Goal: Task Accomplishment & Management: Manage account settings

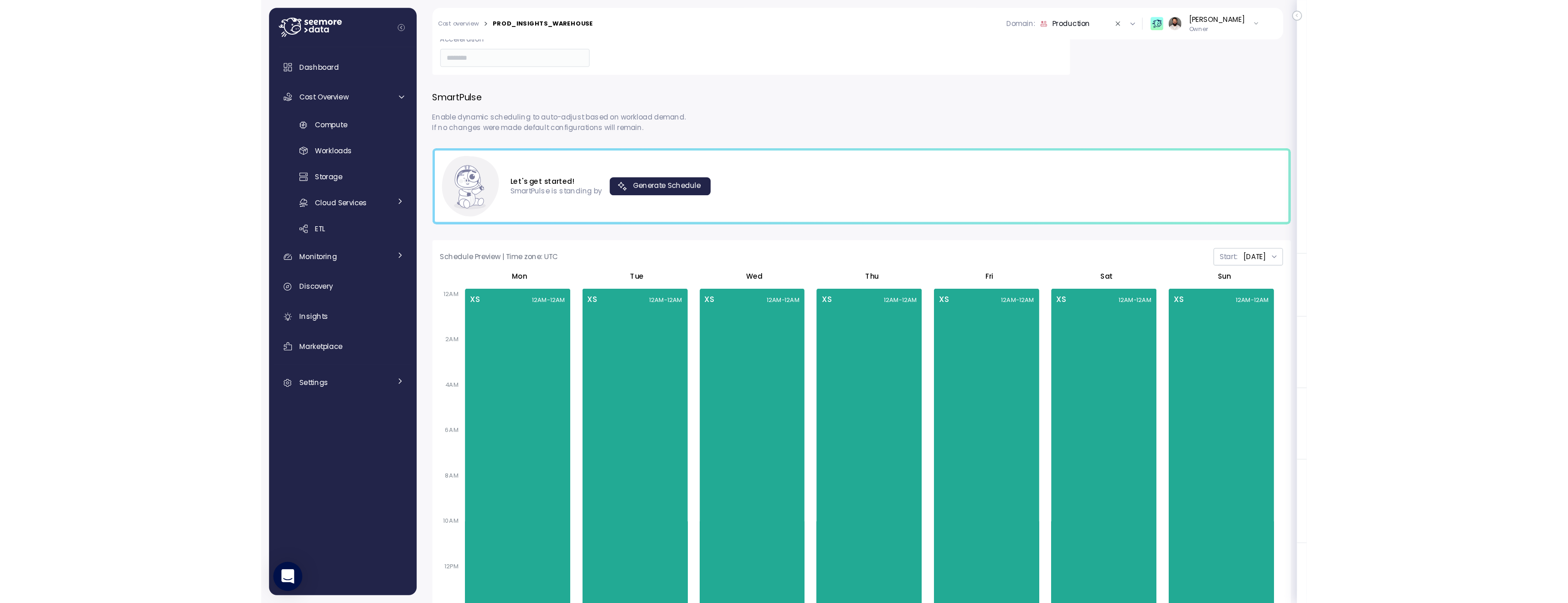
scroll to position [288, 0]
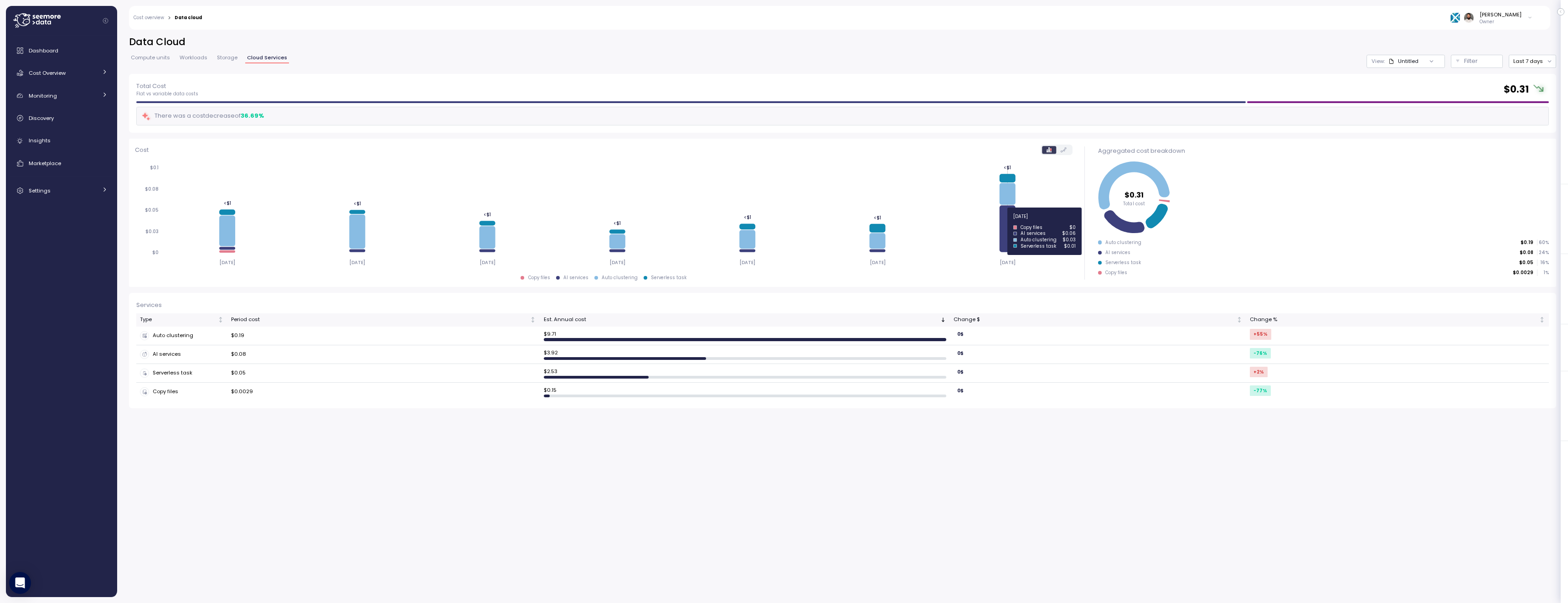
click at [787, 224] on icon at bounding box center [1007, 229] width 16 height 46
click at [271, 359] on td "$0.08" at bounding box center [383, 354] width 312 height 19
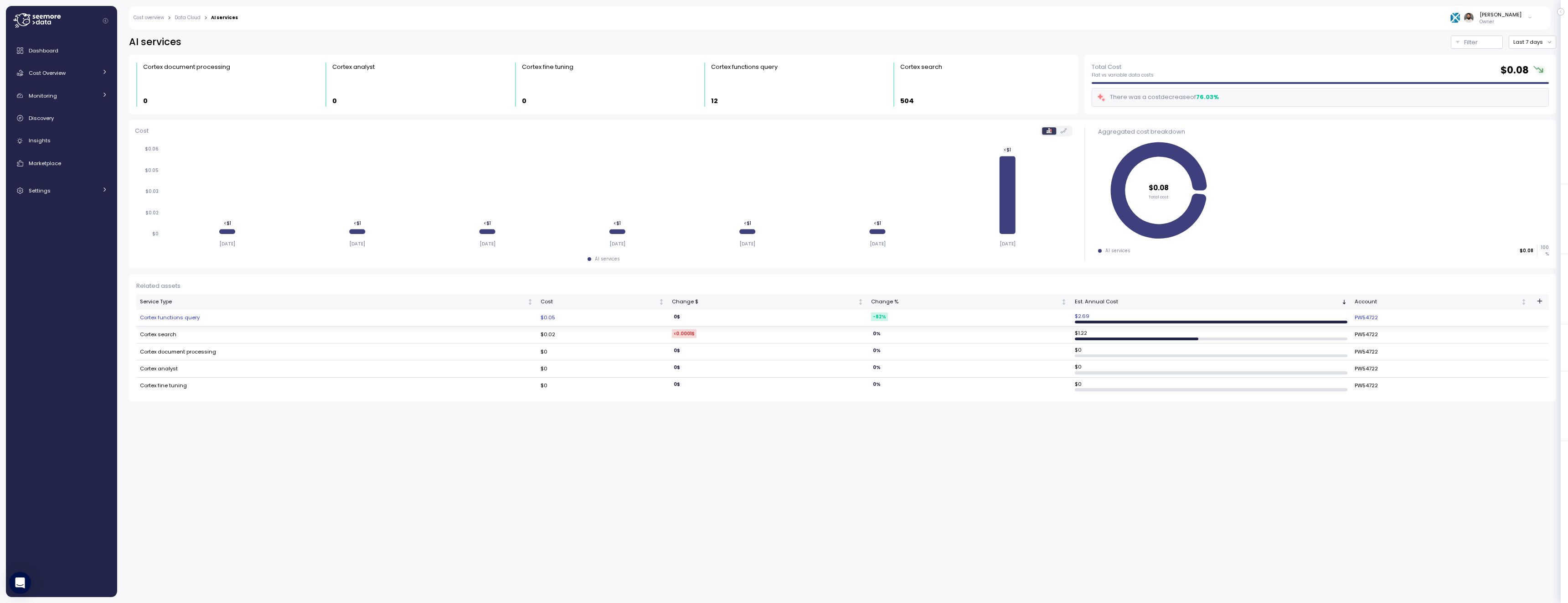
click at [172, 319] on td "Cortex functions query" at bounding box center [337, 318] width 401 height 17
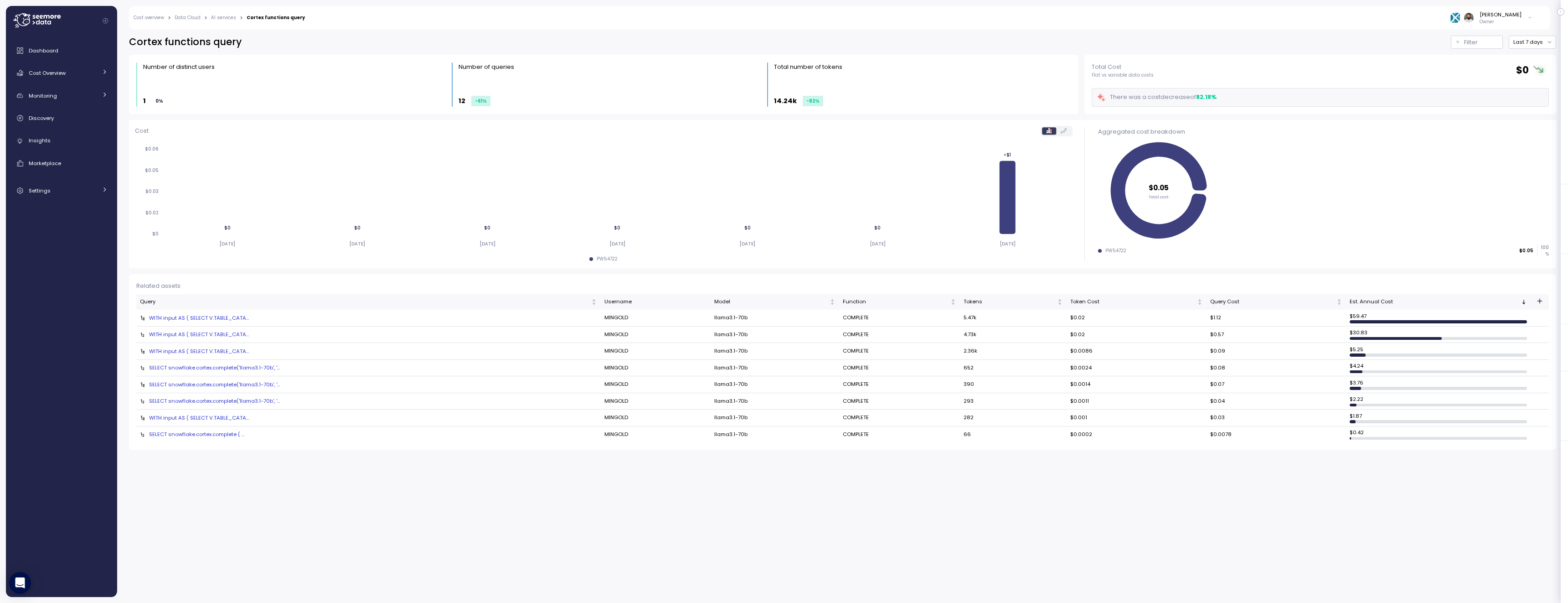
click at [225, 320] on div "WITH input AS ( SELECT V.TABLE_CATA..." at bounding box center [368, 318] width 457 height 7
click at [223, 333] on div "WITH input AS ( SELECT V.TABLE_CATA..." at bounding box center [368, 334] width 457 height 7
click at [59, 72] on span "Cost Overview" at bounding box center [47, 73] width 37 height 7
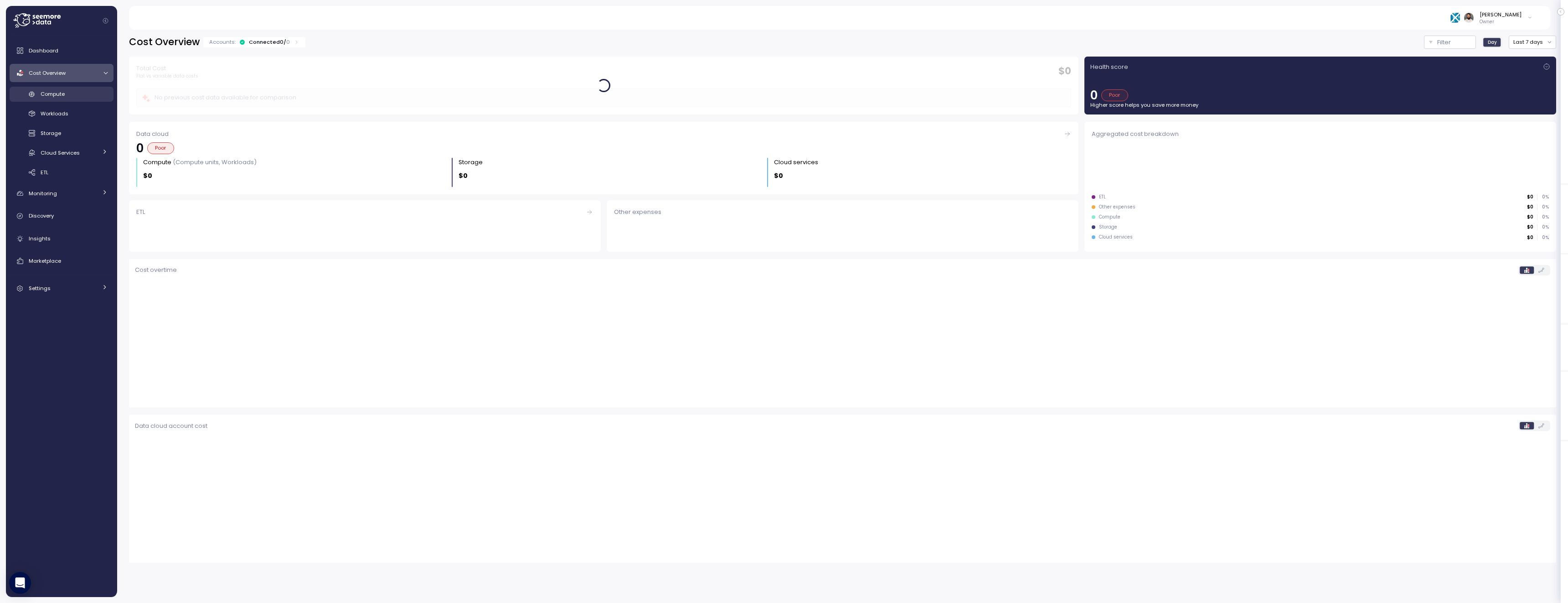
click at [70, 93] on div "Compute" at bounding box center [74, 94] width 67 height 9
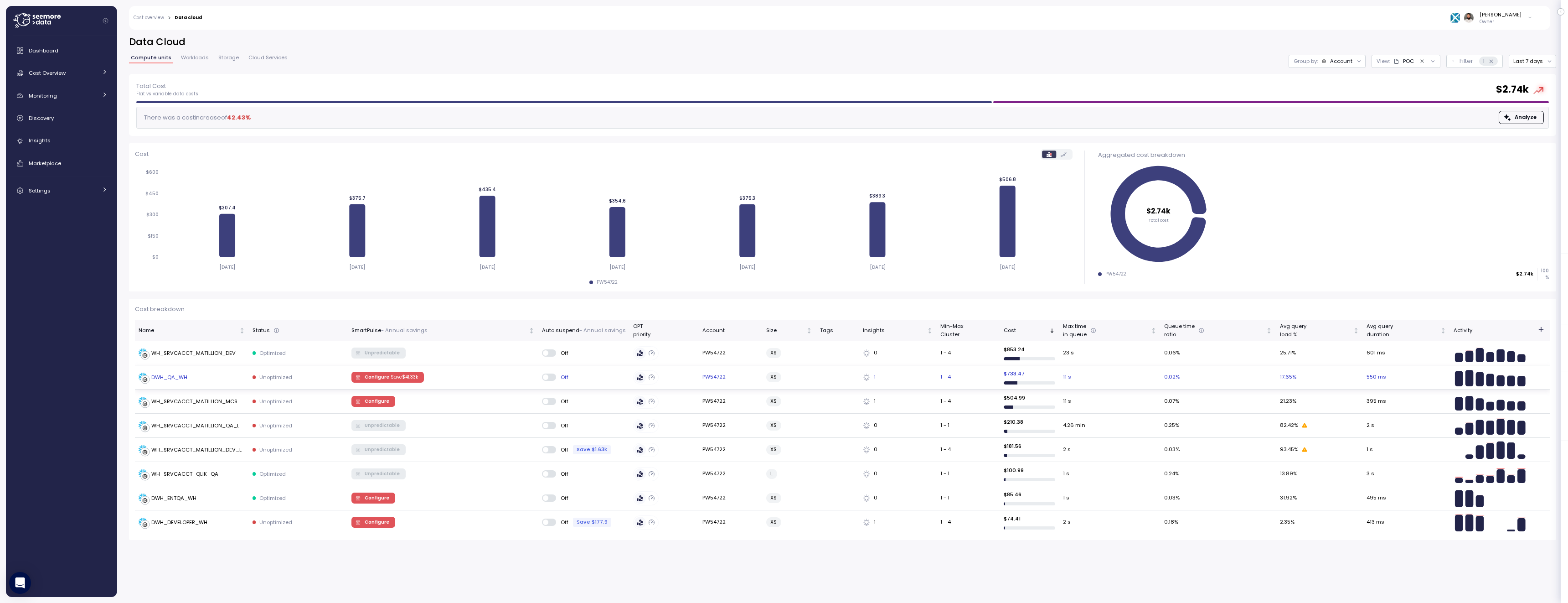
drag, startPoint x: 411, startPoint y: 373, endPoint x: 405, endPoint y: 372, distance: 6.1
click at [407, 372] on span "Configure | Save $ 41.33k" at bounding box center [391, 377] width 54 height 10
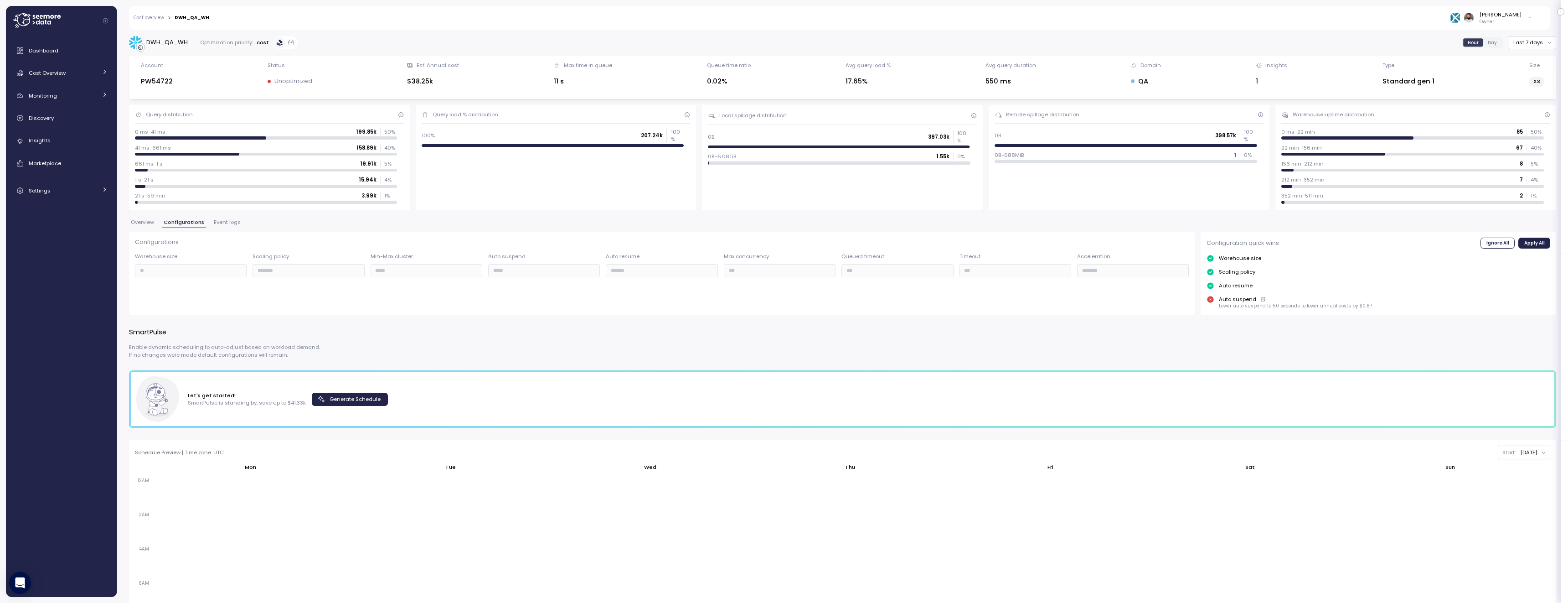
click at [368, 399] on span "Generate Schedule" at bounding box center [355, 399] width 51 height 12
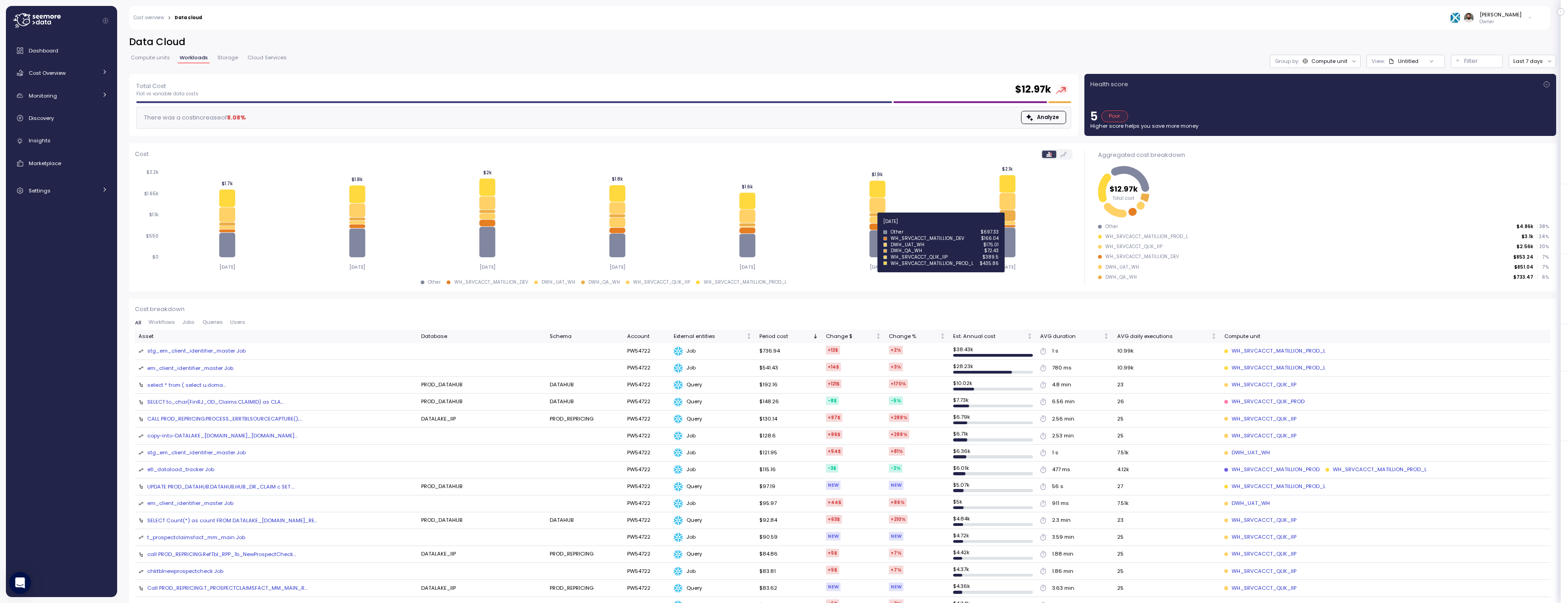
click at [877, 227] on icon at bounding box center [877, 227] width 16 height 6
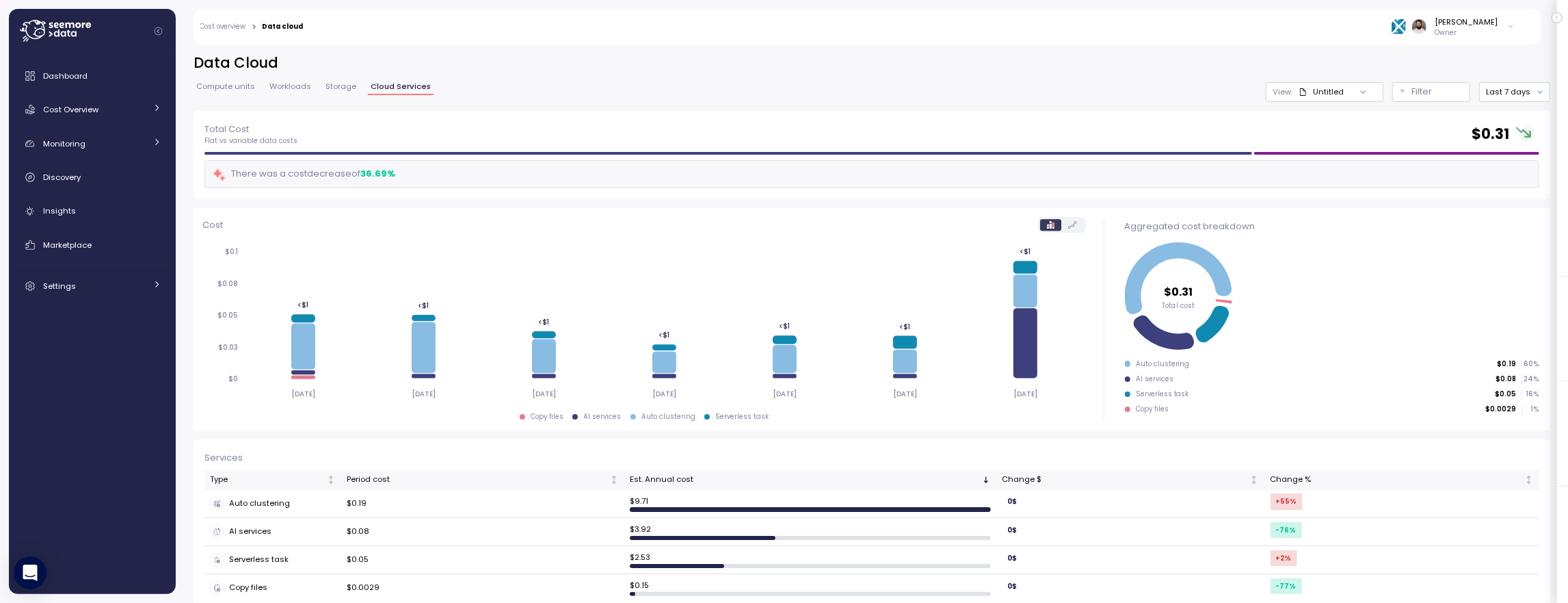
click at [125, 130] on div "Dashboard Cost Overview Compute Workloads Storage Cloud Services Clustering col…" at bounding box center [92, 181] width 156 height 238
click at [125, 115] on div "Cost Overview" at bounding box center [94, 109] width 102 height 14
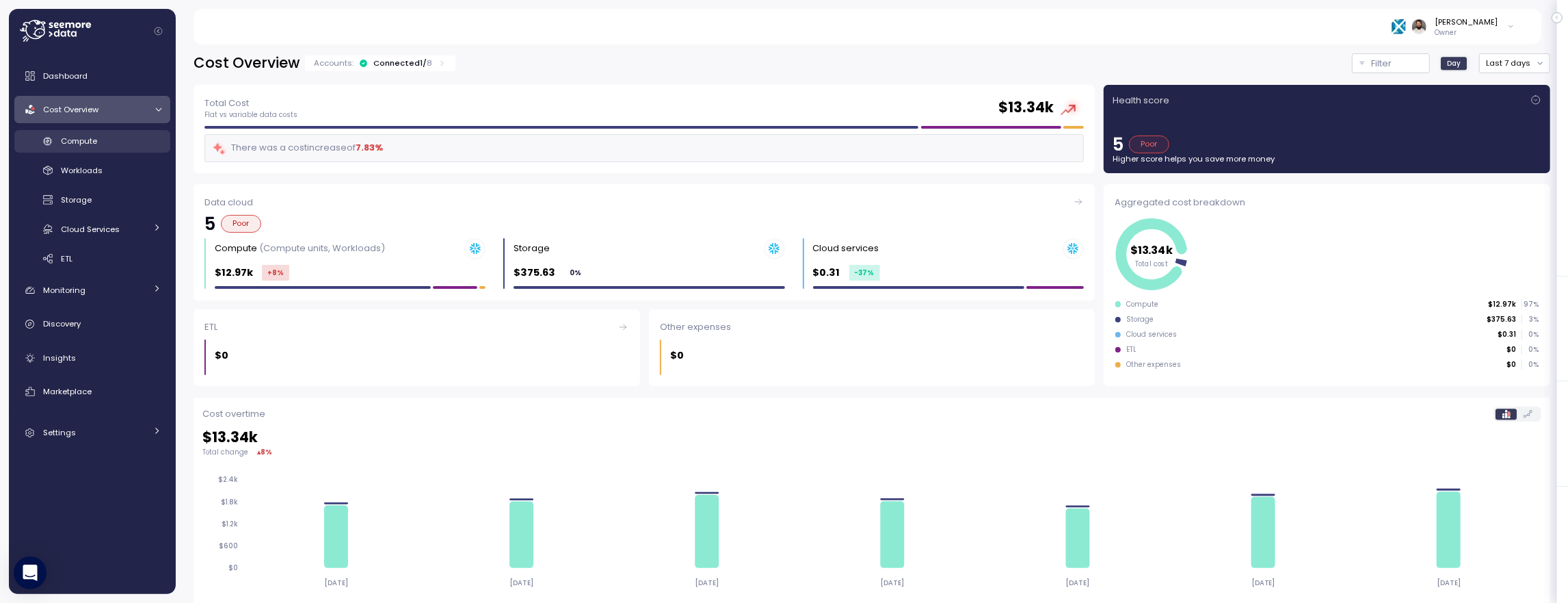
click at [120, 133] on link "Compute" at bounding box center [92, 141] width 156 height 23
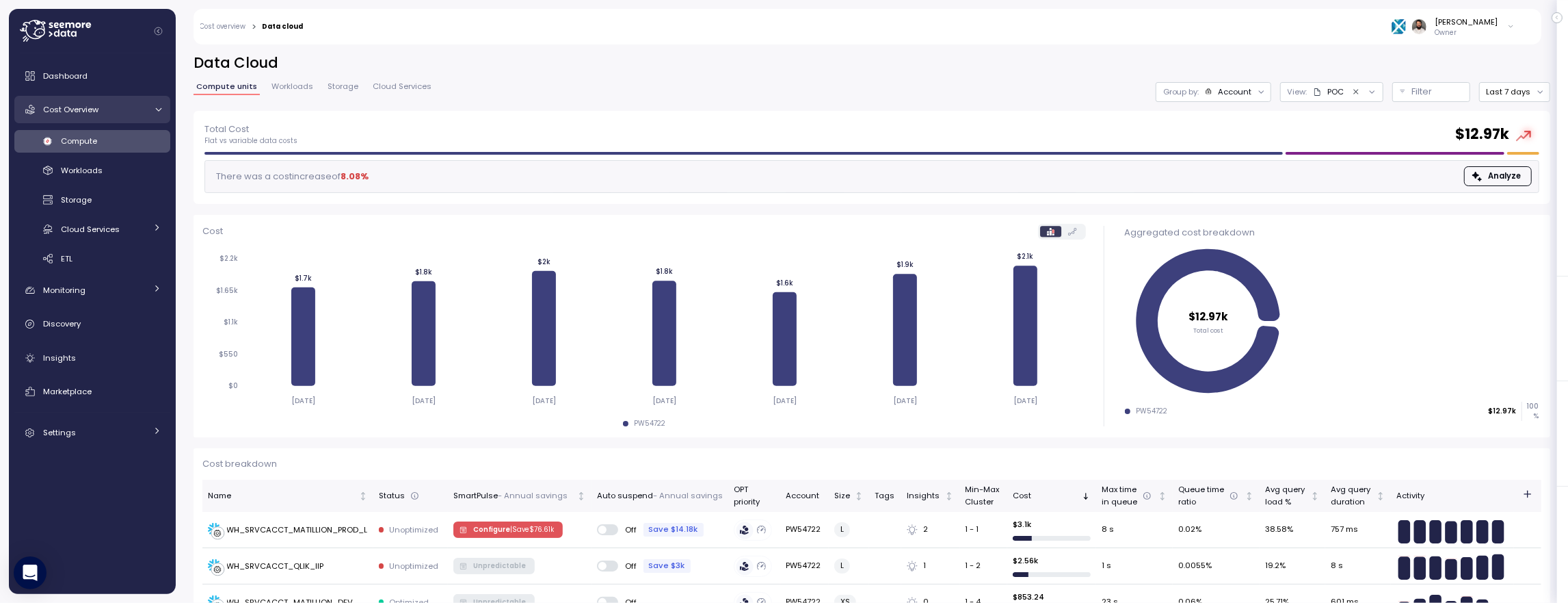
click at [149, 122] on link "Cost Overview" at bounding box center [92, 110] width 156 height 27
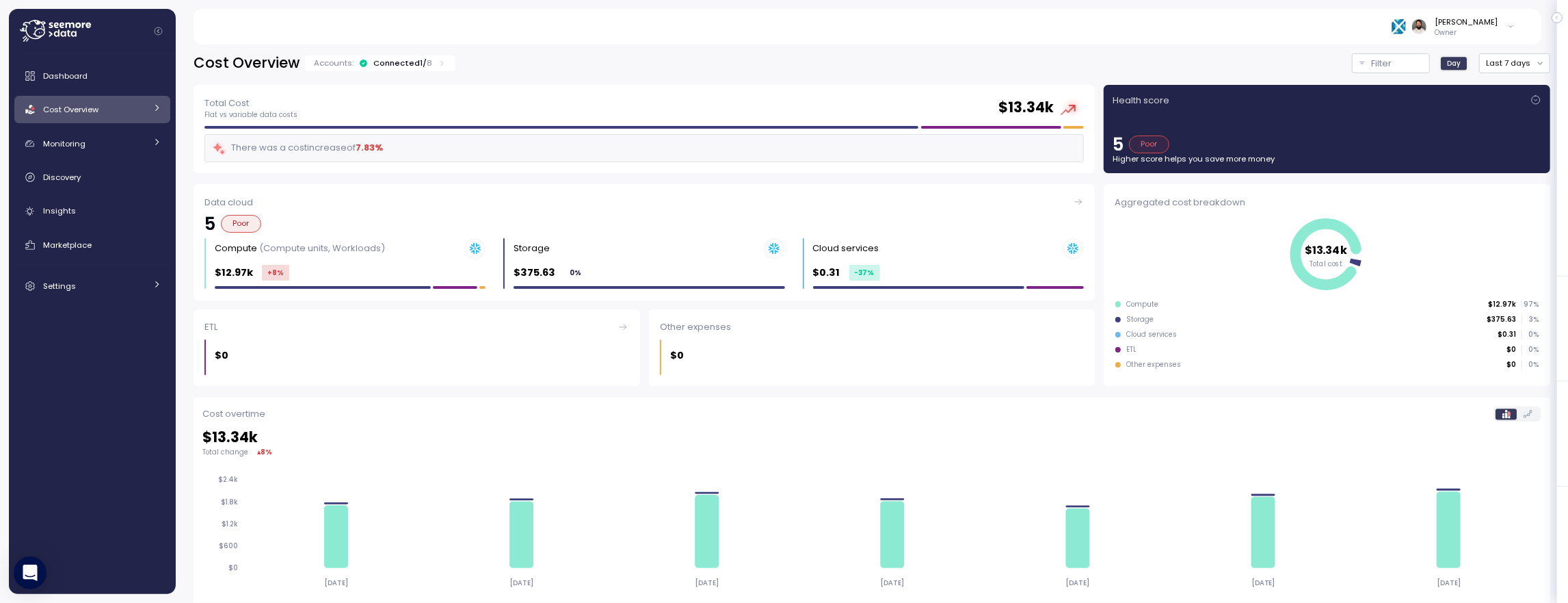
click at [148, 112] on link "Cost Overview" at bounding box center [92, 110] width 156 height 27
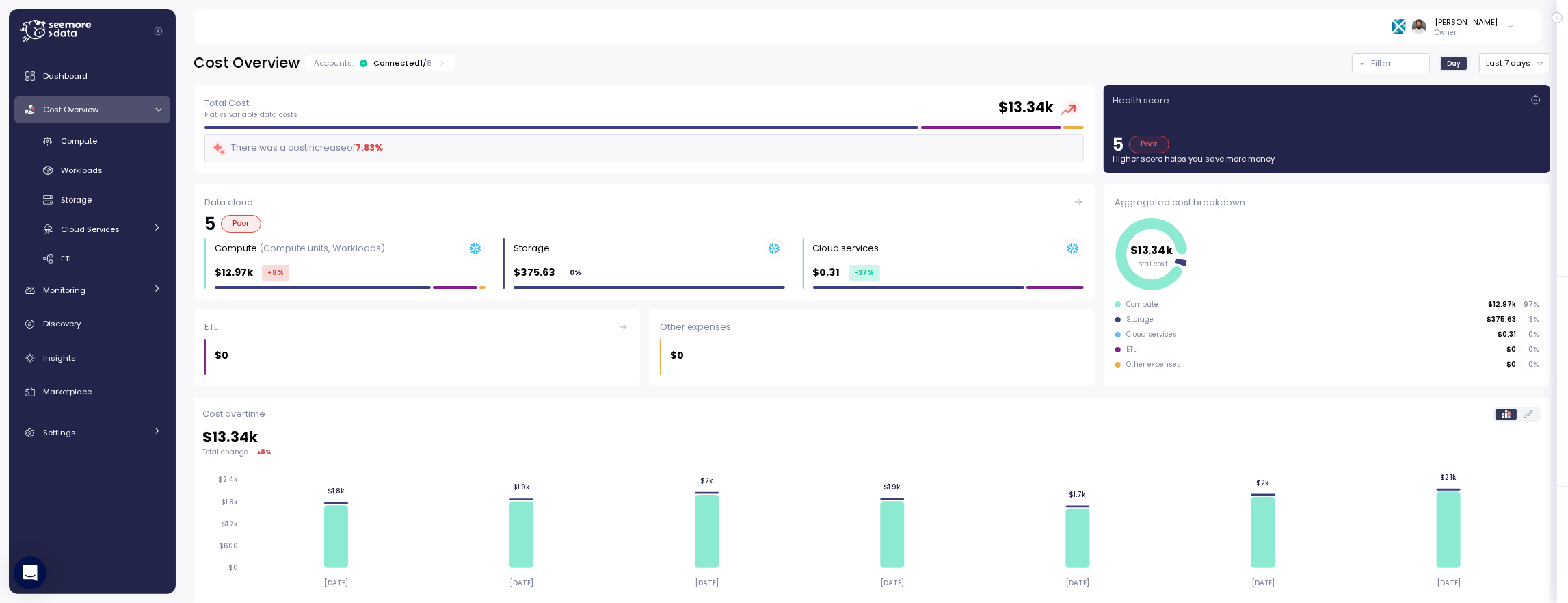
click at [390, 58] on div "Connected 1 / 8" at bounding box center [403, 63] width 58 height 11
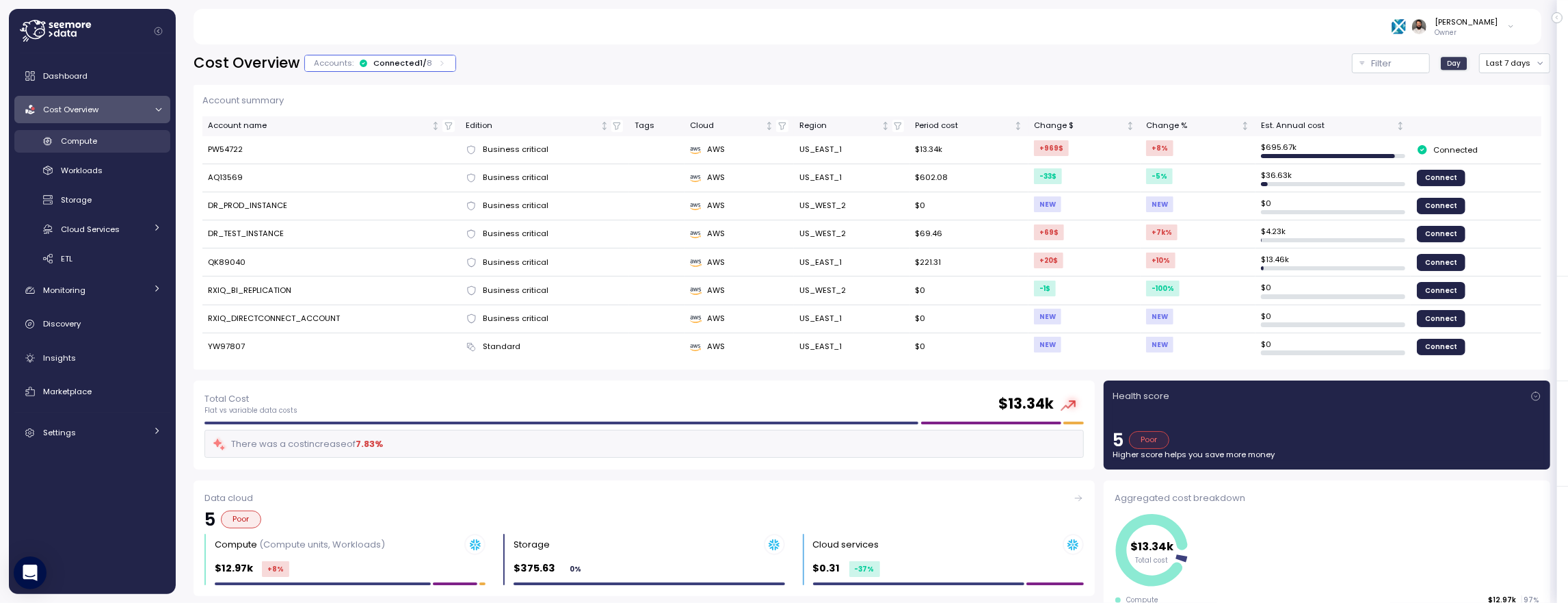
click at [142, 135] on div "Compute" at bounding box center [111, 141] width 100 height 14
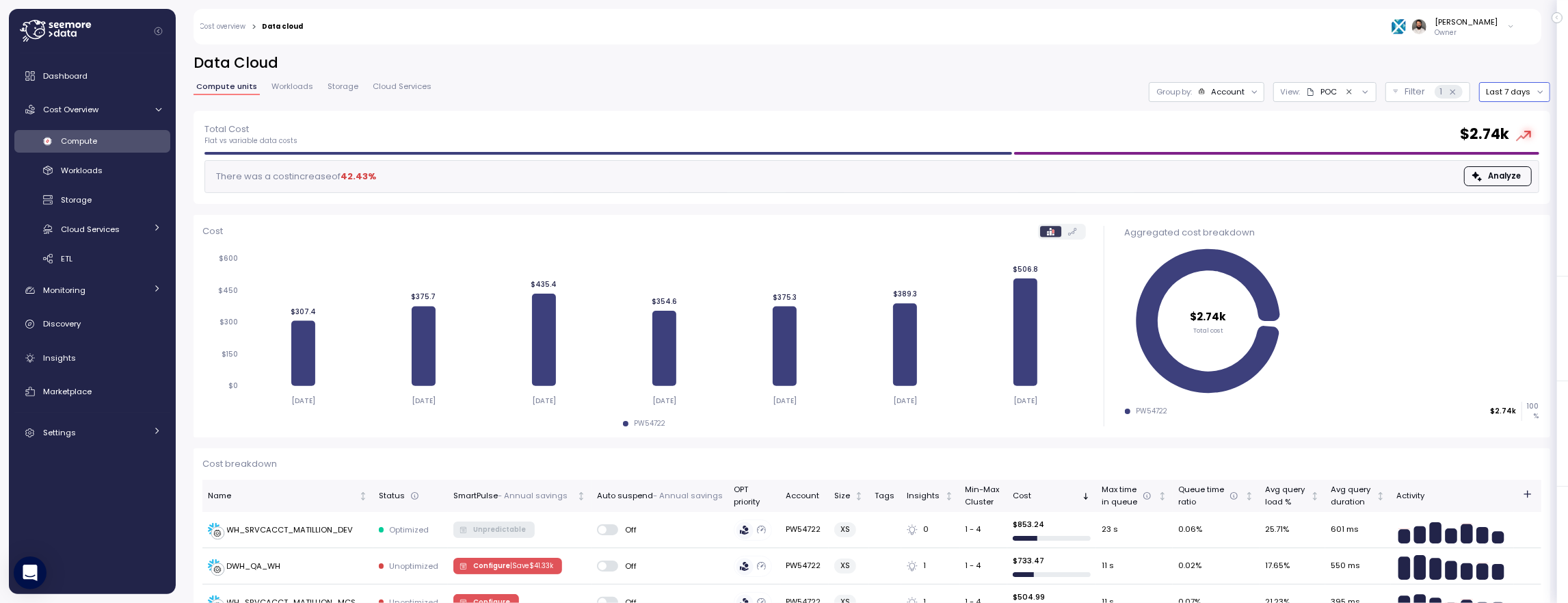
drag, startPoint x: 1505, startPoint y: 86, endPoint x: 1507, endPoint y: 101, distance: 15.1
click at [1505, 86] on button "Last 7 days" at bounding box center [1515, 92] width 71 height 20
click at [1513, 175] on div "Last 14 days" at bounding box center [1521, 173] width 47 height 11
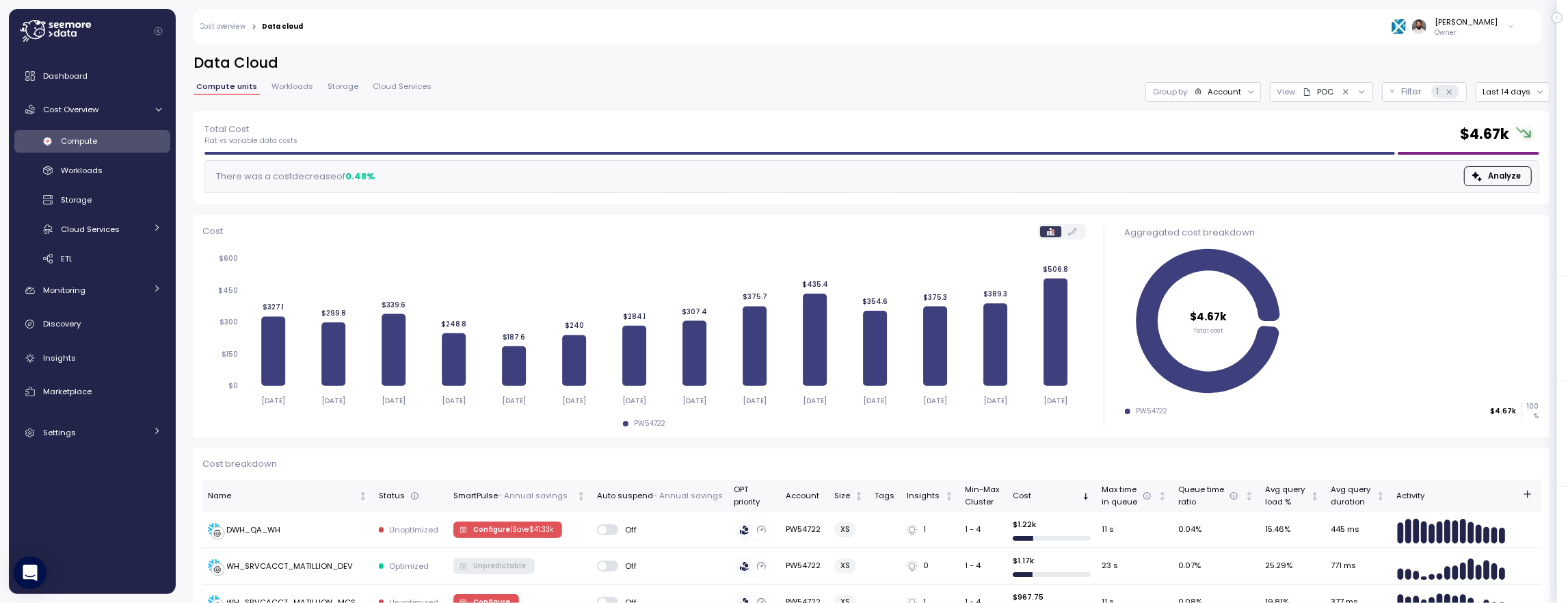
click at [1227, 104] on div "Data Cloud Compute units Workloads Storage Cloud Services Group by: Account Vie…" at bounding box center [872, 81] width 1357 height 58
click at [1227, 98] on div "Group by: Account" at bounding box center [1203, 92] width 116 height 20
click at [1221, 156] on div "Compute unit" at bounding box center [1206, 167] width 105 height 23
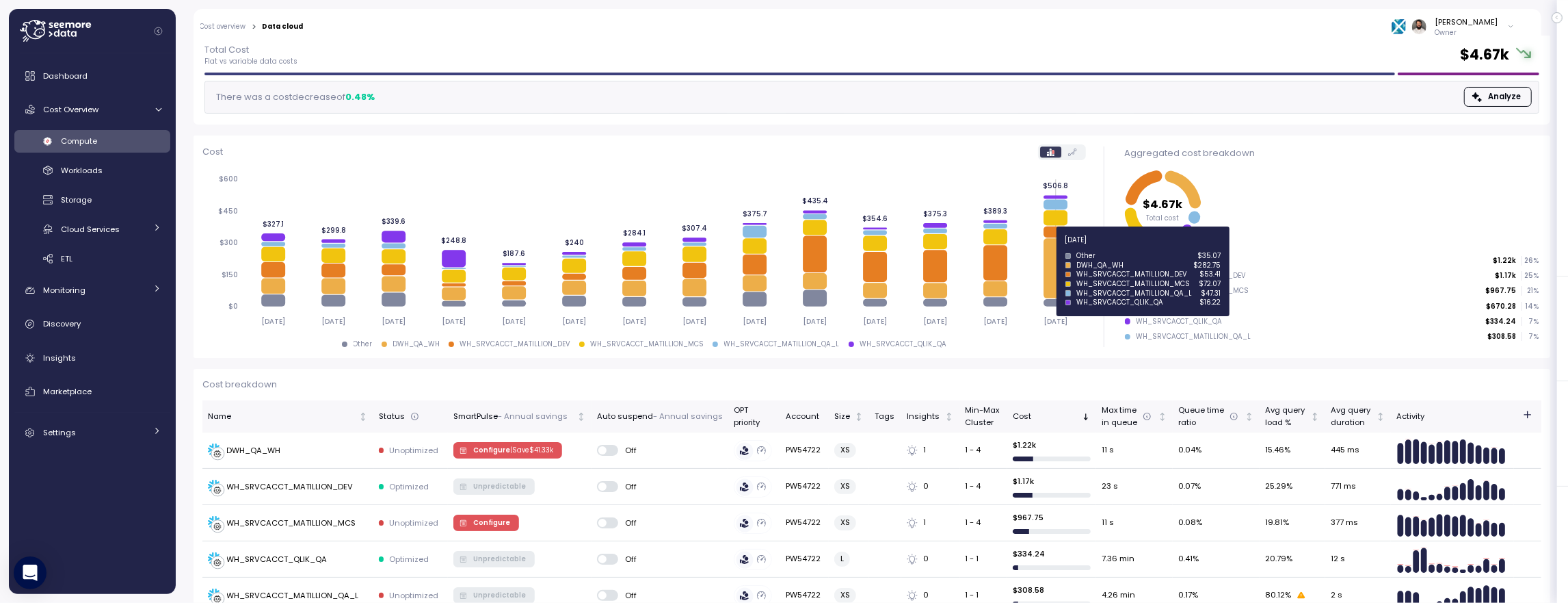
scroll to position [86, 0]
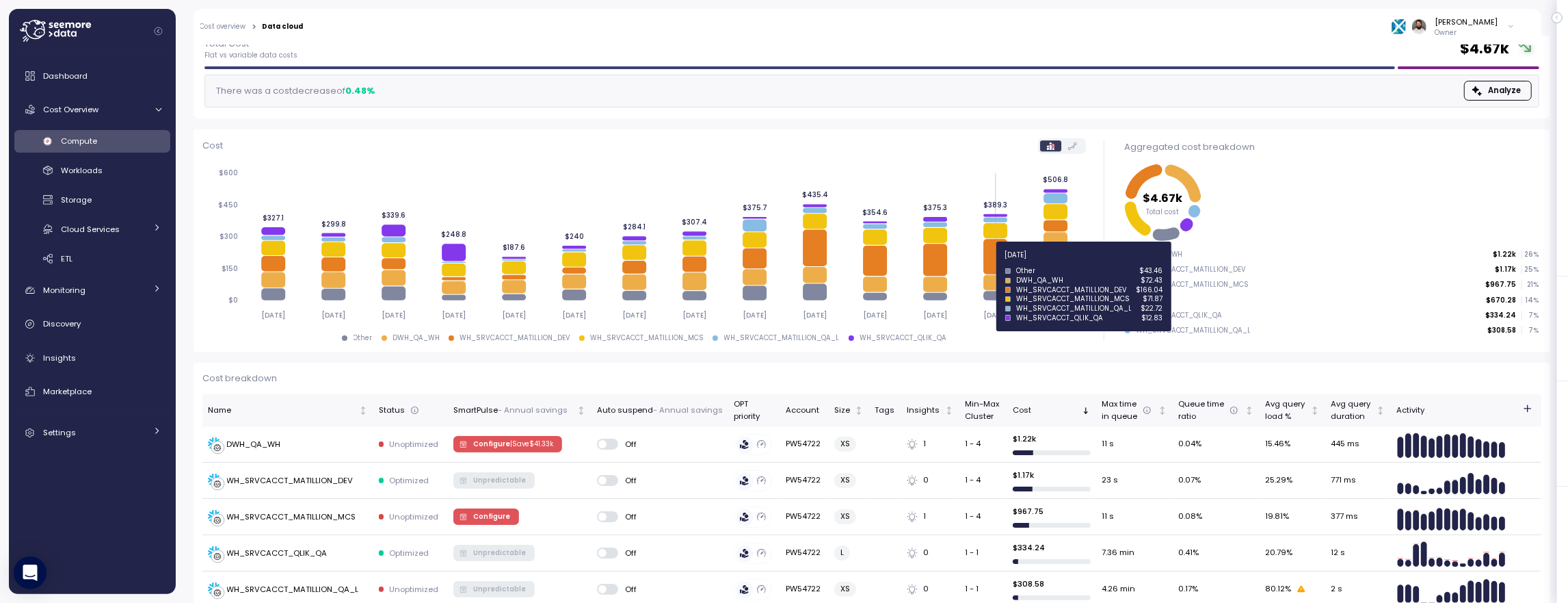
click at [997, 263] on icon at bounding box center [995, 256] width 24 height 35
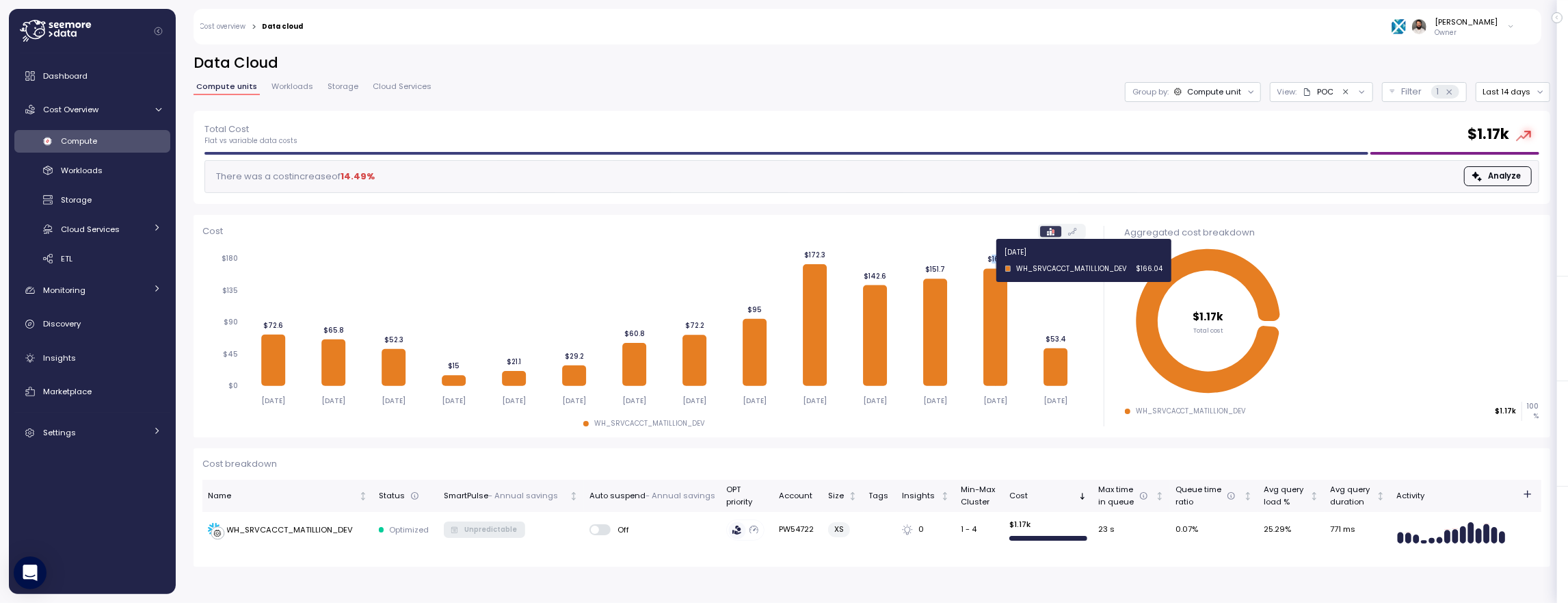
click at [1001, 260] on tspan "$166" at bounding box center [995, 259] width 16 height 9
drag, startPoint x: 832, startPoint y: 255, endPoint x: 846, endPoint y: 258, distance: 14.3
click at [842, 256] on icon "2025-10-01 2025-10-02 2025-10-03 2025-10-04 2025-10-05 2025-10-06 2025-10-07 20…" at bounding box center [645, 329] width 884 height 168
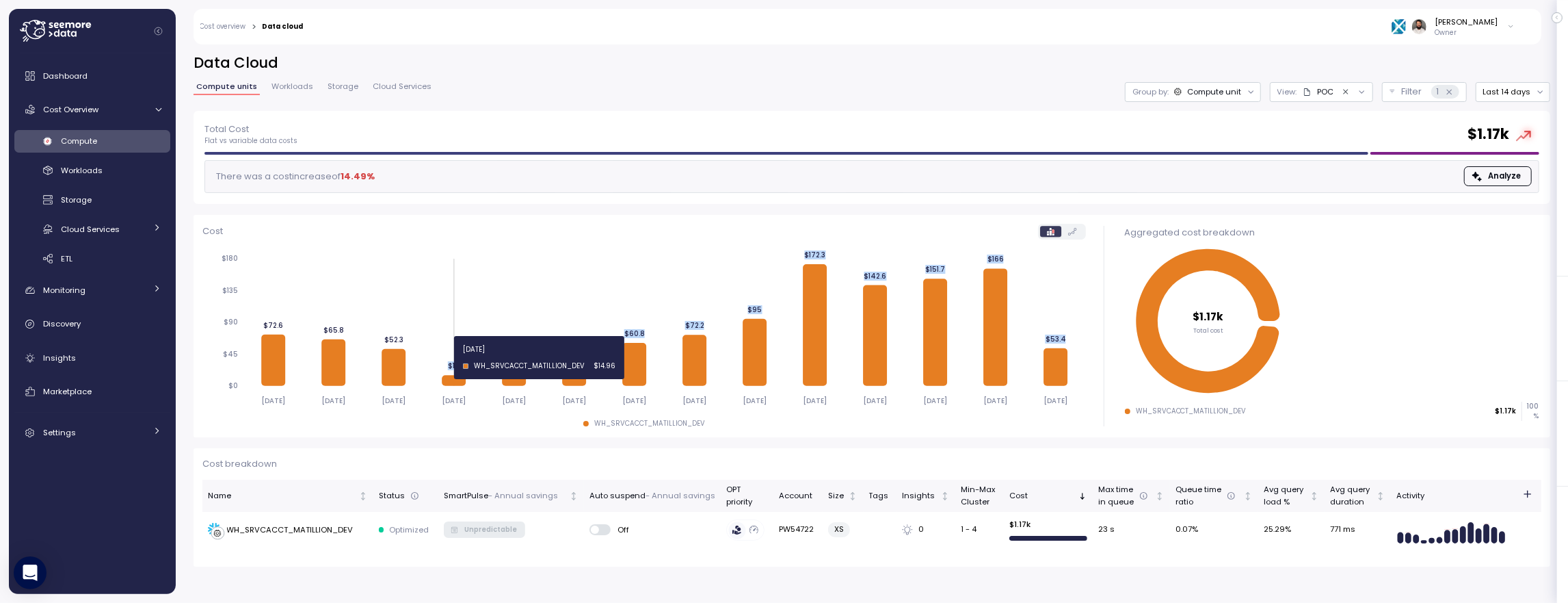
drag, startPoint x: 1060, startPoint y: 337, endPoint x: 435, endPoint y: 356, distance: 625.3
click at [435, 356] on icon "2025-10-01 2025-10-02 2025-10-03 2025-10-04 2025-10-05 2025-10-06 2025-10-07 20…" at bounding box center [645, 329] width 884 height 168
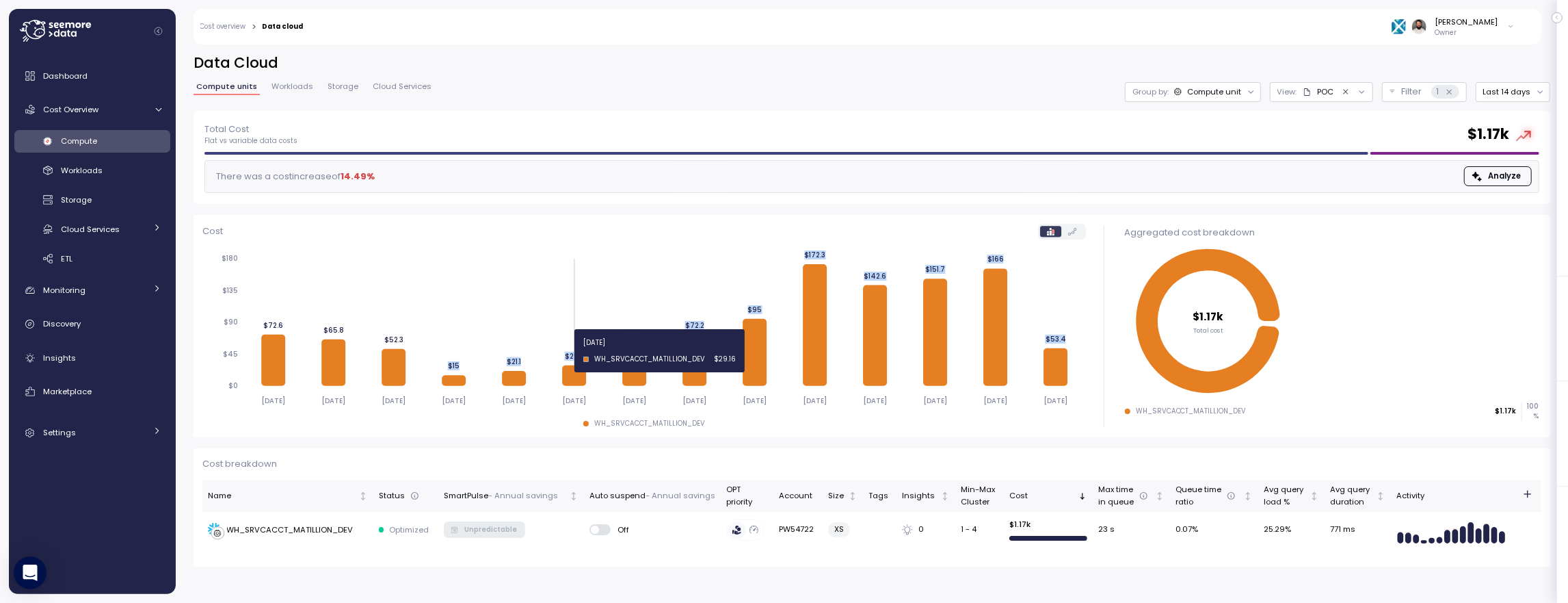
click at [567, 352] on tspan "$29.2" at bounding box center [574, 356] width 19 height 9
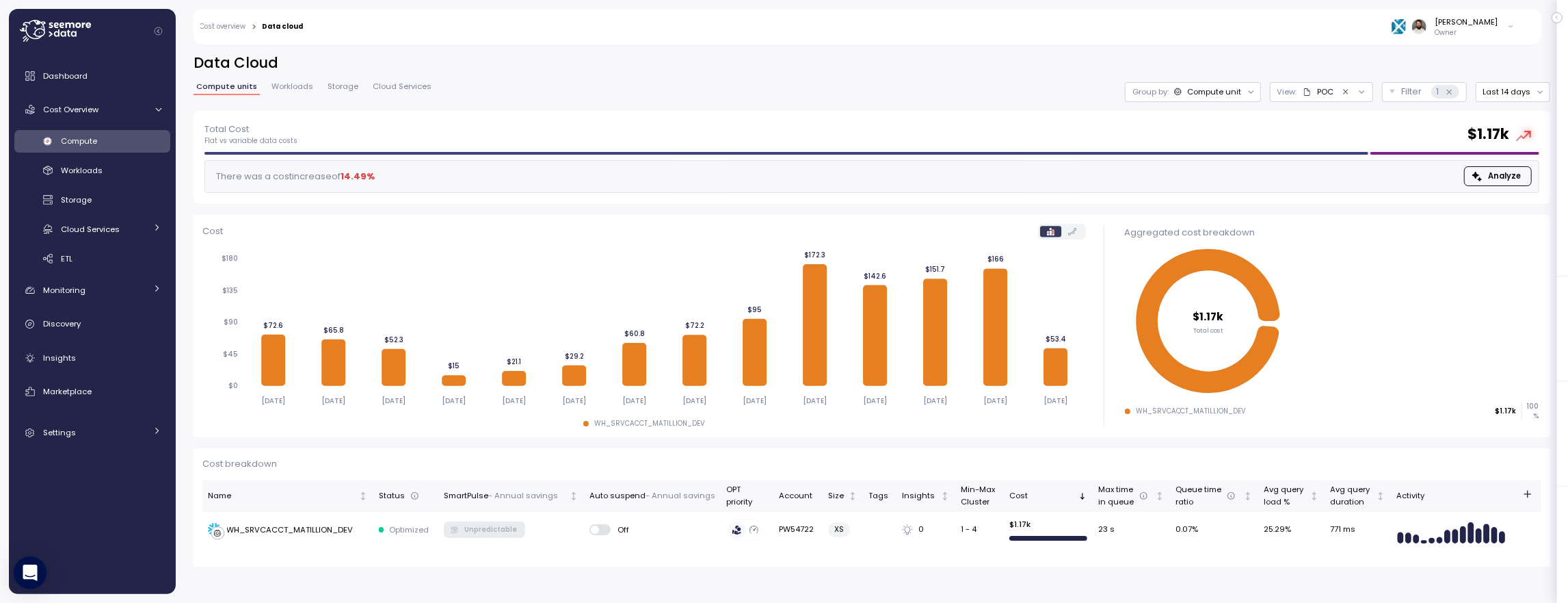
click at [235, 31] on div "Cost overview > Data cloud Guy Biecher Owner" at bounding box center [858, 26] width 1330 height 36
click at [236, 26] on link "Cost overview" at bounding box center [223, 26] width 46 height 6
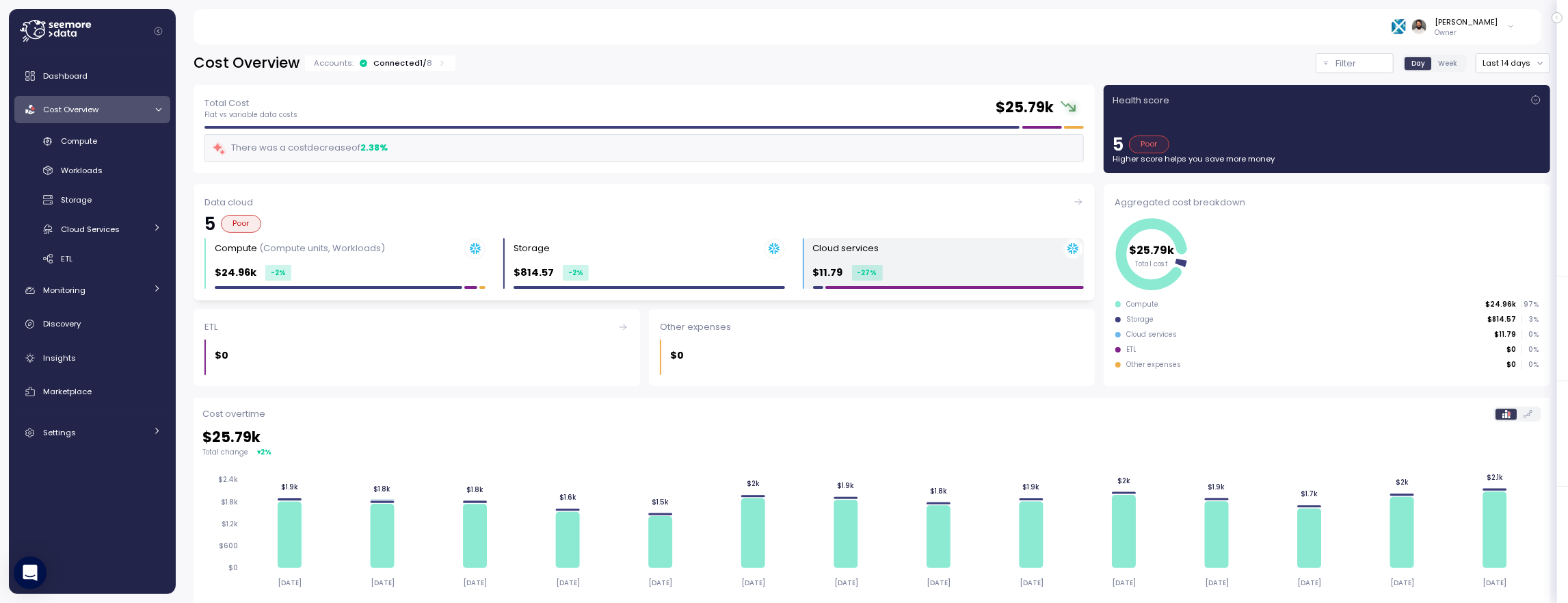
click at [880, 280] on div "Cloud services $11.79 -27 %" at bounding box center [948, 264] width 271 height 51
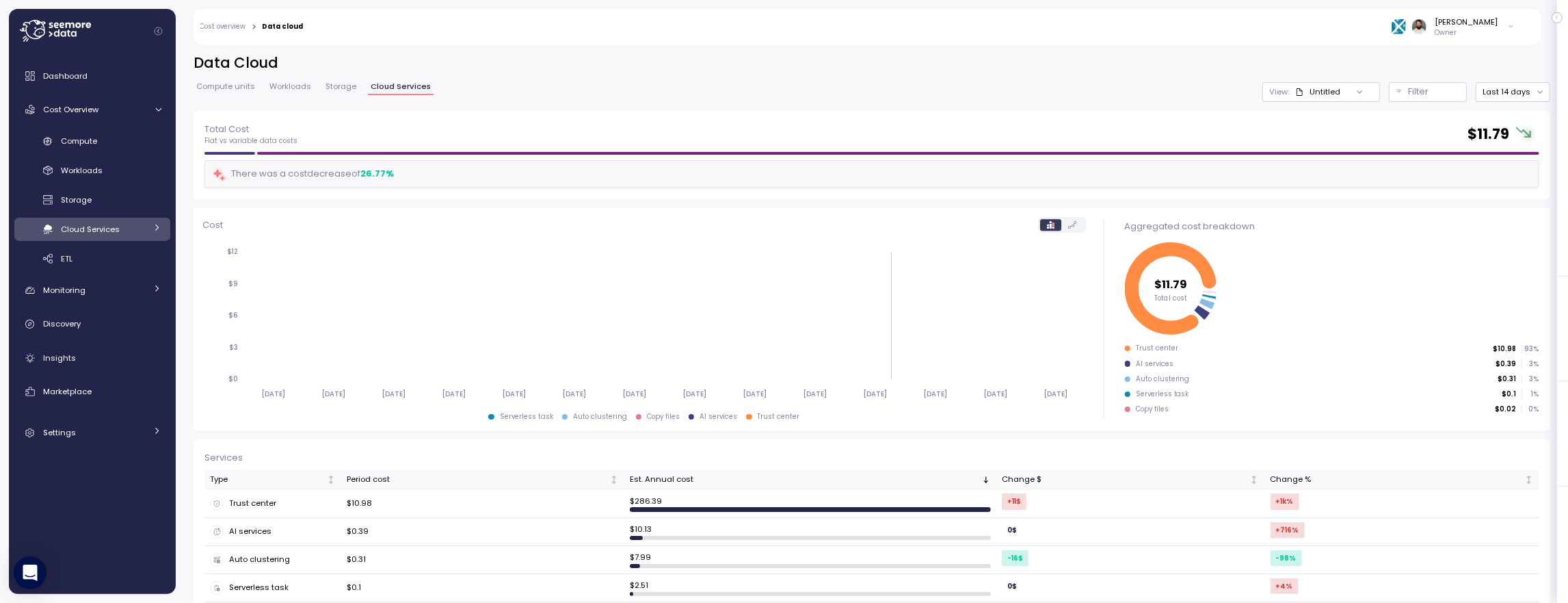
scroll to position [42, 0]
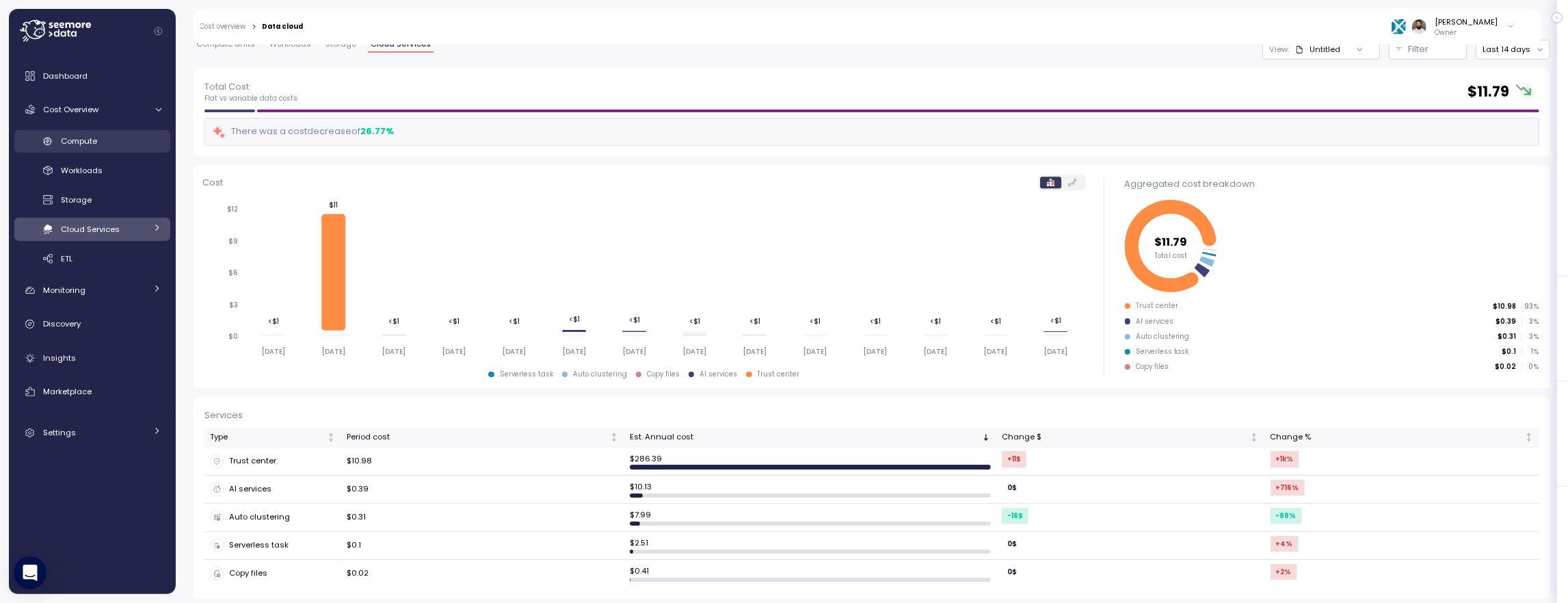
click at [116, 134] on div "Compute" at bounding box center [111, 141] width 100 height 14
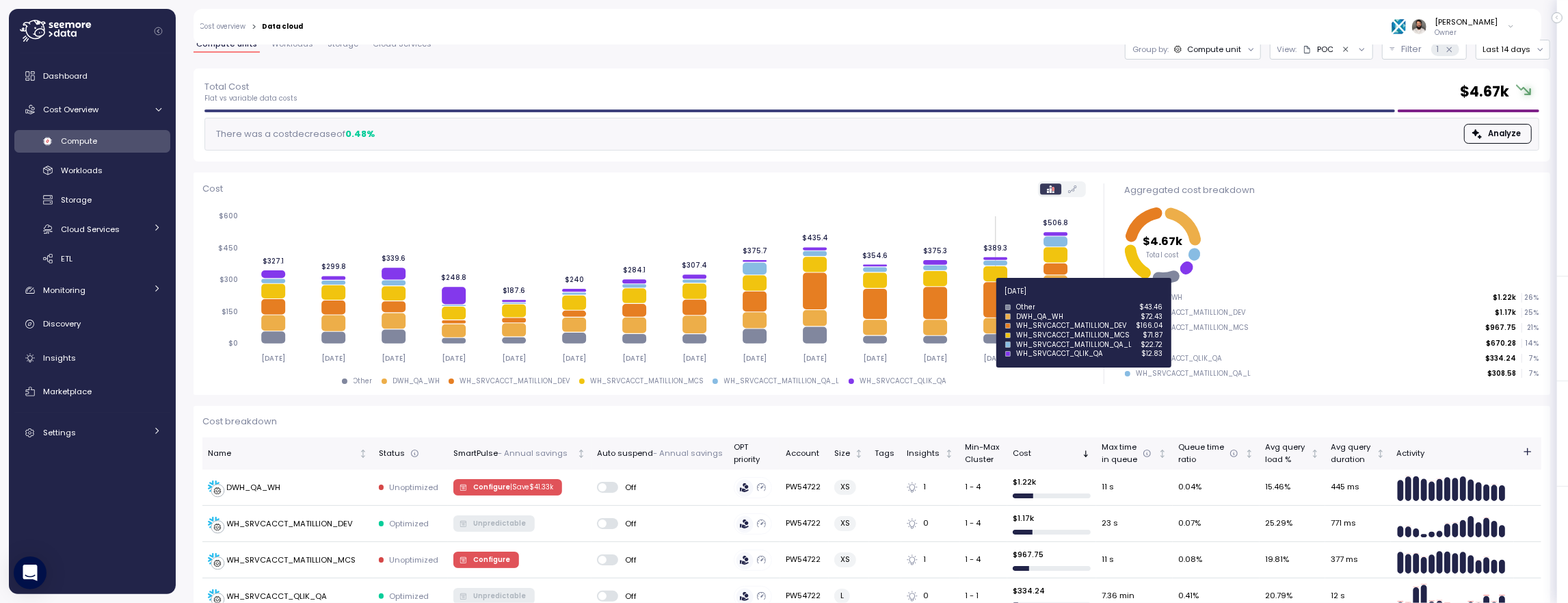
click at [999, 299] on icon at bounding box center [995, 300] width 24 height 35
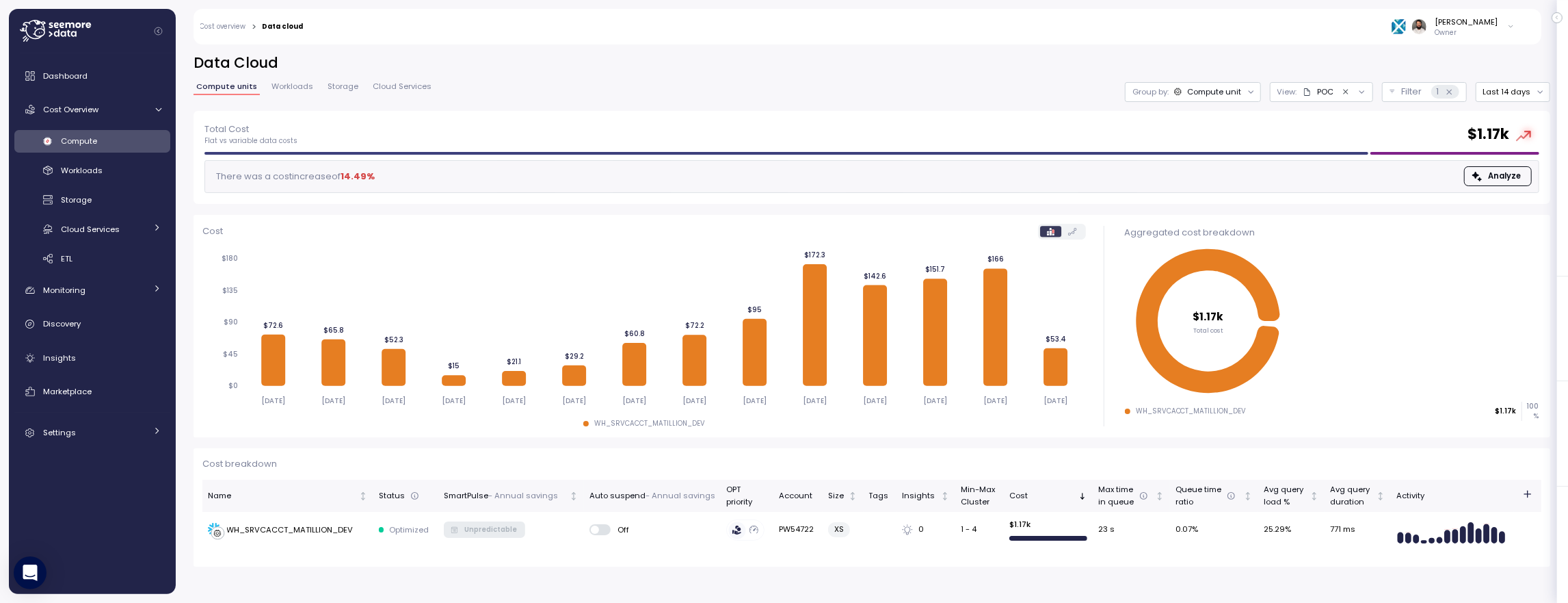
click at [1229, 89] on div "Compute unit" at bounding box center [1214, 91] width 54 height 11
click at [1488, 94] on button "Last 14 days" at bounding box center [1513, 92] width 75 height 20
click at [1496, 193] on div "Last 30 days" at bounding box center [1520, 191] width 50 height 11
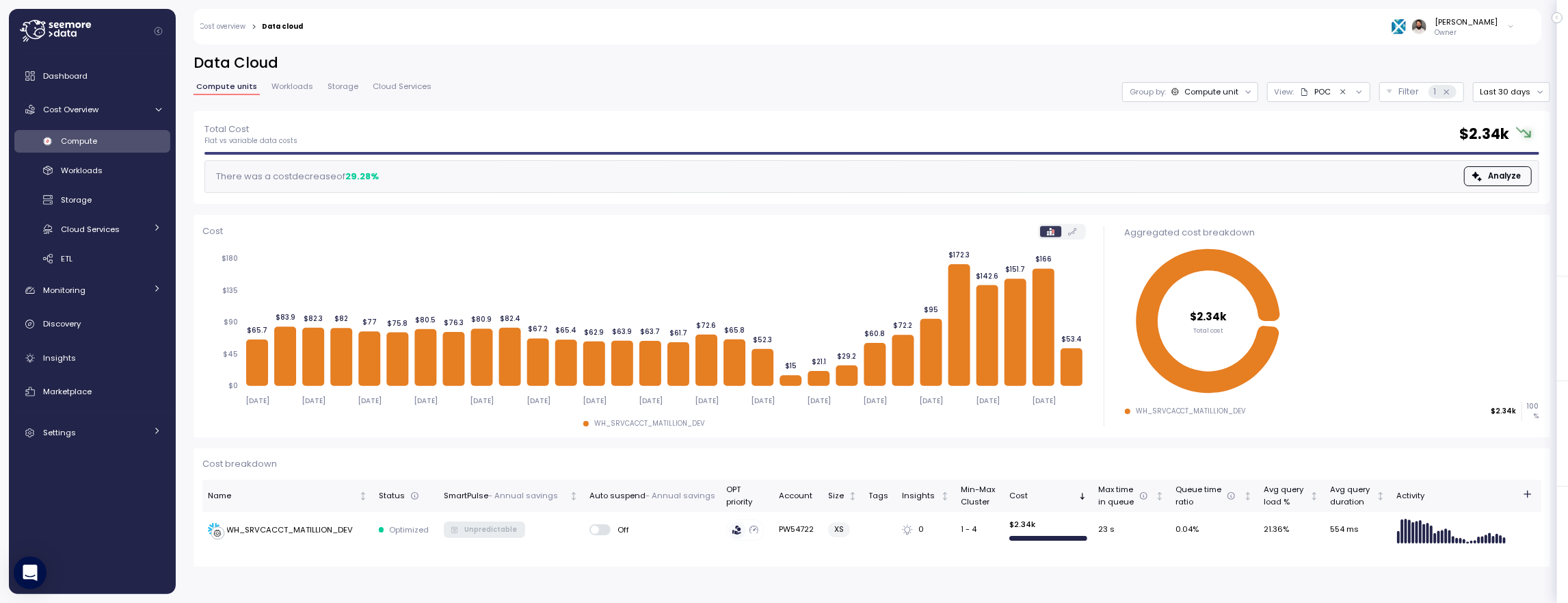
click at [110, 138] on div "Compute" at bounding box center [111, 141] width 100 height 14
drag, startPoint x: 270, startPoint y: 181, endPoint x: 334, endPoint y: 222, distance: 76.0
click at [334, 222] on div "Total Cost Flat vs variable data costs $ 2.34k There was a cost decrease of 29.…" at bounding box center [872, 338] width 1357 height 456
click at [334, 222] on div "Cost 2025-09-15 2025-09-17 2025-09-19 2025-09-21 2025-09-23 2025-09-25 2025-09-…" at bounding box center [645, 325] width 902 height 222
click at [1449, 91] on icon at bounding box center [1447, 91] width 5 height 5
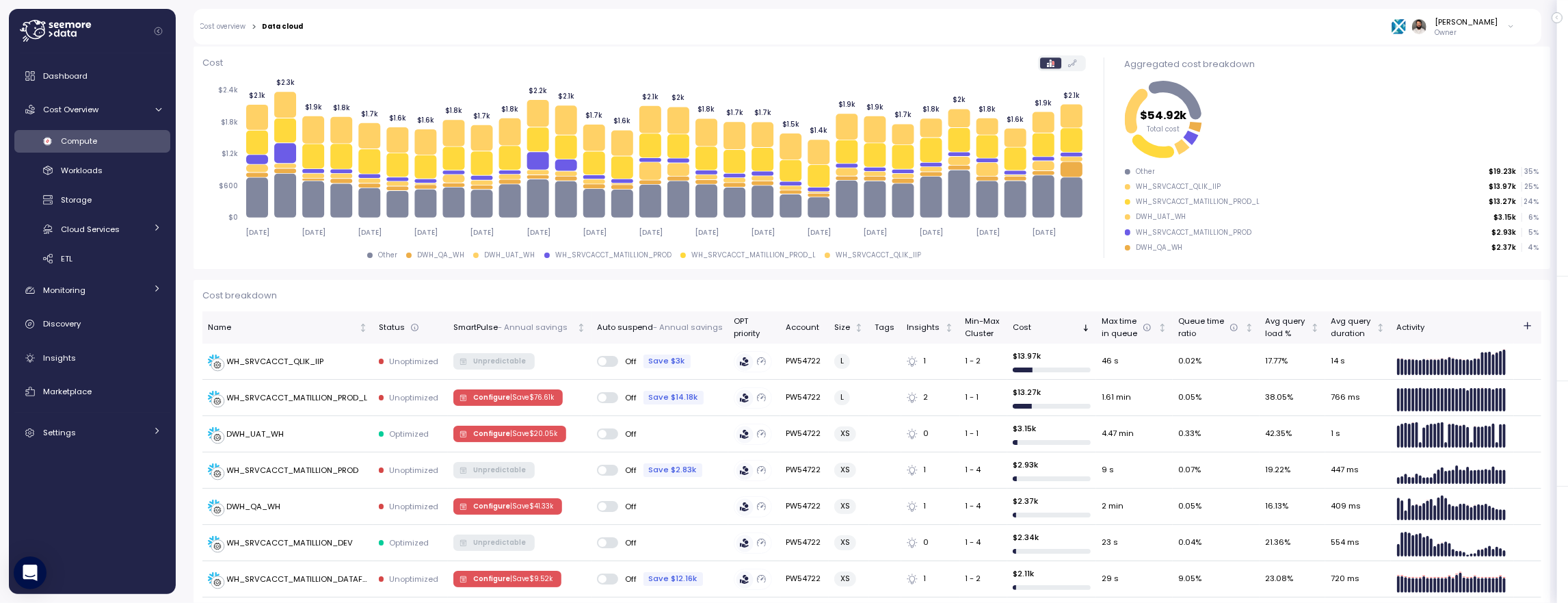
scroll to position [169, 0]
click at [517, 400] on p "| Save $ 76.61k" at bounding box center [532, 397] width 44 height 9
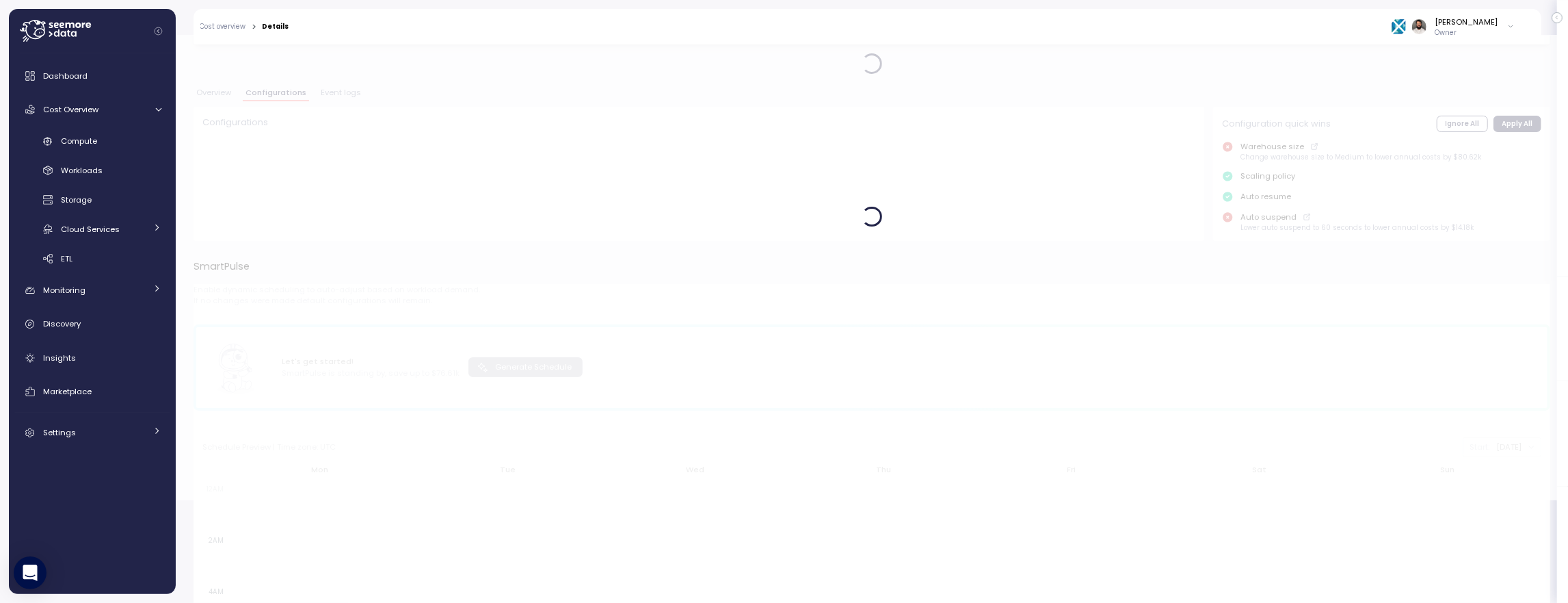
scroll to position [120, 0]
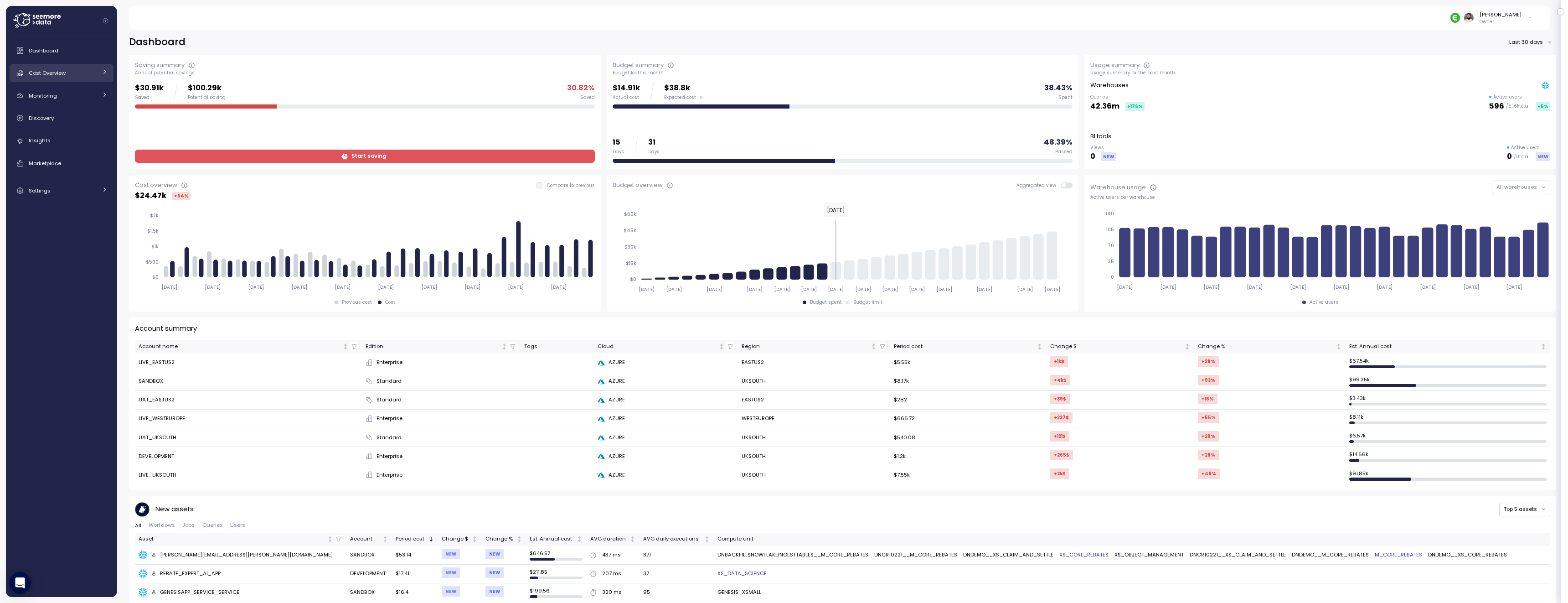
click at [63, 74] on span "Cost Overview" at bounding box center [47, 73] width 37 height 7
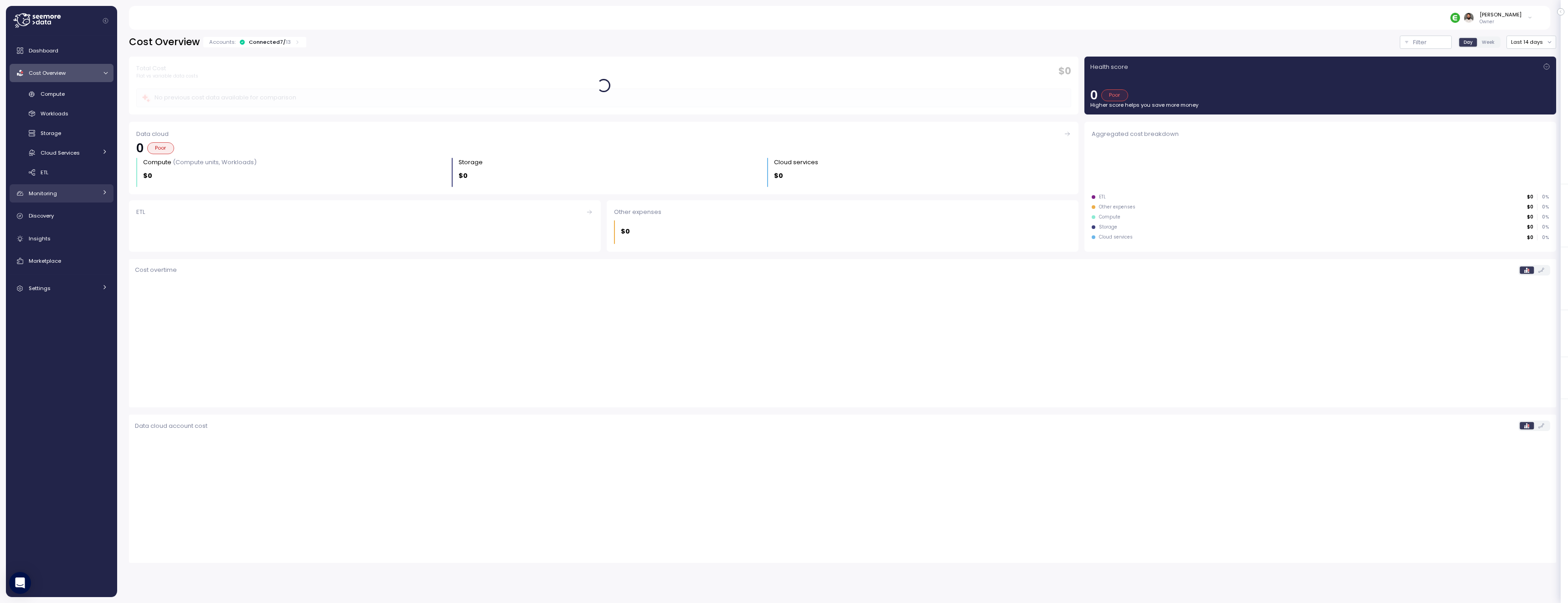
click at [74, 196] on div "Monitoring" at bounding box center [63, 193] width 68 height 9
click at [79, 217] on div "Anomalies" at bounding box center [74, 214] width 67 height 9
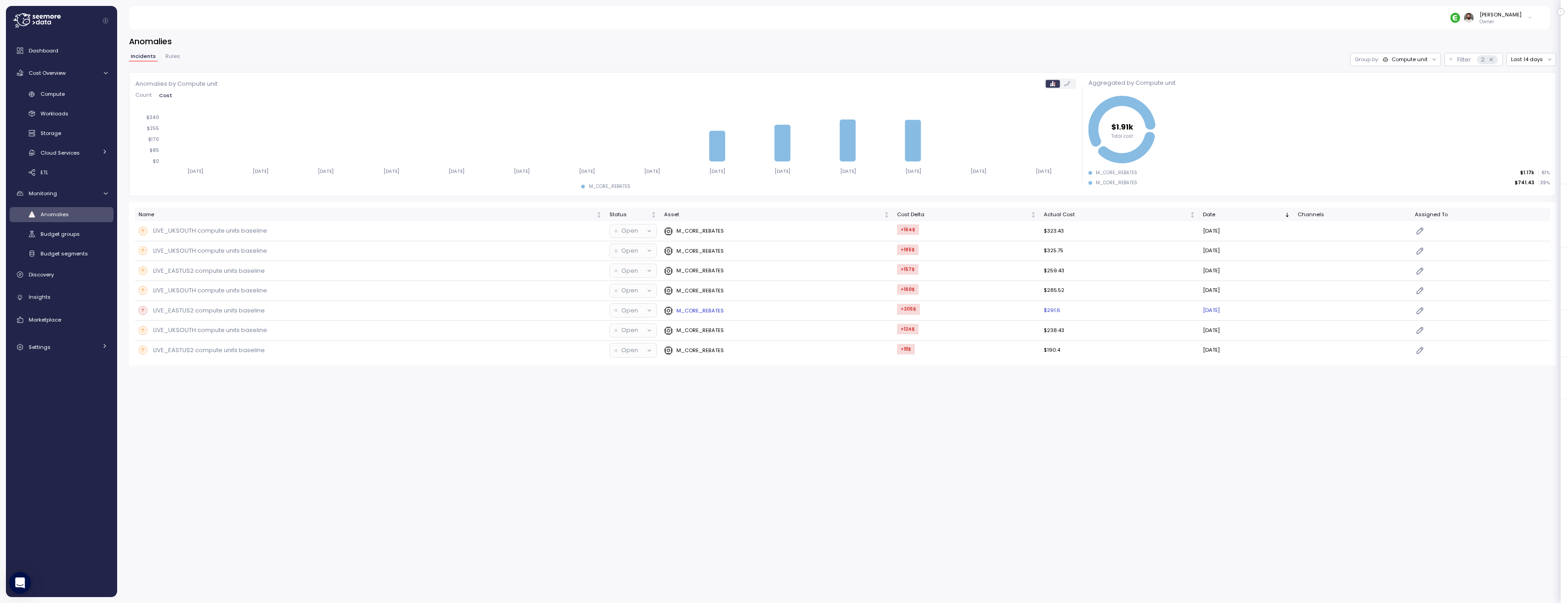
click at [277, 312] on div "LIVE_EASTUS2 compute units baseline" at bounding box center [371, 310] width 464 height 9
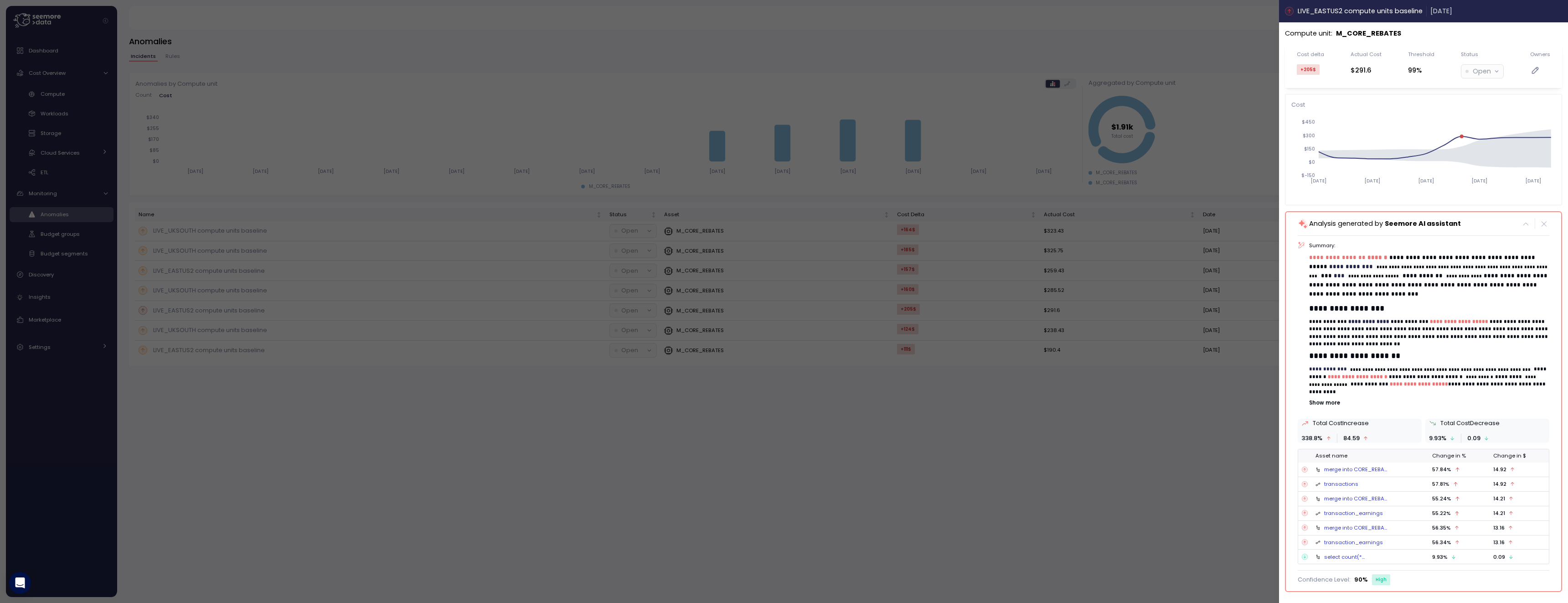
click at [1556, 8] on icon "button" at bounding box center [1559, 11] width 7 height 7
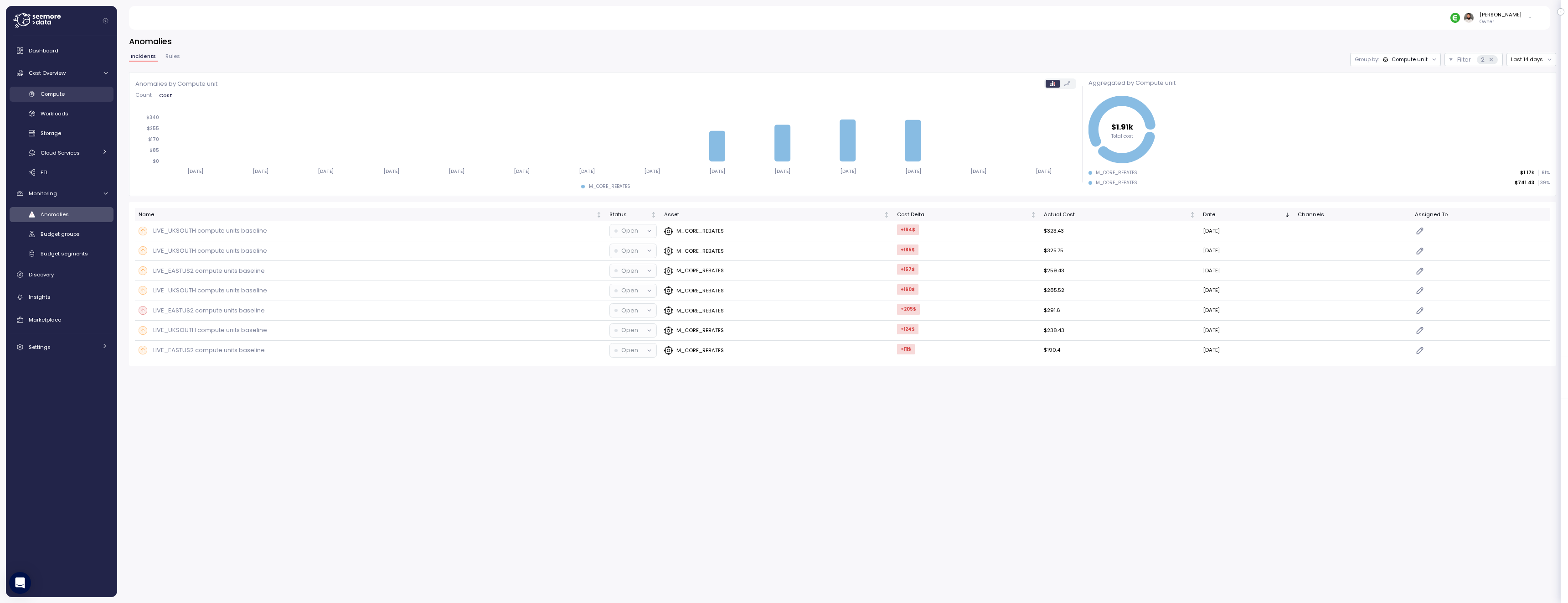
click at [67, 94] on div "Compute" at bounding box center [74, 94] width 67 height 9
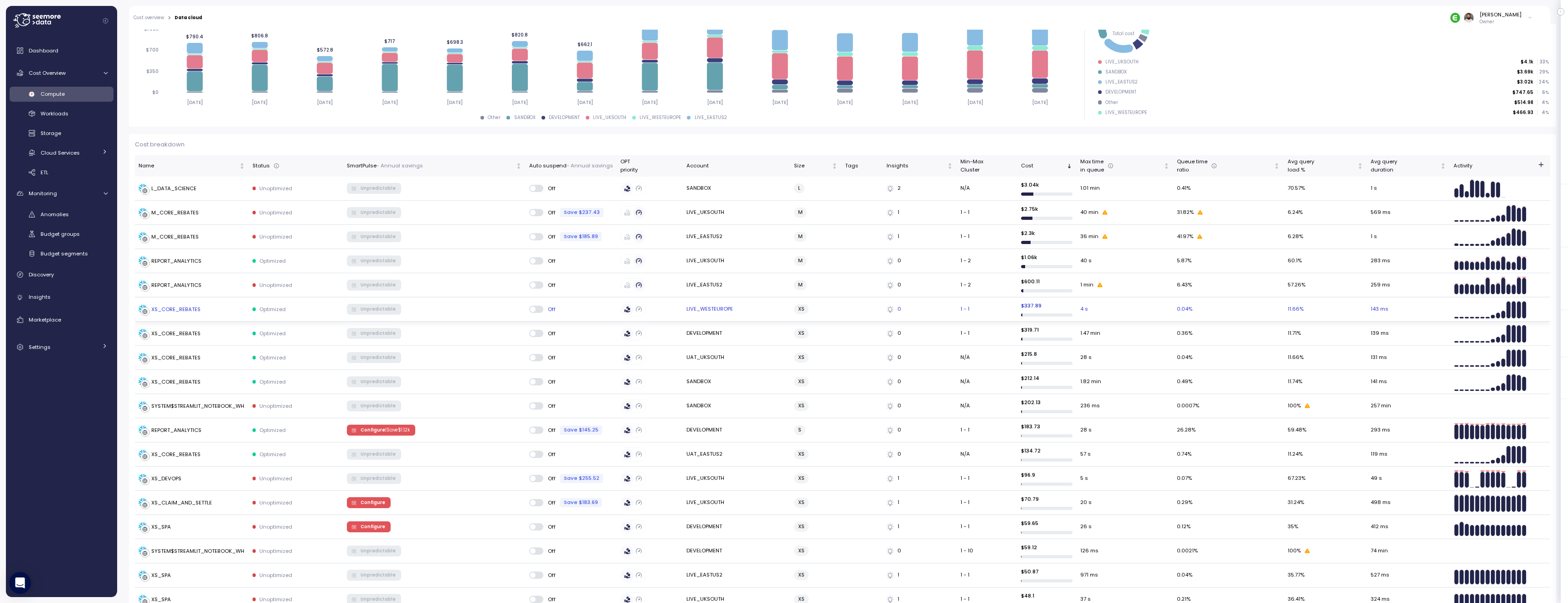
scroll to position [161, 0]
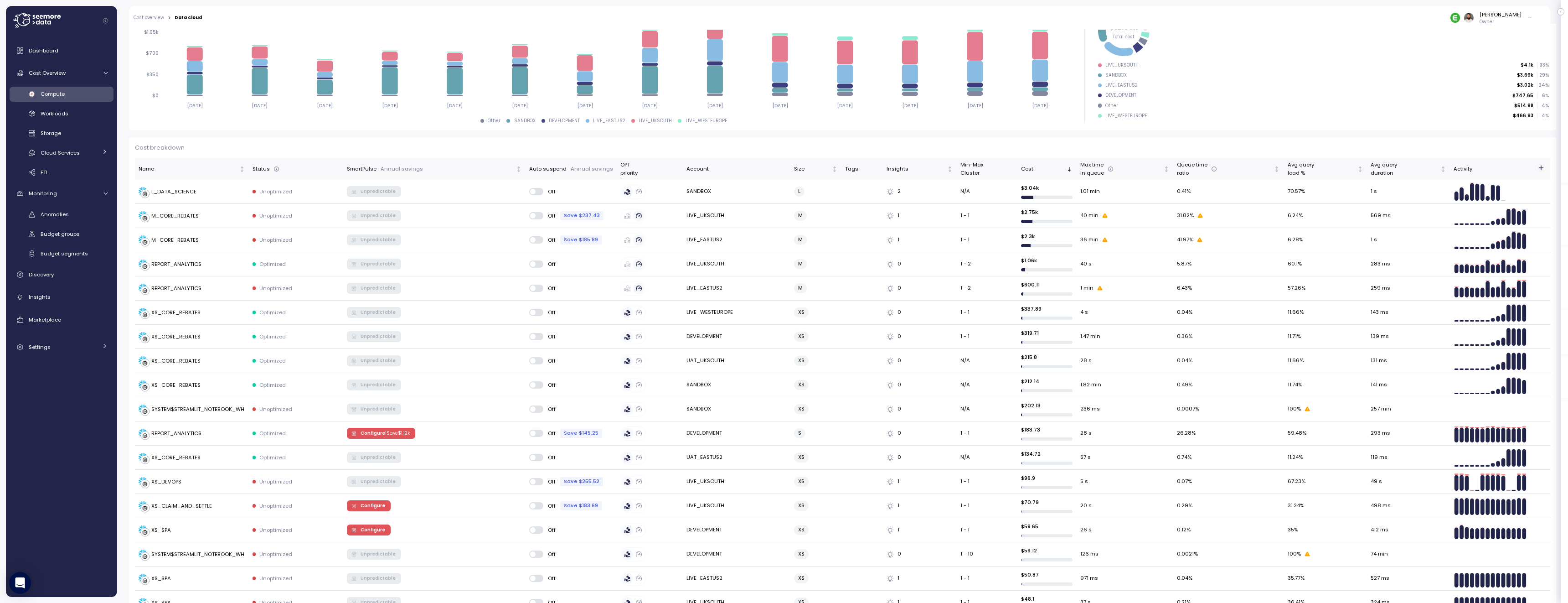
click at [65, 88] on link "Compute" at bounding box center [61, 94] width 104 height 15
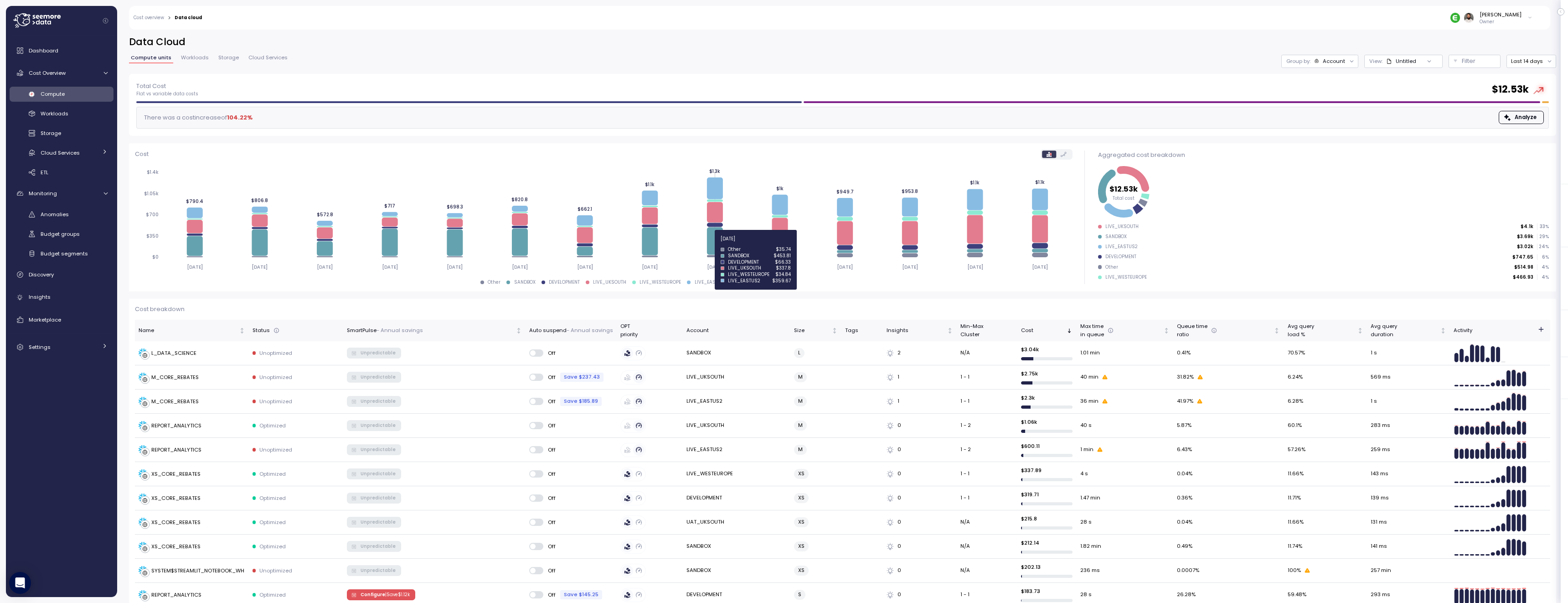
click at [714, 244] on icon at bounding box center [715, 241] width 16 height 27
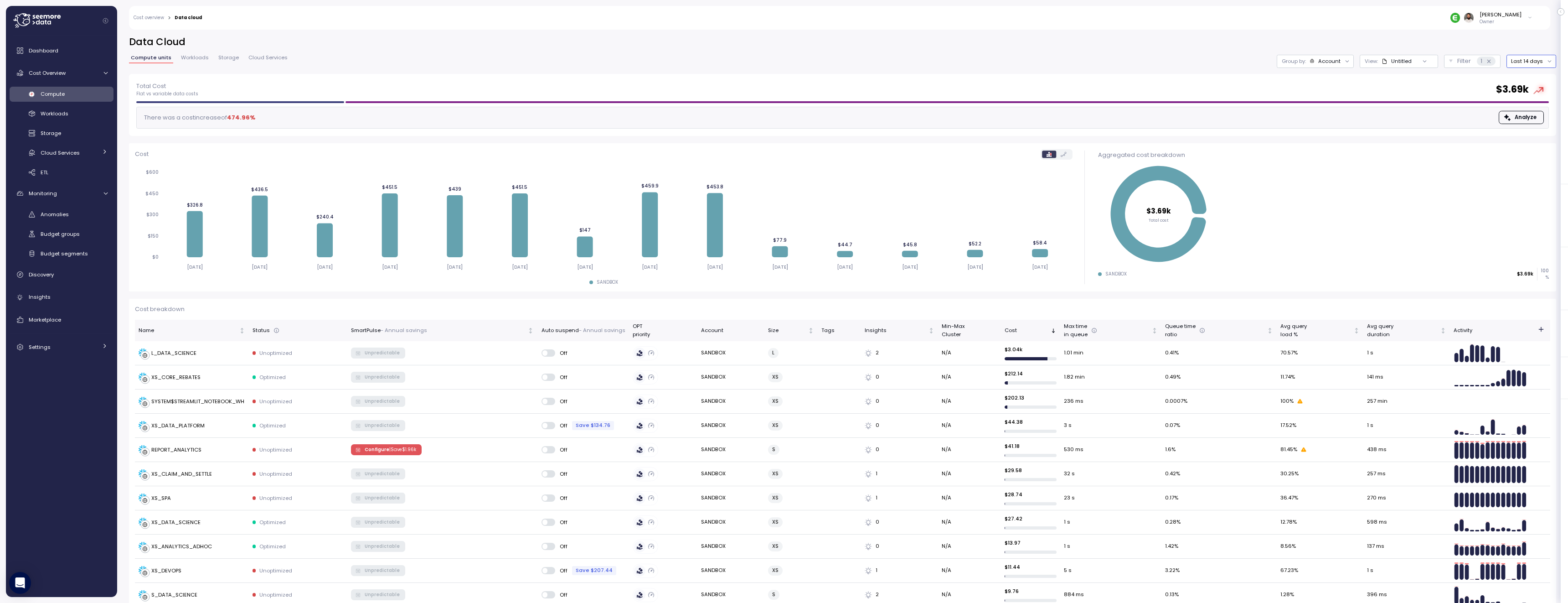
click at [1518, 61] on button "Last 14 days" at bounding box center [1531, 62] width 50 height 13
click at [1524, 126] on div "Last 30 days" at bounding box center [1535, 127] width 33 height 7
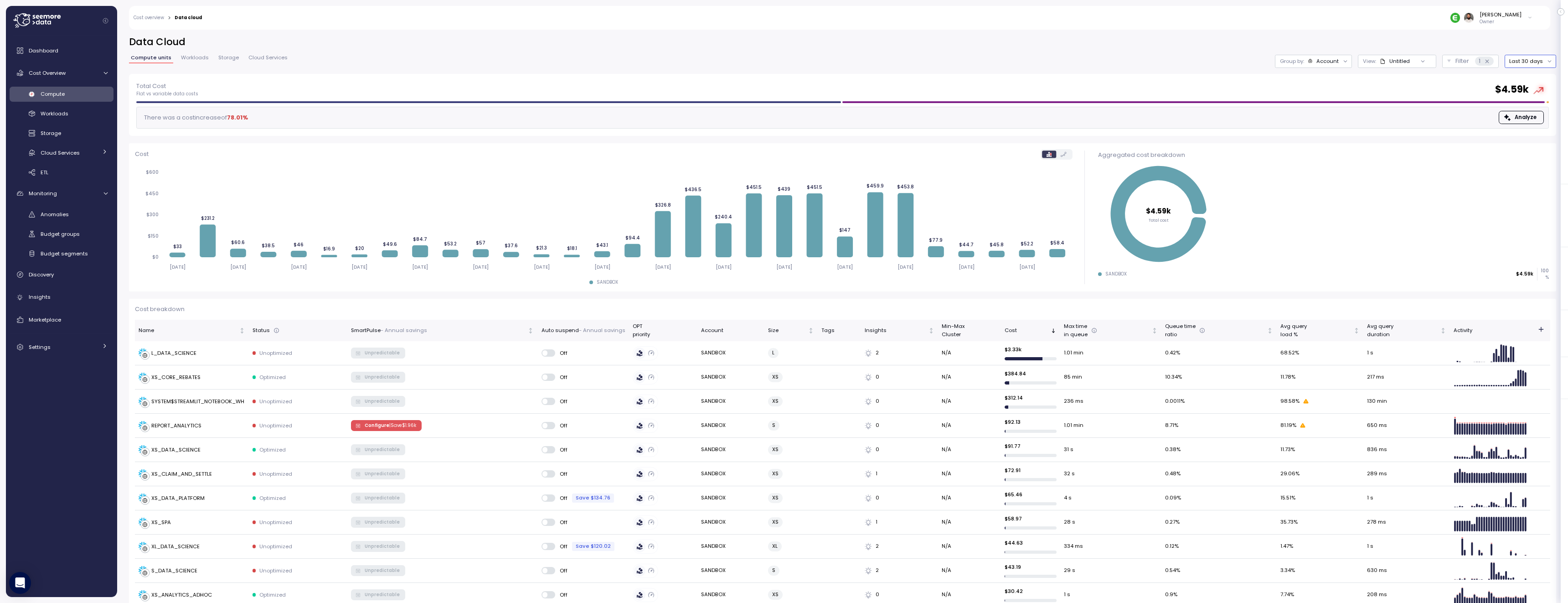
click at [1531, 66] on button "Last 30 days" at bounding box center [1530, 62] width 52 height 13
click at [1531, 111] on div "Last 14 days" at bounding box center [1534, 115] width 32 height 7
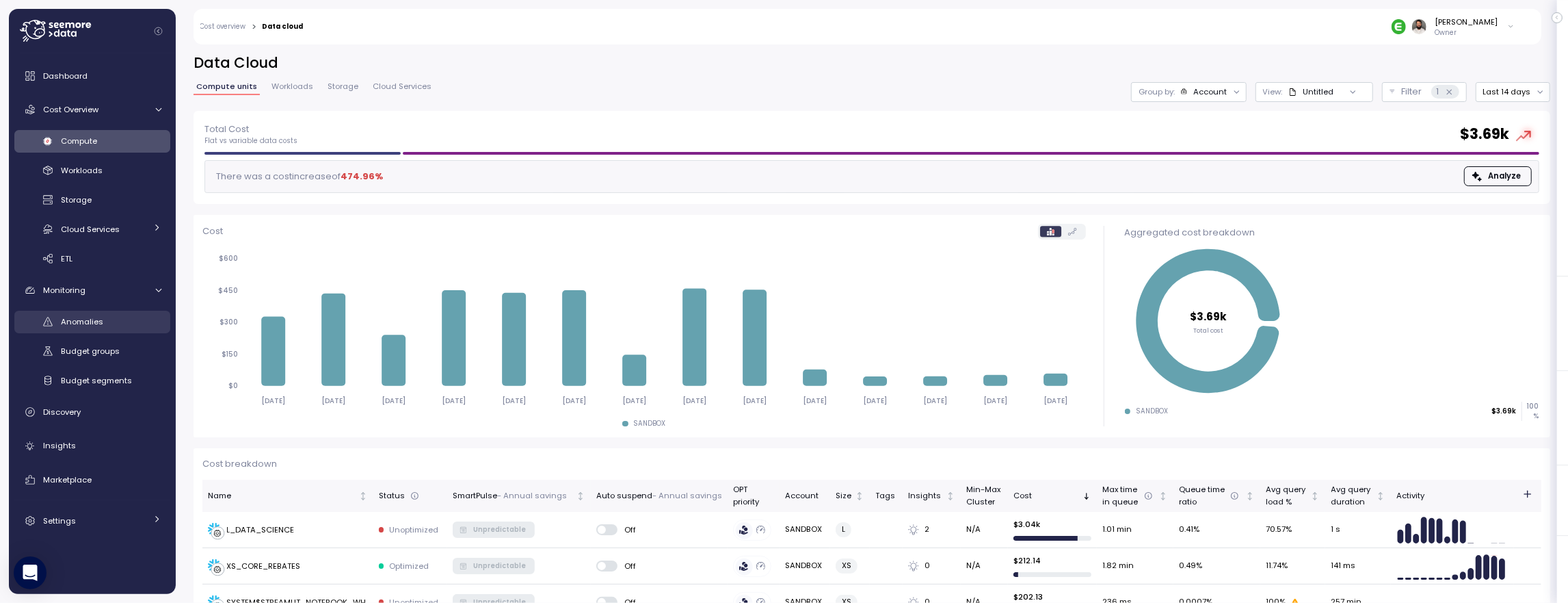
click at [113, 325] on div "Anomalies" at bounding box center [111, 321] width 100 height 14
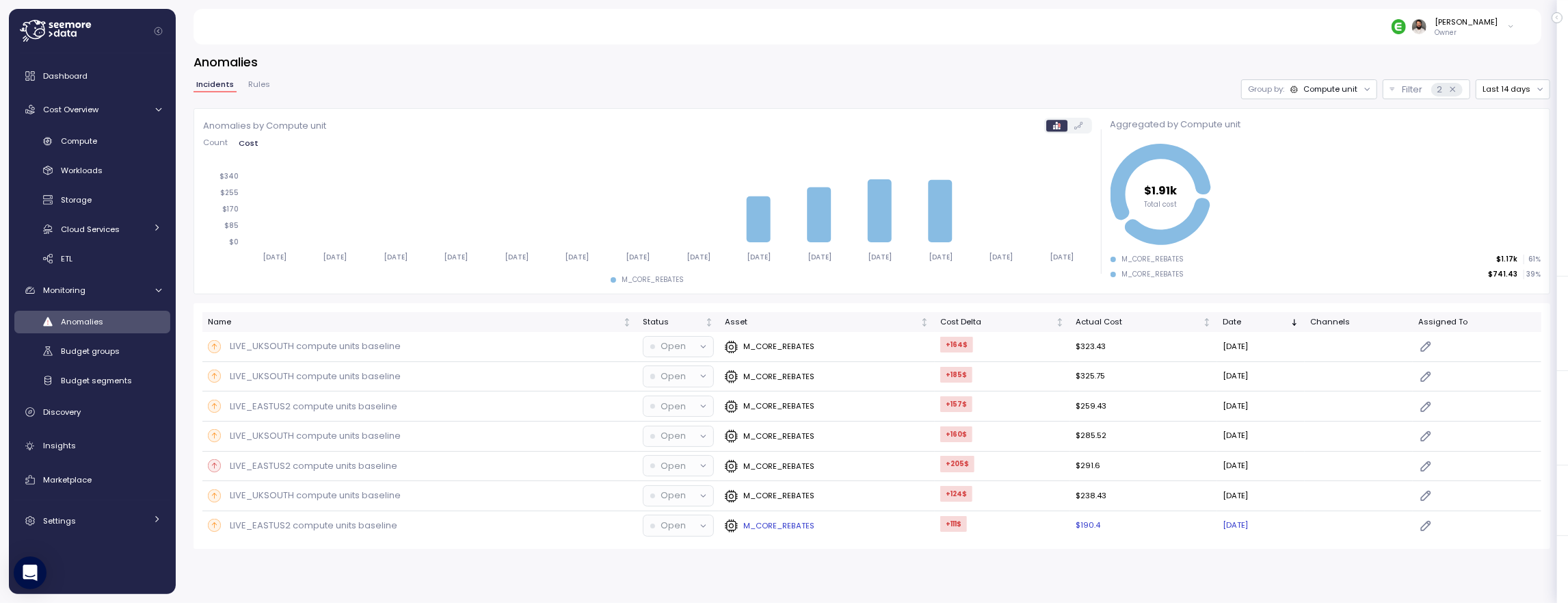
click at [907, 519] on div "M_CORE_REBATES" at bounding box center [827, 525] width 205 height 14
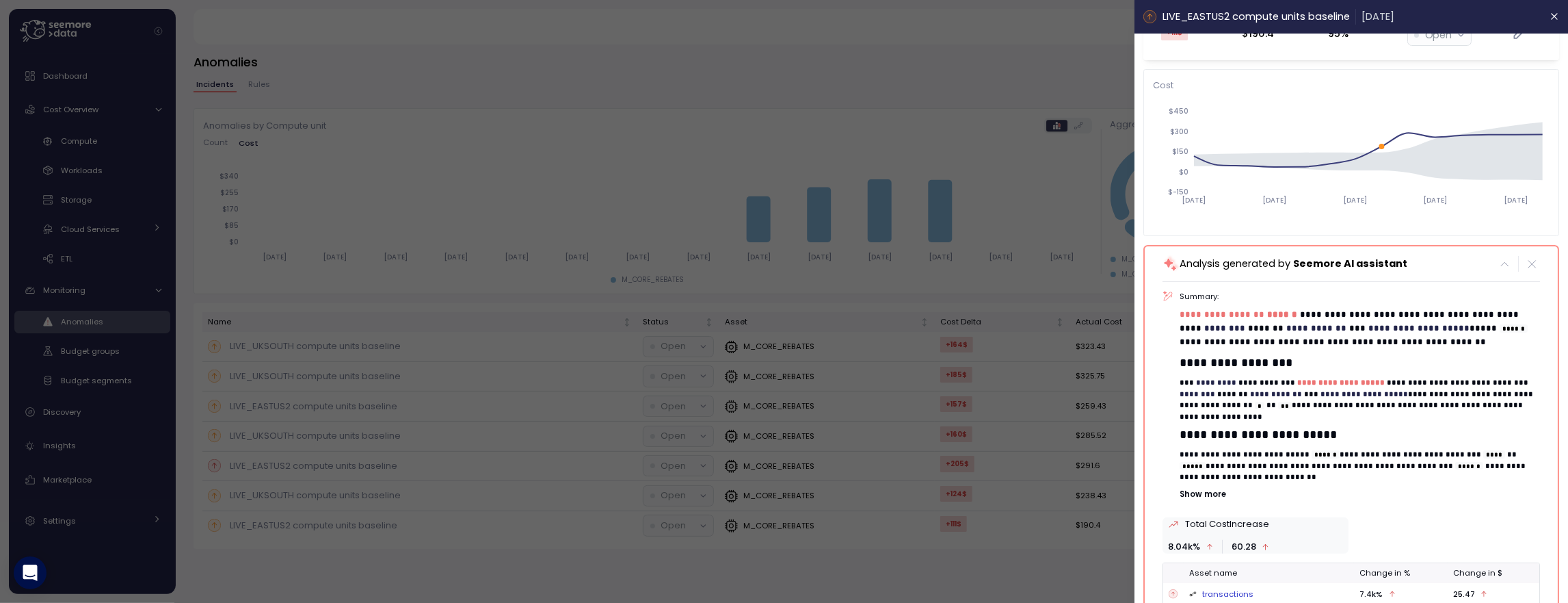
scroll to position [79, 0]
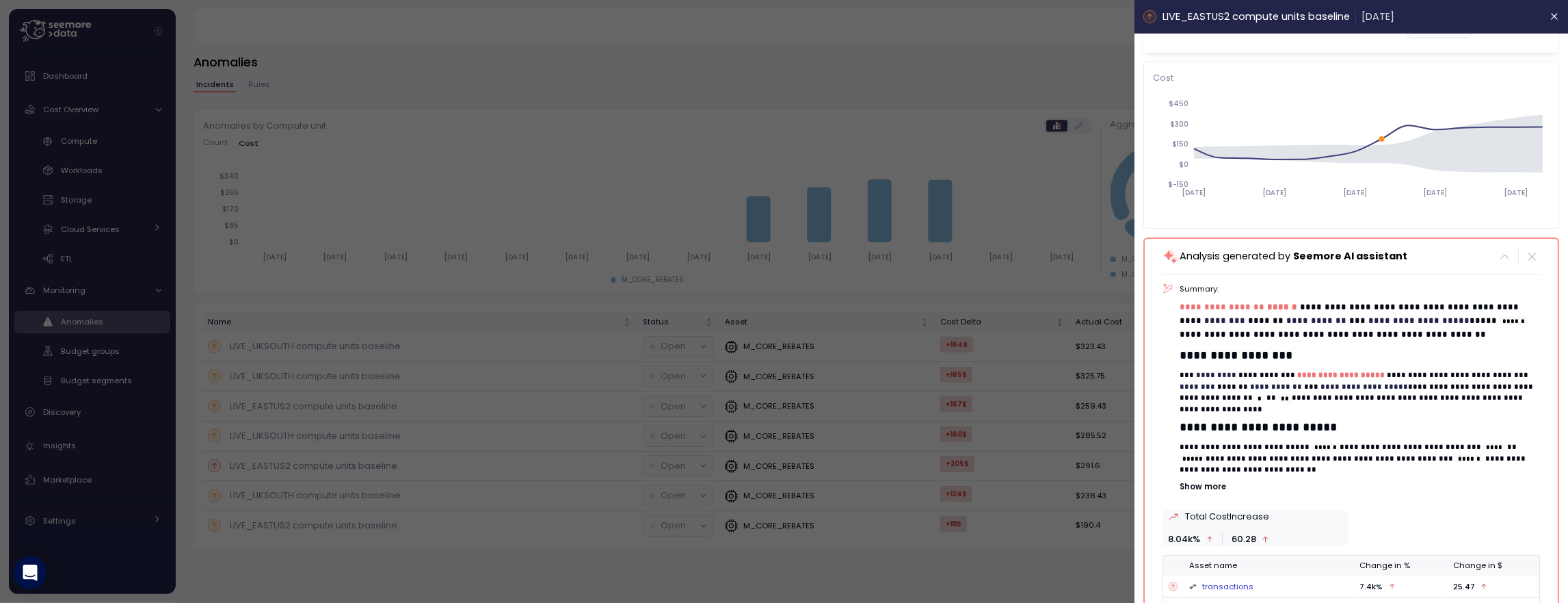
click at [1202, 488] on p "Show more" at bounding box center [1360, 486] width 361 height 11
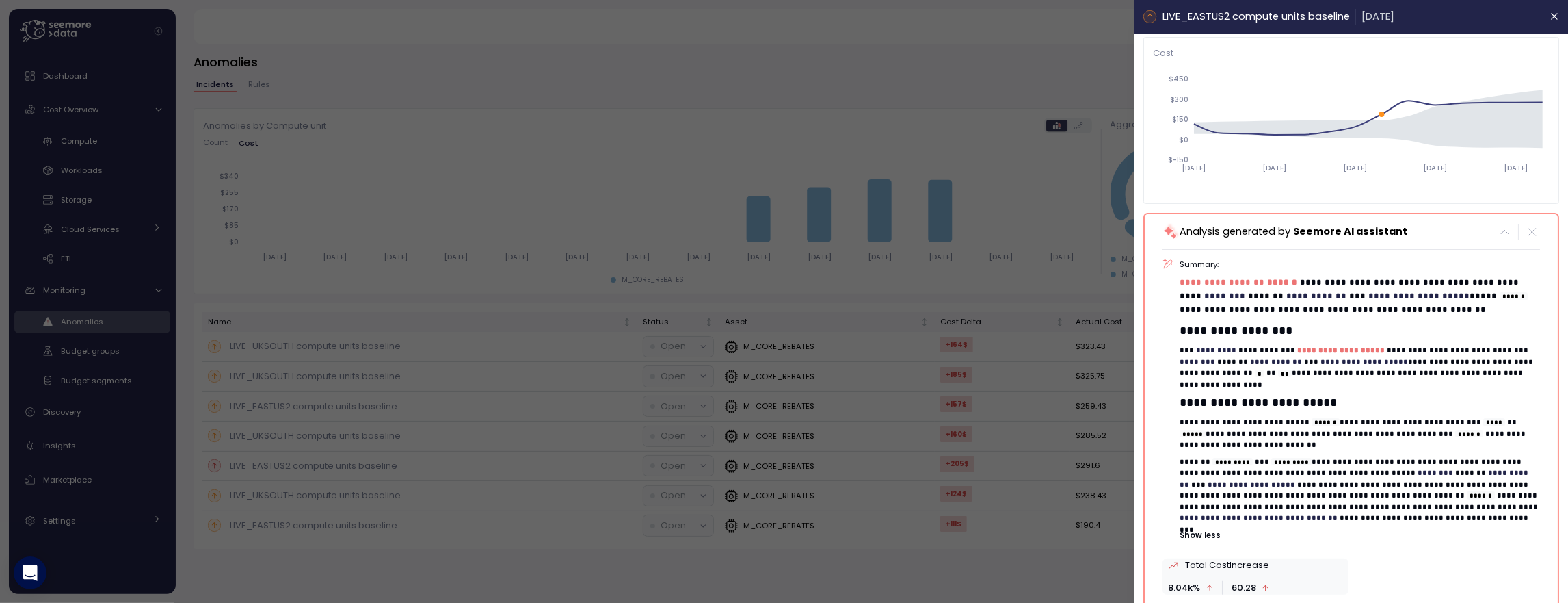
scroll to position [109, 0]
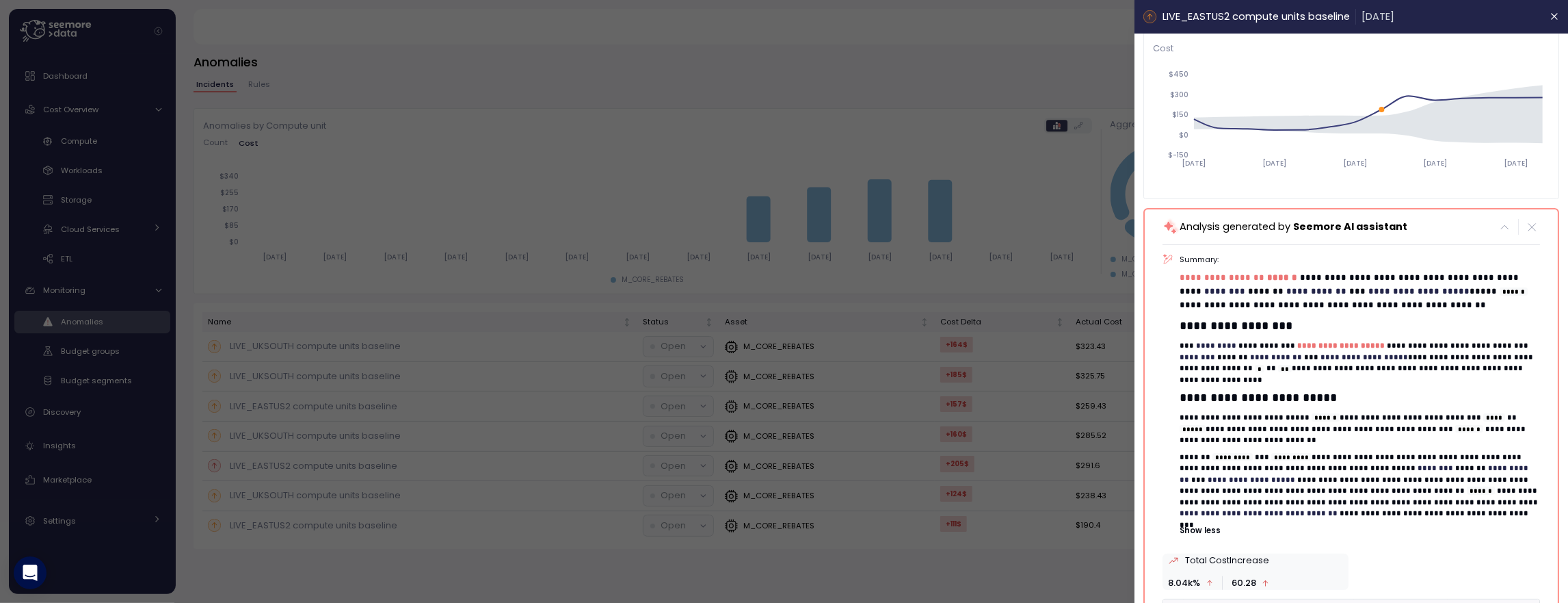
drag, startPoint x: 1307, startPoint y: 418, endPoint x: 1320, endPoint y: 418, distance: 13.0
click at [1317, 418] on p "**********" at bounding box center [1360, 428] width 361 height 34
drag, startPoint x: 1354, startPoint y: 416, endPoint x: 1406, endPoint y: 415, distance: 52.0
click at [1405, 415] on p "**********" at bounding box center [1360, 428] width 361 height 34
click at [1483, 417] on code "****" at bounding box center [1494, 417] width 22 height 8
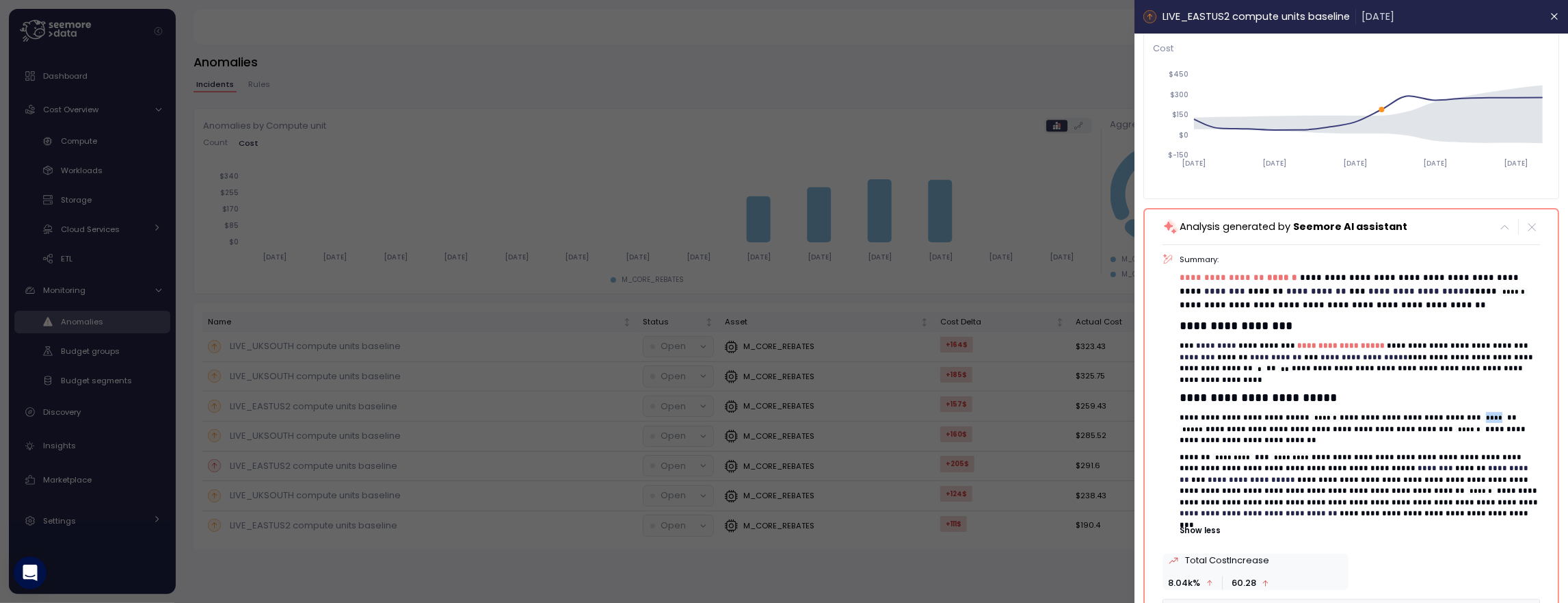
click at [1483, 417] on code "****" at bounding box center [1494, 417] width 22 height 8
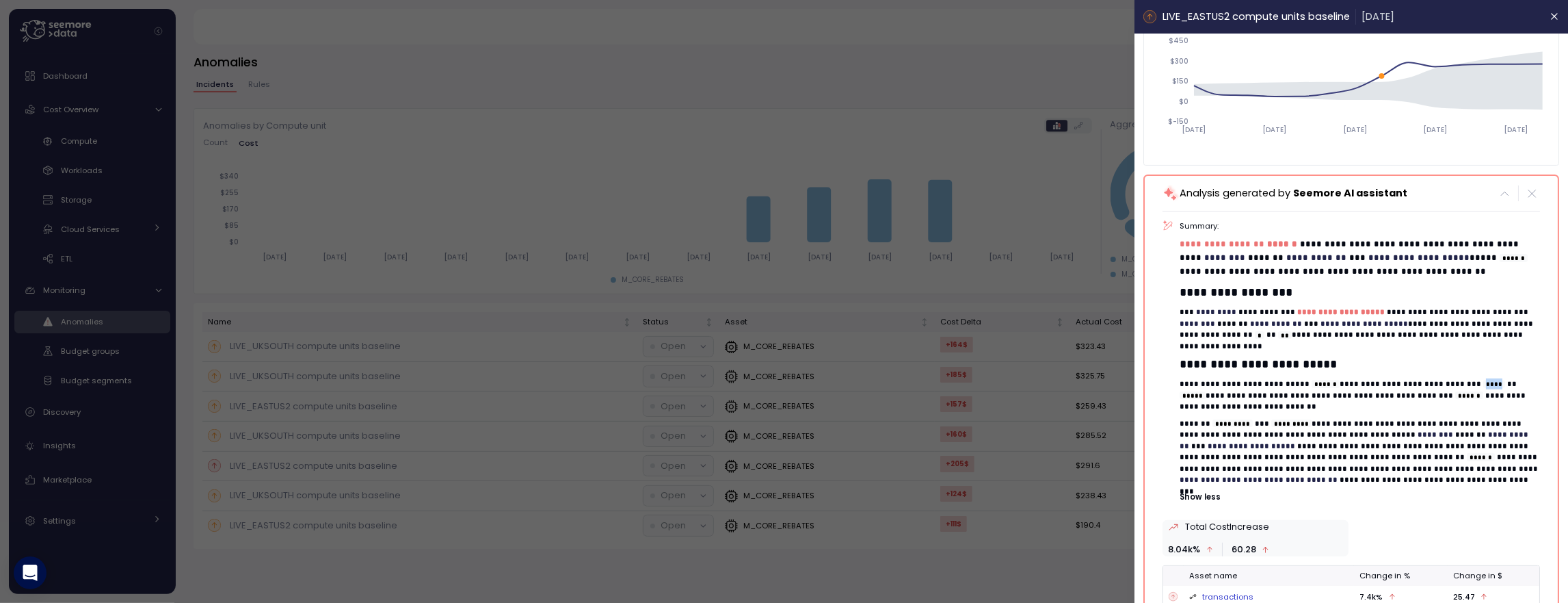
scroll to position [230, 0]
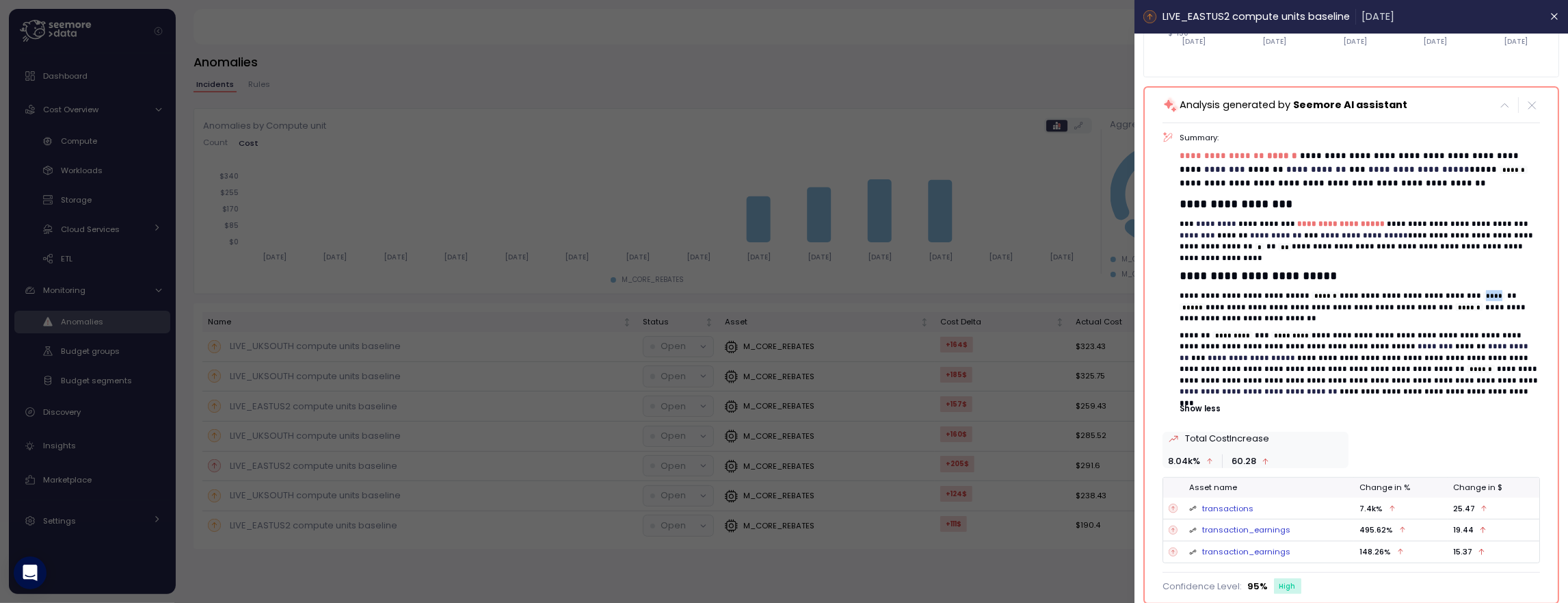
click at [1234, 506] on link "transactions" at bounding box center [1227, 508] width 51 height 11
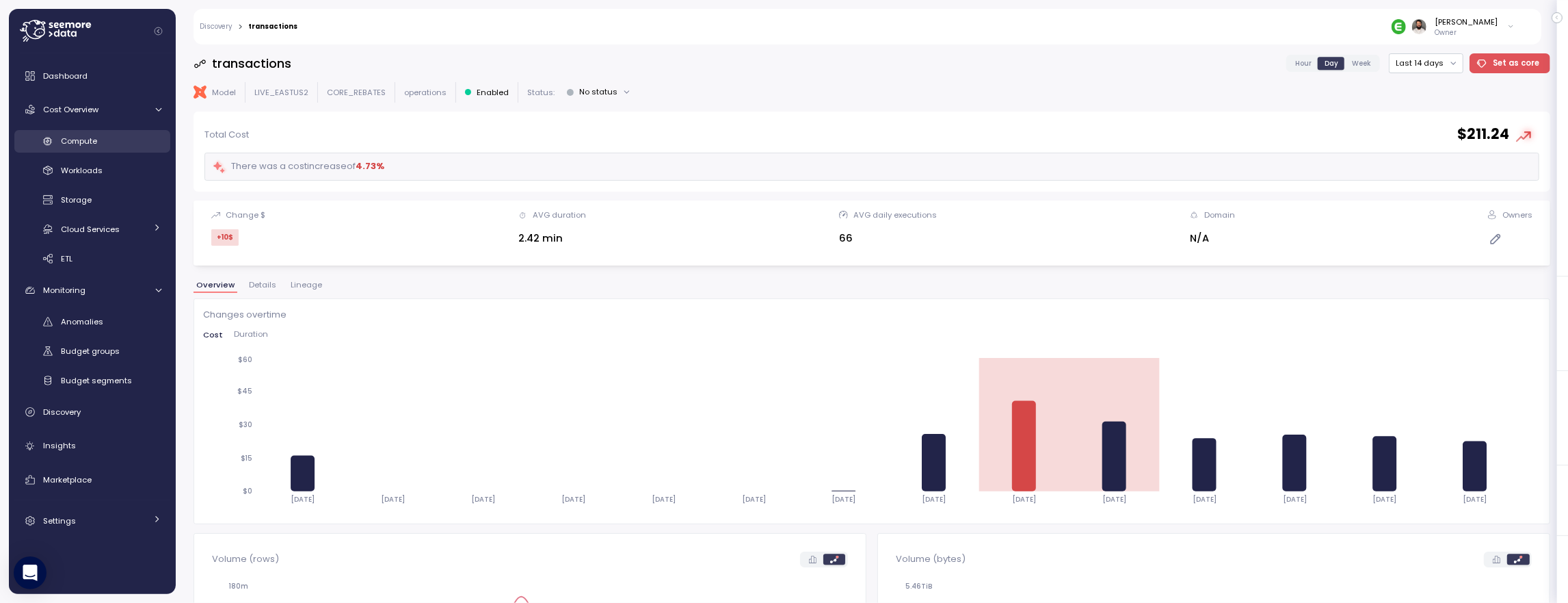
click at [94, 136] on span "Compute" at bounding box center [79, 141] width 37 height 11
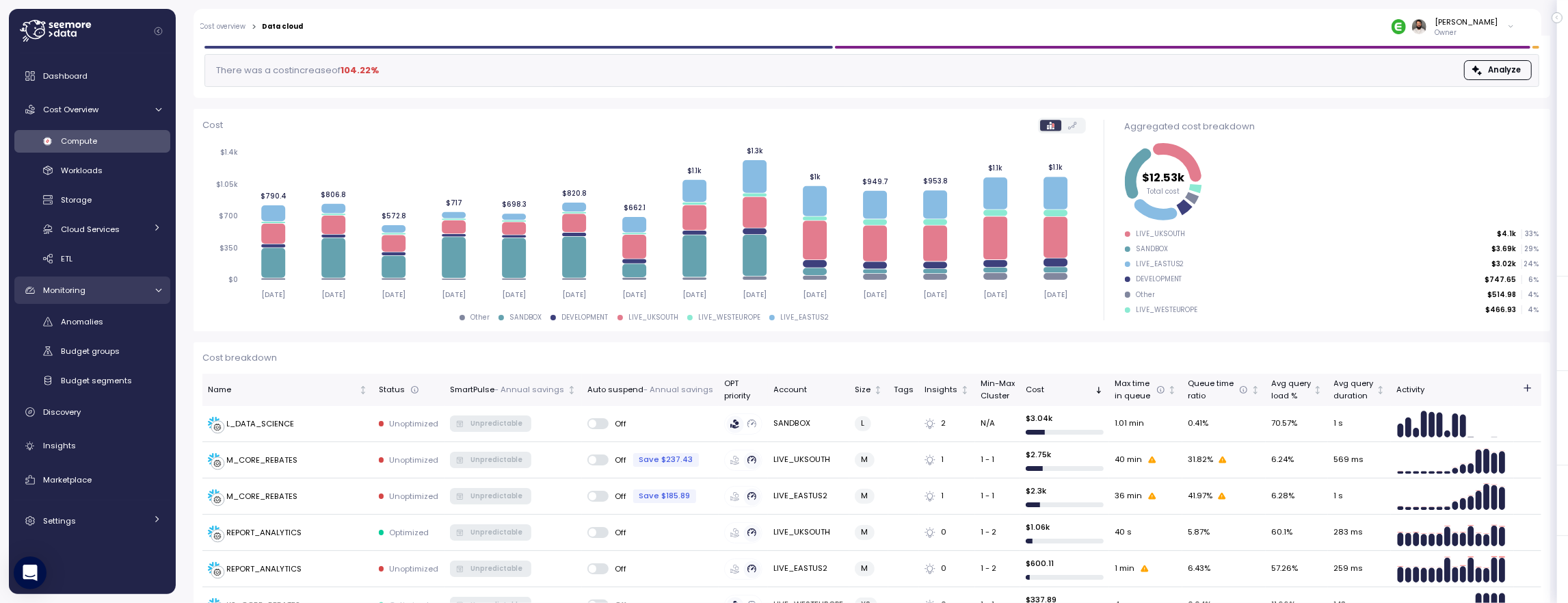
scroll to position [107, 0]
click at [127, 513] on link "Settings" at bounding box center [92, 521] width 156 height 27
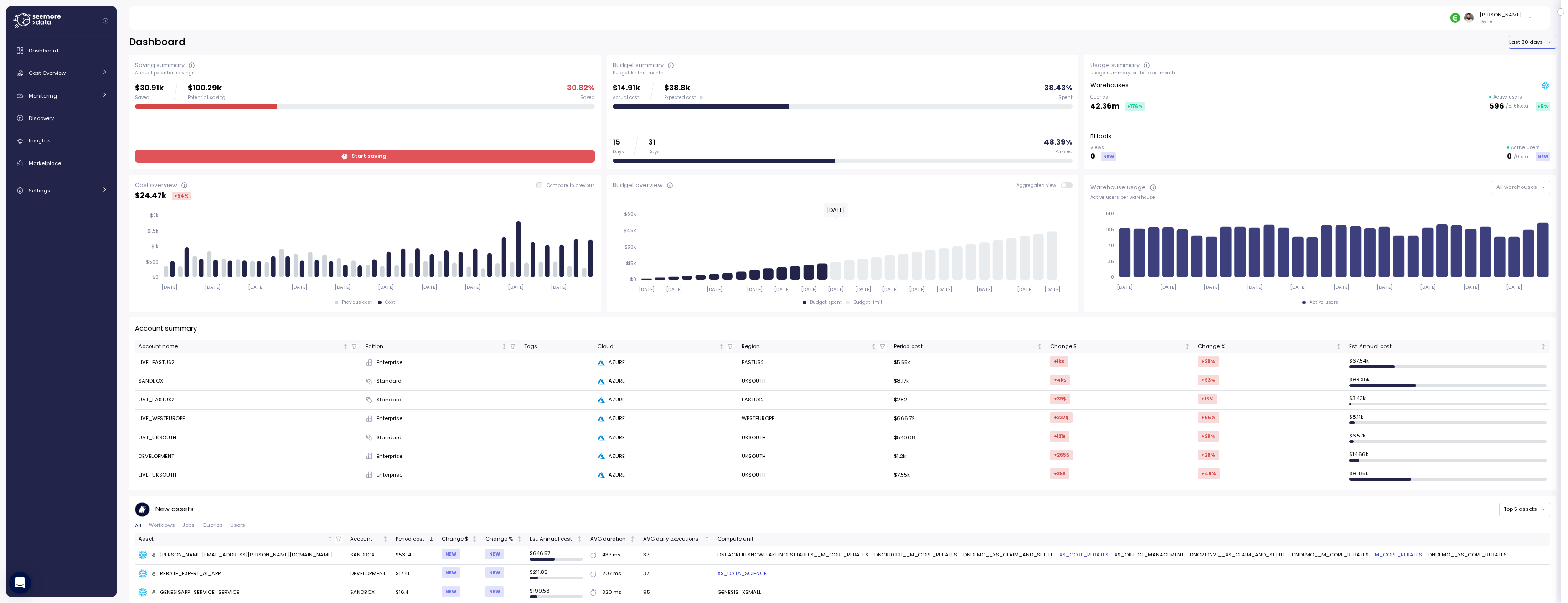
click at [1533, 46] on button "Last 30 days" at bounding box center [1533, 42] width 47 height 13
click at [1531, 63] on div "Last 7 days" at bounding box center [1535, 60] width 30 height 7
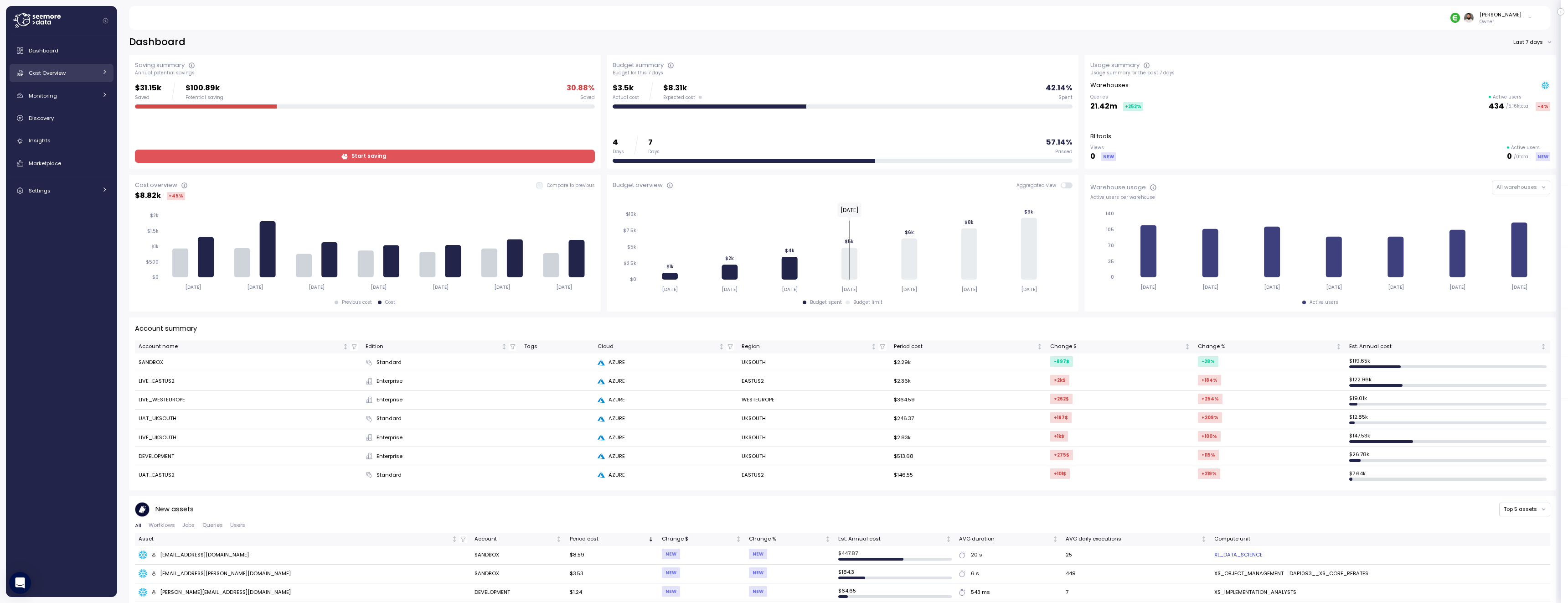
click at [72, 66] on link "Cost Overview" at bounding box center [61, 73] width 104 height 18
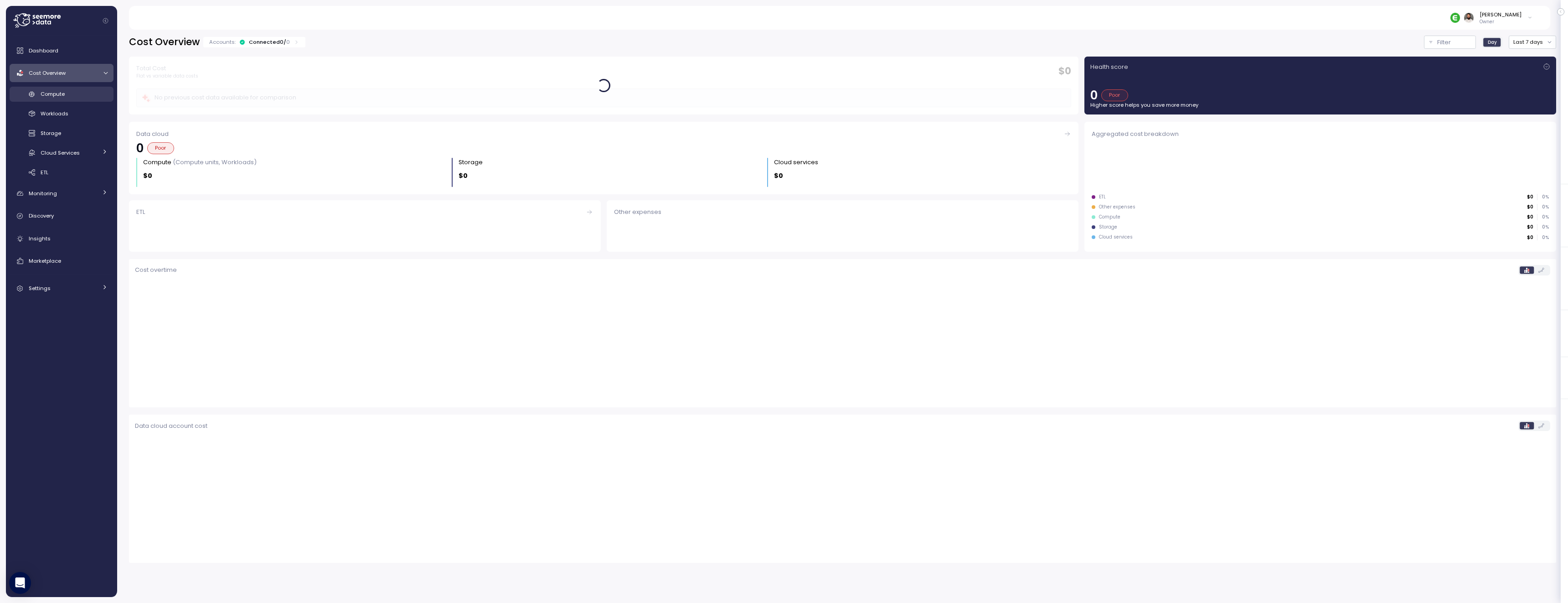
click at [74, 90] on div "Compute" at bounding box center [74, 94] width 67 height 9
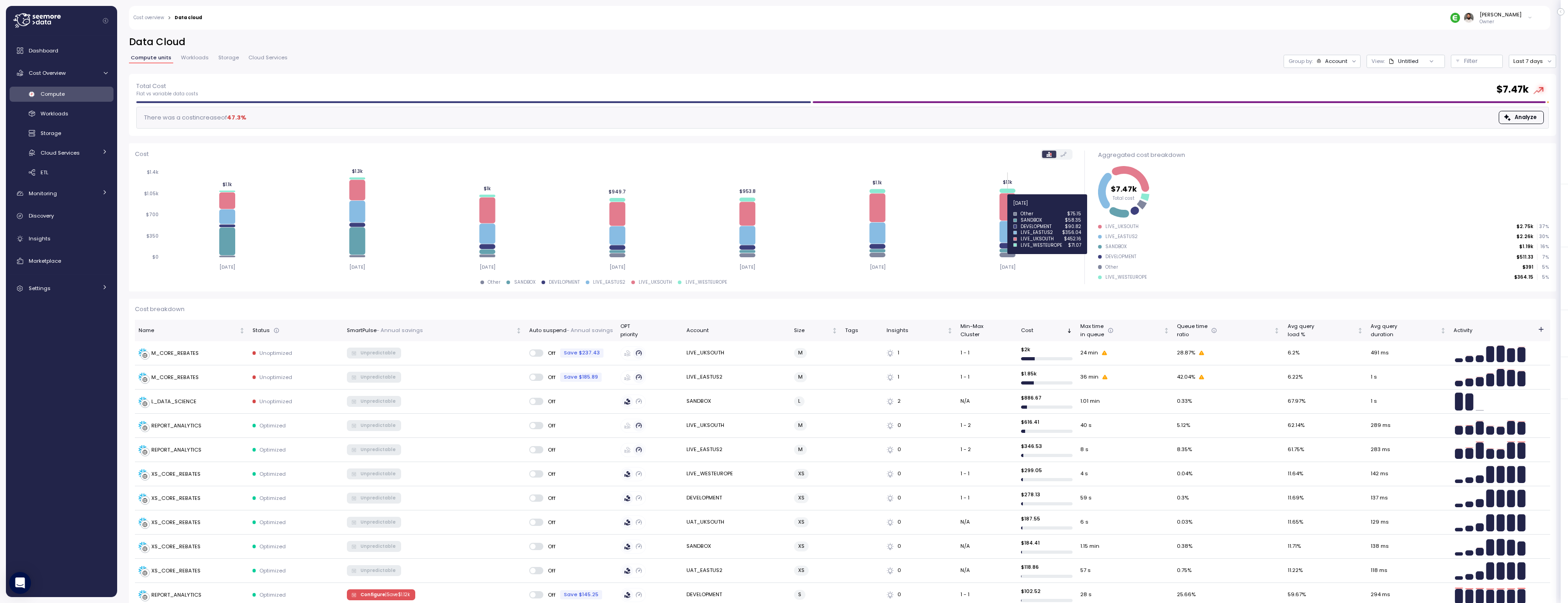
click at [1010, 208] on icon at bounding box center [1007, 207] width 16 height 27
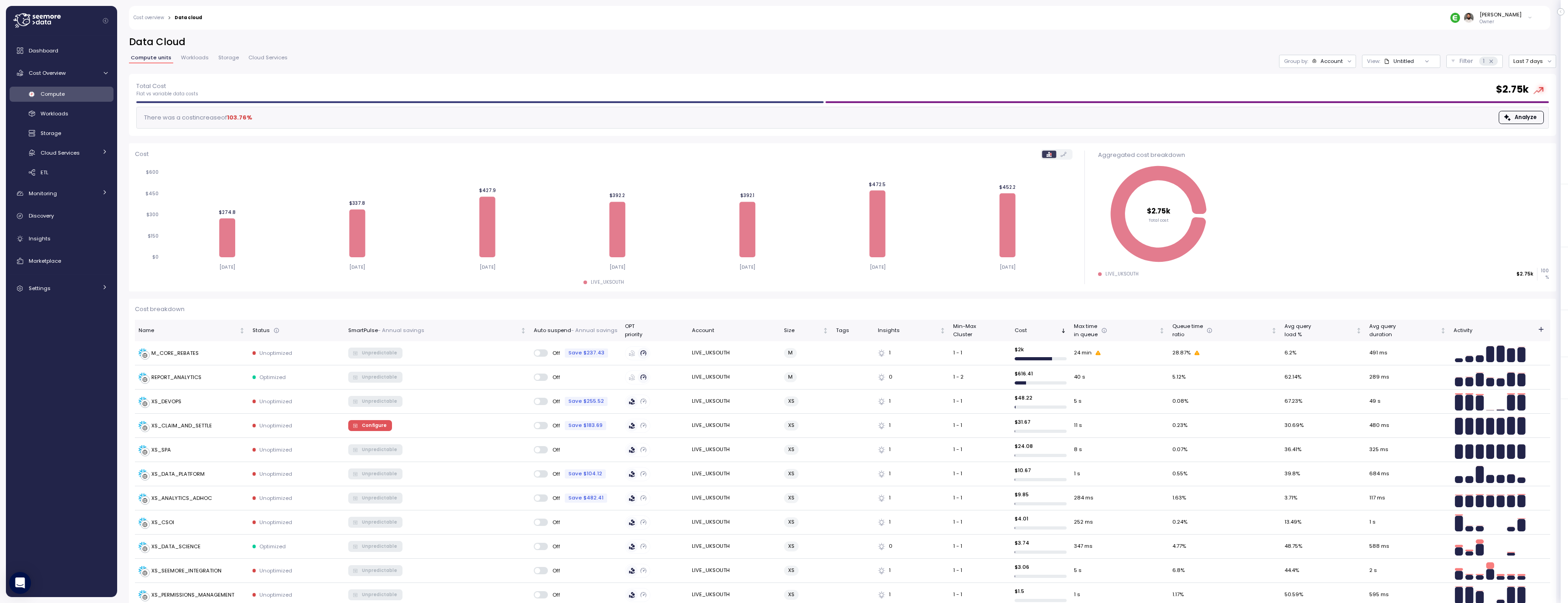
click at [1535, 49] on div "Data Cloud Compute units Workloads Storage Cloud Services Group by: Account Vie…" at bounding box center [842, 54] width 1427 height 38
click at [1534, 52] on div "Data Cloud Compute units Workloads Storage Cloud Services Group by: Account Vie…" at bounding box center [842, 54] width 1427 height 38
click at [1531, 61] on button "Last 7 days" at bounding box center [1533, 62] width 47 height 13
click at [1530, 111] on div "Last 14 days" at bounding box center [1536, 115] width 32 height 7
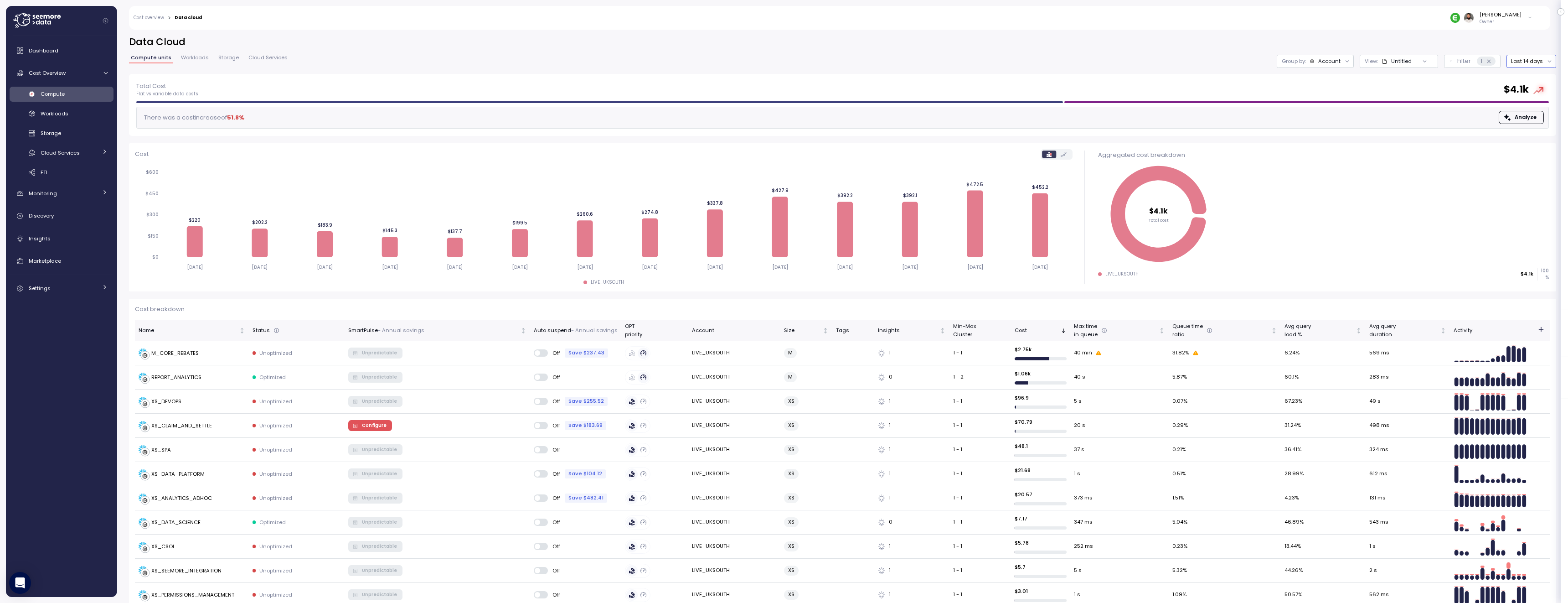
click at [1311, 61] on div "Group by: Account" at bounding box center [1311, 61] width 59 height 7
click at [1330, 111] on p "Compute unit" at bounding box center [1321, 111] width 36 height 7
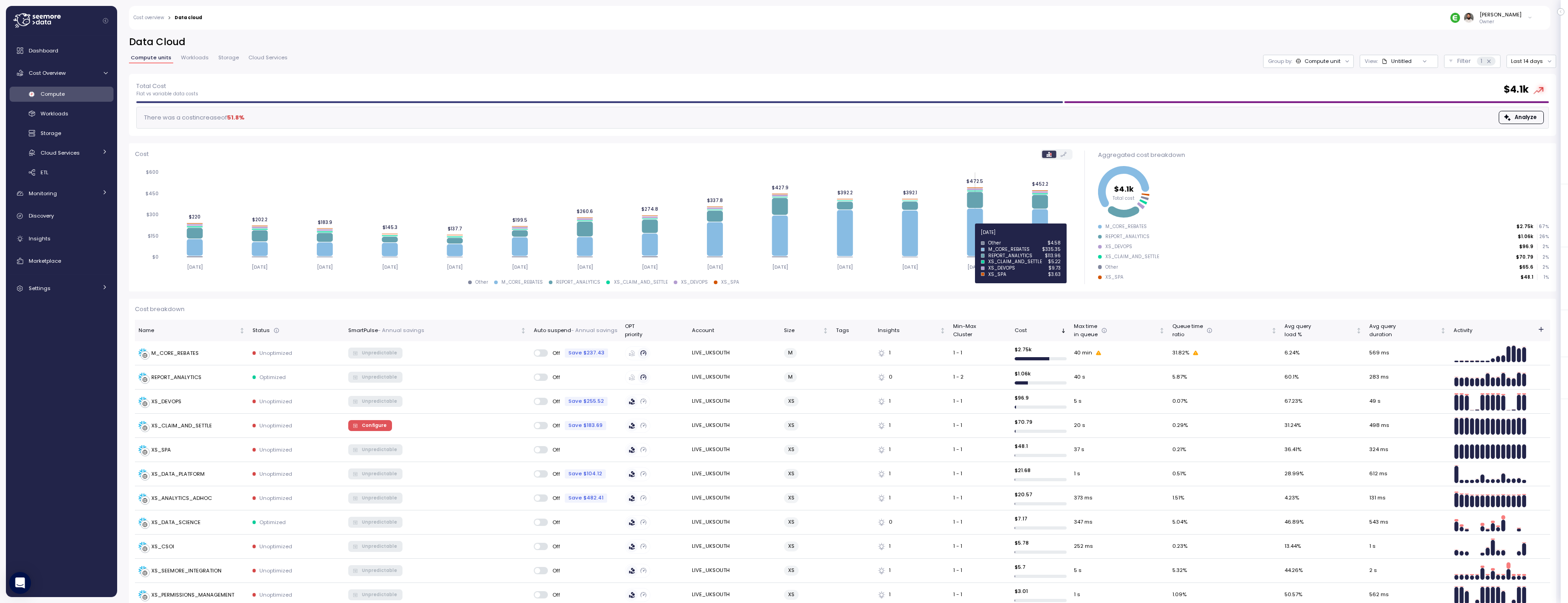
click at [976, 236] on icon at bounding box center [975, 232] width 16 height 48
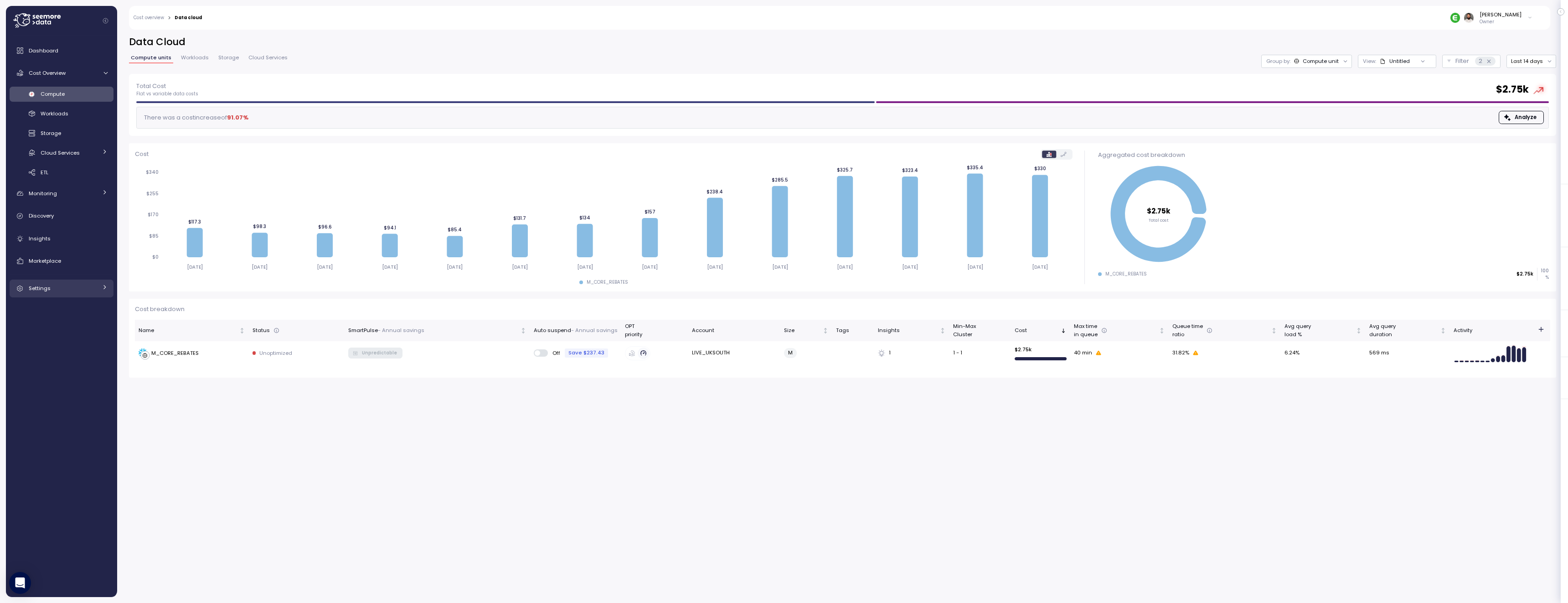
click at [82, 284] on div "Settings" at bounding box center [63, 288] width 68 height 9
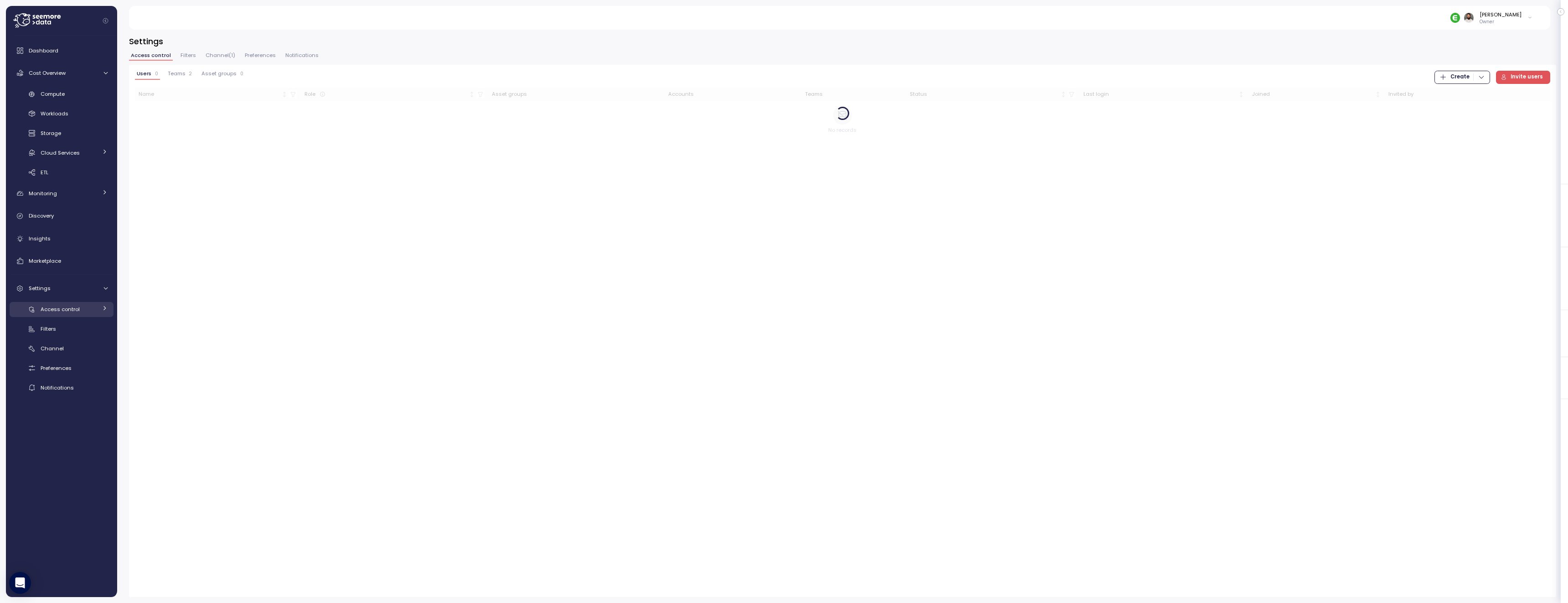
click at [93, 303] on link "Access control" at bounding box center [61, 309] width 104 height 15
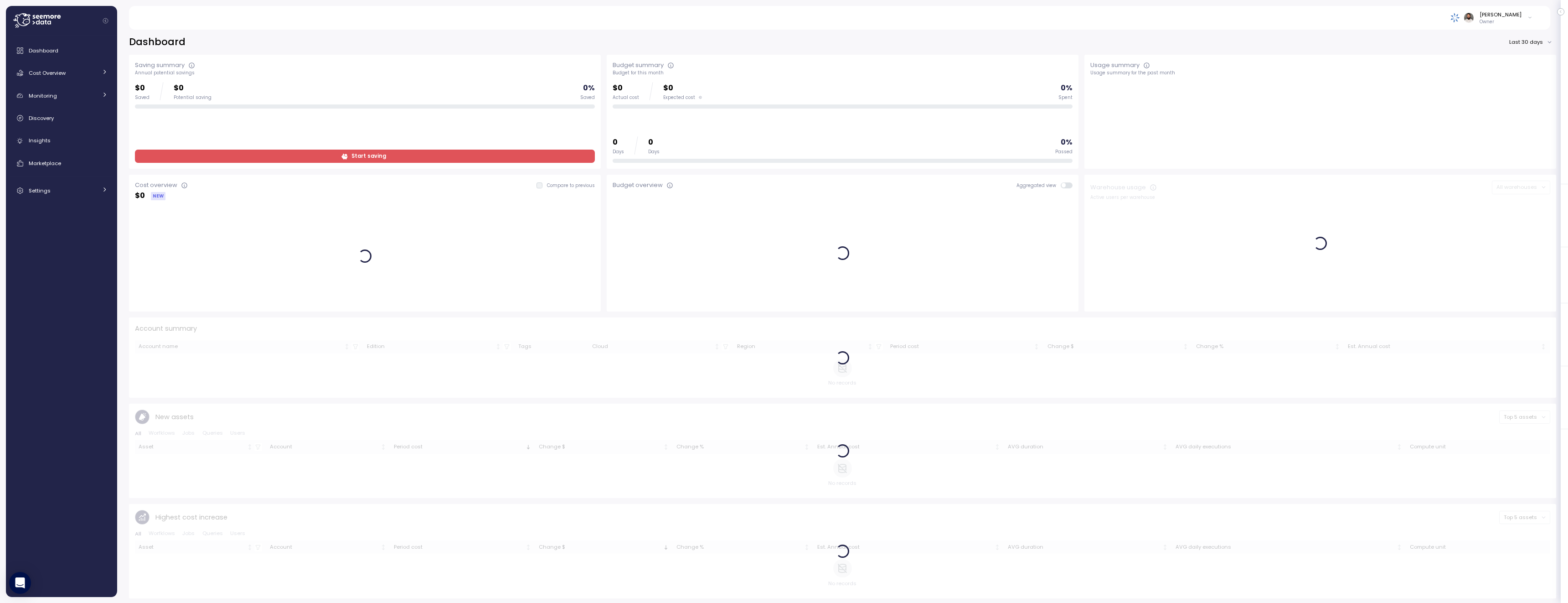
scroll to position [1, 0]
click at [55, 79] on link "Cost Overview" at bounding box center [61, 73] width 104 height 18
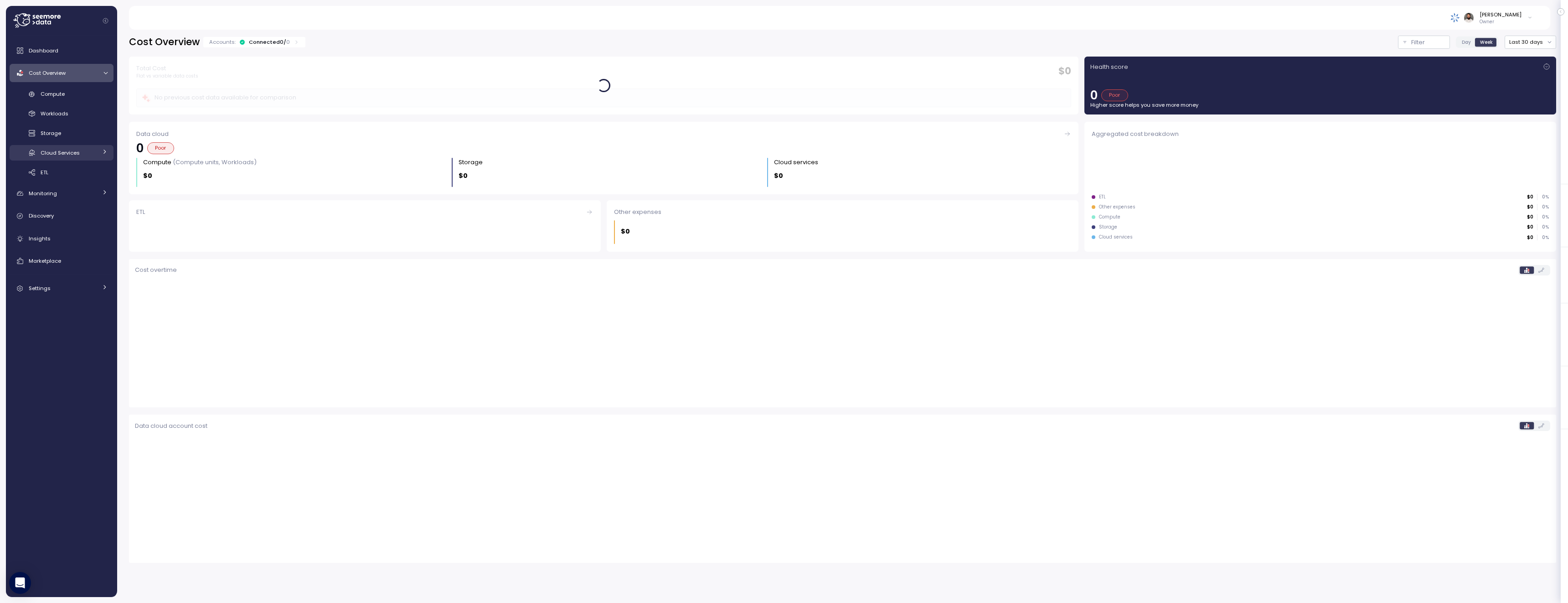
click at [74, 150] on span "Cloud Services" at bounding box center [60, 153] width 39 height 7
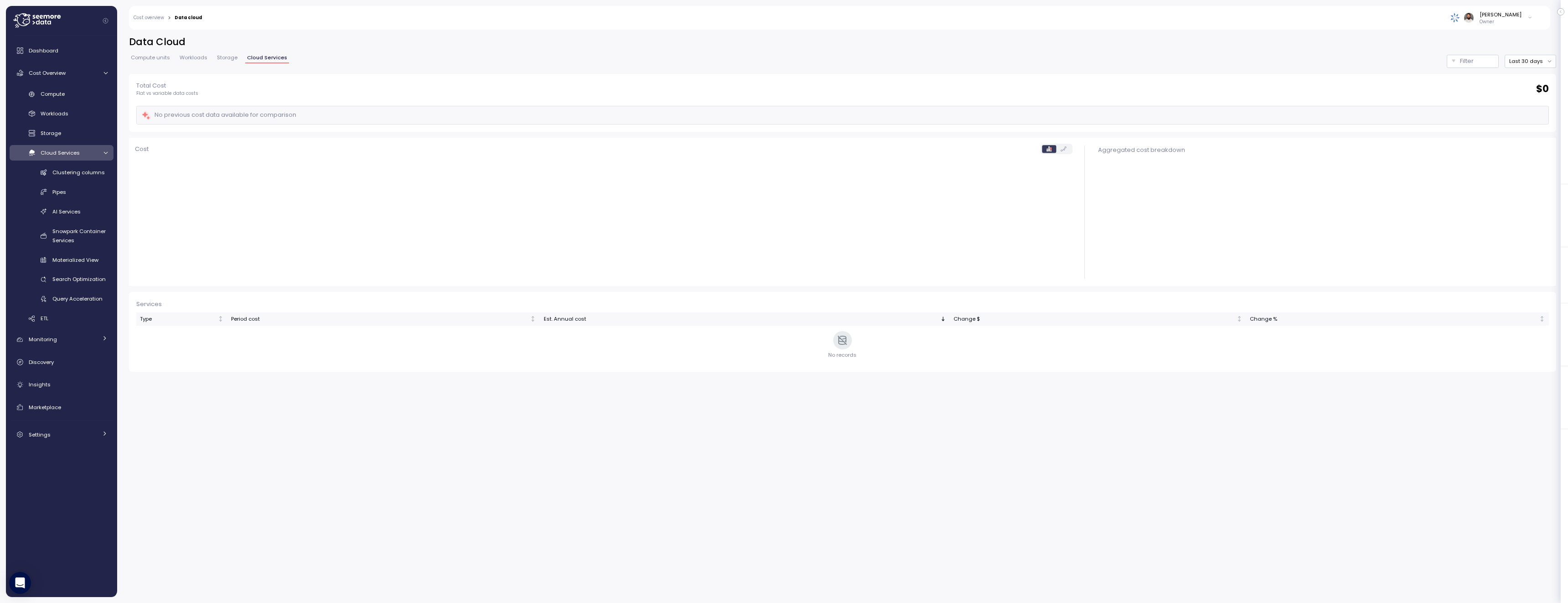
click at [75, 150] on span "Cloud Services" at bounding box center [60, 153] width 39 height 7
click at [87, 153] on div "Cloud Services" at bounding box center [69, 152] width 57 height 9
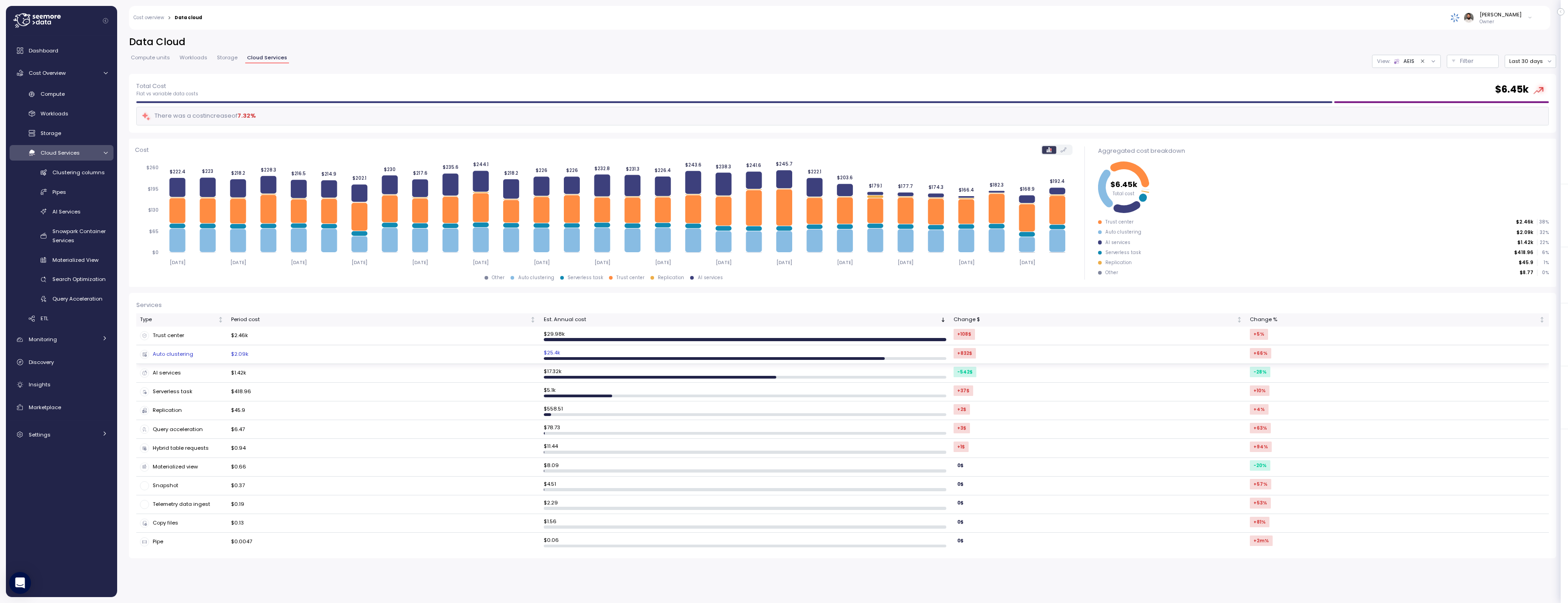
click at [206, 355] on div "Auto clustering" at bounding box center [182, 354] width 84 height 9
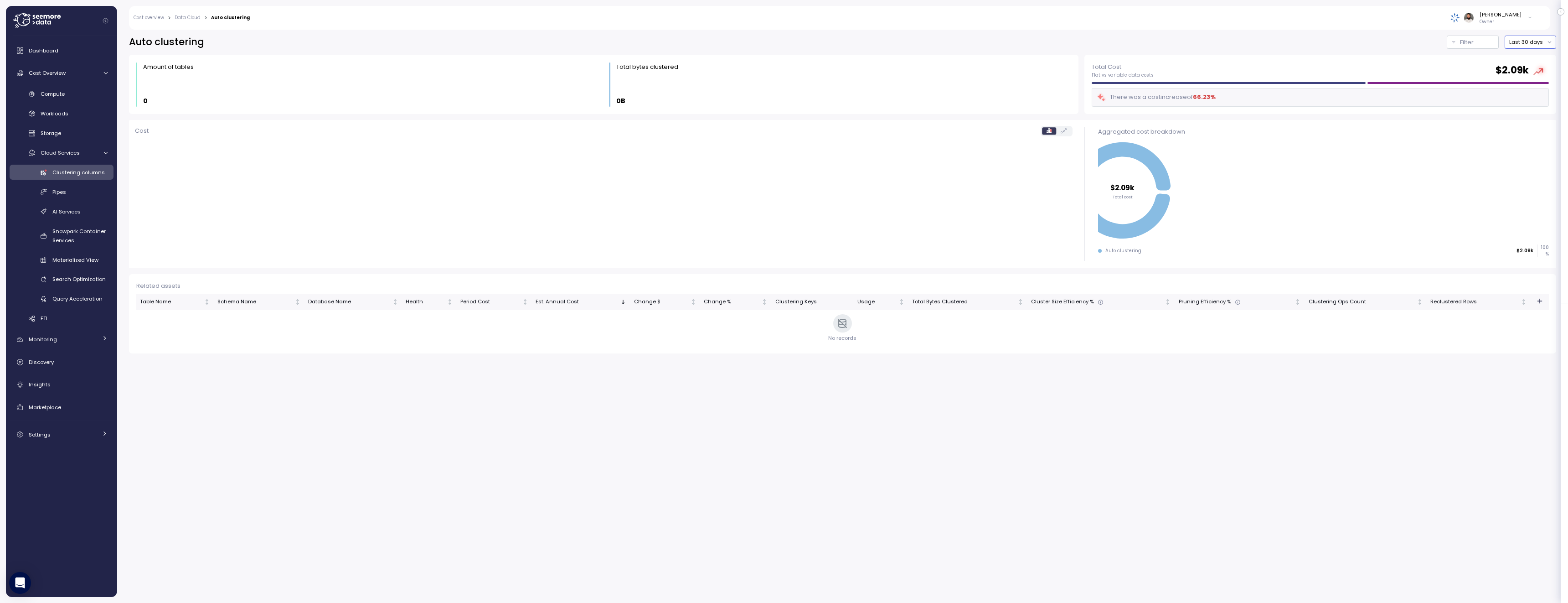
click at [1525, 45] on button "Last 30 days" at bounding box center [1530, 42] width 52 height 13
click at [1533, 83] on div "Last 7 days" at bounding box center [1533, 85] width 30 height 7
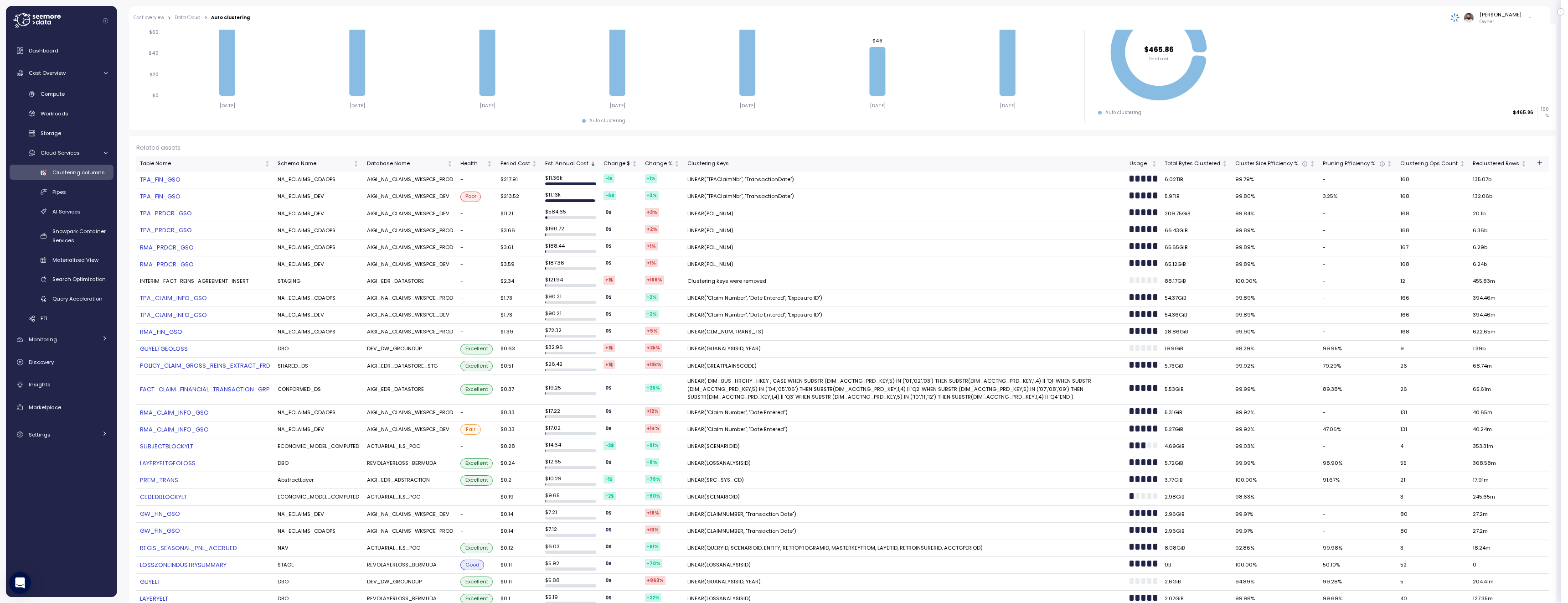
scroll to position [132, 0]
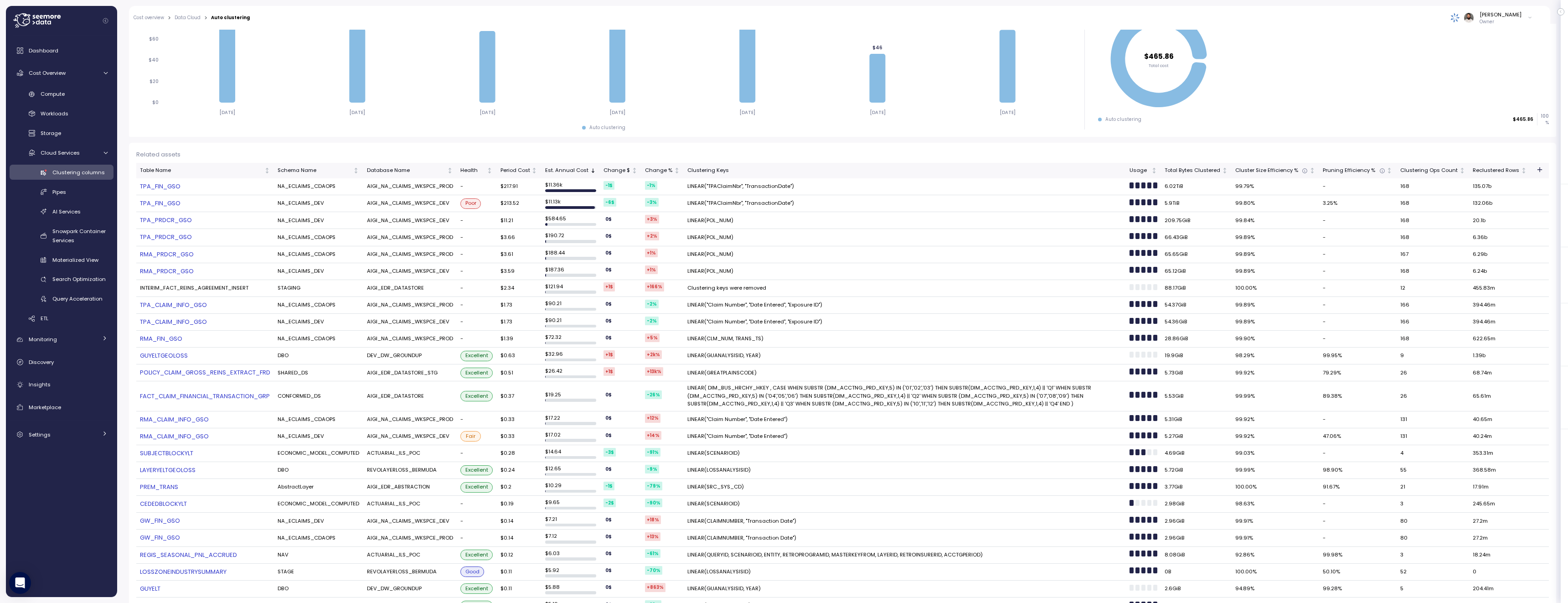
click at [184, 188] on link "TPA_FIN_GSO" at bounding box center [205, 186] width 130 height 9
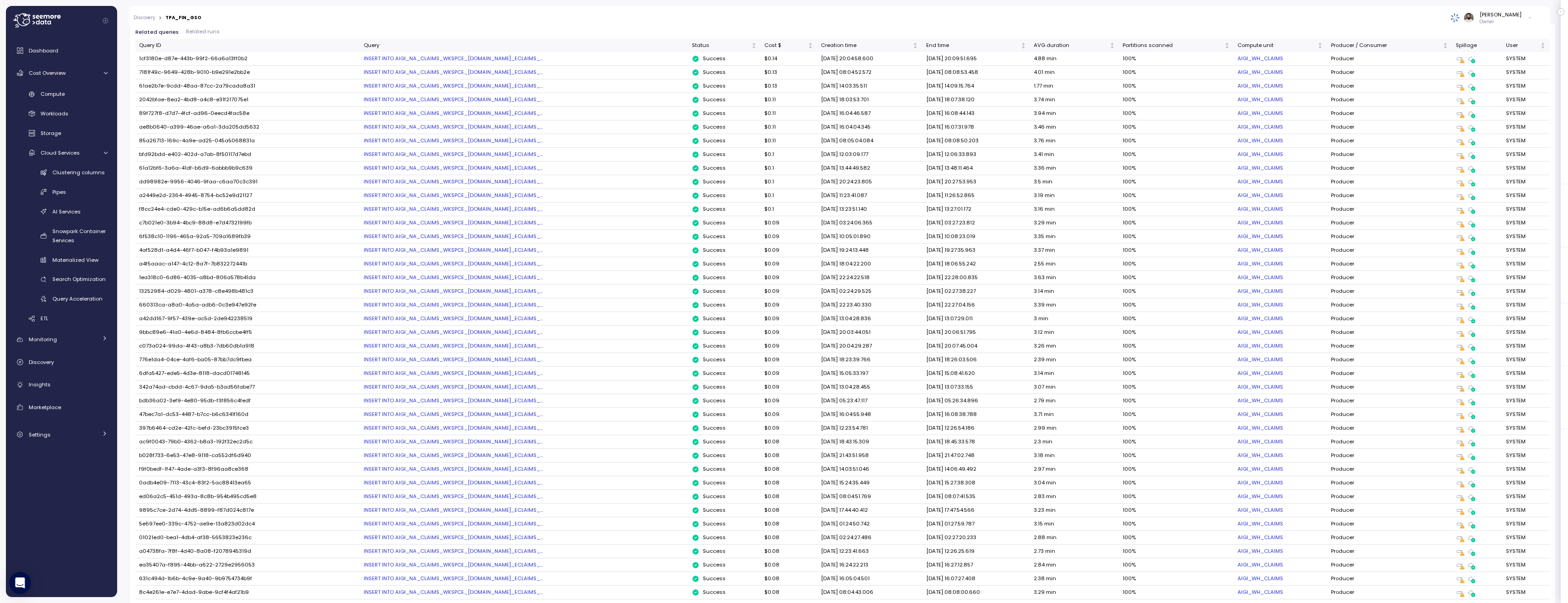
scroll to position [445, 0]
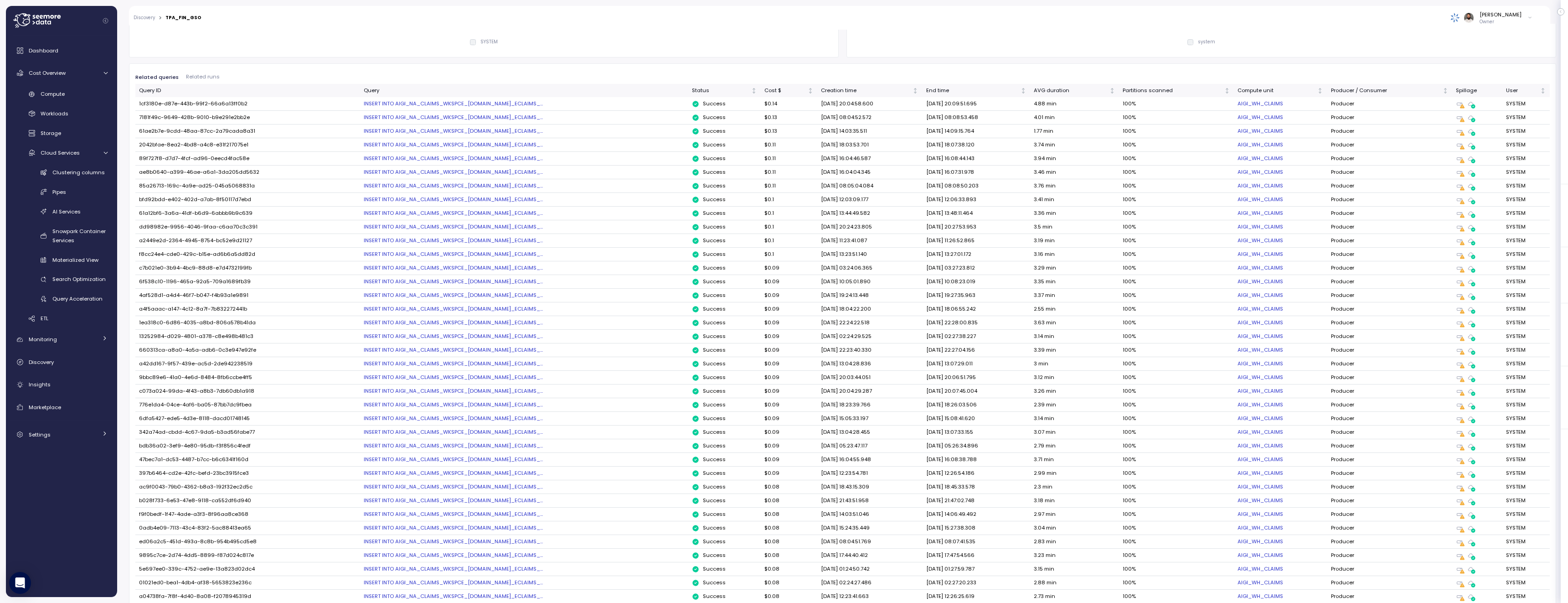
click at [402, 100] on div "INSERT INTO AIGI_NA_CLAIMS_WKSPCE_PROD.NA_ECLAIMS_..." at bounding box center [524, 104] width 321 height 7
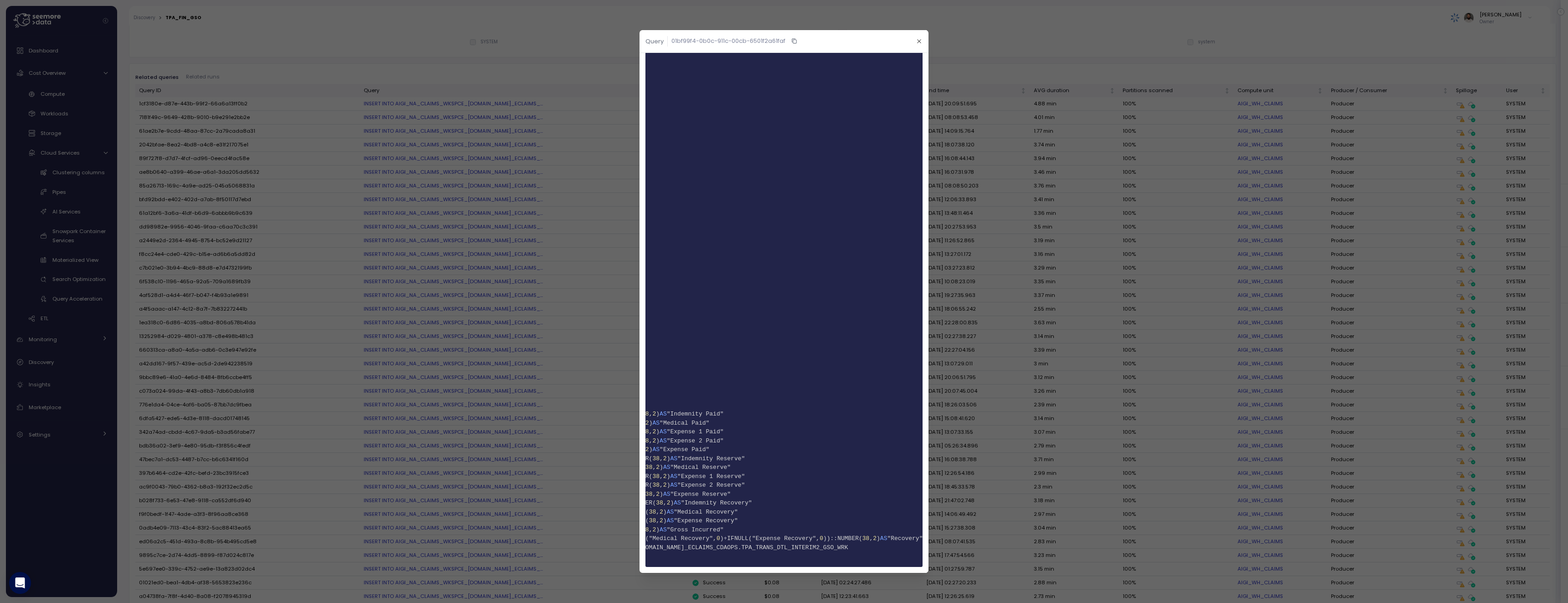
scroll to position [0, 0]
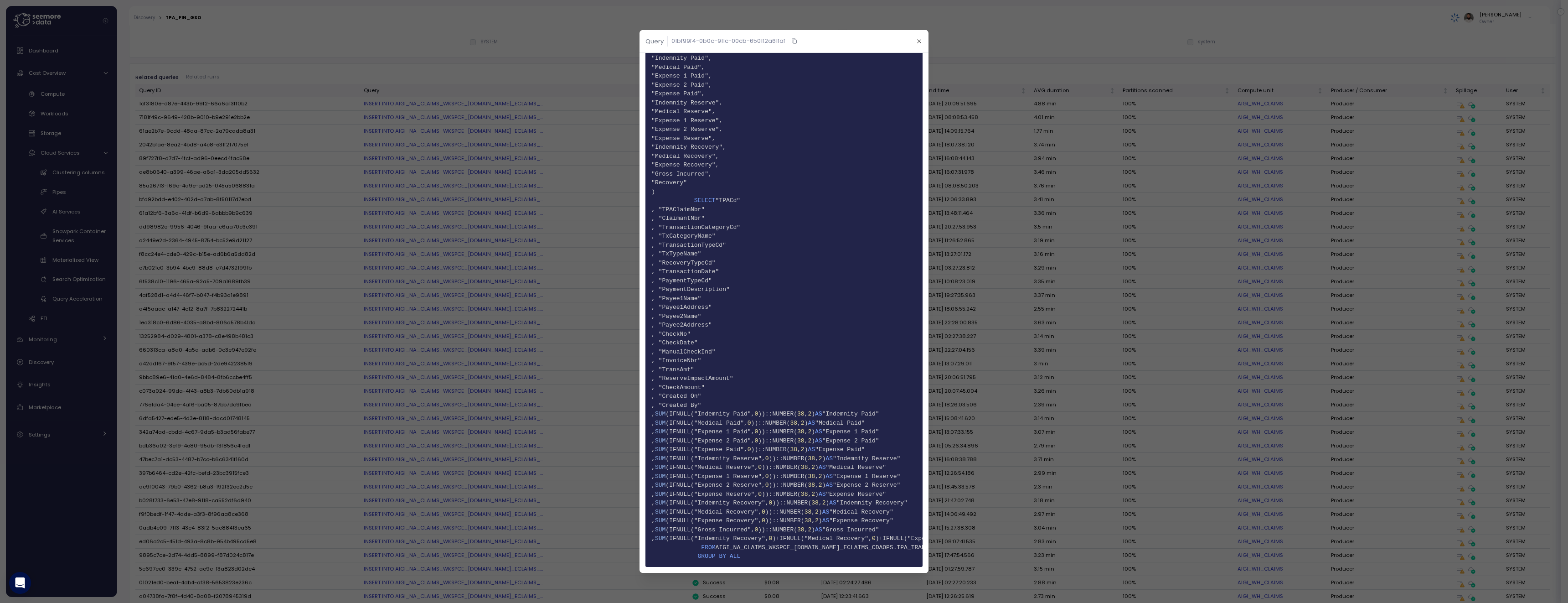
drag, startPoint x: 920, startPoint y: 41, endPoint x: 909, endPoint y: 44, distance: 11.4
click at [920, 41] on icon "button" at bounding box center [919, 41] width 6 height 6
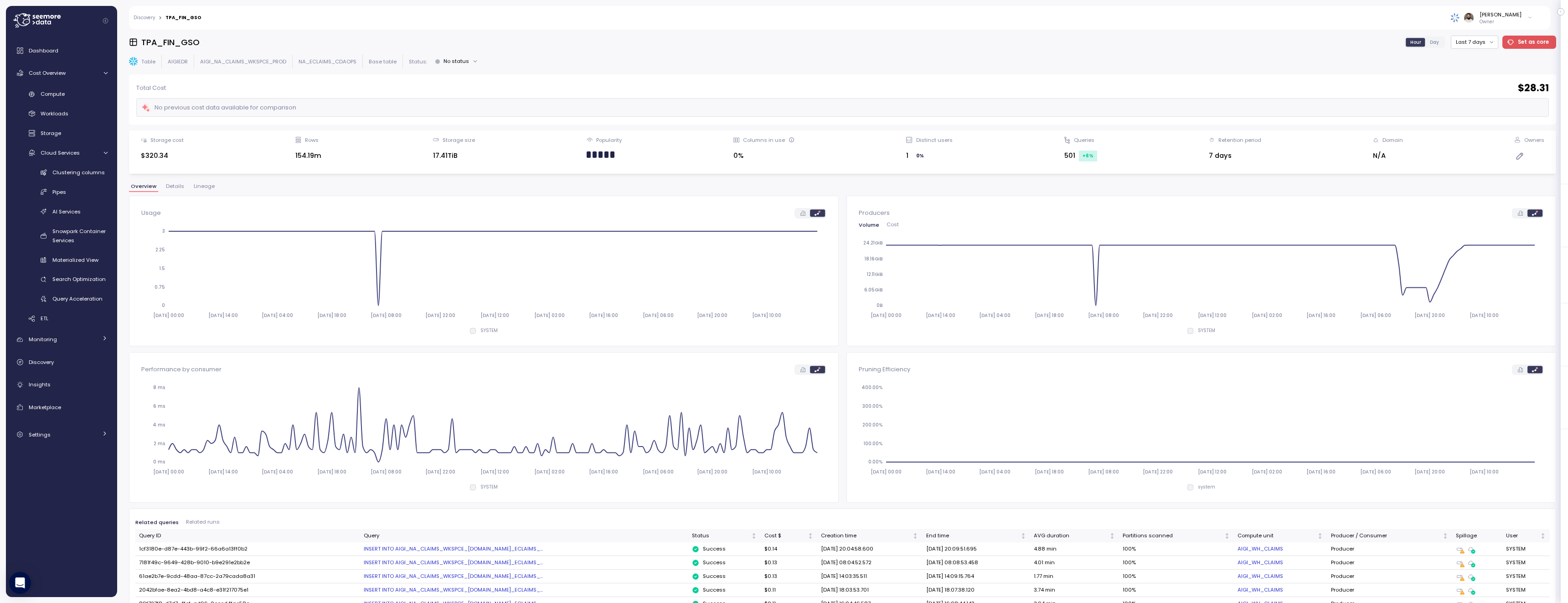
click at [181, 47] on h3 "TPA_FIN_GSO" at bounding box center [170, 42] width 58 height 12
click at [90, 91] on div "Compute" at bounding box center [74, 94] width 67 height 9
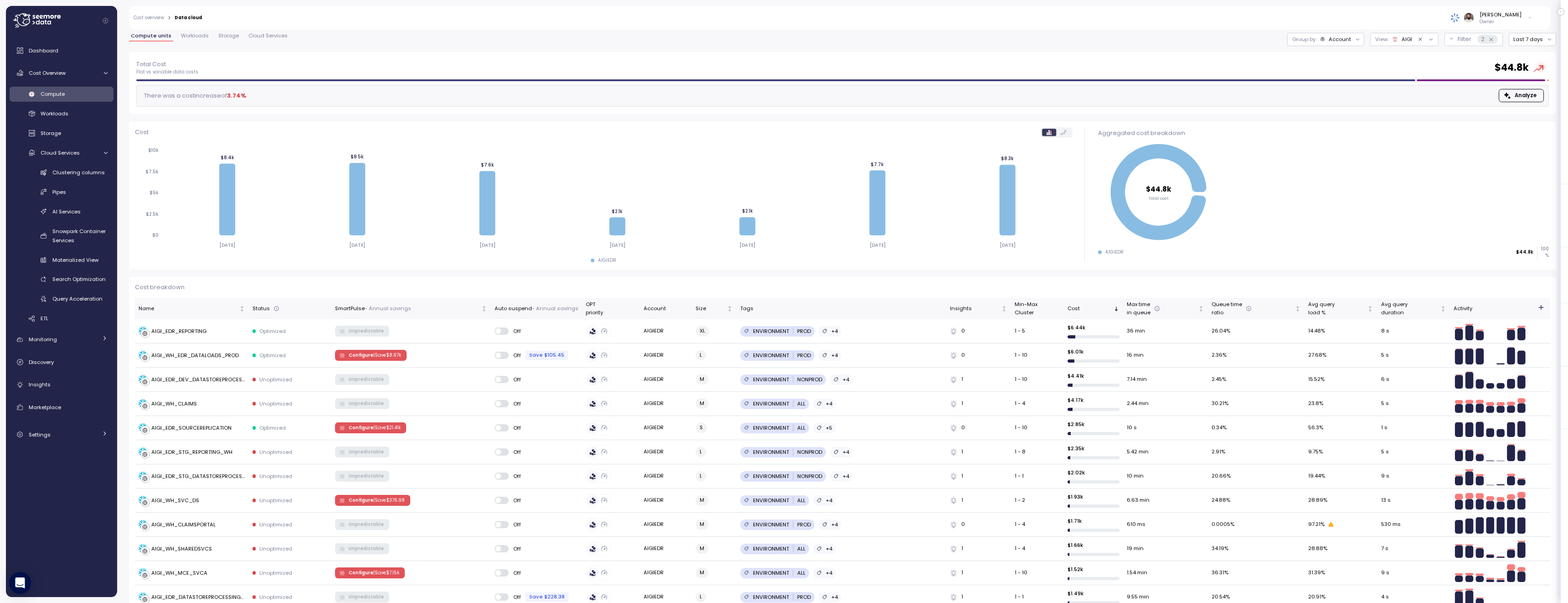
scroll to position [19, 0]
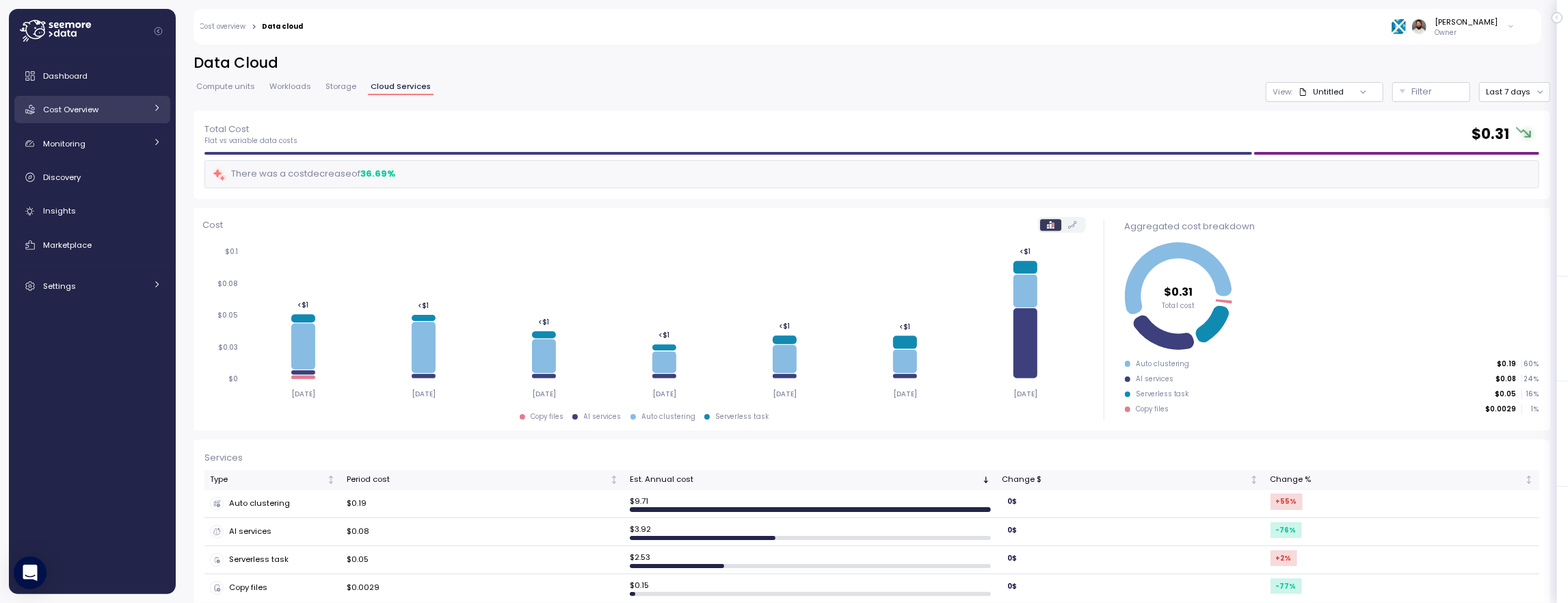
click at [103, 108] on div "Cost Overview" at bounding box center [94, 109] width 102 height 14
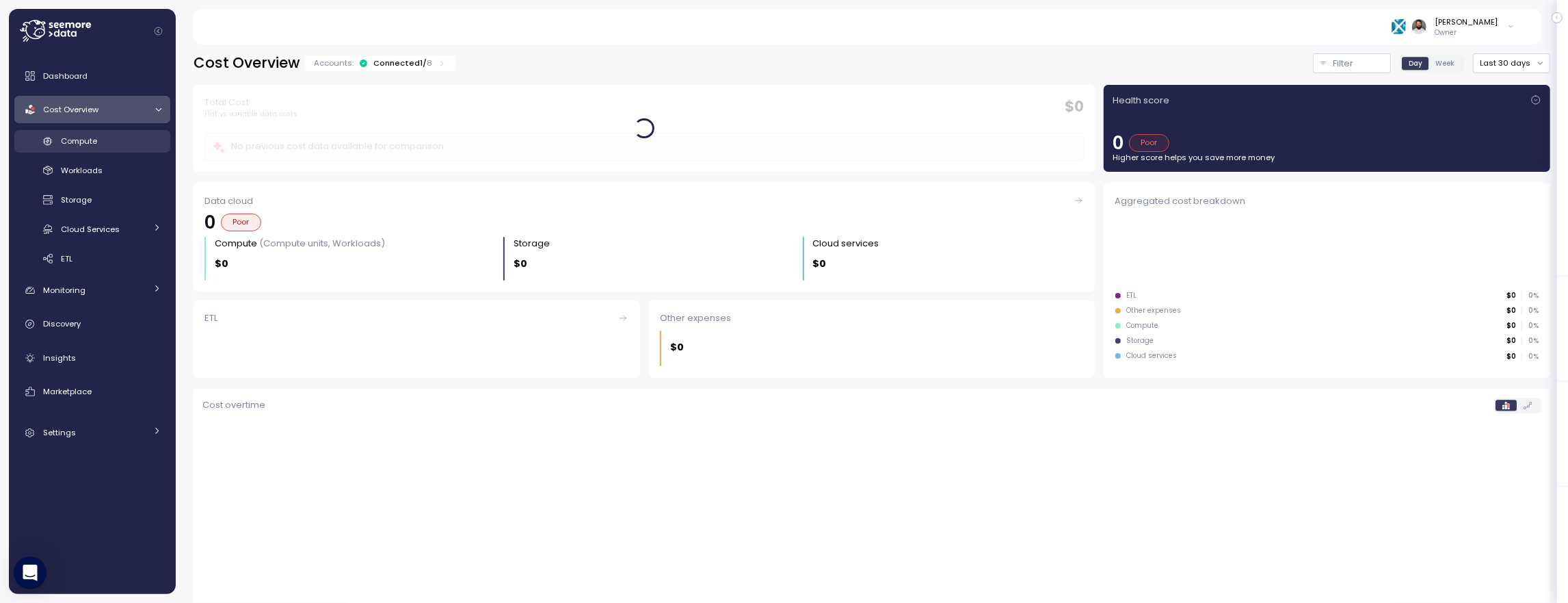
click at [109, 134] on div "Compute" at bounding box center [111, 141] width 100 height 14
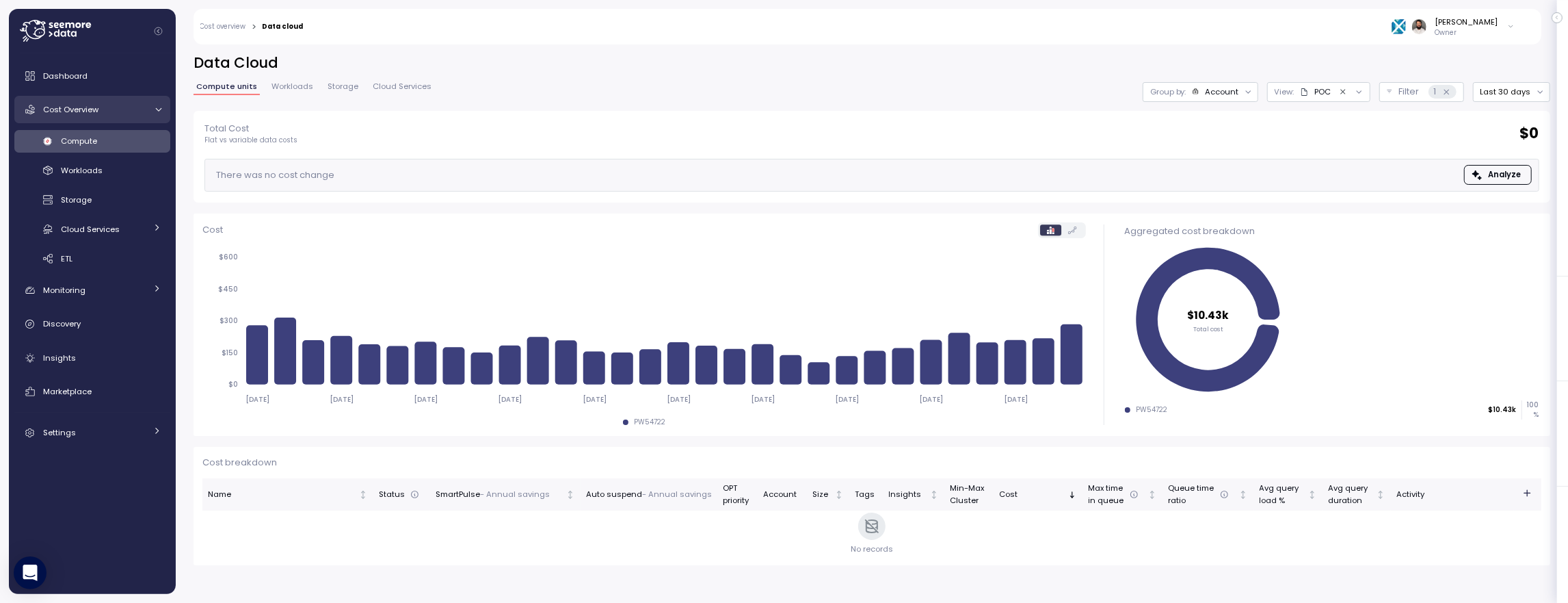
click at [115, 105] on div "Cost Overview" at bounding box center [94, 109] width 102 height 14
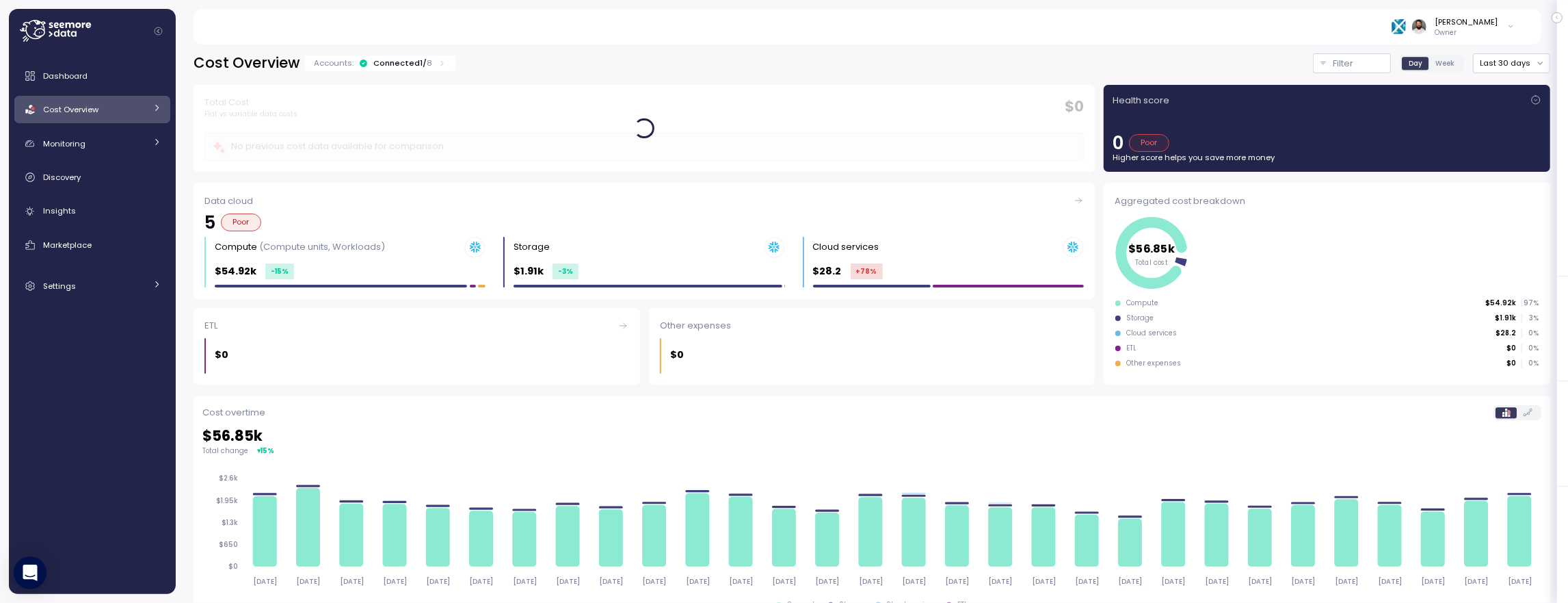
click at [430, 61] on div "Accounts: Connected 1 / 8" at bounding box center [380, 63] width 132 height 11
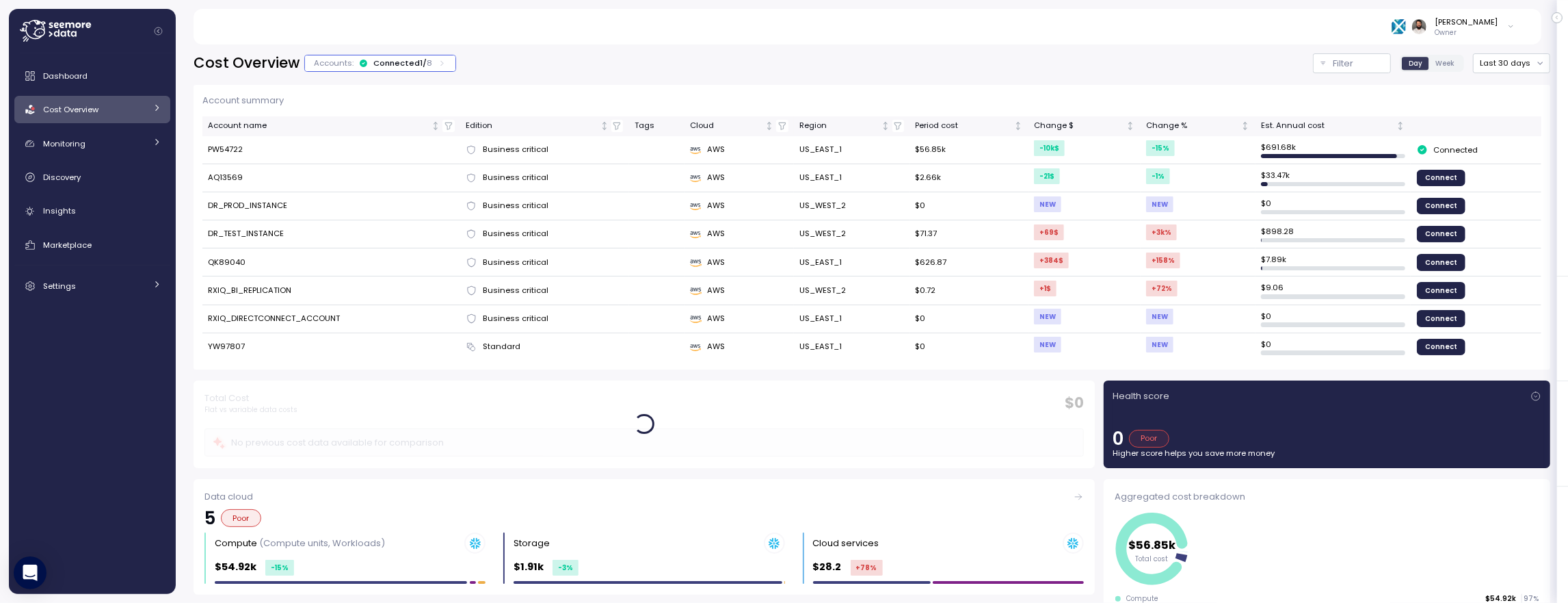
click at [431, 61] on div "Accounts: Connected 1 / 8" at bounding box center [380, 63] width 132 height 11
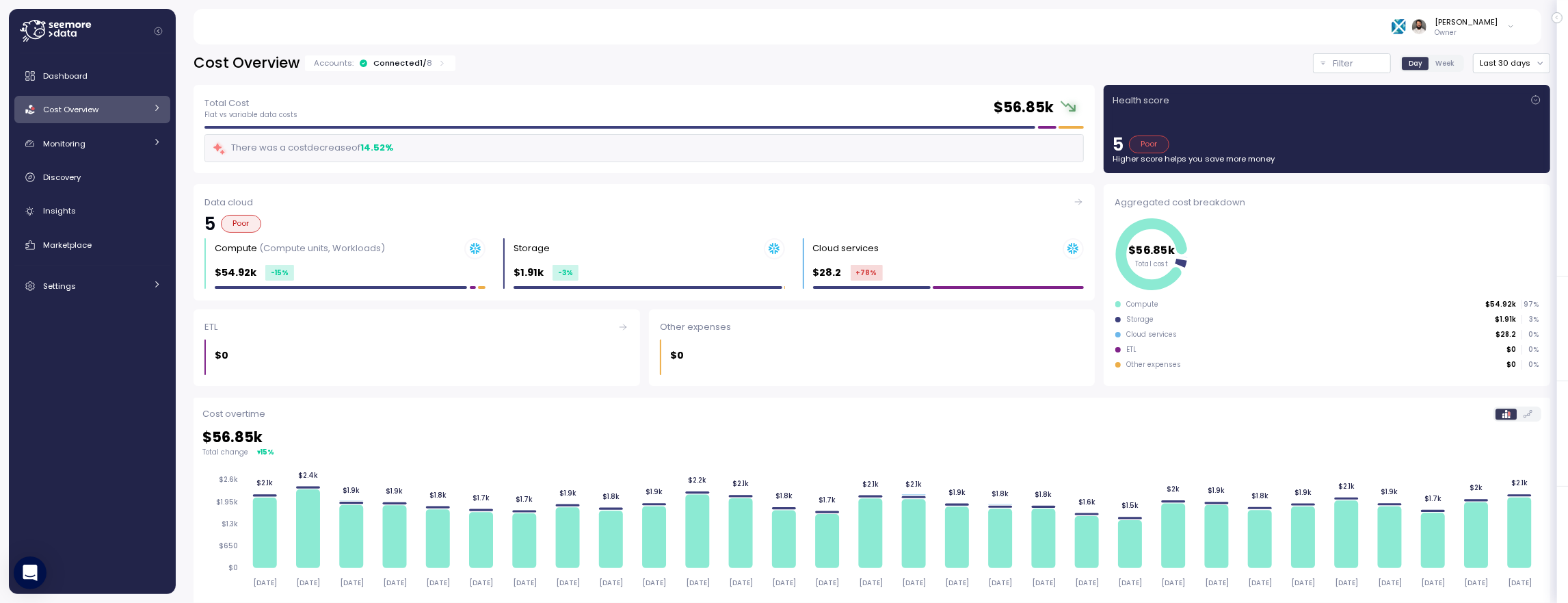
click at [412, 75] on div "Cost Overview Accounts: Connected 1 / 8 Filter Day Week Last 30 days Filter Cle…" at bounding box center [872, 452] width 1357 height 799
click at [412, 66] on div "Connected 1 / 8" at bounding box center [403, 63] width 58 height 11
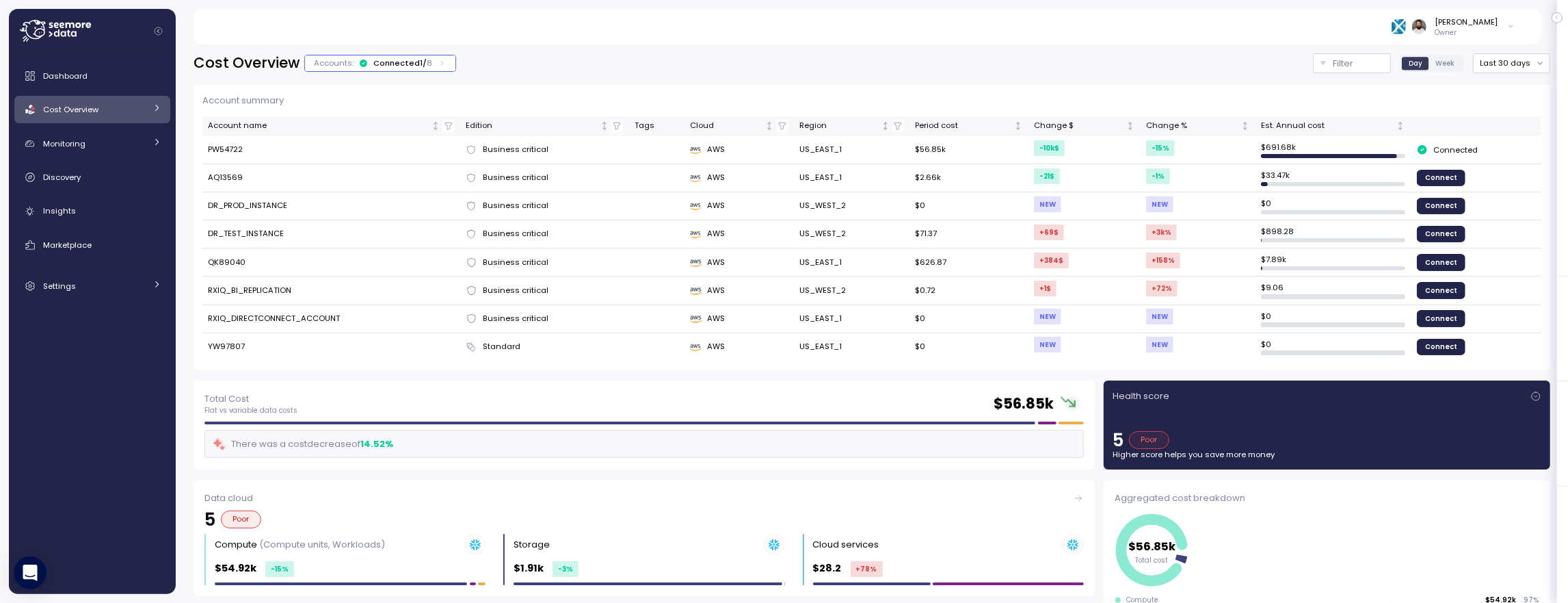
click at [412, 66] on div "Connected 1 / 8" at bounding box center [403, 63] width 58 height 11
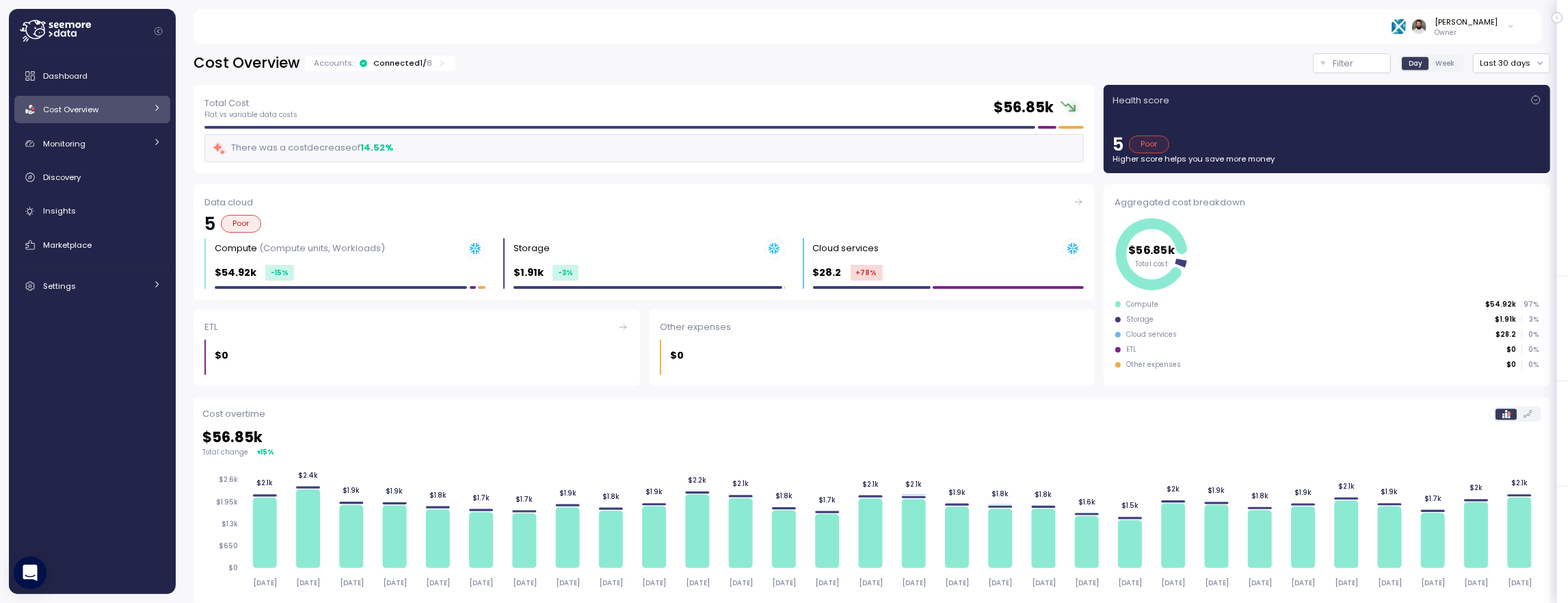
click at [412, 66] on div "Connected 1 / 8" at bounding box center [403, 63] width 58 height 11
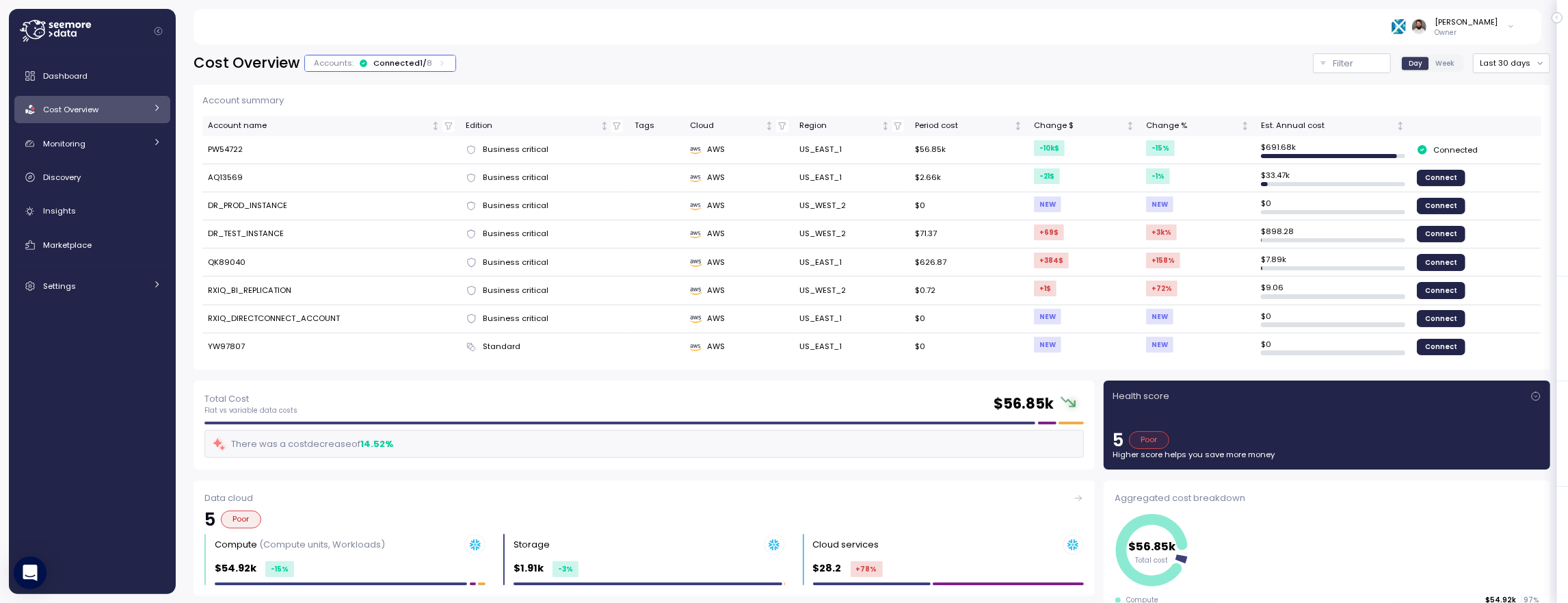
click at [416, 69] on div "Accounts: Connected 1 / 8" at bounding box center [380, 63] width 151 height 16
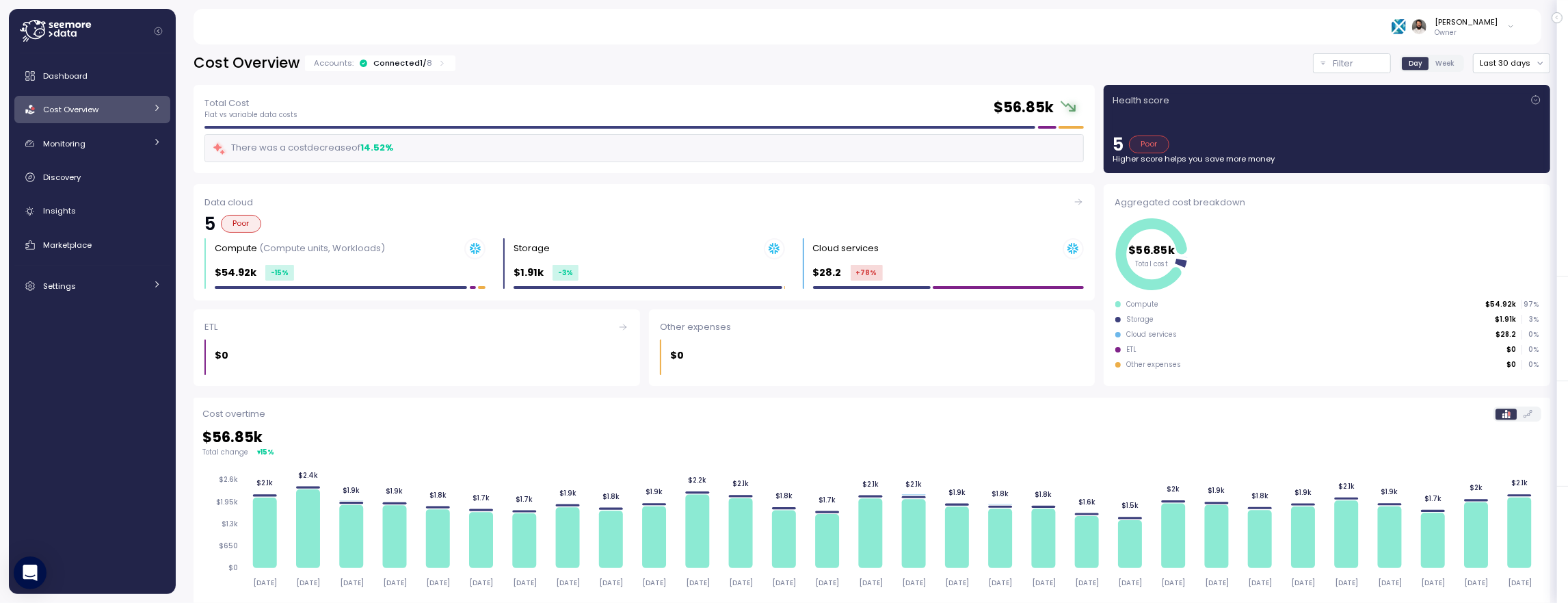
click at [416, 68] on div "Connected 1 / 8" at bounding box center [403, 63] width 58 height 11
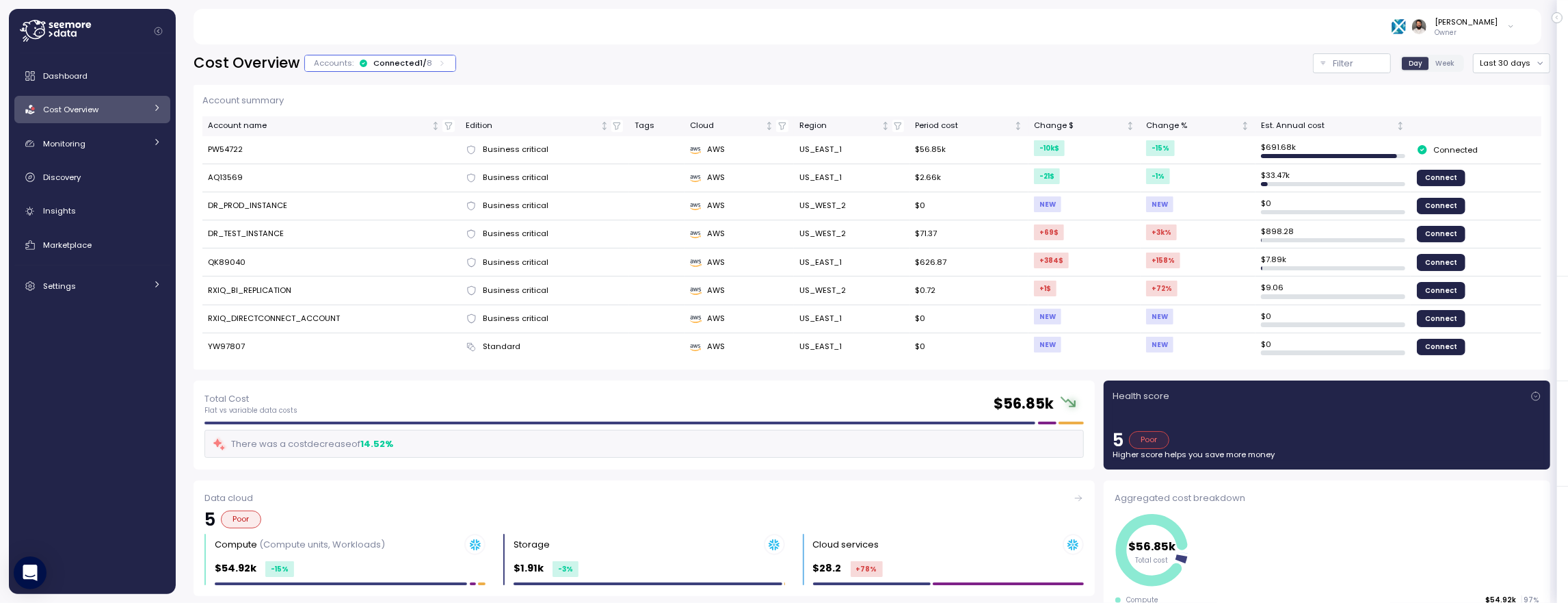
click at [143, 112] on div "Cost Overview" at bounding box center [94, 109] width 102 height 14
click at [137, 191] on link "Storage" at bounding box center [92, 200] width 156 height 23
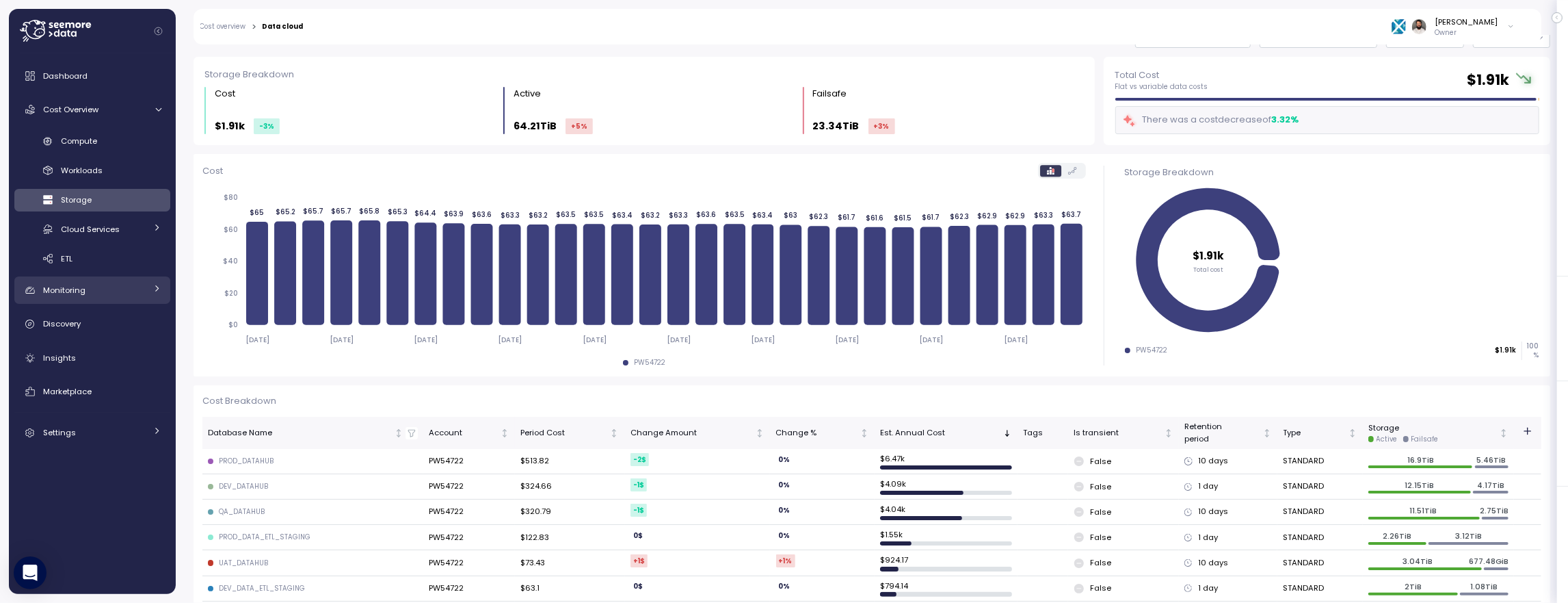
click at [150, 285] on link "Monitoring" at bounding box center [92, 291] width 156 height 27
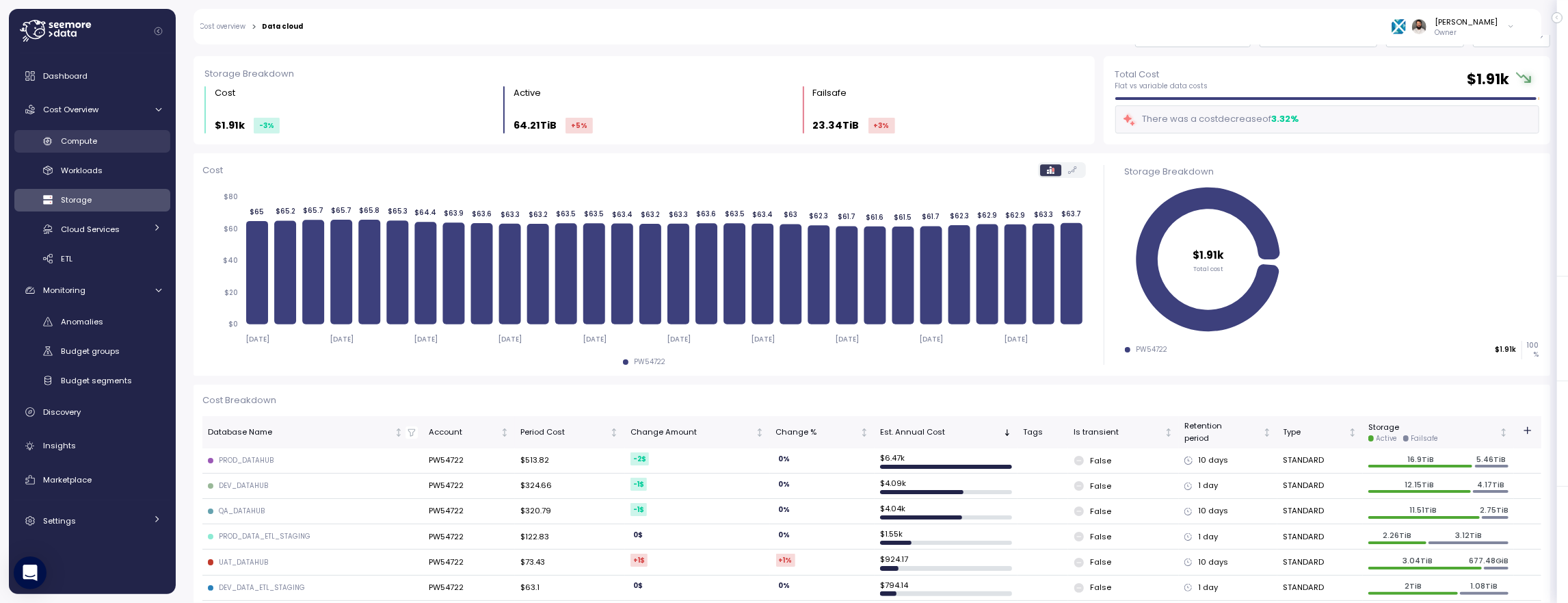
click at [98, 139] on div "Compute" at bounding box center [111, 141] width 100 height 14
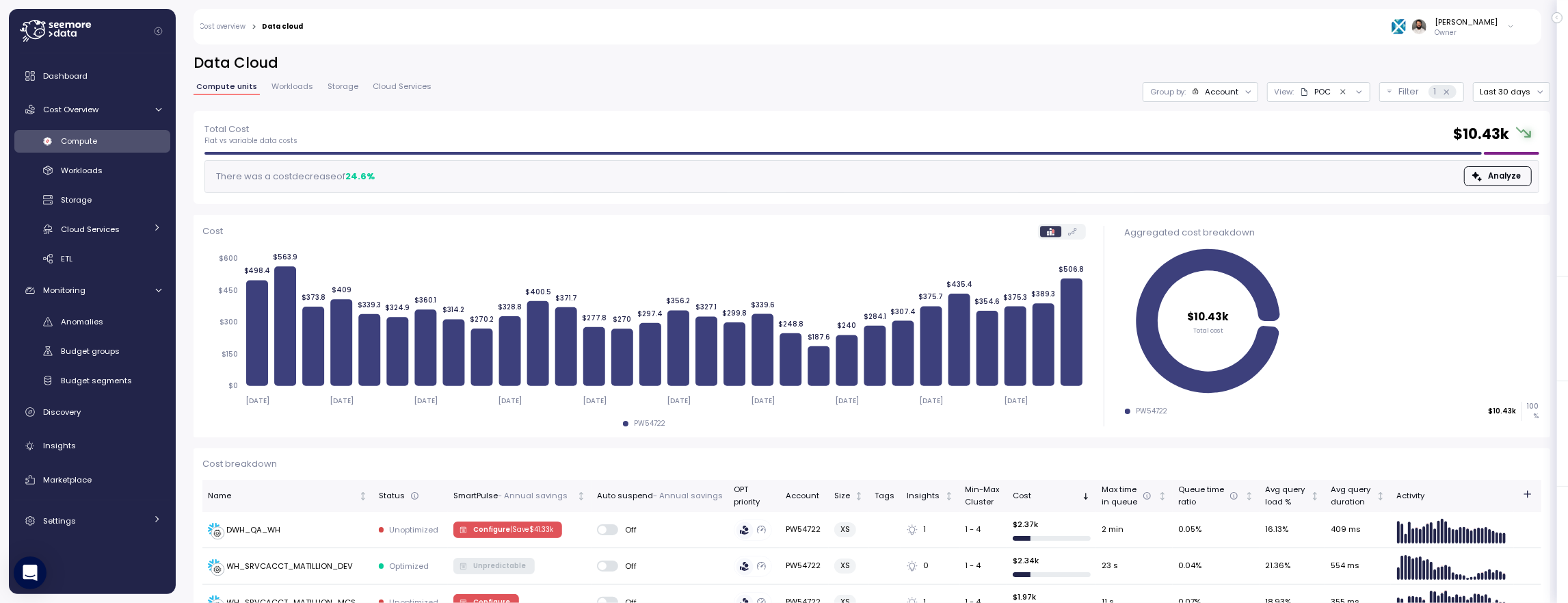
click at [1238, 95] on div "Account" at bounding box center [1221, 91] width 34 height 11
click at [1227, 166] on p "Compute unit" at bounding box center [1212, 167] width 54 height 11
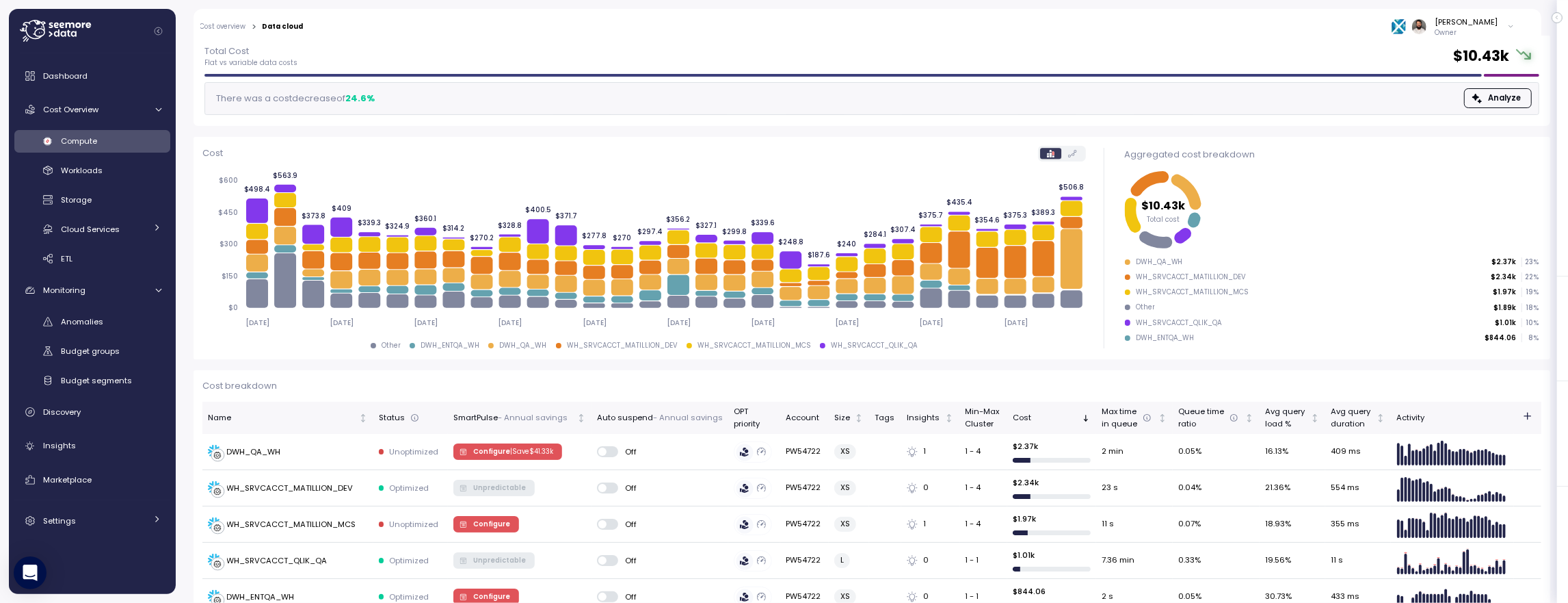
scroll to position [80, 0]
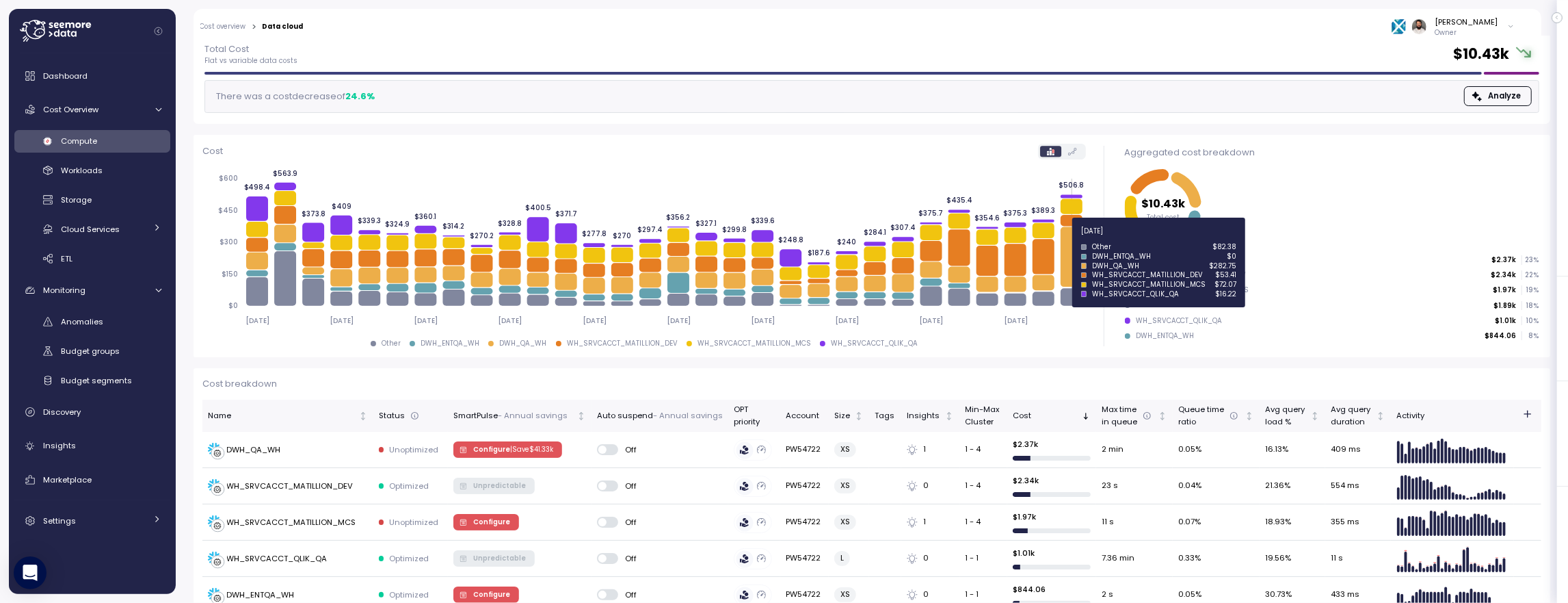
click at [1078, 238] on icon at bounding box center [1071, 258] width 22 height 60
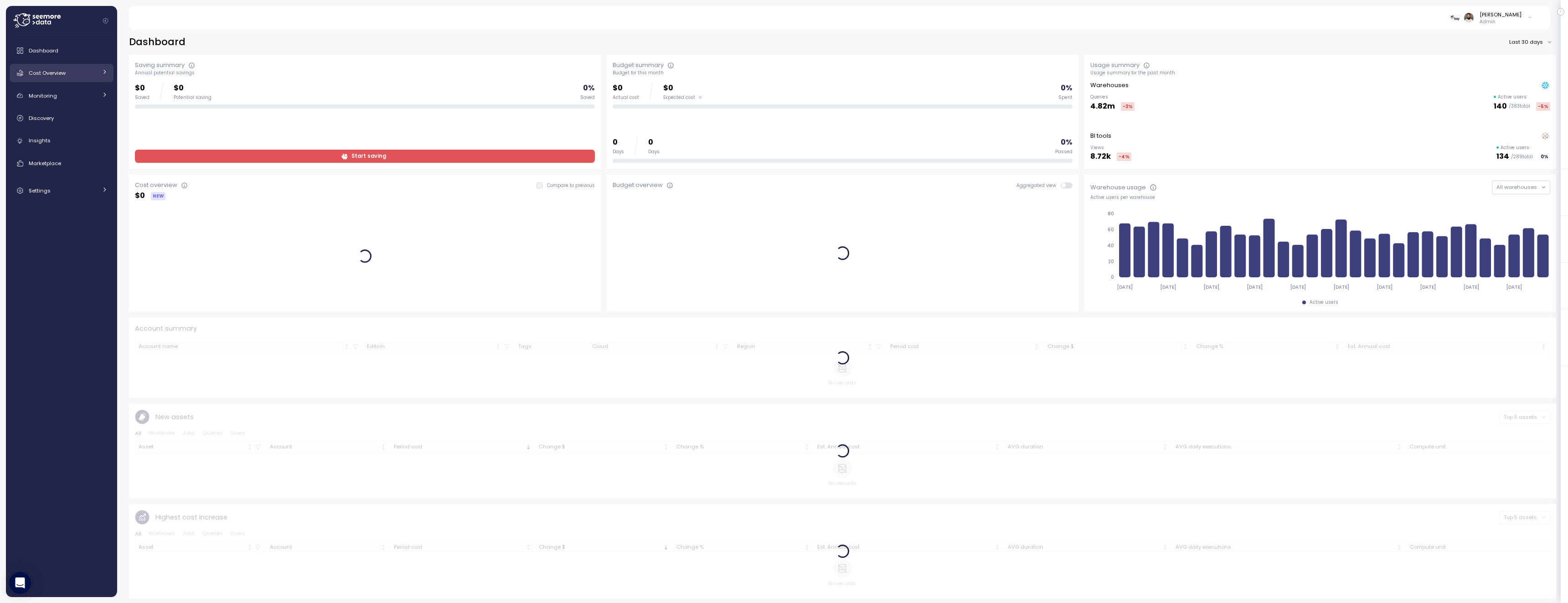
click at [98, 73] on link "Cost Overview" at bounding box center [61, 73] width 104 height 18
click at [85, 95] on div "Compute" at bounding box center [74, 94] width 67 height 9
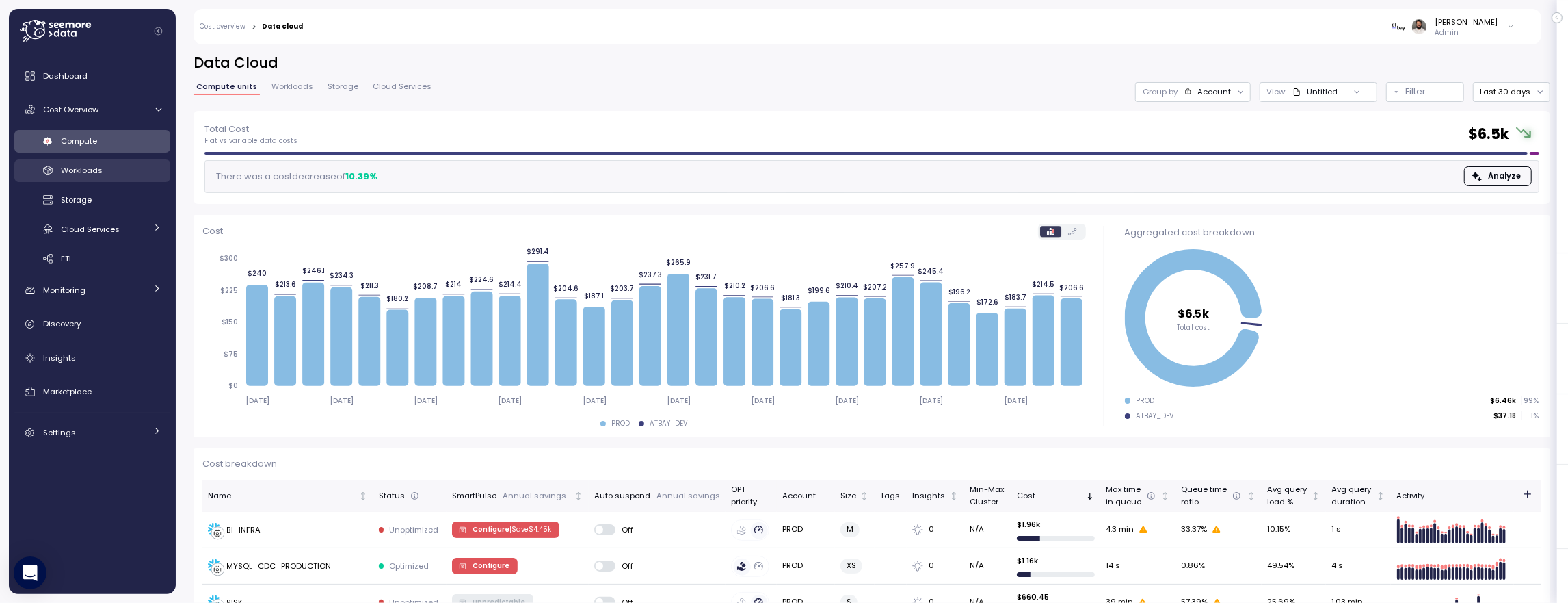
click at [130, 164] on div "Workloads" at bounding box center [111, 170] width 100 height 14
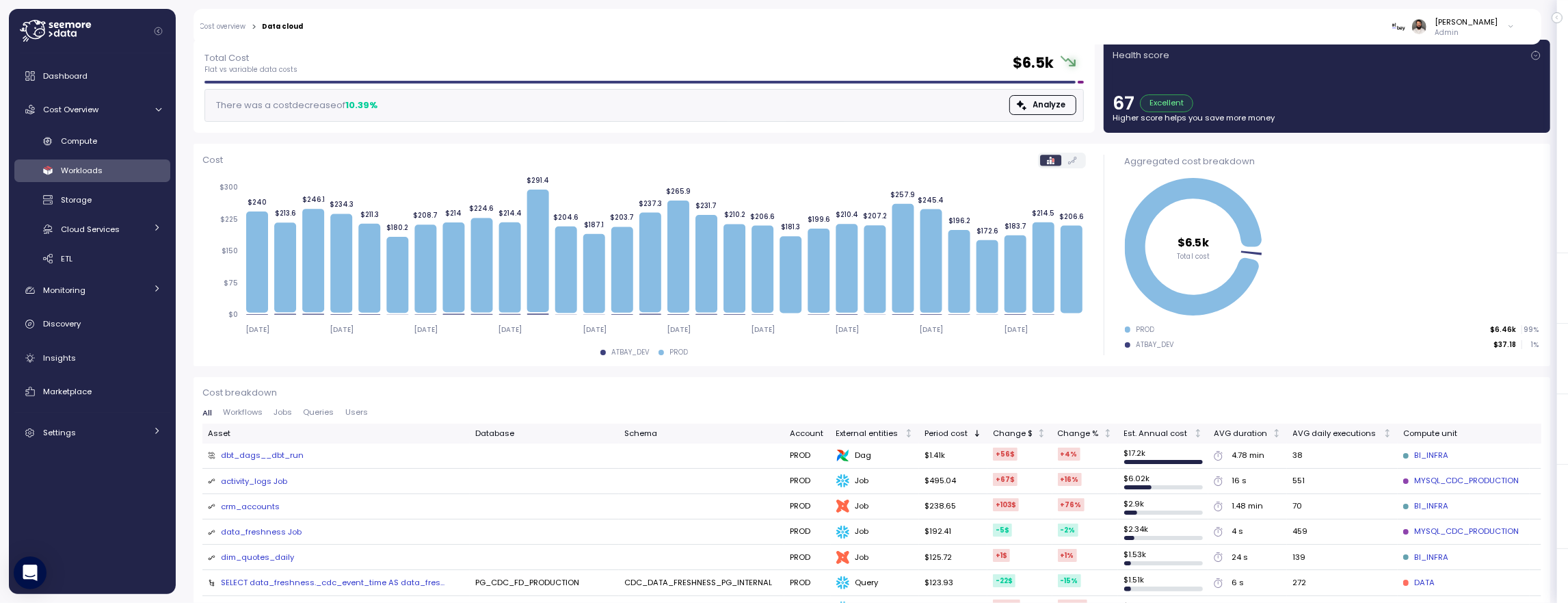
scroll to position [78, 0]
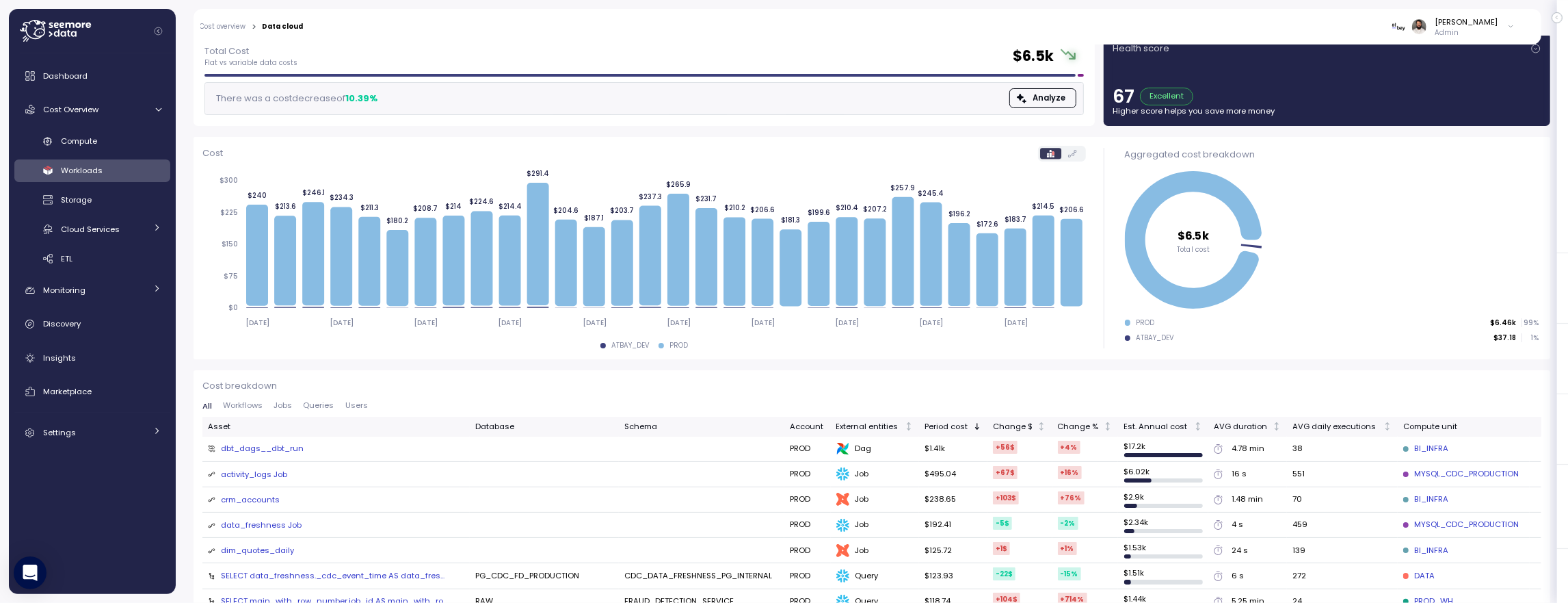
click at [278, 402] on span "Jobs" at bounding box center [283, 406] width 18 height 7
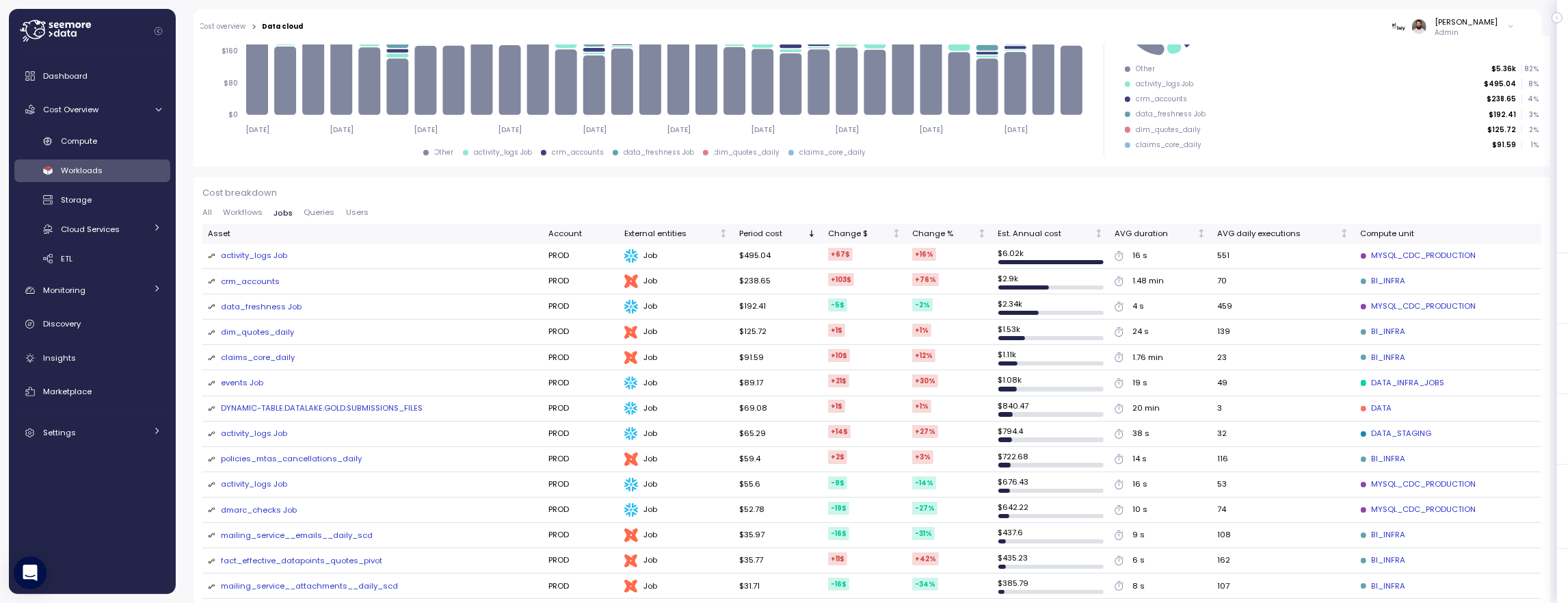
scroll to position [269, 0]
click at [265, 285] on div "crm_accounts" at bounding box center [250, 283] width 58 height 12
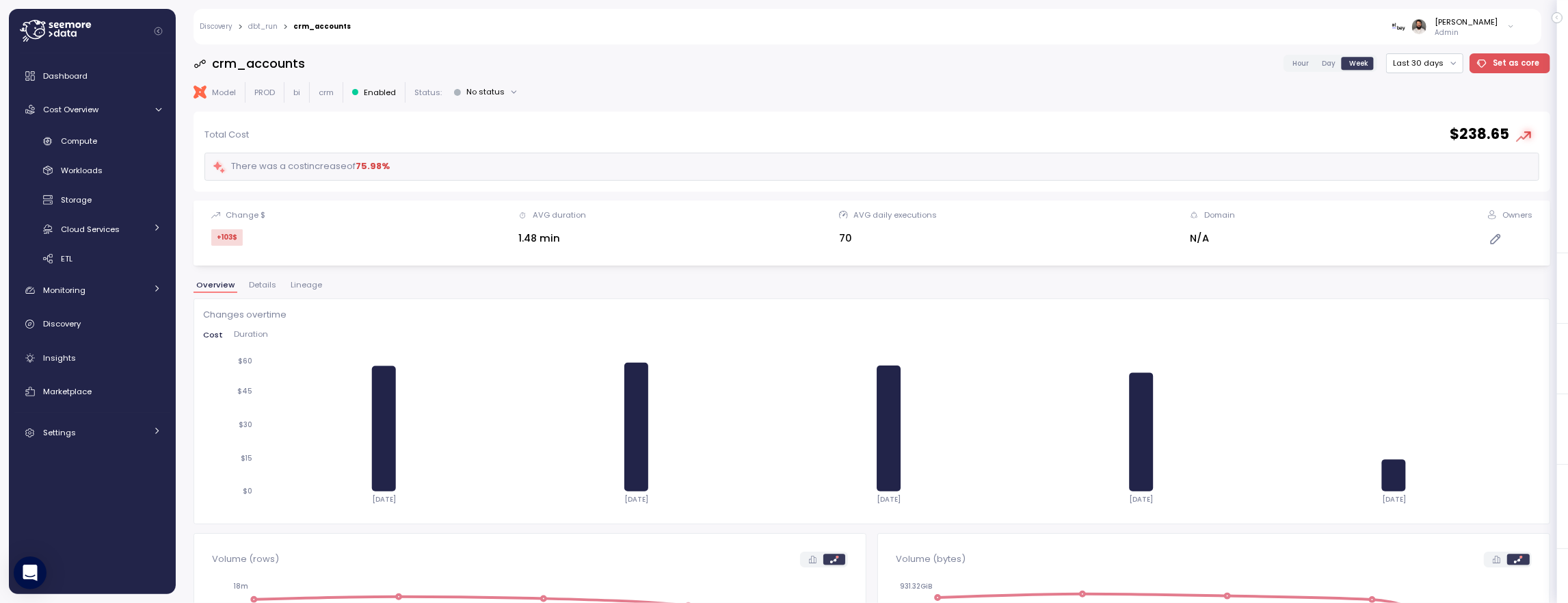
click at [1309, 67] on span "Hour" at bounding box center [1300, 63] width 16 height 10
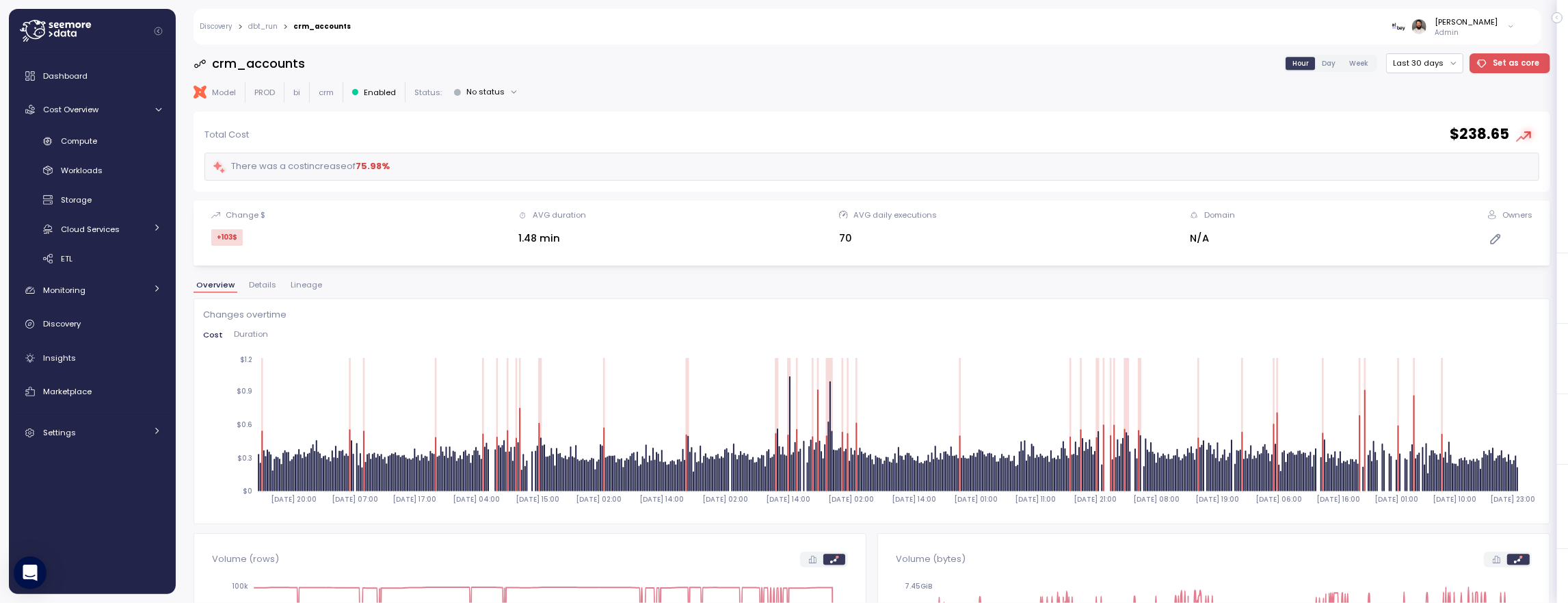
click at [253, 332] on span "Duration" at bounding box center [250, 334] width 34 height 7
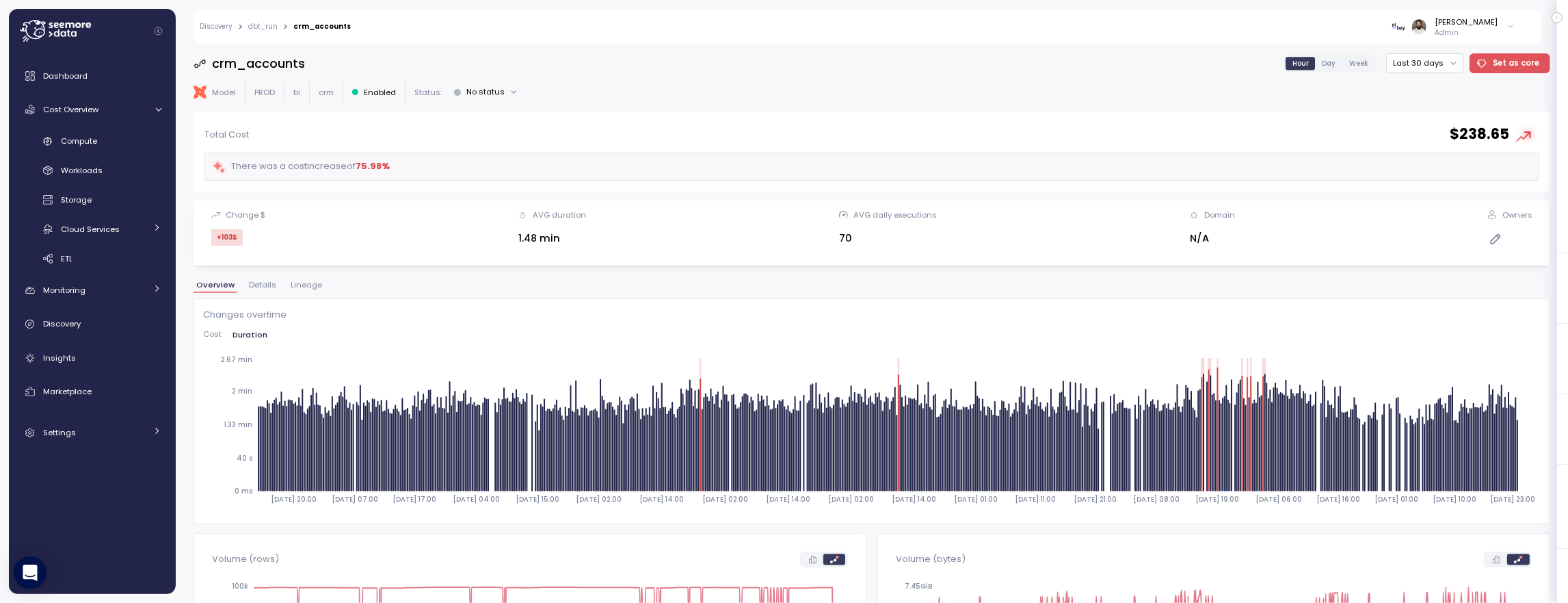
click at [212, 338] on span "Cost" at bounding box center [212, 334] width 18 height 7
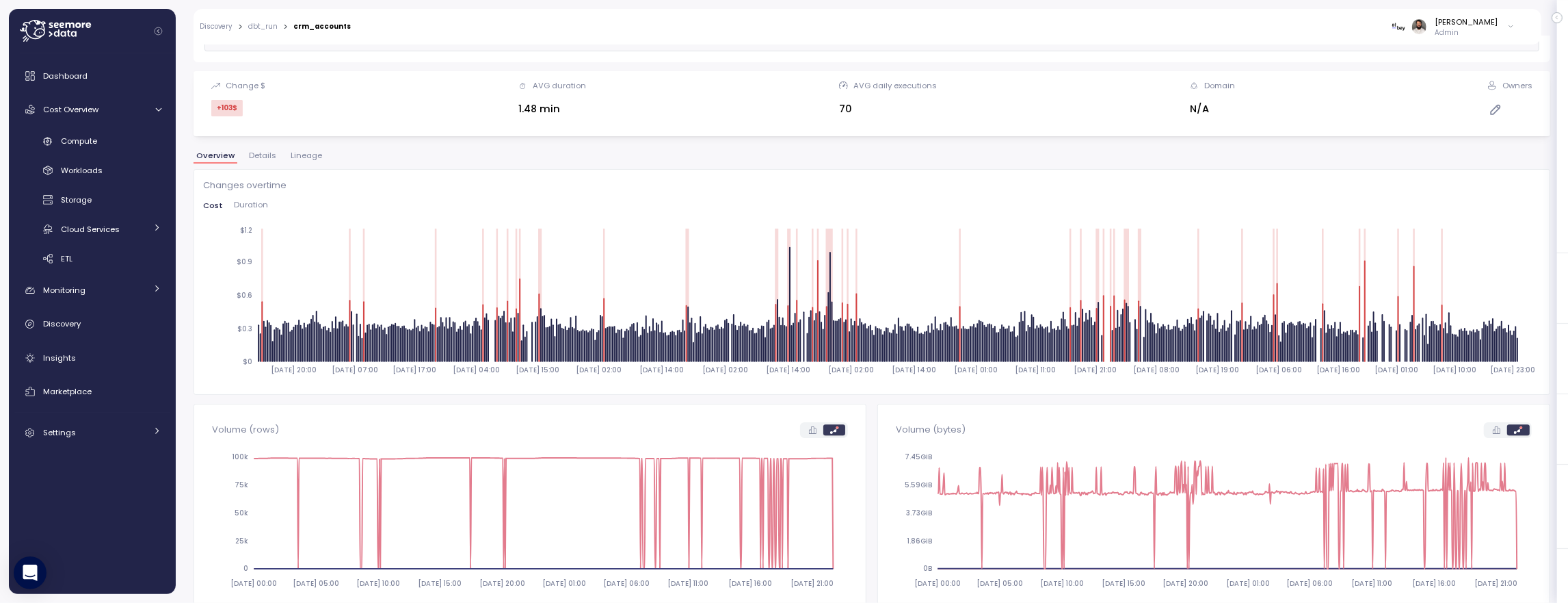
scroll to position [130, 0]
click at [310, 159] on span "Lineage" at bounding box center [306, 154] width 31 height 7
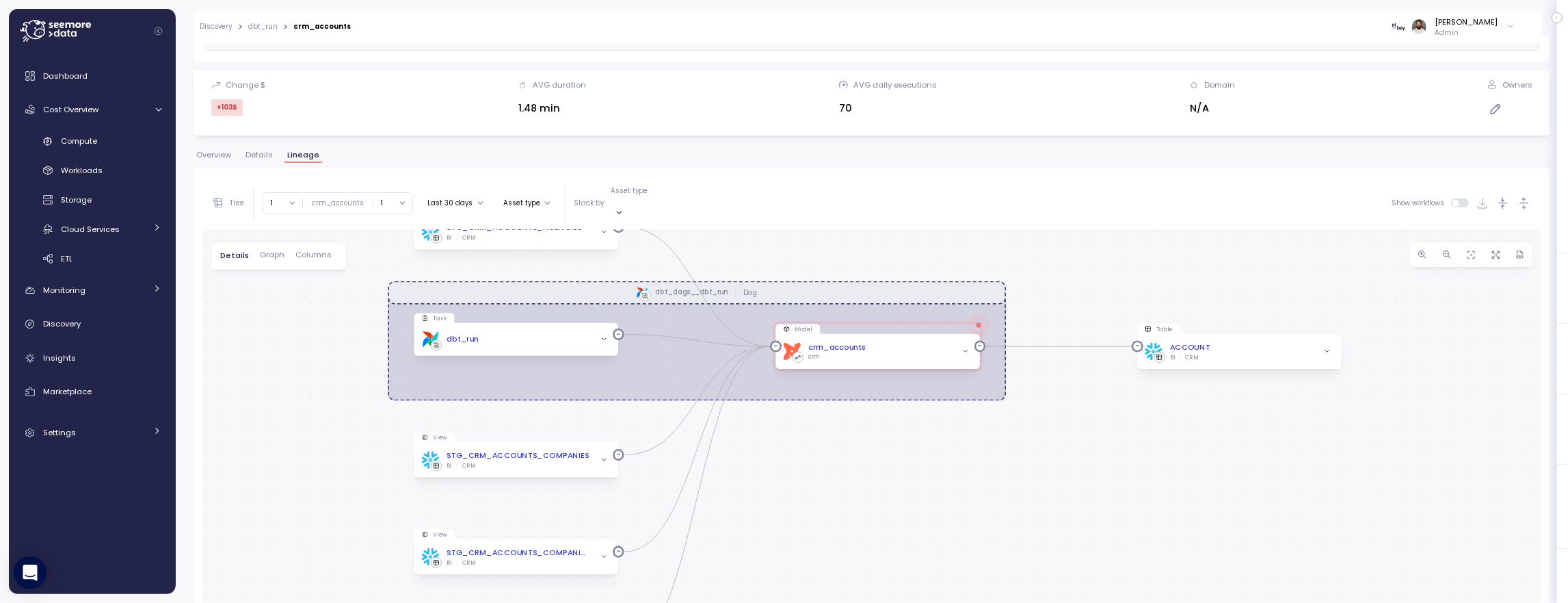
drag, startPoint x: 951, startPoint y: 422, endPoint x: 953, endPoint y: 407, distance: 15.1
click at [953, 407] on div "dbt_dags__dbt_run Dag View STG_CRM_ACCOUNTS_AGENCIES BI CRM Model dbt crm_accou…" at bounding box center [872, 478] width 1339 height 498
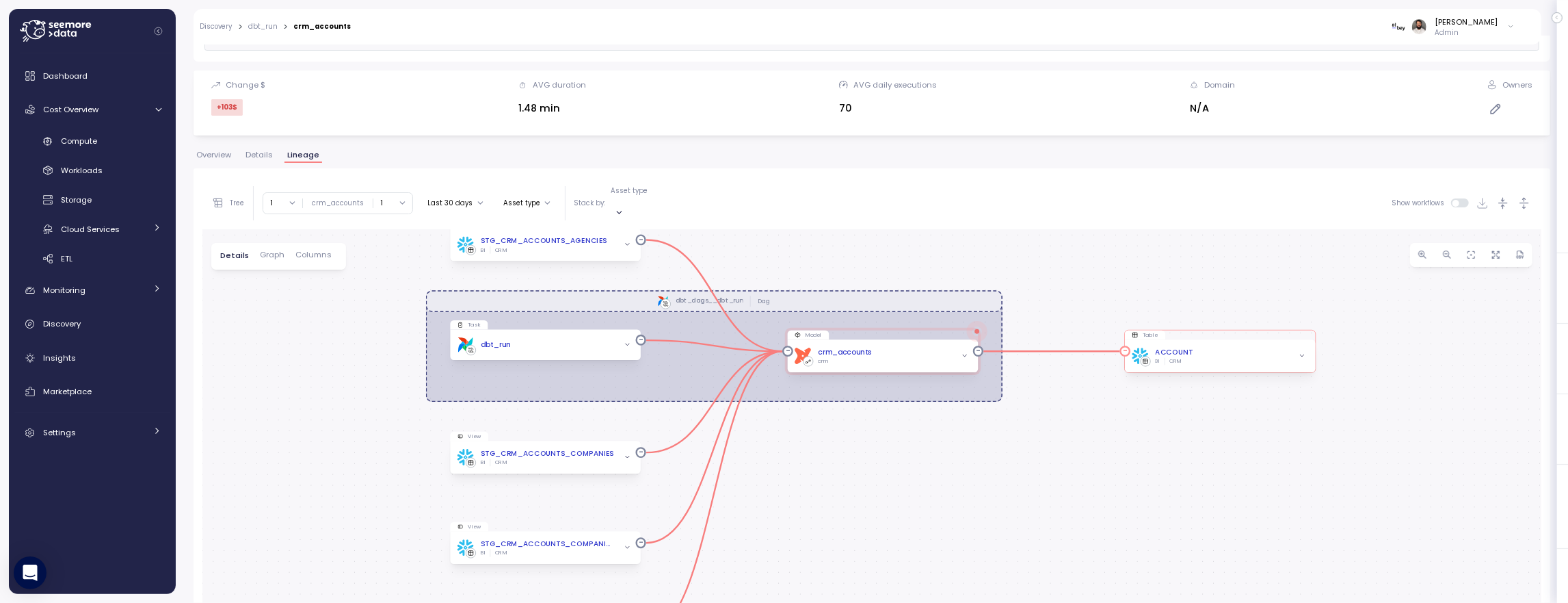
click at [1304, 352] on icon "button" at bounding box center [1301, 354] width 6 height 6
click at [964, 352] on icon "button" at bounding box center [964, 354] width 6 height 6
click at [963, 352] on icon "button" at bounding box center [964, 354] width 6 height 6
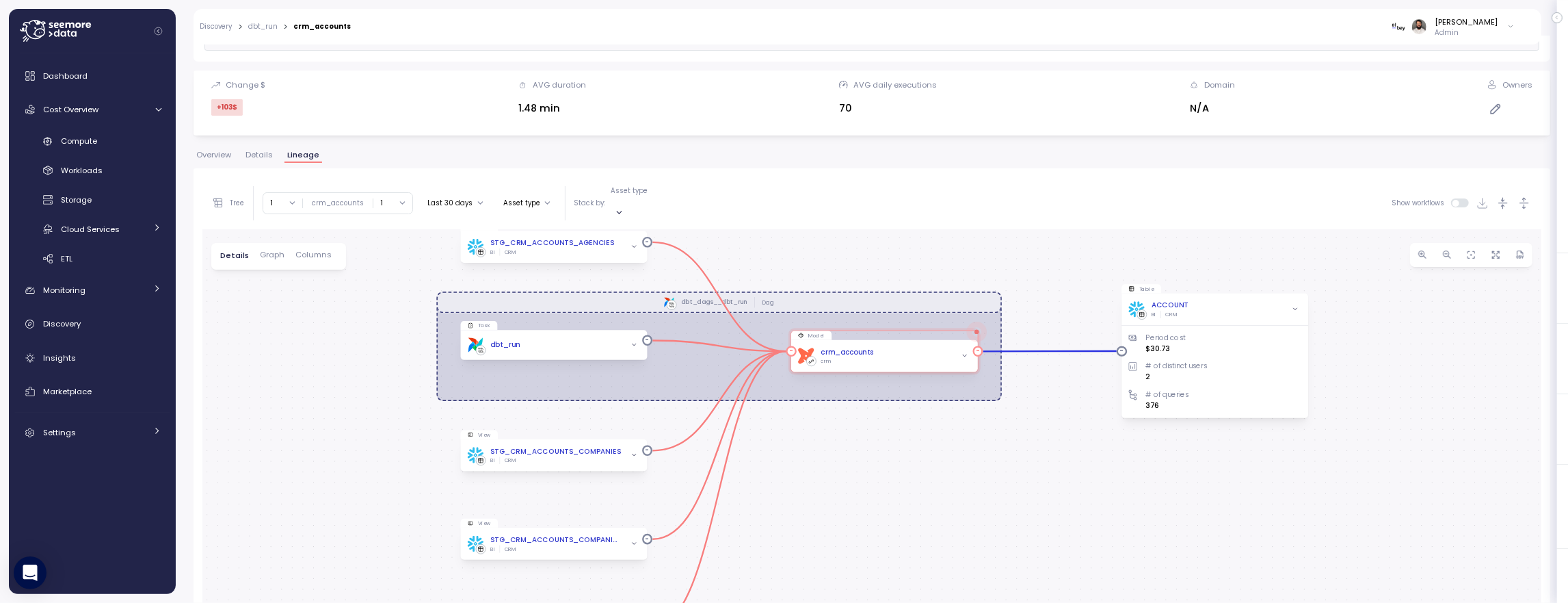
click at [963, 354] on icon "button" at bounding box center [964, 355] width 4 height 2
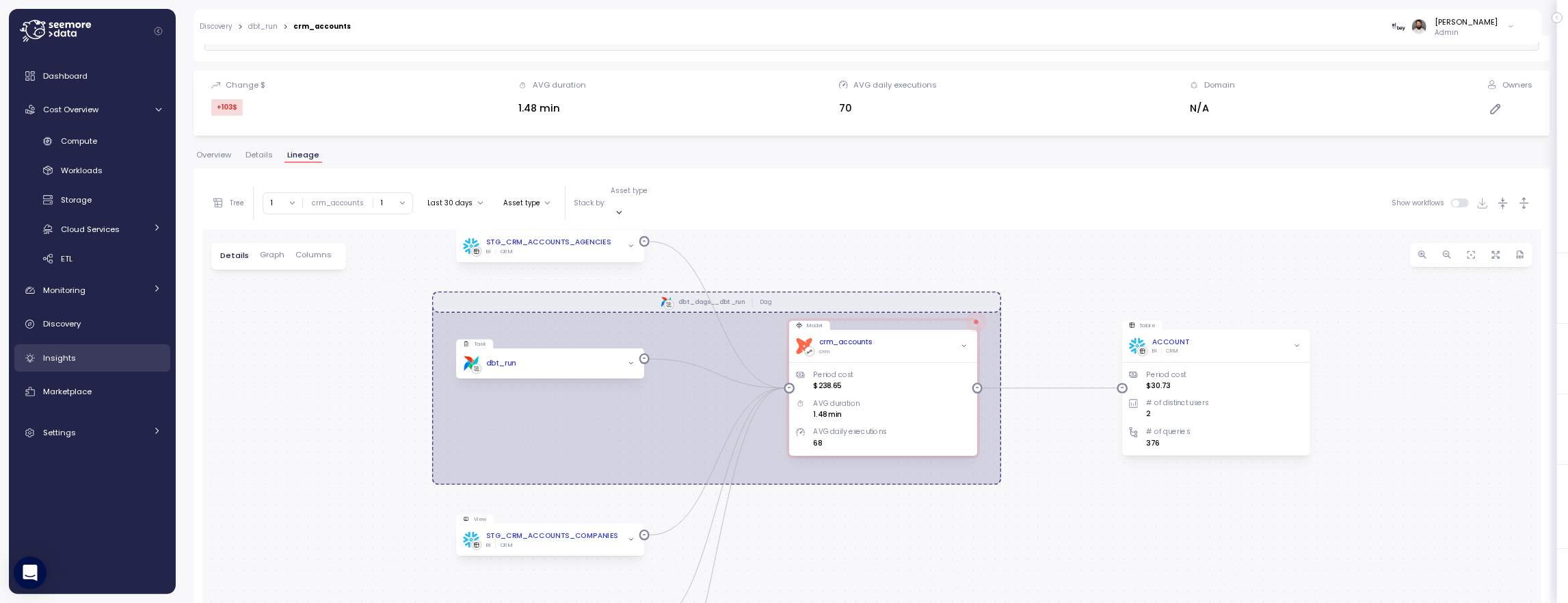
click at [94, 354] on div "Insights" at bounding box center [102, 357] width 119 height 14
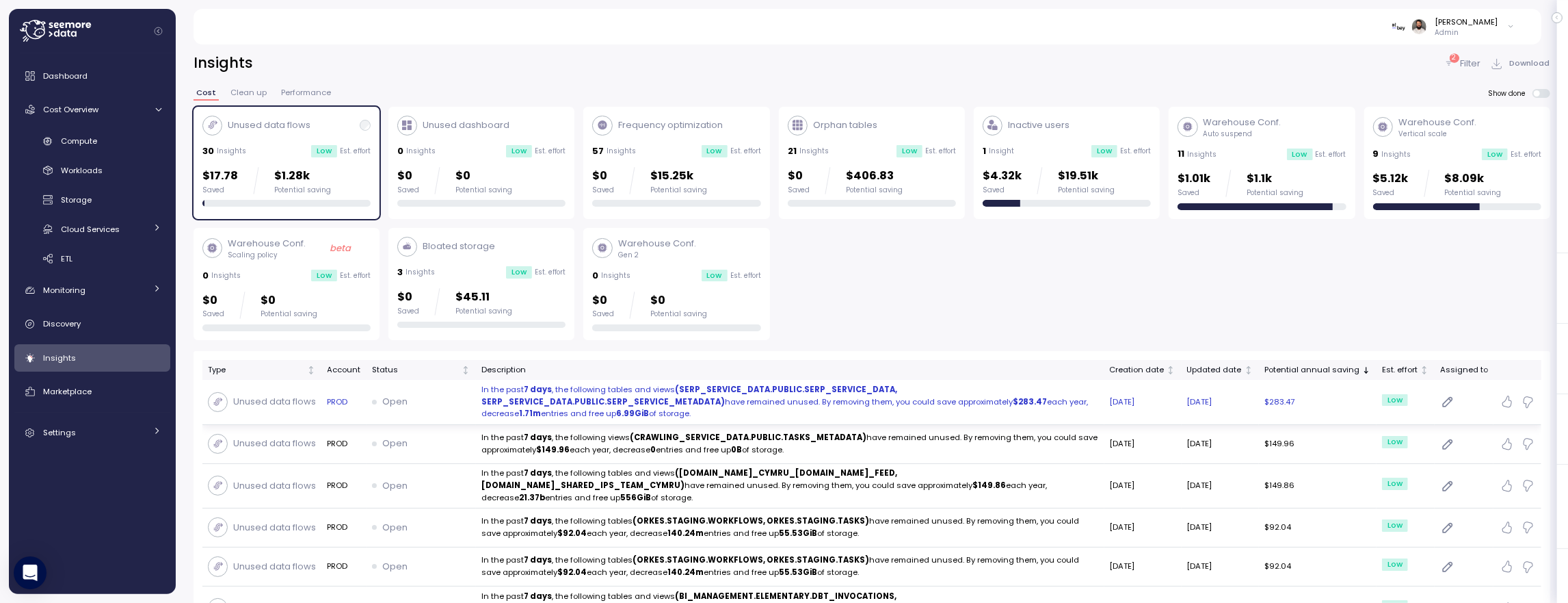
click at [594, 389] on p "In the past 7 days , the following tables and views (SERP_SERVICE_DATA.PUBLIC.S…" at bounding box center [790, 402] width 617 height 37
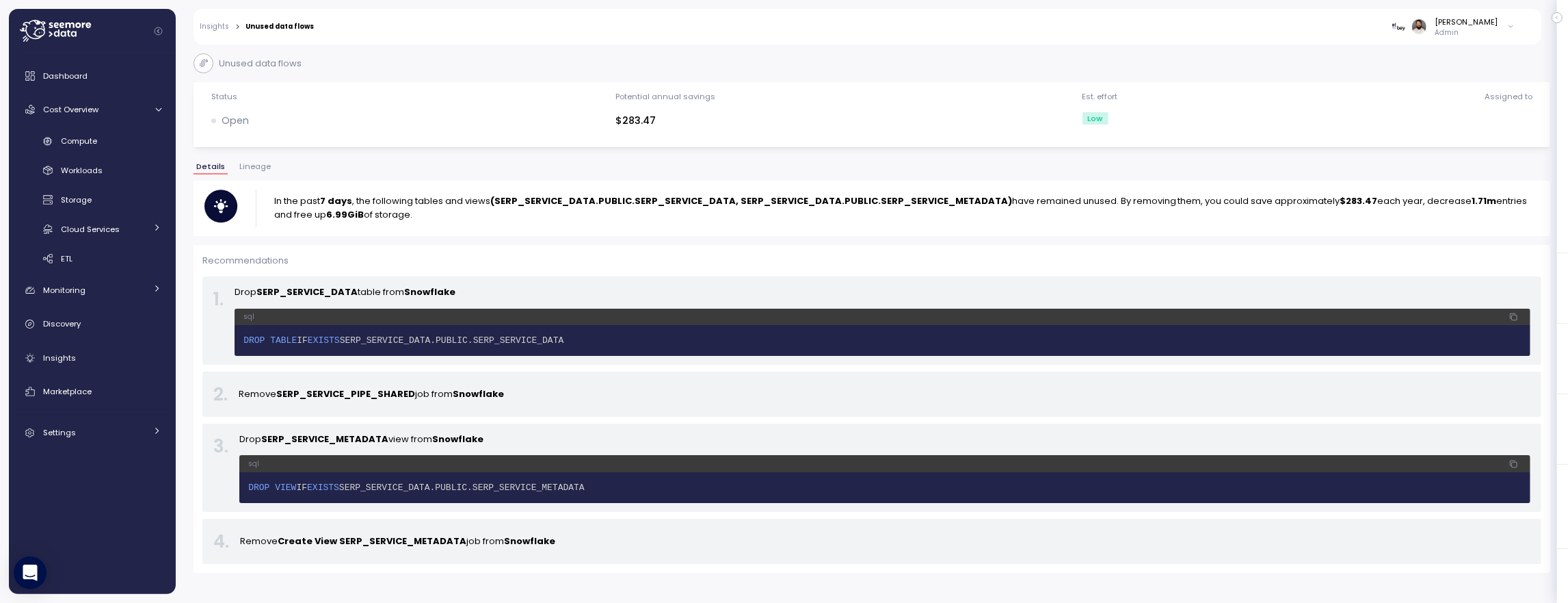
click at [266, 169] on span "Lineage" at bounding box center [255, 166] width 31 height 7
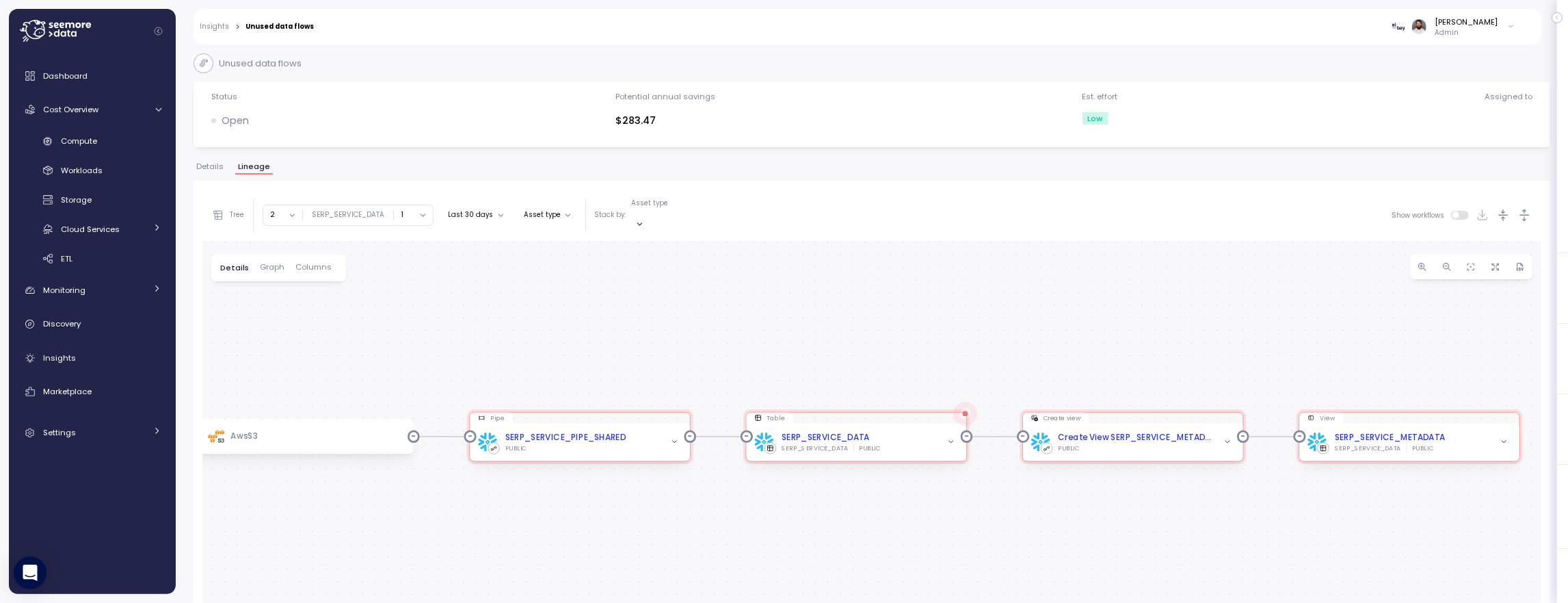
drag, startPoint x: 657, startPoint y: 357, endPoint x: 628, endPoint y: 293, distance: 70.3
click at [628, 293] on div "Pipe SERP_SERVICE_PIPE_SHARED PUBLIC Table SERP_SERVICE_DATA SERP_SERVICE_DATA …" at bounding box center [872, 490] width 1339 height 498
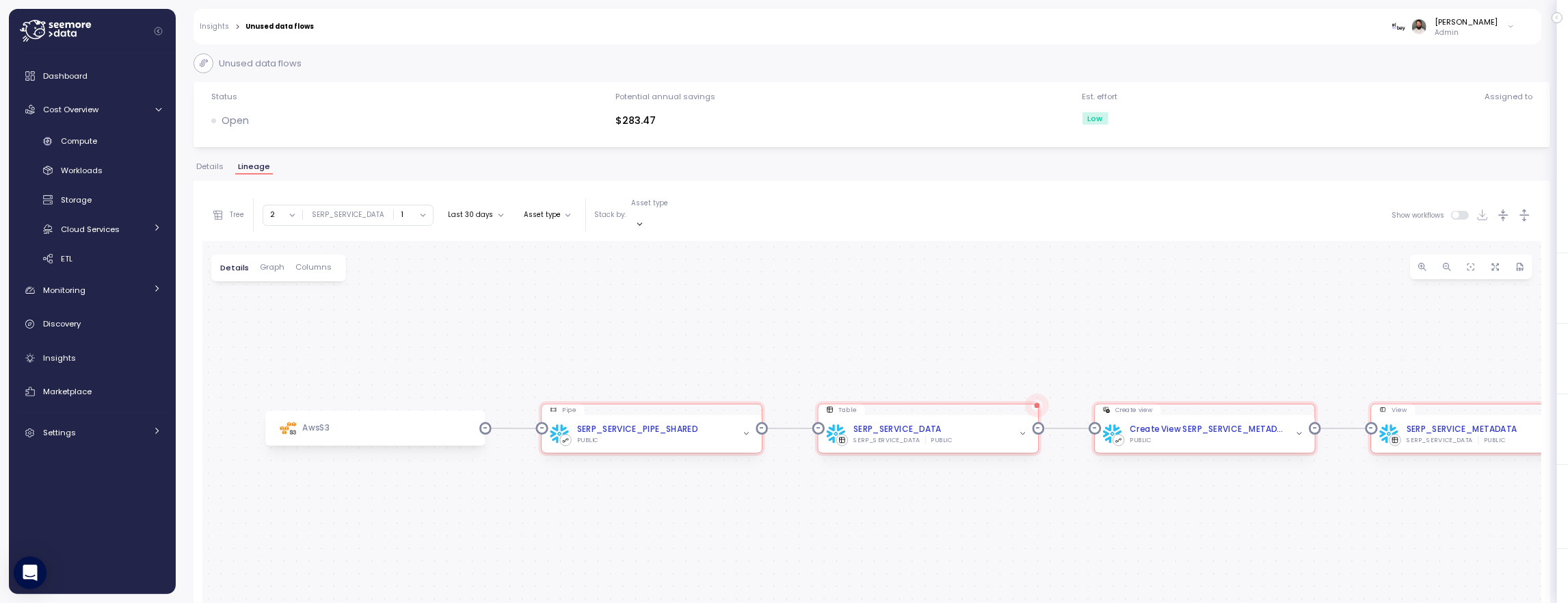
drag, startPoint x: 395, startPoint y: 472, endPoint x: 457, endPoint y: 464, distance: 62.5
click at [459, 472] on div "Pipe SERP_SERVICE_PIPE_SHARED PUBLIC Table SERP_SERVICE_DATA SERP_SERVICE_DATA …" at bounding box center [872, 490] width 1339 height 498
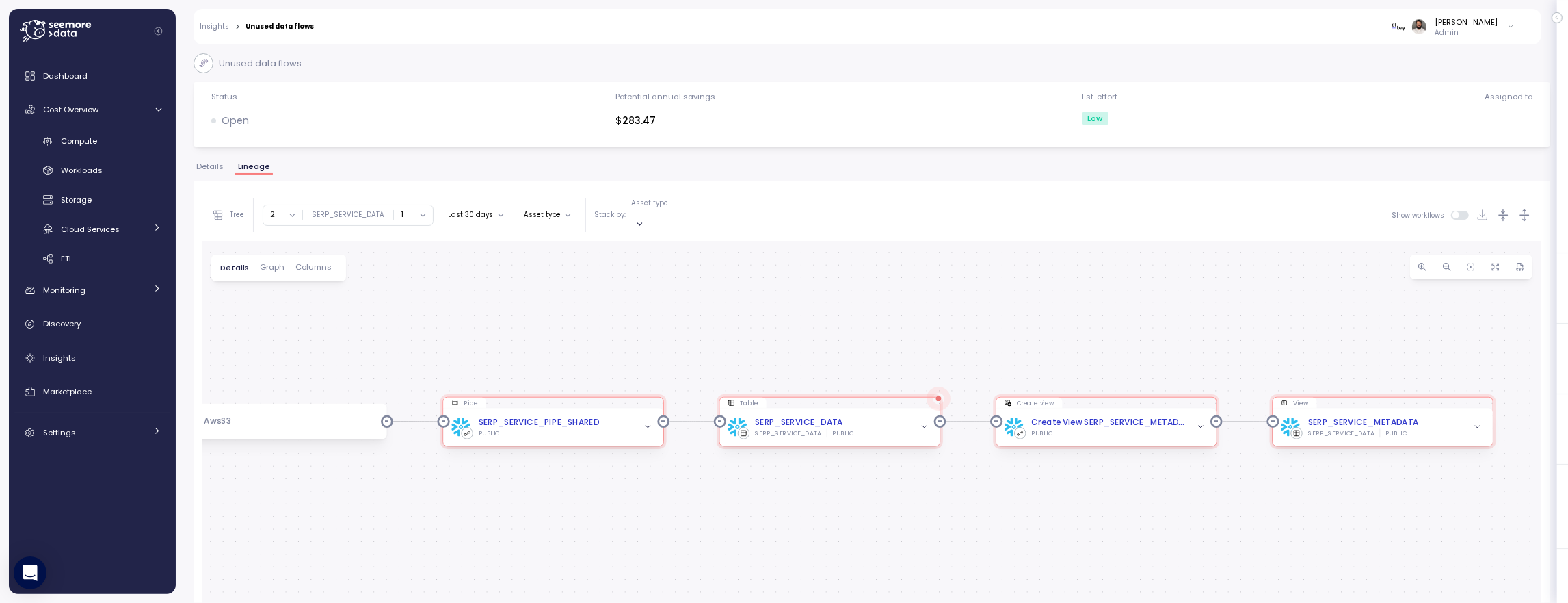
drag, startPoint x: 925, startPoint y: 359, endPoint x: 841, endPoint y: 355, distance: 84.1
click at [845, 355] on div "Pipe SERP_SERVICE_PIPE_SHARED PUBLIC Table SERP_SERVICE_DATA SERP_SERVICE_DATA …" at bounding box center [872, 490] width 1339 height 498
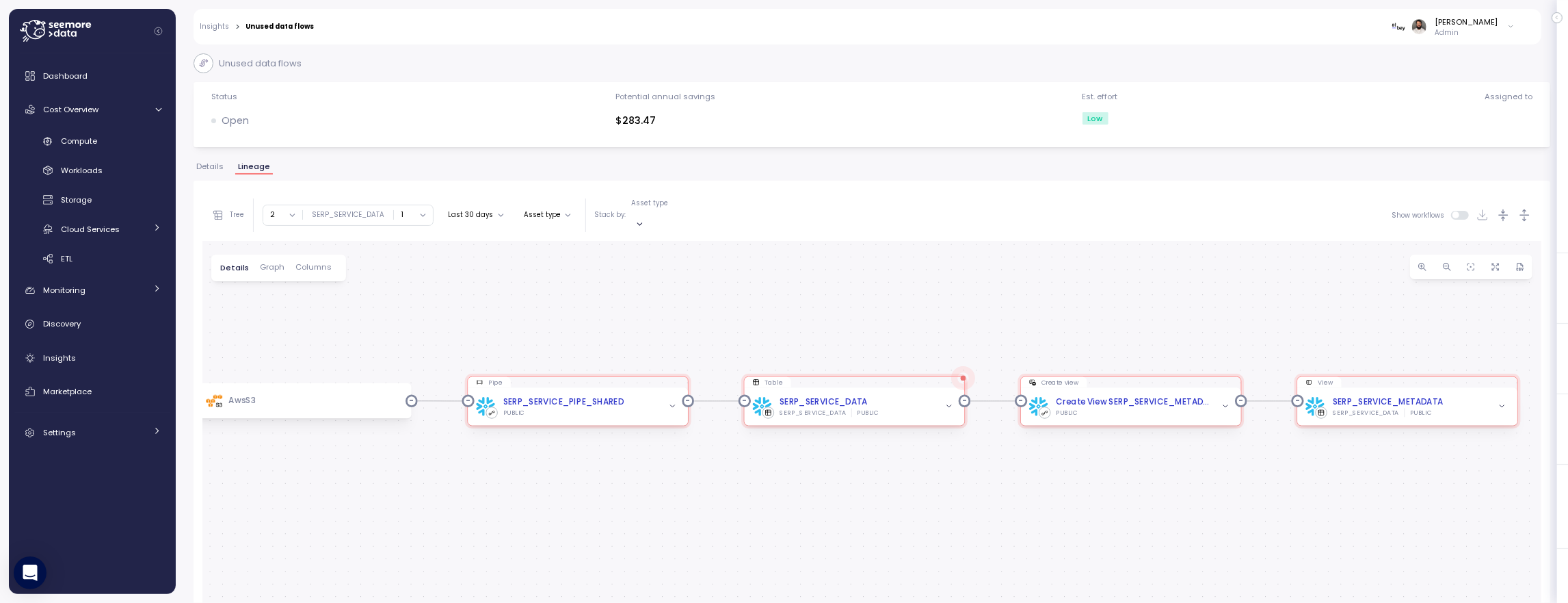
drag, startPoint x: 425, startPoint y: 339, endPoint x: 508, endPoint y: 323, distance: 84.5
click at [508, 323] on div "Pipe SERP_SERVICE_PIPE_SHARED PUBLIC Table SERP_SERVICE_DATA SERP_SERVICE_DATA …" at bounding box center [872, 490] width 1339 height 498
click at [312, 259] on div "Details Graph Columns" at bounding box center [279, 268] width 135 height 26
click at [317, 263] on span "Columns" at bounding box center [313, 267] width 37 height 7
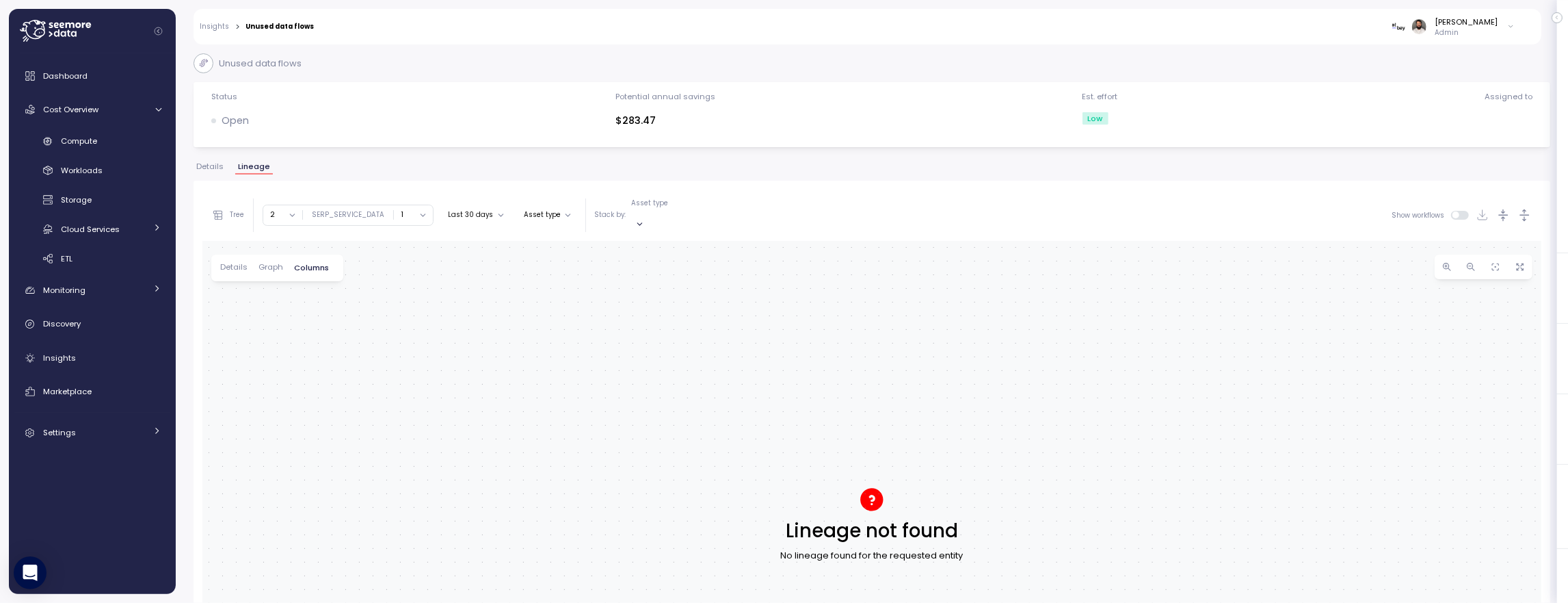
click at [246, 263] on span "Details" at bounding box center [234, 267] width 27 height 7
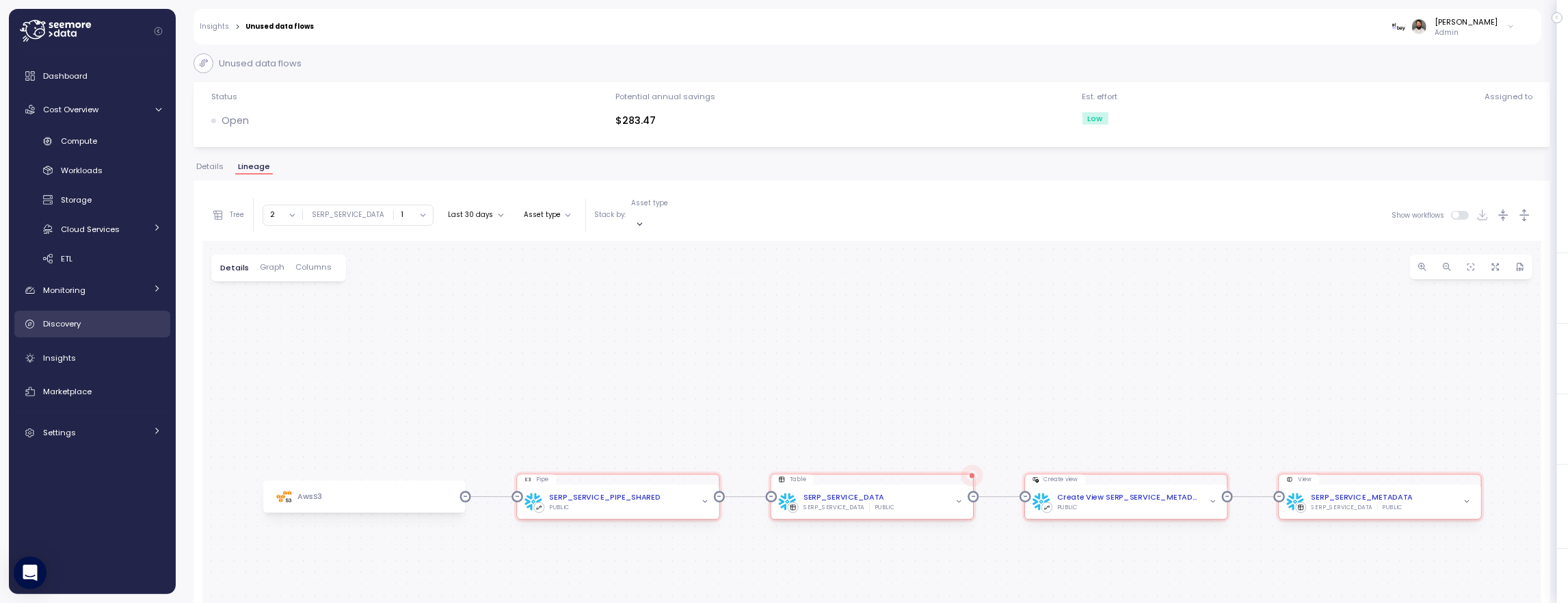
click at [135, 318] on div "Discovery" at bounding box center [102, 323] width 119 height 14
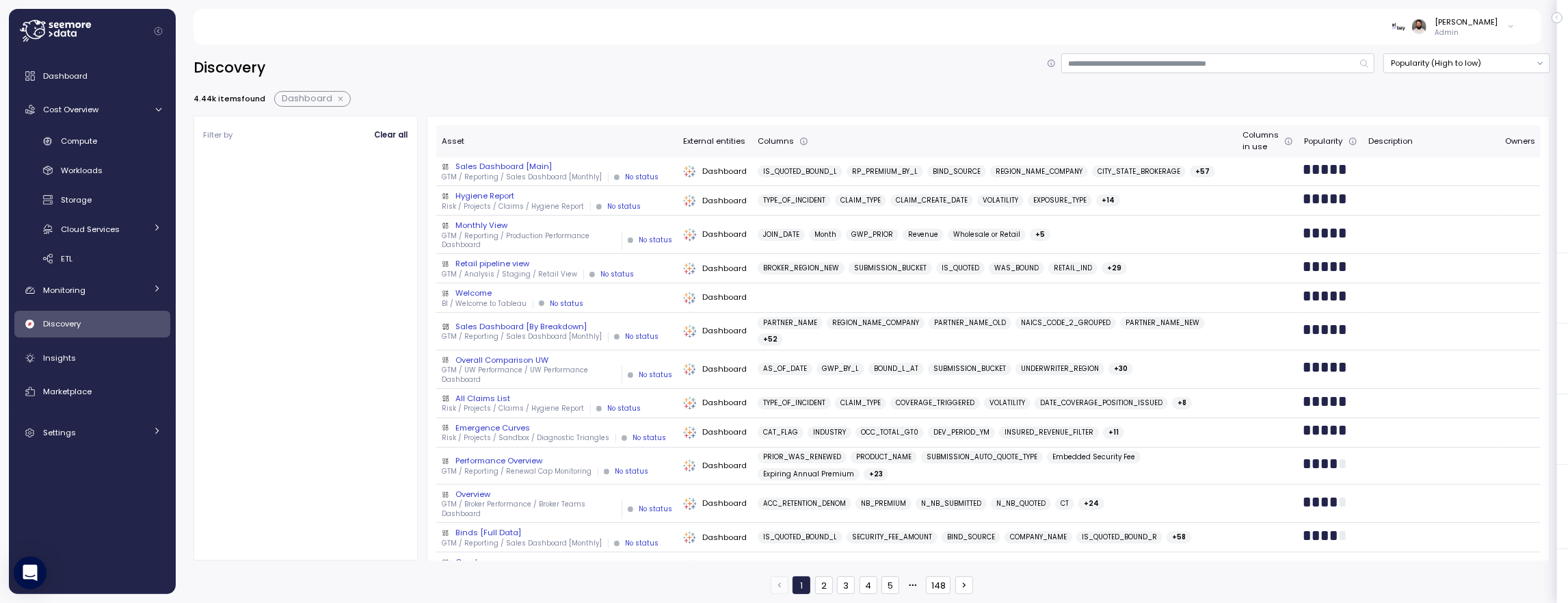
click at [322, 97] on span "Dashboard" at bounding box center [307, 99] width 50 height 15
click at [339, 97] on button "button" at bounding box center [341, 100] width 17 height 11
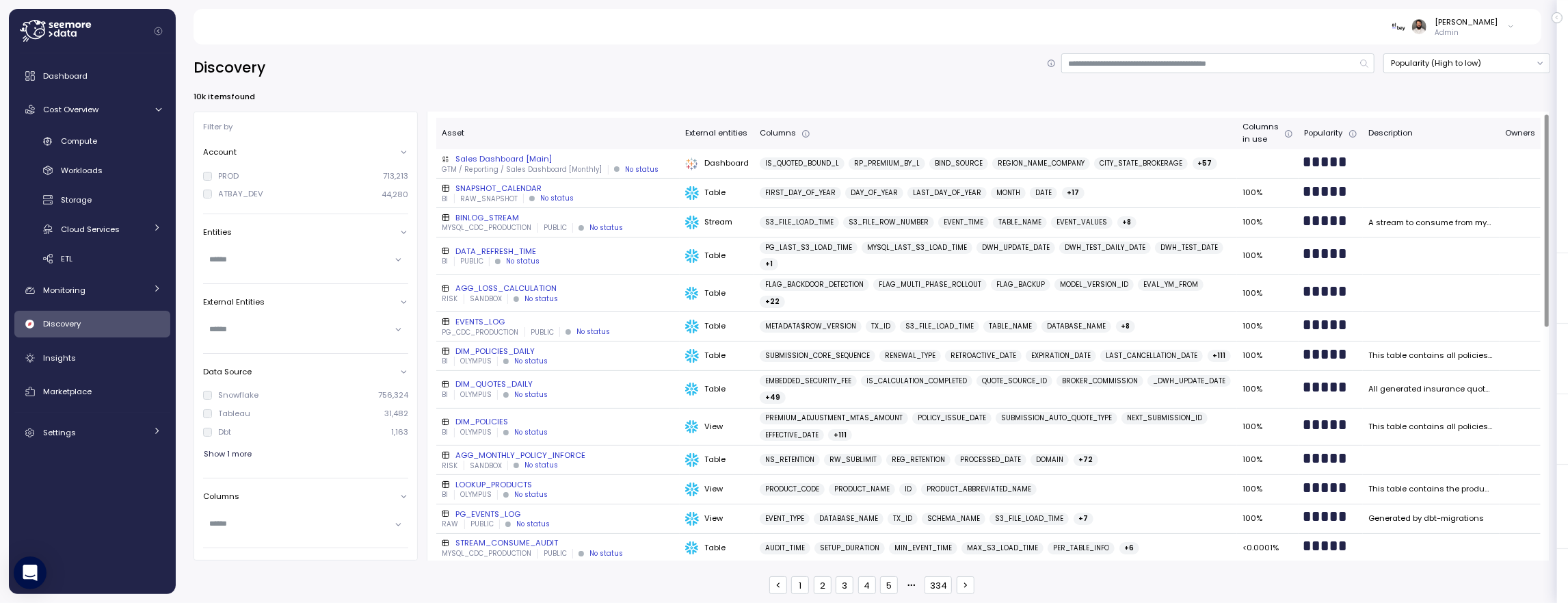
scroll to position [2, 0]
click at [802, 164] on span "IS_QUOTED_BOUND_L" at bounding box center [802, 164] width 74 height 12
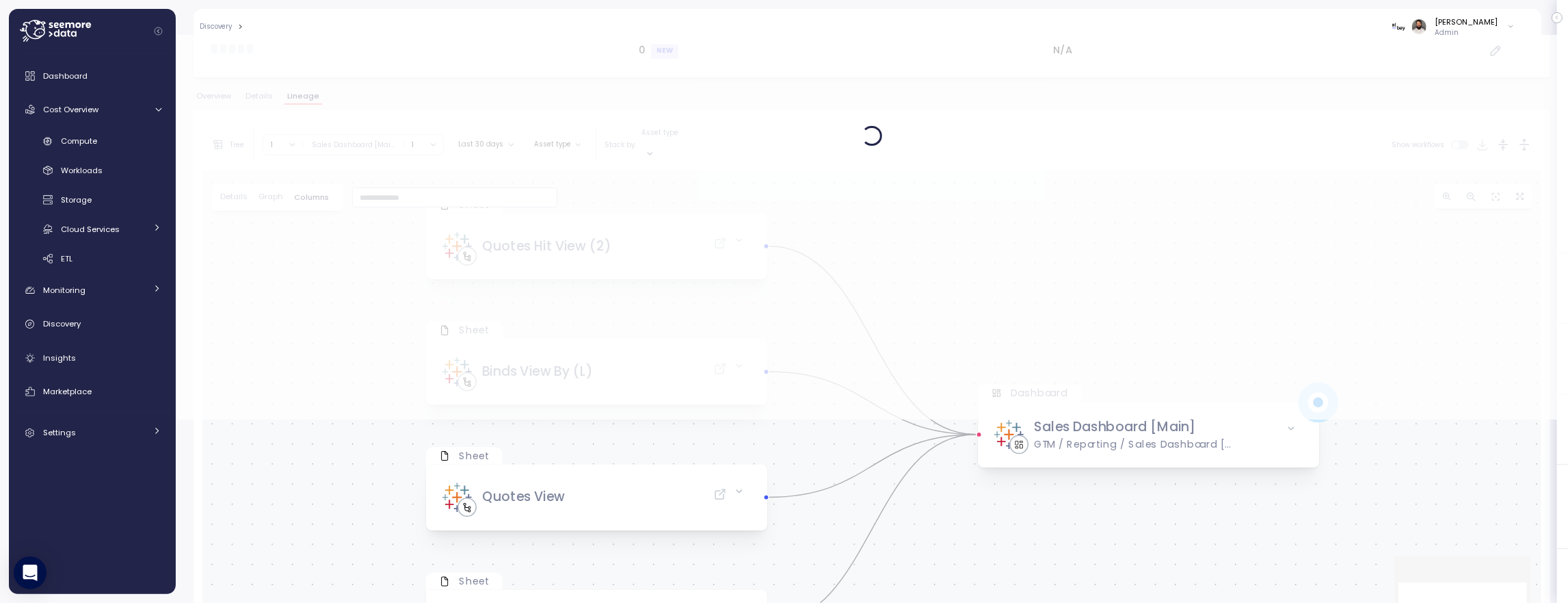
scroll to position [195, 0]
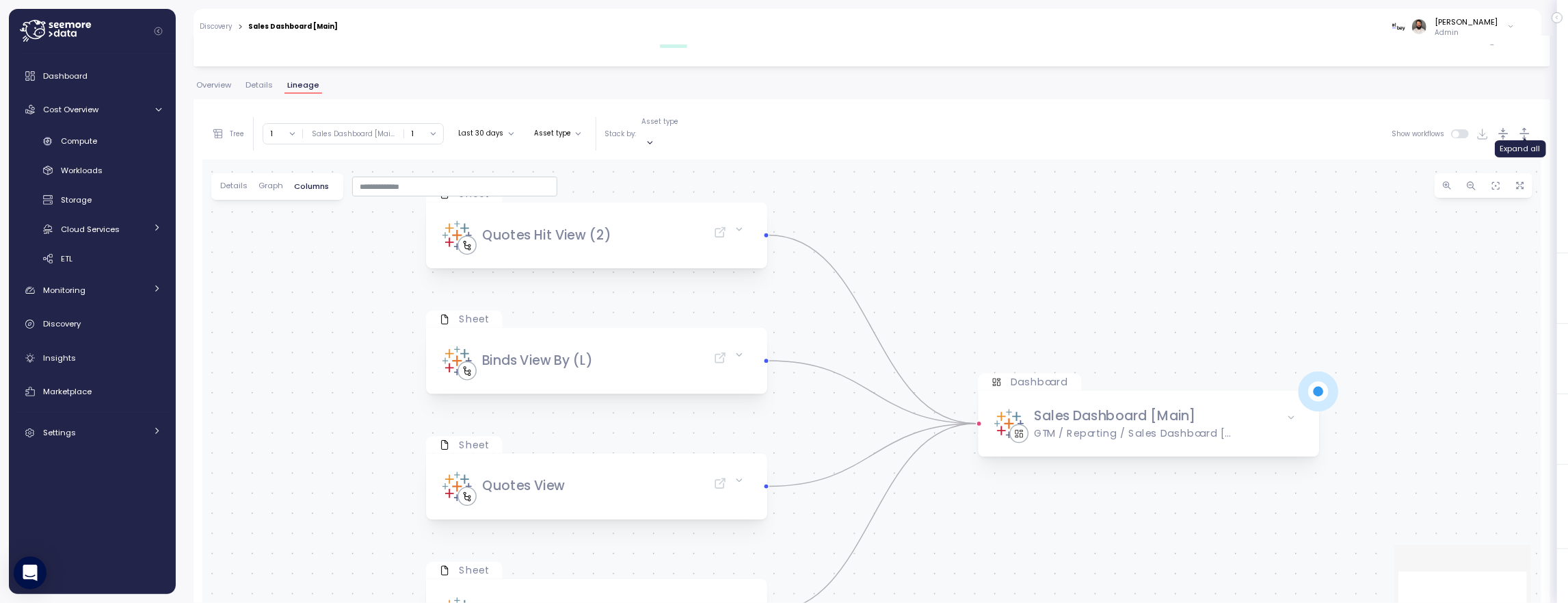
click at [1521, 132] on icon "button" at bounding box center [1525, 134] width 15 height 15
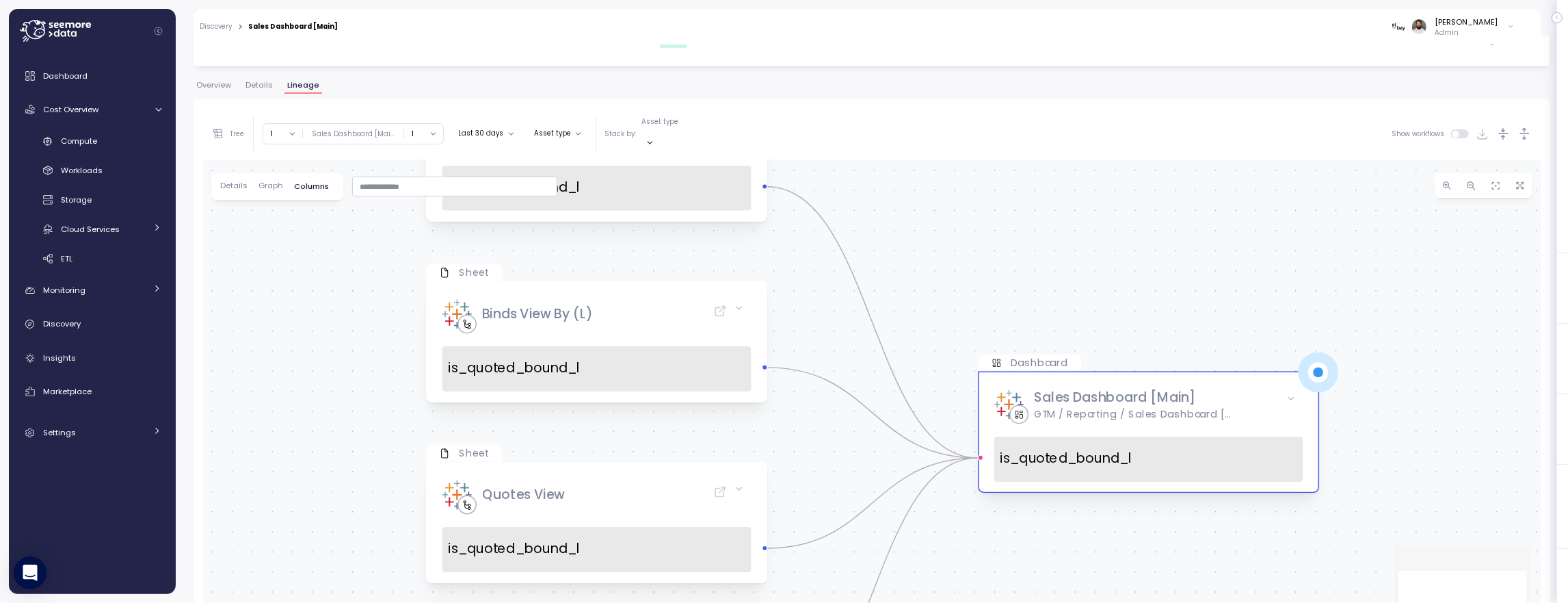
drag, startPoint x: 1204, startPoint y: 271, endPoint x: 1191, endPoint y: 339, distance: 69.2
click at [1215, 227] on div "Sheet Quotes Hit View (2) is_quoted_bound_l Dashboard Sales Dashboard [Main] GT…" at bounding box center [872, 407] width 1339 height 498
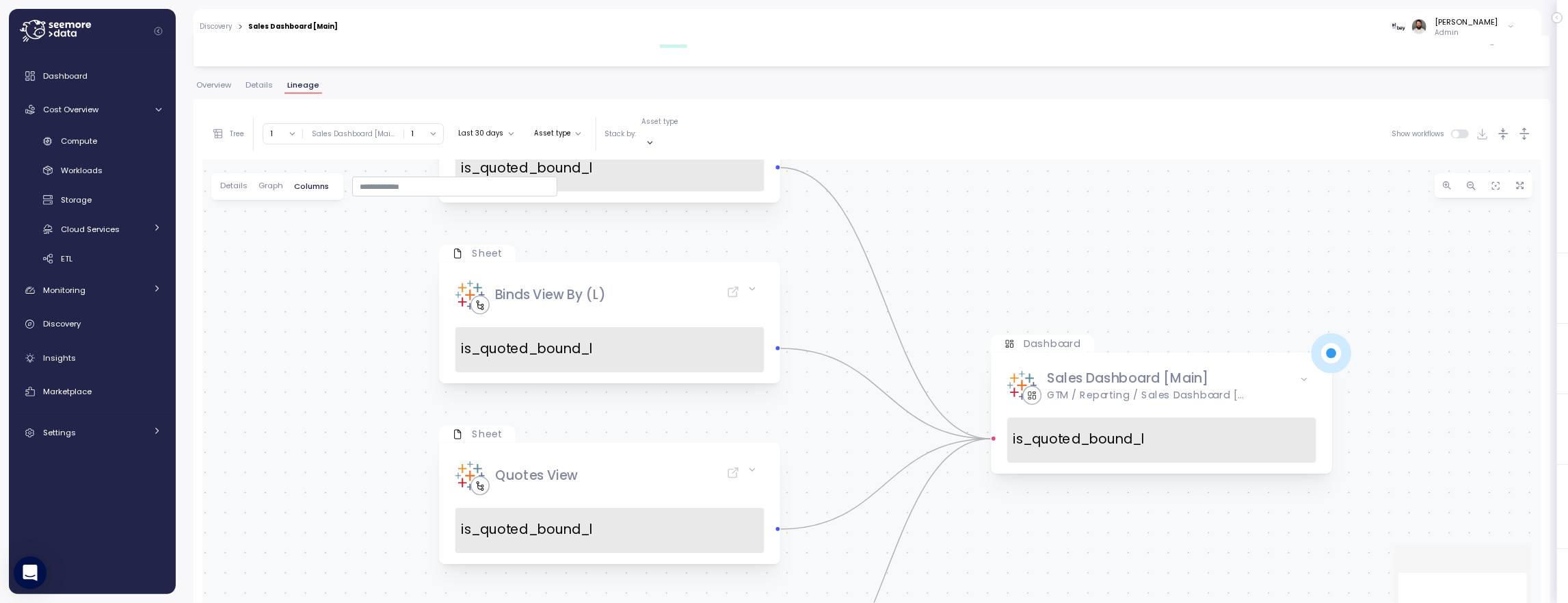
drag, startPoint x: 972, startPoint y: 291, endPoint x: 993, endPoint y: 313, distance: 30.4
click at [1012, 312] on div "Sheet Quotes Hit View (2) is_quoted_bound_l Dashboard Sales Dashboard [Main] GT…" at bounding box center [872, 407] width 1339 height 498
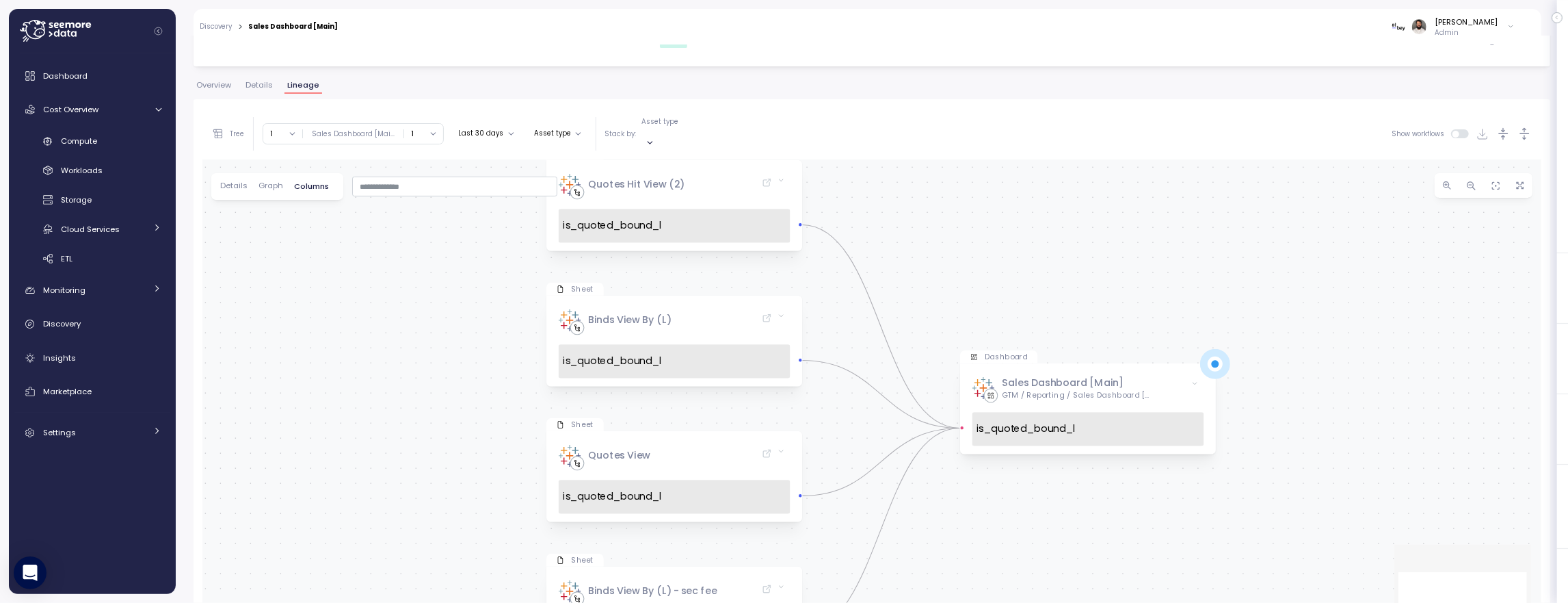
scroll to position [196, 0]
click at [289, 130] on button "1" at bounding box center [282, 132] width 39 height 20
click at [285, 231] on div "3" at bounding box center [282, 225] width 39 height 17
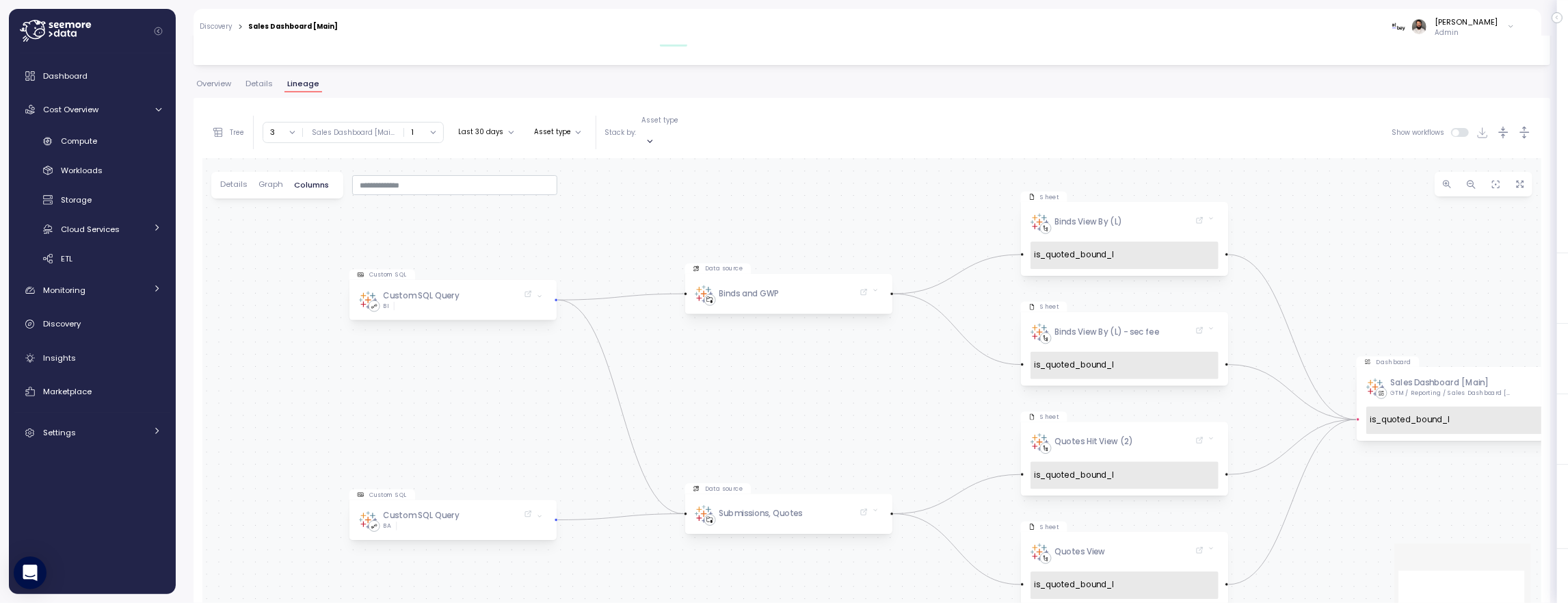
drag, startPoint x: 607, startPoint y: 338, endPoint x: 688, endPoint y: 323, distance: 82.4
click at [685, 324] on div "Sheet Quotes Hit View (2) is_quoted_bound_l Dashboard Sales Dashboard [Main] GT…" at bounding box center [872, 407] width 1339 height 498
click at [1524, 127] on icon "button" at bounding box center [1525, 132] width 9 height 12
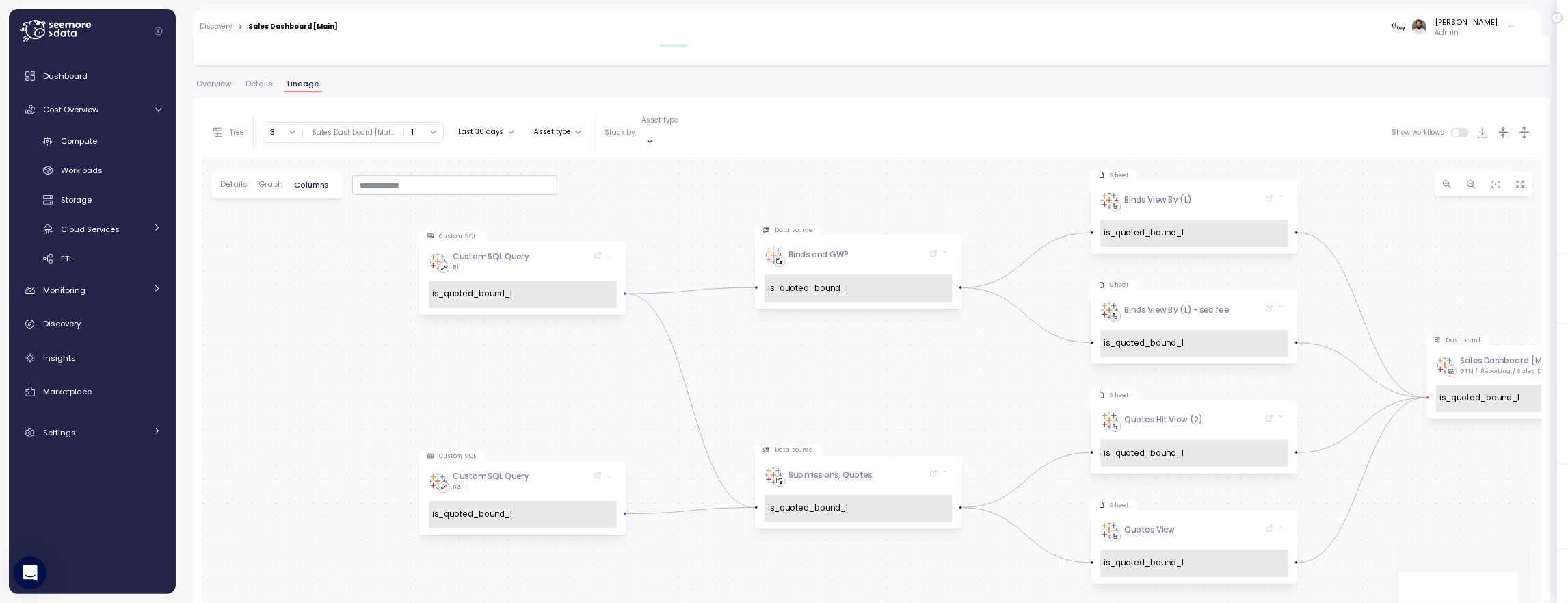
drag, startPoint x: 828, startPoint y: 350, endPoint x: 881, endPoint y: 317, distance: 62.4
click at [889, 325] on div "Sheet Quotes Hit View (2) is_quoted_bound_l Dashboard Sales Dashboard [Main] GT…" at bounding box center [872, 407] width 1339 height 498
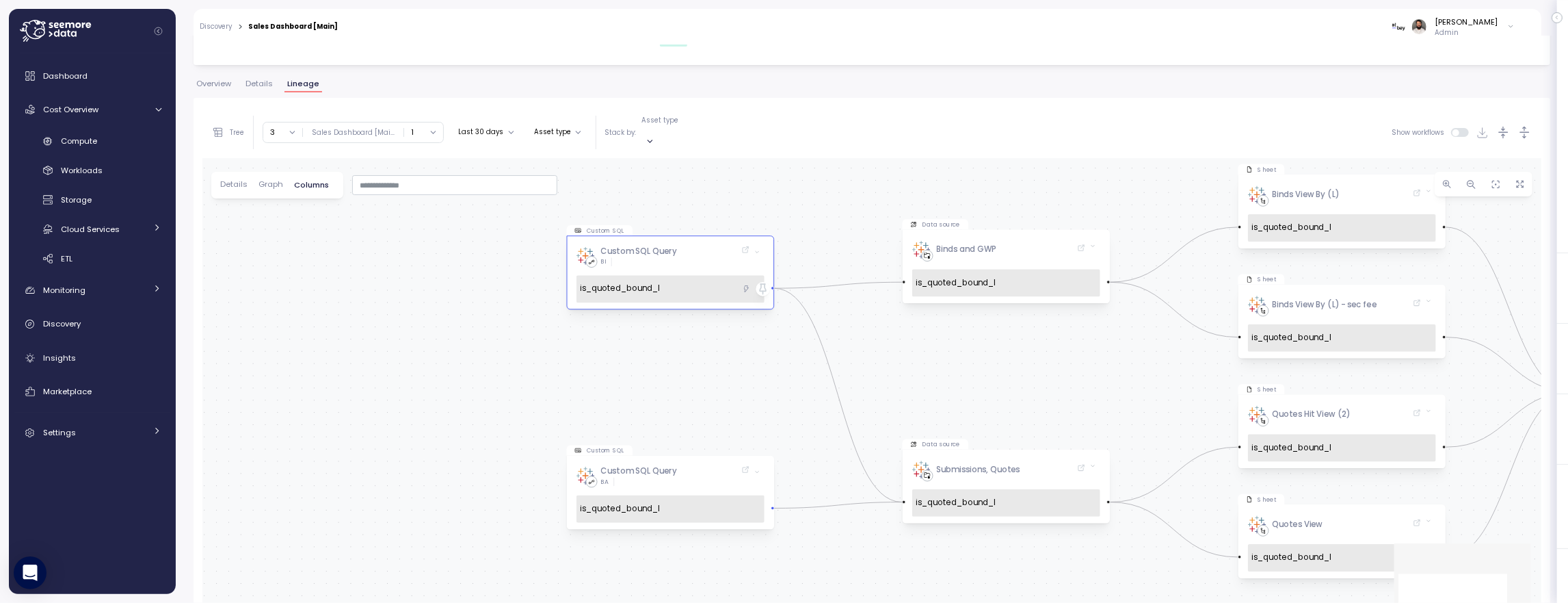
drag, startPoint x: 605, startPoint y: 339, endPoint x: 650, endPoint y: 266, distance: 85.8
click at [618, 339] on div "Sheet Quotes Hit View (2) is_quoted_bound_l Dashboard Sales Dashboard [Main] GT…" at bounding box center [872, 407] width 1339 height 498
click at [682, 255] on div "Custom SQL Query BI" at bounding box center [663, 255] width 174 height 39
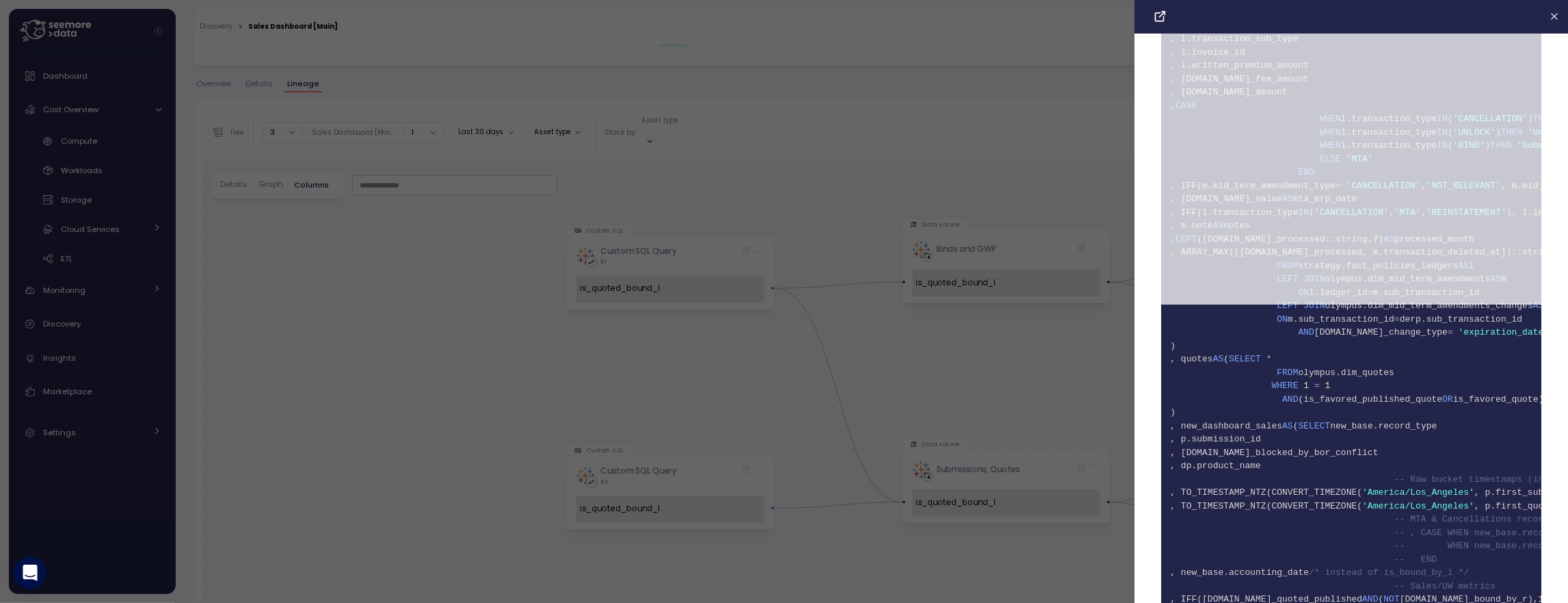
scroll to position [297, 0]
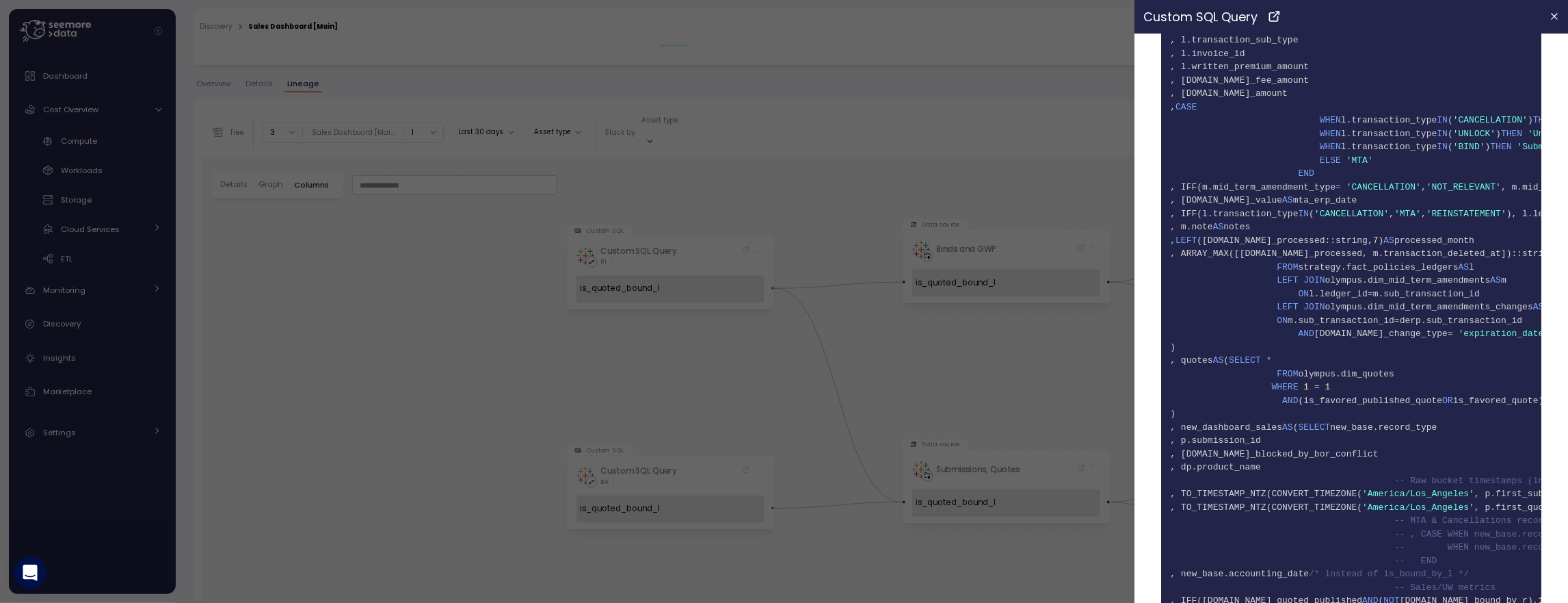
click at [1111, 184] on div at bounding box center [784, 302] width 1568 height 603
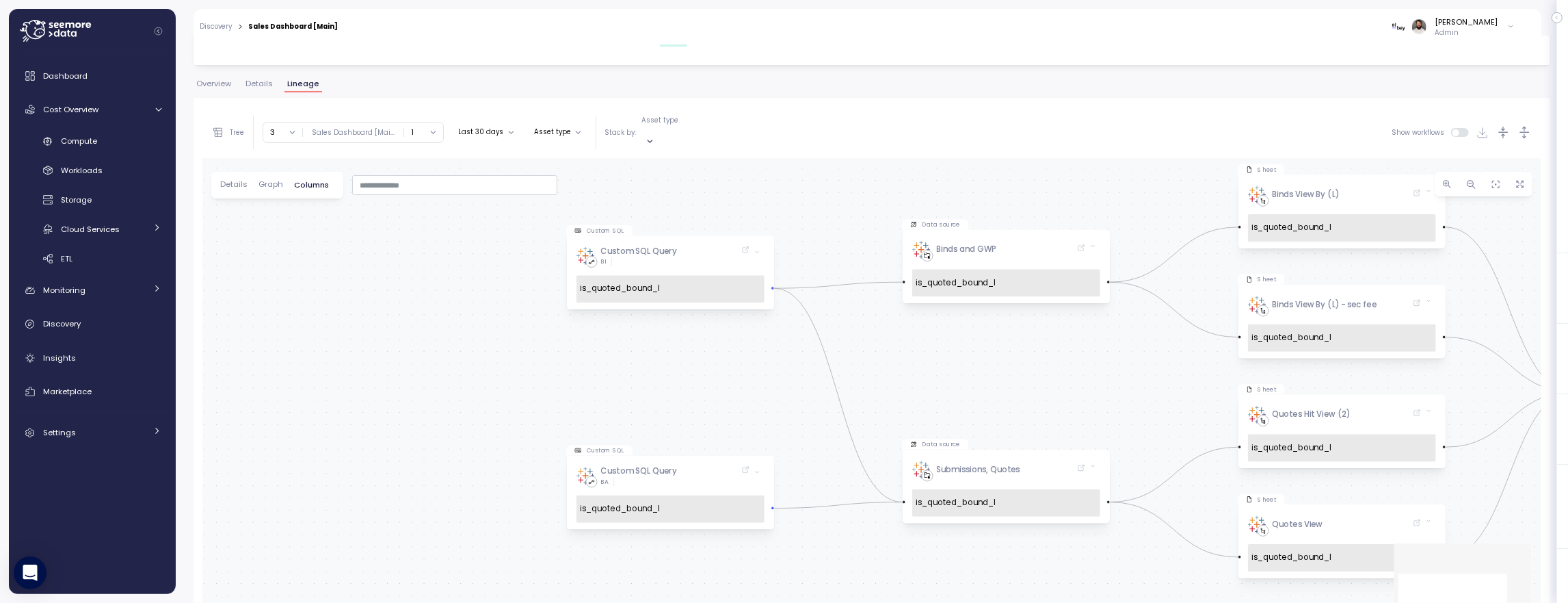
scroll to position [0, 0]
drag, startPoint x: 285, startPoint y: 127, endPoint x: 271, endPoint y: 164, distance: 39.6
click at [285, 127] on button "3" at bounding box center [282, 132] width 39 height 20
click at [284, 246] on div "5" at bounding box center [282, 244] width 28 height 11
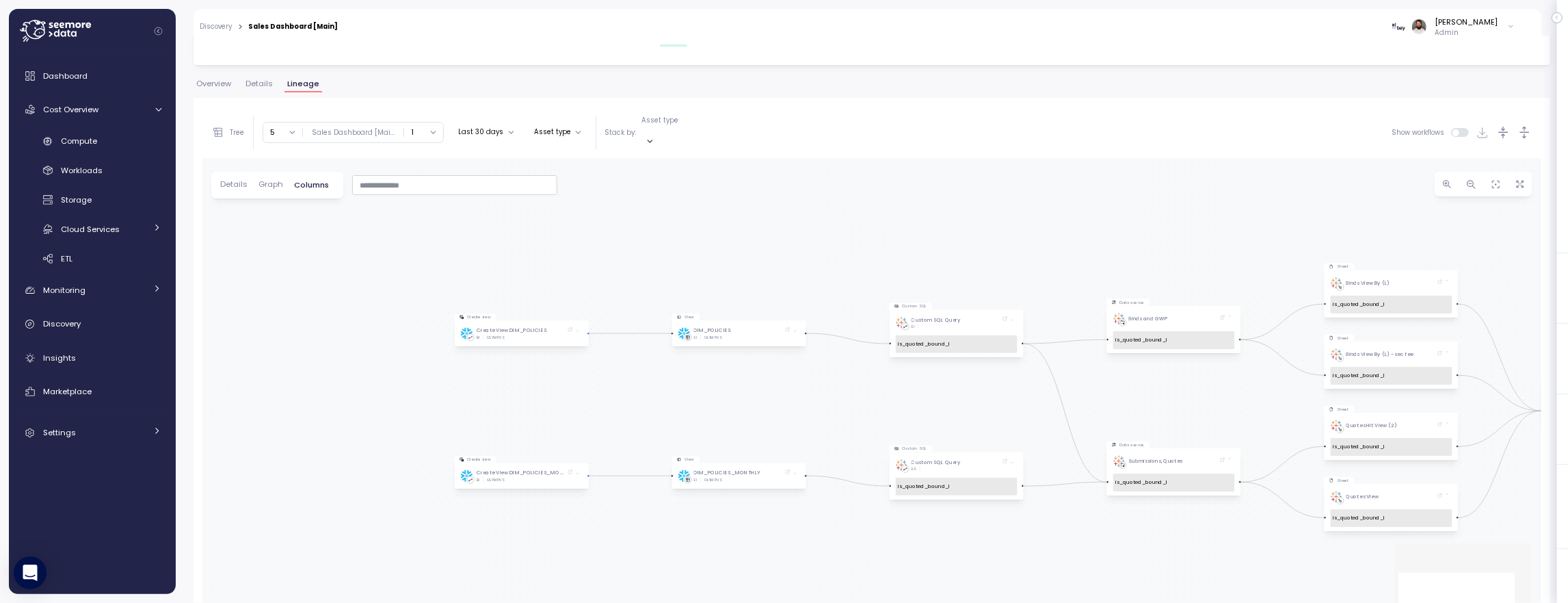
drag, startPoint x: 646, startPoint y: 379, endPoint x: 796, endPoint y: 371, distance: 150.2
click at [802, 371] on div "Sheet Quotes Hit View (2) is_quoted_bound_l Dashboard Sales Dashboard [Main] GT…" at bounding box center [872, 407] width 1339 height 498
click at [1526, 127] on icon "button" at bounding box center [1525, 132] width 15 height 15
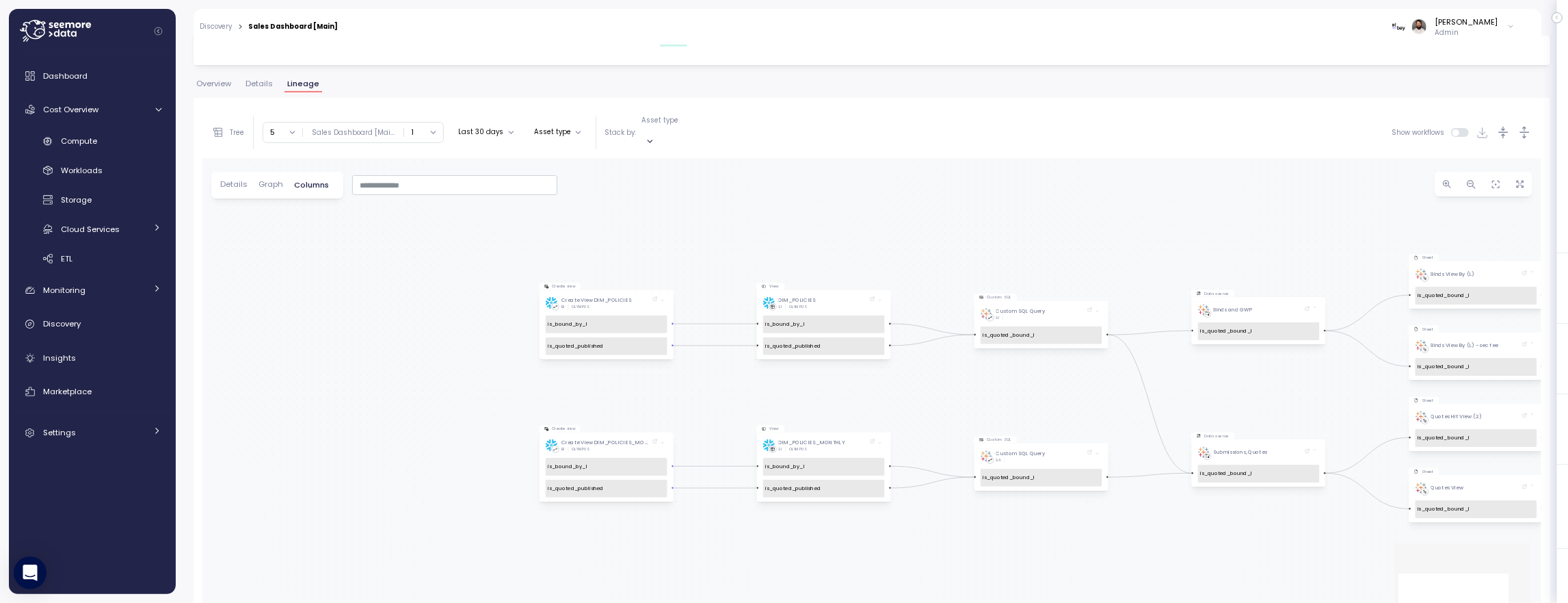
drag, startPoint x: 690, startPoint y: 398, endPoint x: 794, endPoint y: 379, distance: 105.7
click at [779, 386] on div "Sheet Quotes Hit View (2) is_quoted_bound_l Dashboard Sales Dashboard [Main] GT…" at bounding box center [872, 407] width 1339 height 498
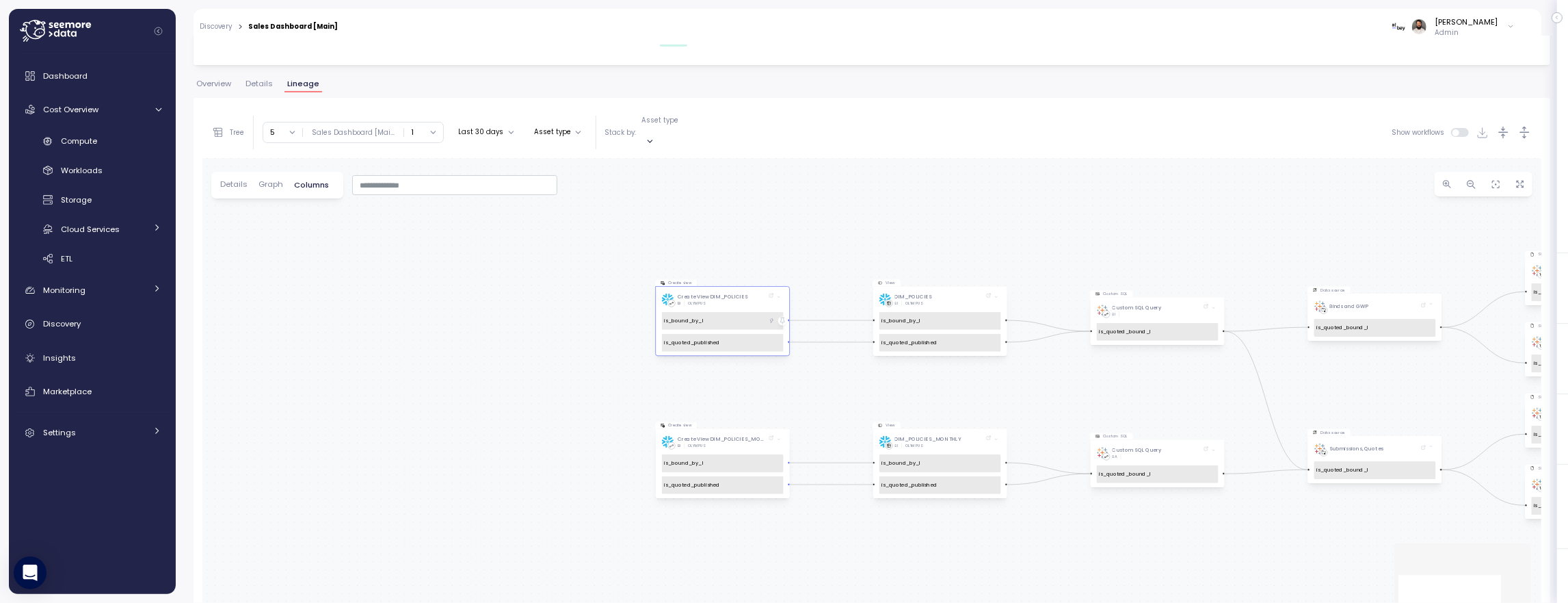
drag, startPoint x: 725, startPoint y: 366, endPoint x: 721, endPoint y: 298, distance: 68.1
click at [795, 353] on div "Sheet Quotes Hit View (2) is_quoted_bound_l Dashboard Sales Dashboard [Main] GT…" at bounding box center [872, 407] width 1339 height 498
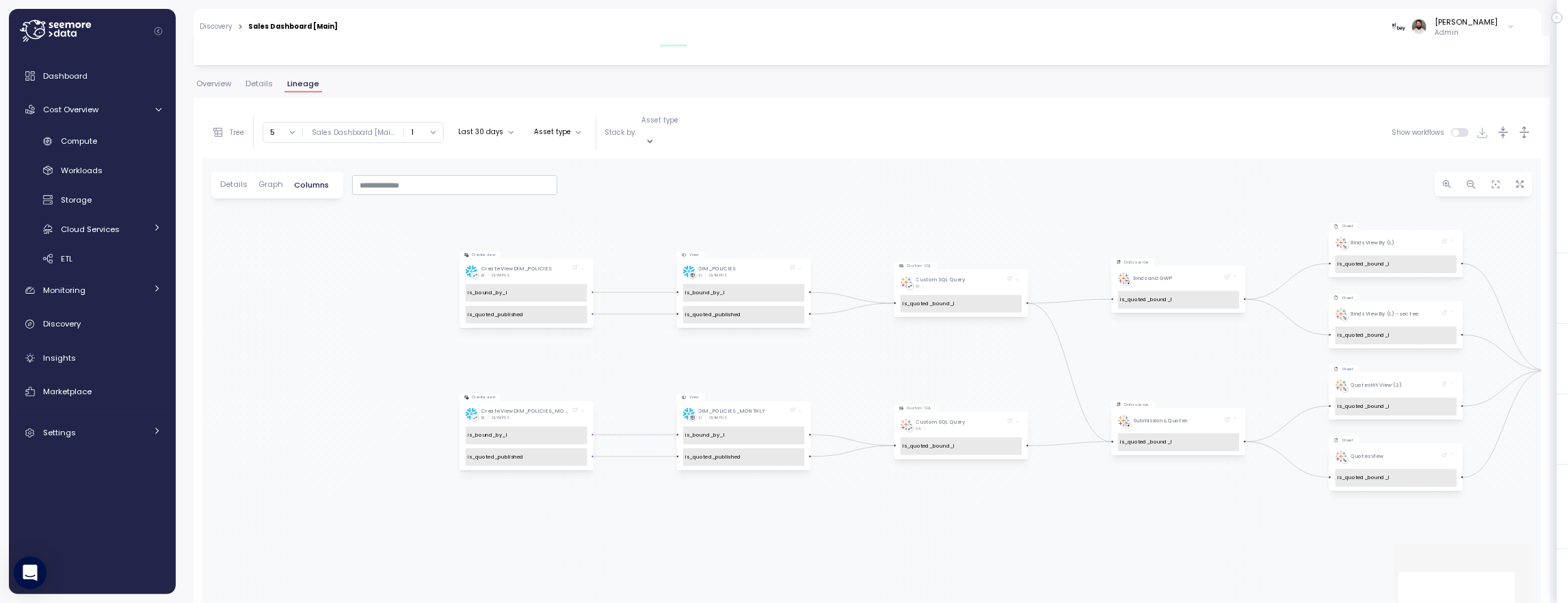
drag, startPoint x: 835, startPoint y: 344, endPoint x: 686, endPoint y: 332, distance: 149.5
click at [686, 332] on div "Sheet Quotes Hit View (2) is_quoted_bound_l Dashboard Sales Dashboard [Main] GT…" at bounding box center [872, 407] width 1339 height 498
drag, startPoint x: 264, startPoint y: 125, endPoint x: 276, endPoint y: 125, distance: 12.0
click at [264, 125] on button "5" at bounding box center [282, 132] width 39 height 20
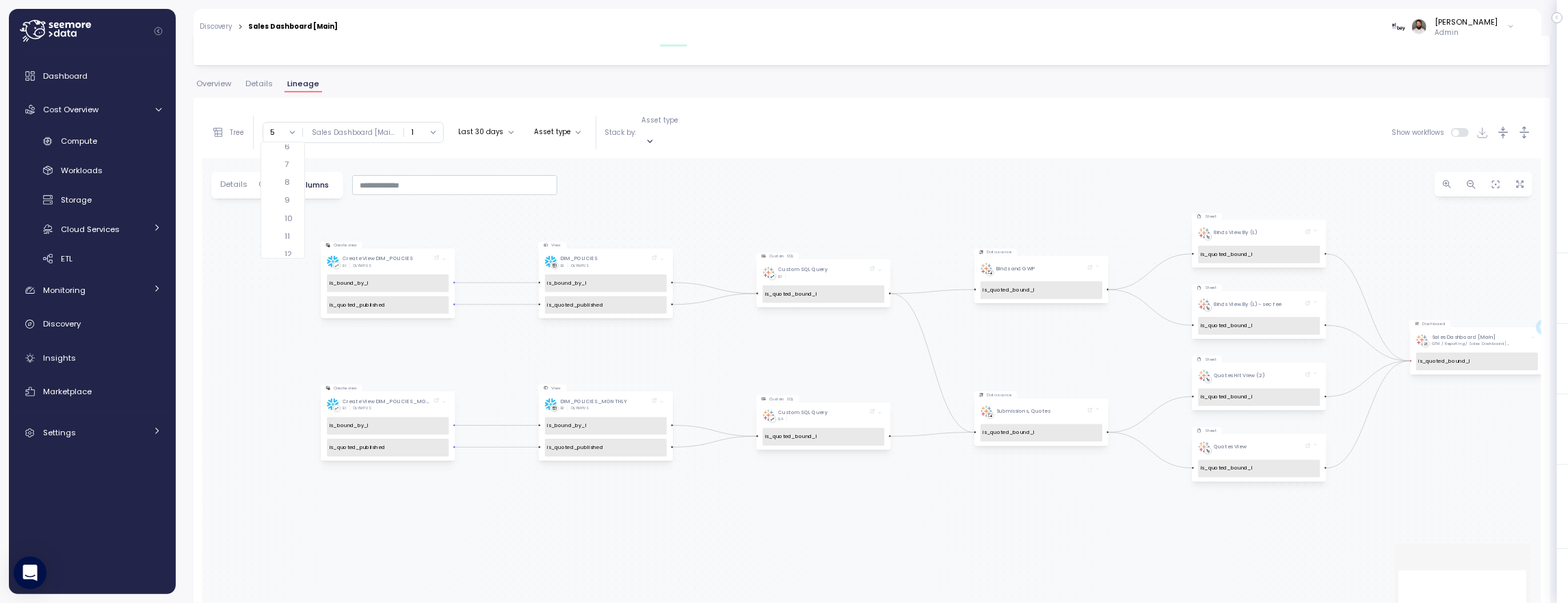
drag, startPoint x: 784, startPoint y: 212, endPoint x: 690, endPoint y: 206, distance: 94.2
click at [691, 206] on div "Sheet Quotes Hit View (2) is_quoted_bound_l Dashboard Sales Dashboard [Main] GT…" at bounding box center [872, 407] width 1339 height 498
click at [300, 125] on button "5" at bounding box center [282, 132] width 39 height 20
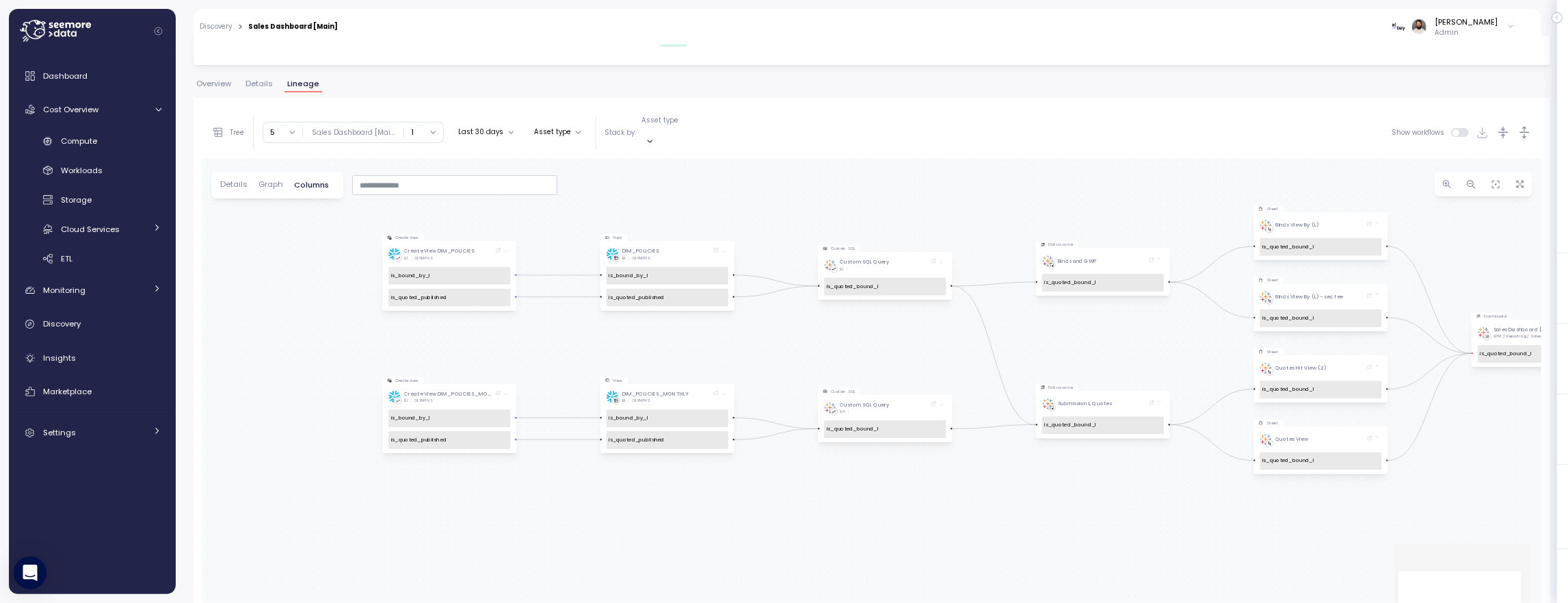
drag, startPoint x: 594, startPoint y: 217, endPoint x: 647, endPoint y: 208, distance: 53.8
click at [647, 208] on div "Sheet Quotes Hit View (2) is_quoted_bound_l Dashboard Sales Dashboard [Main] GT…" at bounding box center [872, 407] width 1339 height 498
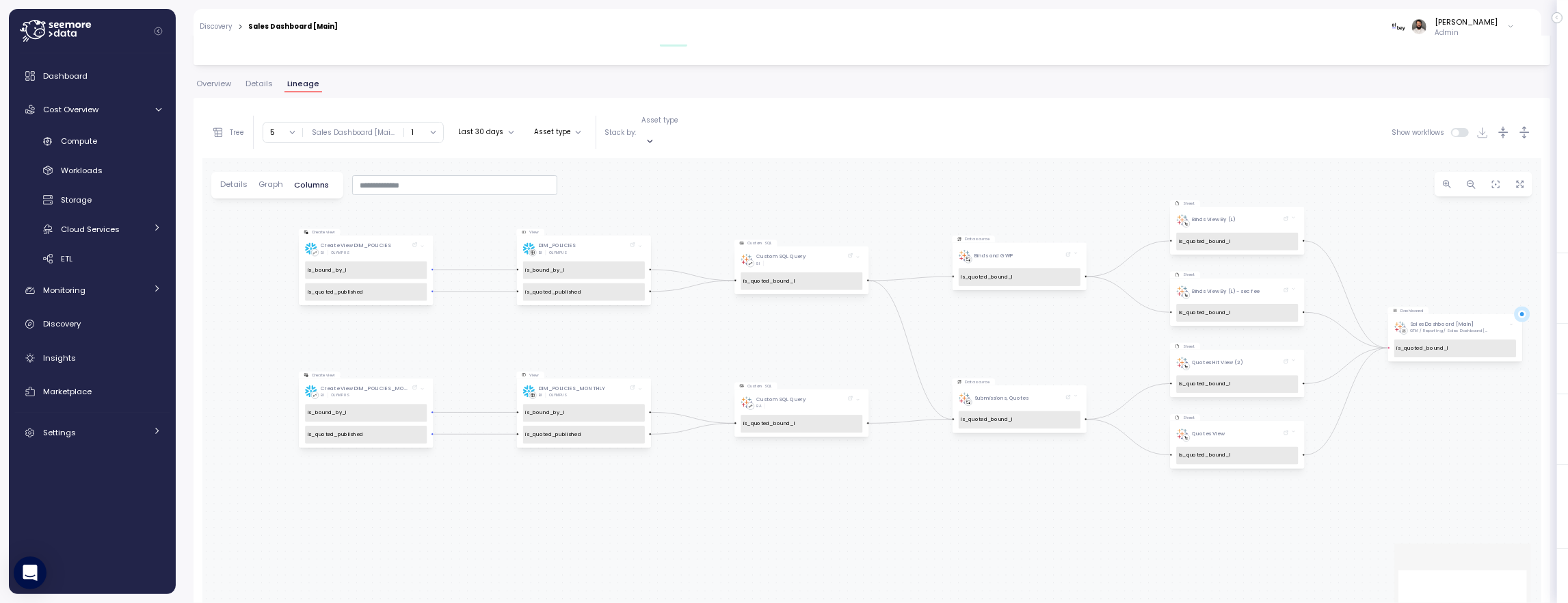
drag, startPoint x: 644, startPoint y: 199, endPoint x: 633, endPoint y: 197, distance: 11.2
click at [634, 197] on div "Sheet Quotes Hit View (2) is_quoted_bound_l Dashboard Sales Dashboard [Main] GT…" at bounding box center [872, 407] width 1339 height 498
click at [283, 129] on button "5" at bounding box center [282, 132] width 39 height 20
click at [283, 197] on div "7" at bounding box center [282, 197] width 28 height 11
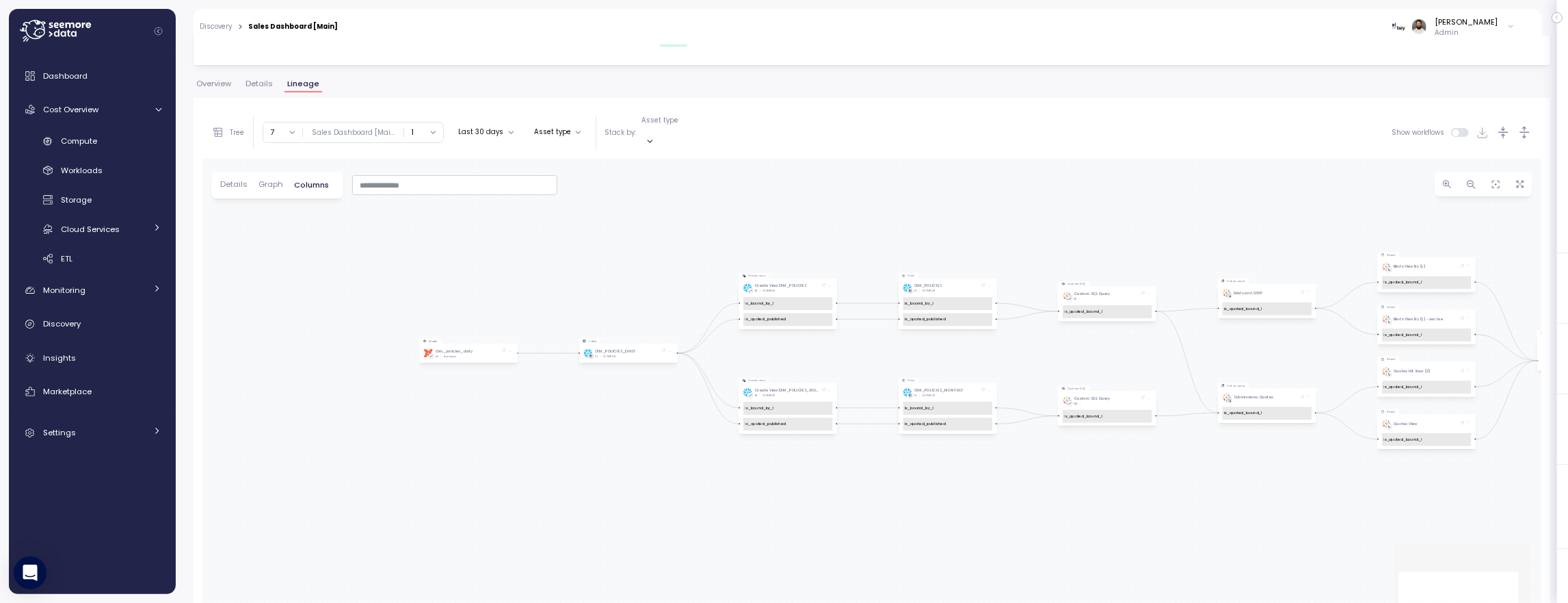
drag, startPoint x: 469, startPoint y: 320, endPoint x: 592, endPoint y: 295, distance: 125.5
click at [625, 252] on div "Sheet Quotes Hit View (2) is_quoted_bound_l Dashboard Sales Dashboard [Main] GT…" at bounding box center [872, 407] width 1339 height 498
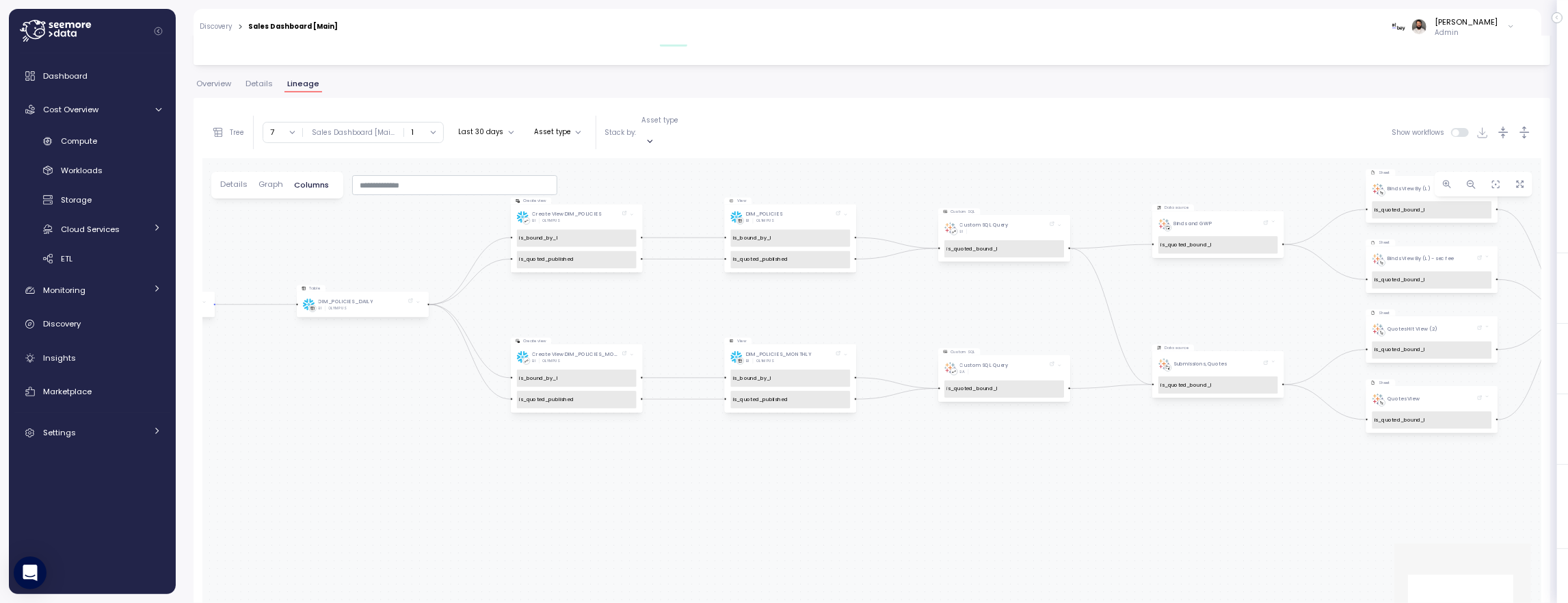
drag, startPoint x: 481, startPoint y: 285, endPoint x: 311, endPoint y: 255, distance: 172.6
click at [142, 252] on div "Action board Let's save 13.19k $ Annually $ 0 Saved We have 5 low effort insigh…" at bounding box center [784, 302] width 1568 height 603
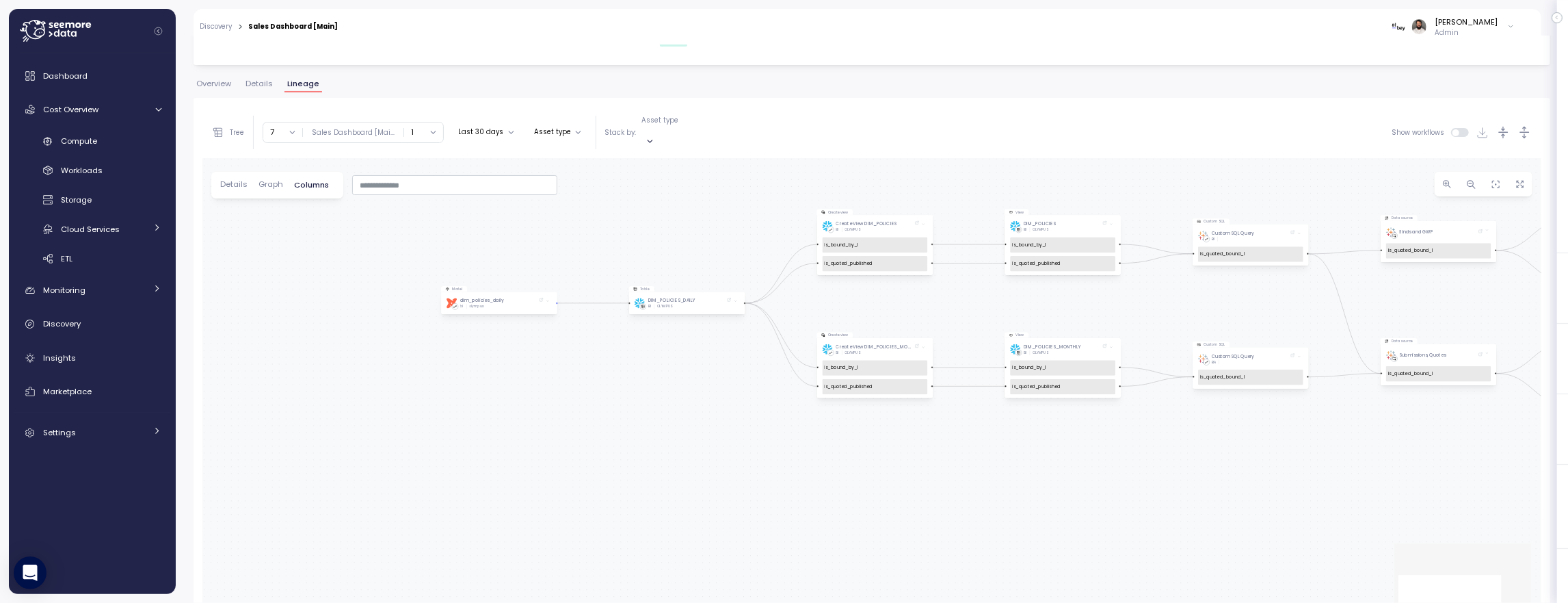
drag, startPoint x: 385, startPoint y: 232, endPoint x: 691, endPoint y: 238, distance: 306.1
click at [691, 238] on div "Sheet Quotes Hit View (2) is_quoted_bound_l Dashboard Sales Dashboard [Main] GT…" at bounding box center [872, 407] width 1339 height 498
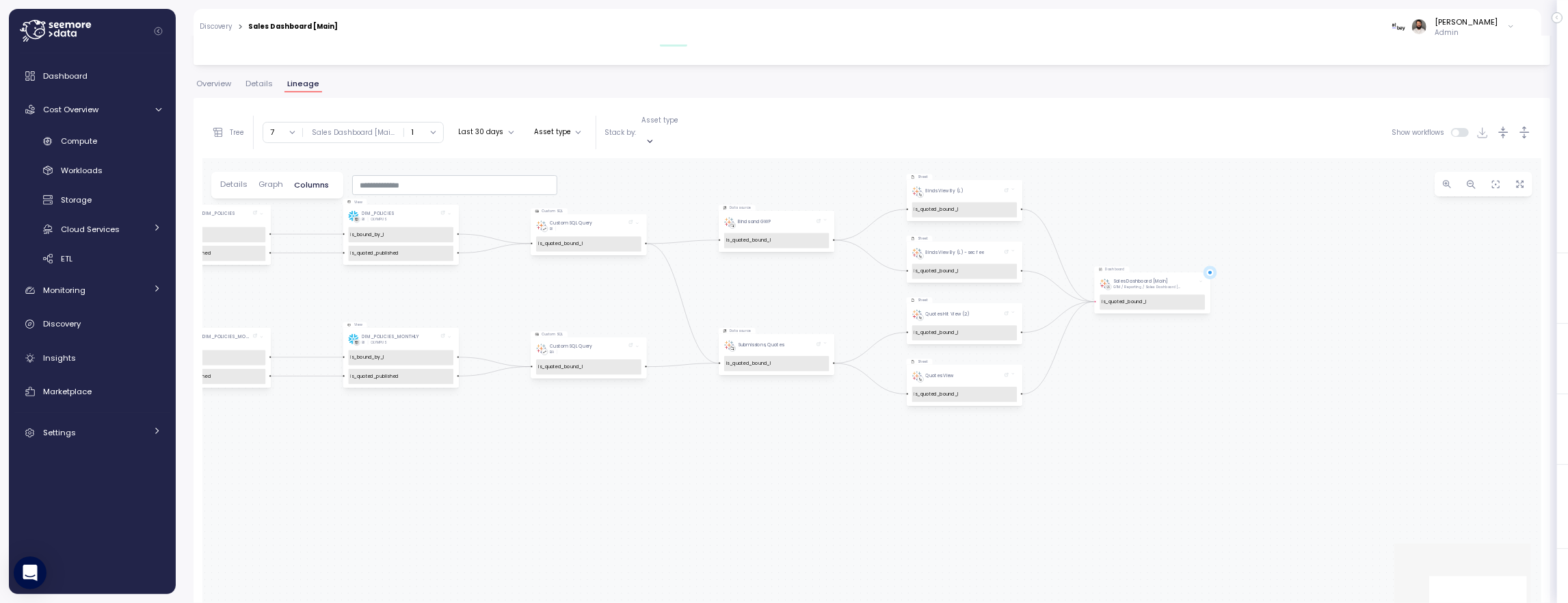
drag, startPoint x: 1166, startPoint y: 274, endPoint x: 740, endPoint y: 265, distance: 426.1
click at [520, 258] on div "Sheet Quotes Hit View (2) is_quoted_bound_l Dashboard Sales Dashboard [Main] GT…" at bounding box center [872, 407] width 1339 height 498
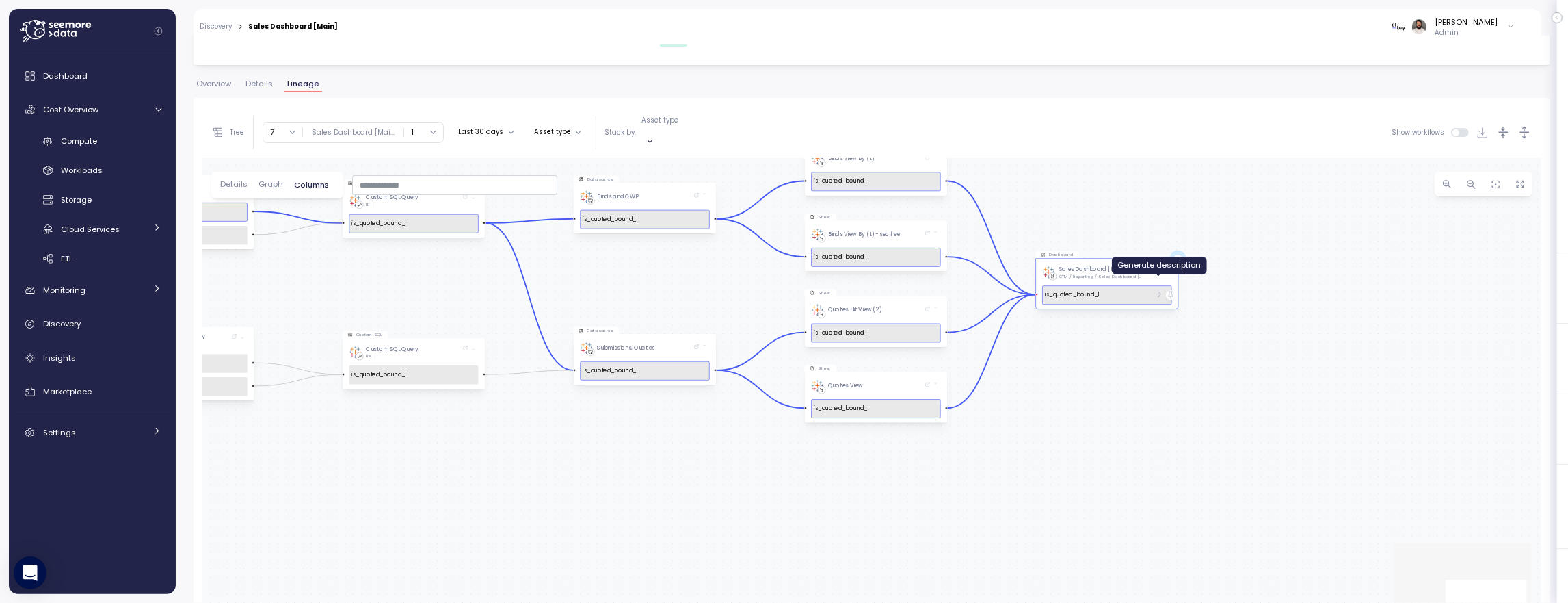
click at [1157, 292] on icon "button" at bounding box center [1159, 295] width 5 height 6
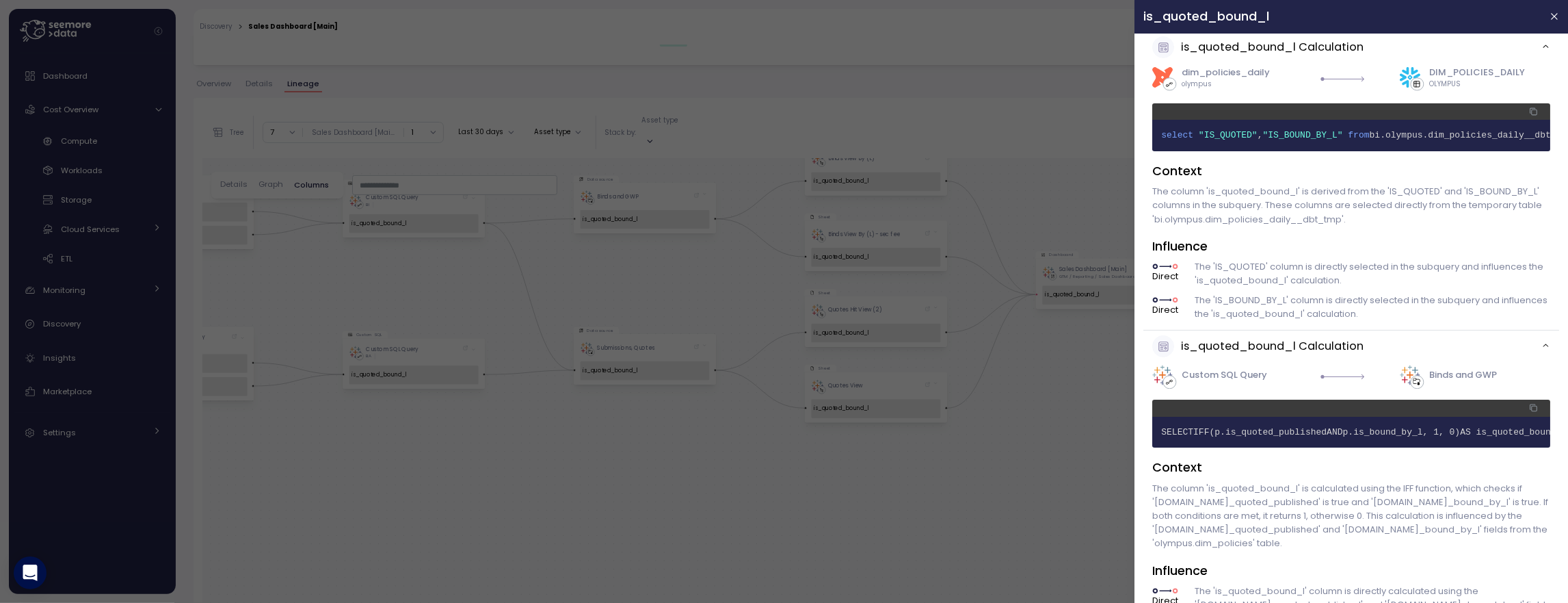
scroll to position [9, 0]
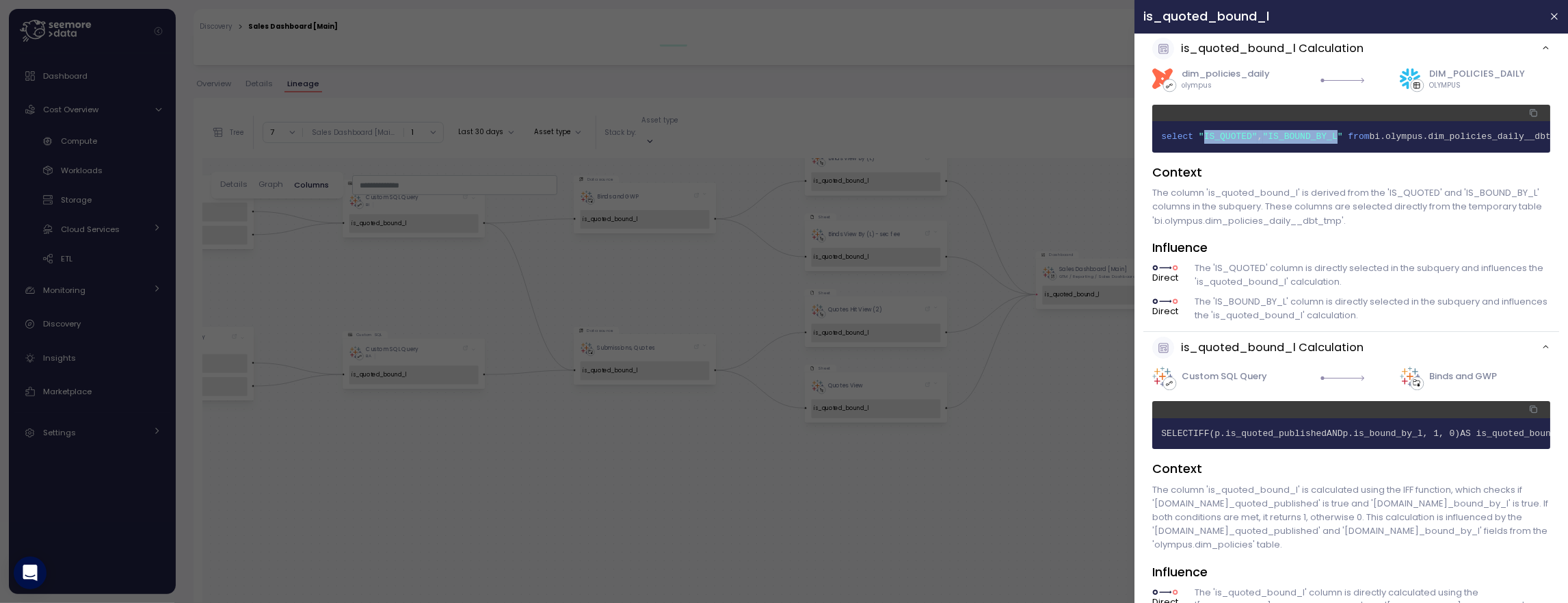
drag, startPoint x: 1235, startPoint y: 135, endPoint x: 1343, endPoint y: 135, distance: 108.0
click at [1343, 135] on span "1 select "IS_QUOTED" , "IS_BOUND_BY_L" from bi.olympus.dim_policies_daily__dbt_…" at bounding box center [1352, 136] width 380 height 14
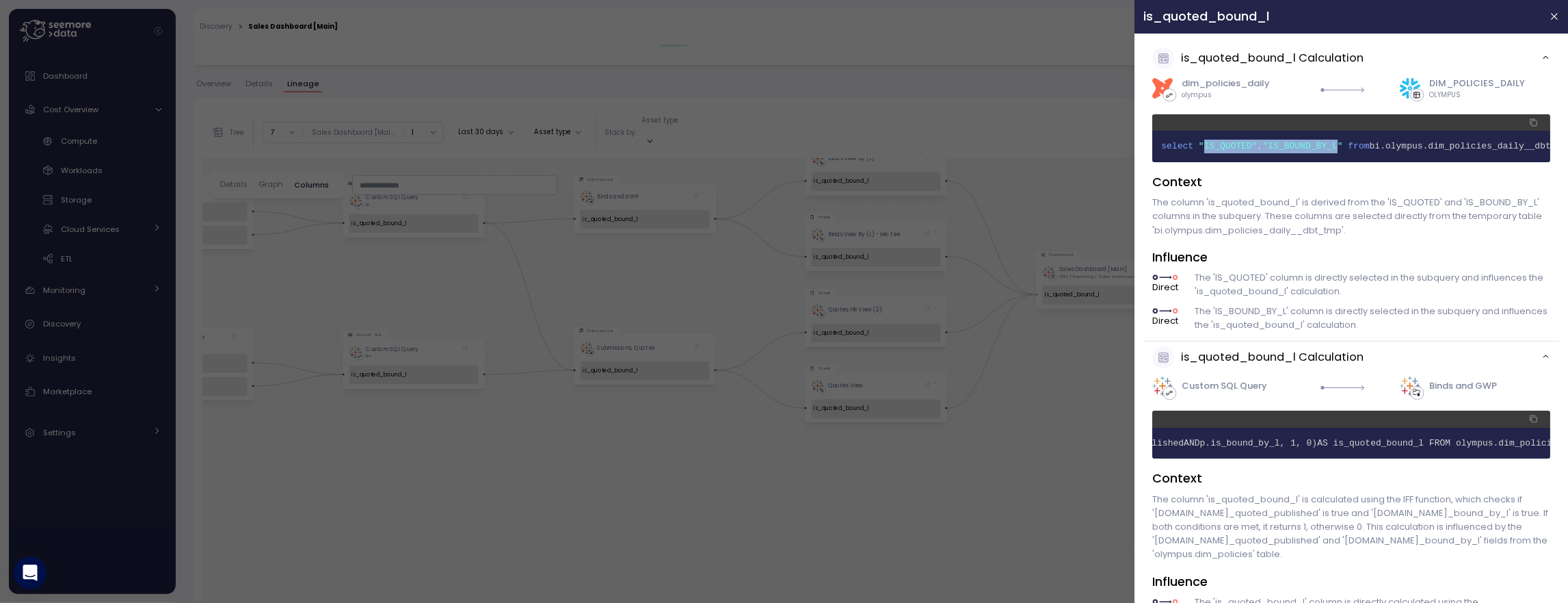
scroll to position [0, 0]
click at [1550, 17] on icon "button" at bounding box center [1554, 16] width 11 height 11
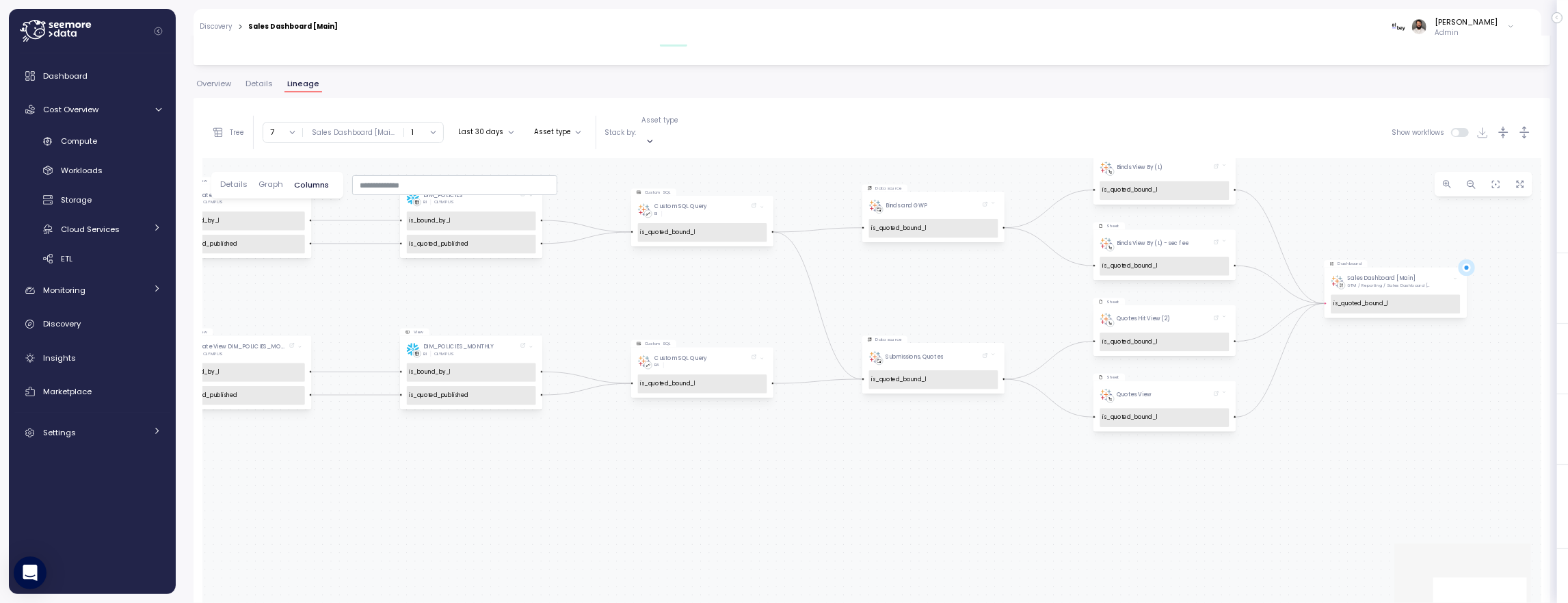
drag, startPoint x: 736, startPoint y: 263, endPoint x: 1002, endPoint y: 269, distance: 266.1
click at [1004, 268] on div "Sheet Quotes Hit View (2) is_quoted_bound_l Dashboard Sales Dashboard [Main] GT…" at bounding box center [872, 407] width 1339 height 498
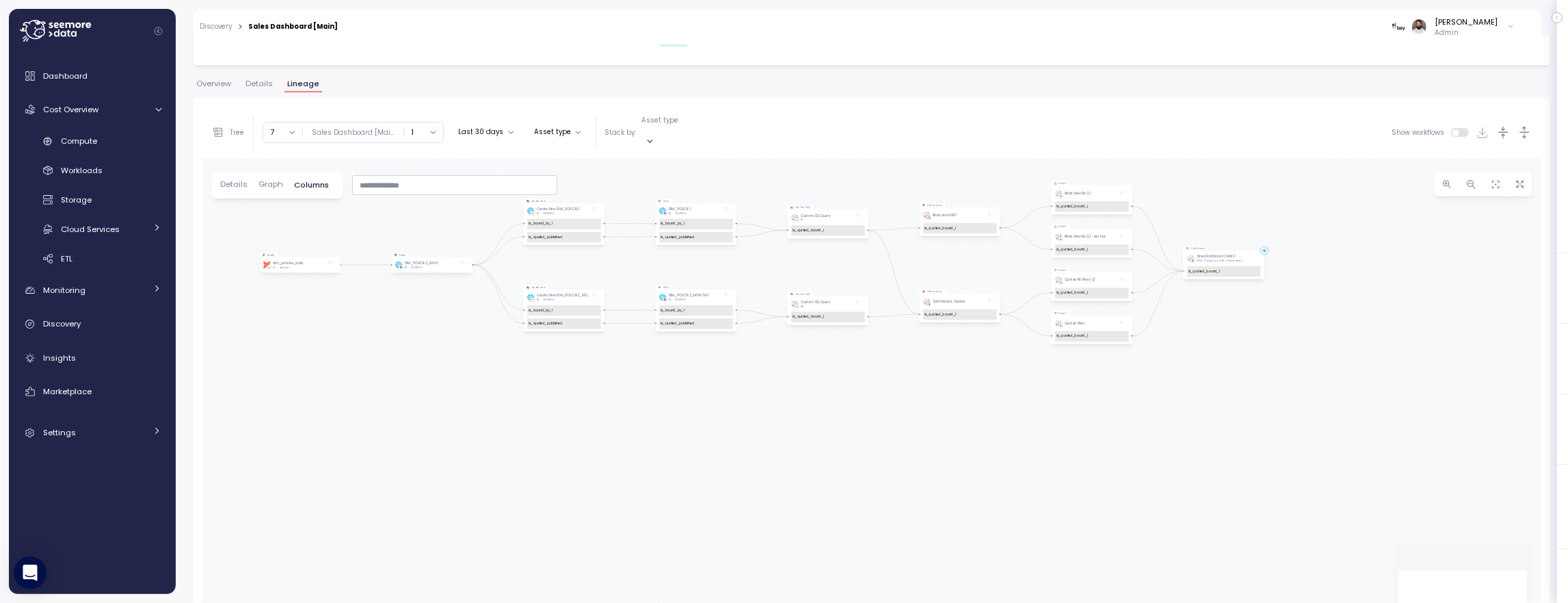
drag, startPoint x: 577, startPoint y: 228, endPoint x: 712, endPoint y: 238, distance: 135.4
click at [712, 239] on div "Sheet Quotes Hit View (2) is_quoted_bound_l Dashboard Sales Dashboard [Main] GT…" at bounding box center [872, 407] width 1339 height 498
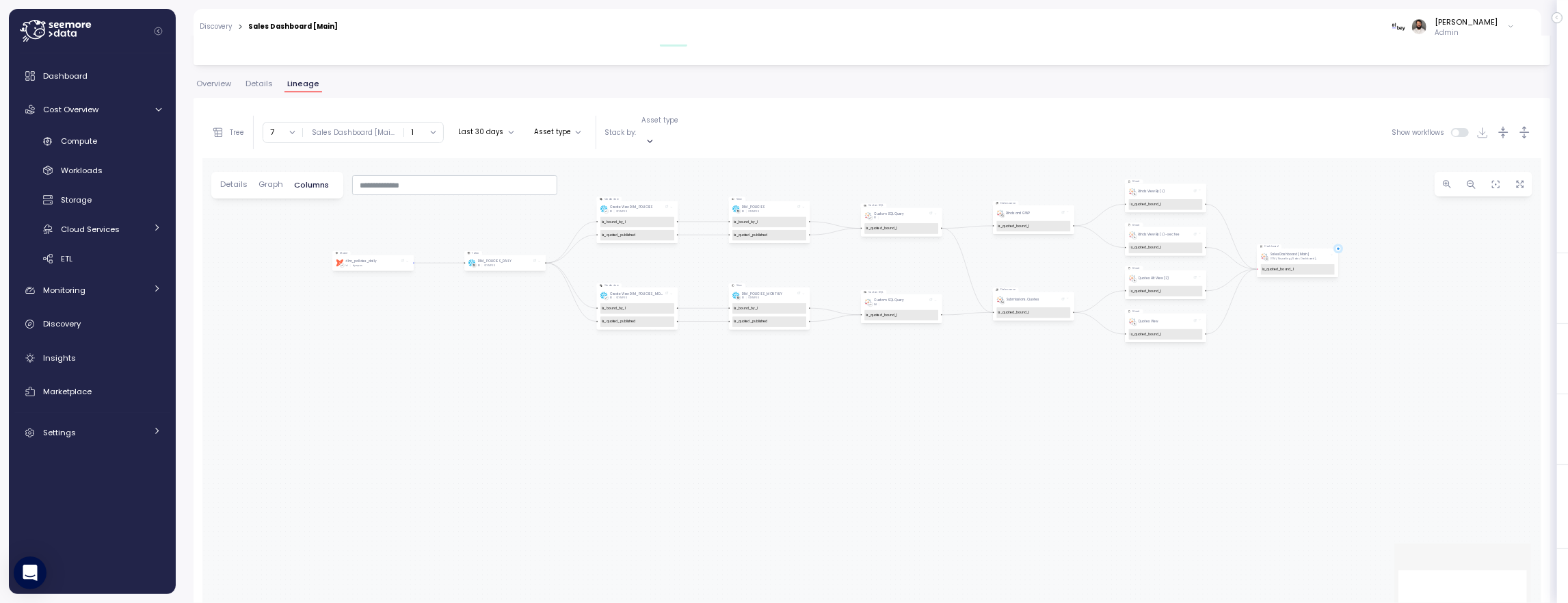
drag, startPoint x: 502, startPoint y: 207, endPoint x: 562, endPoint y: 211, distance: 60.1
click at [563, 210] on div "Sheet Quotes Hit View (2) is_quoted_bound_l Dashboard Sales Dashboard [Main] GT…" at bounding box center [872, 407] width 1339 height 498
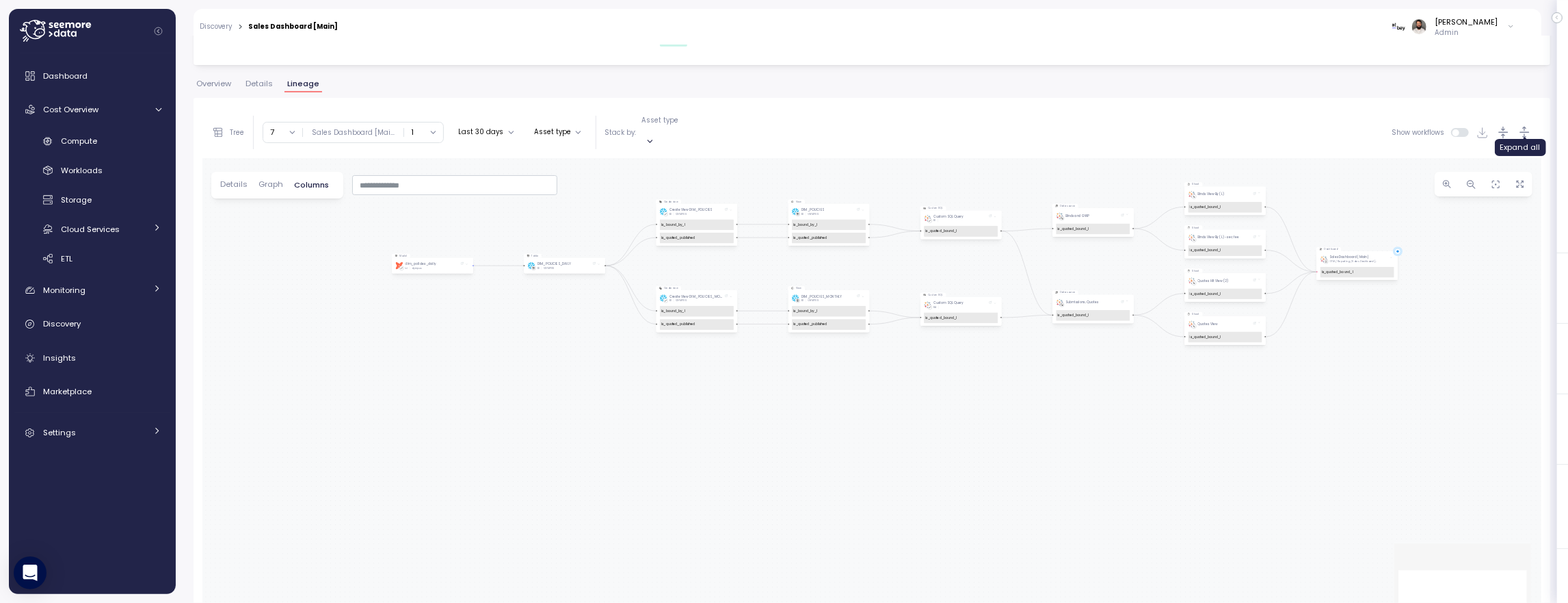
click at [1531, 125] on icon "button" at bounding box center [1525, 132] width 15 height 15
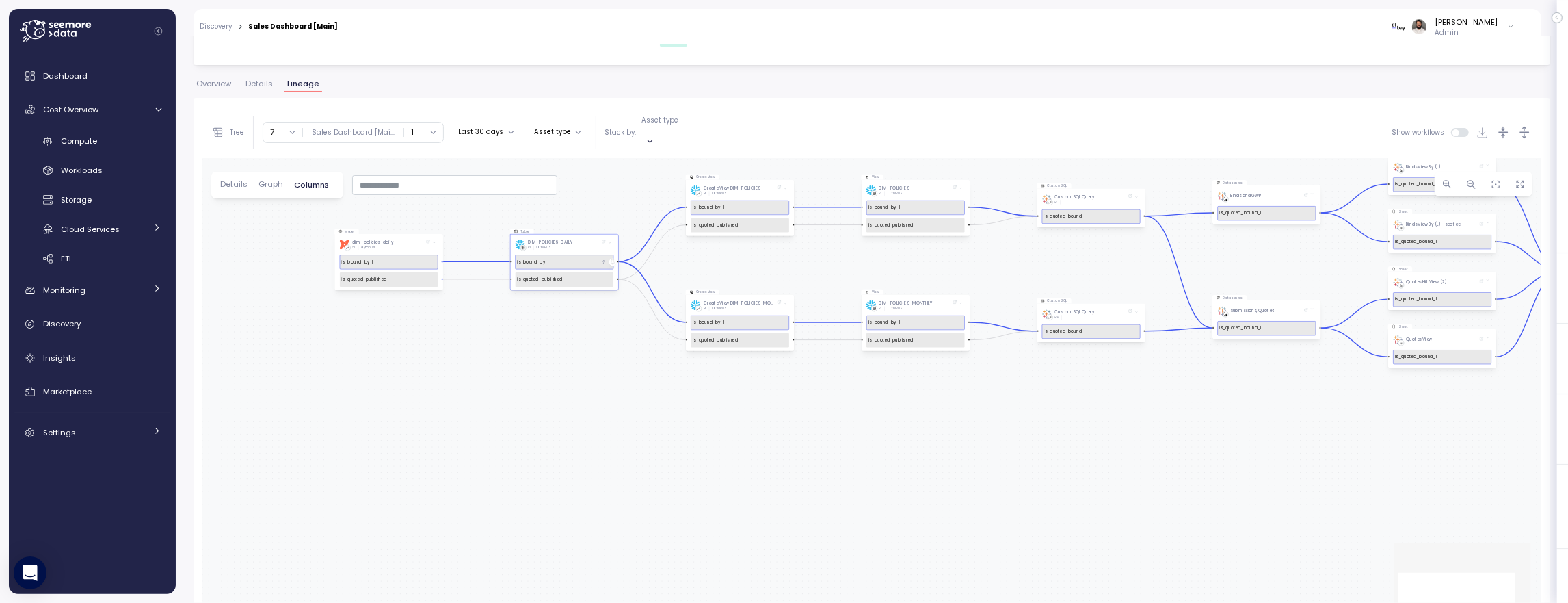
click at [612, 260] on icon at bounding box center [612, 262] width 3 height 4
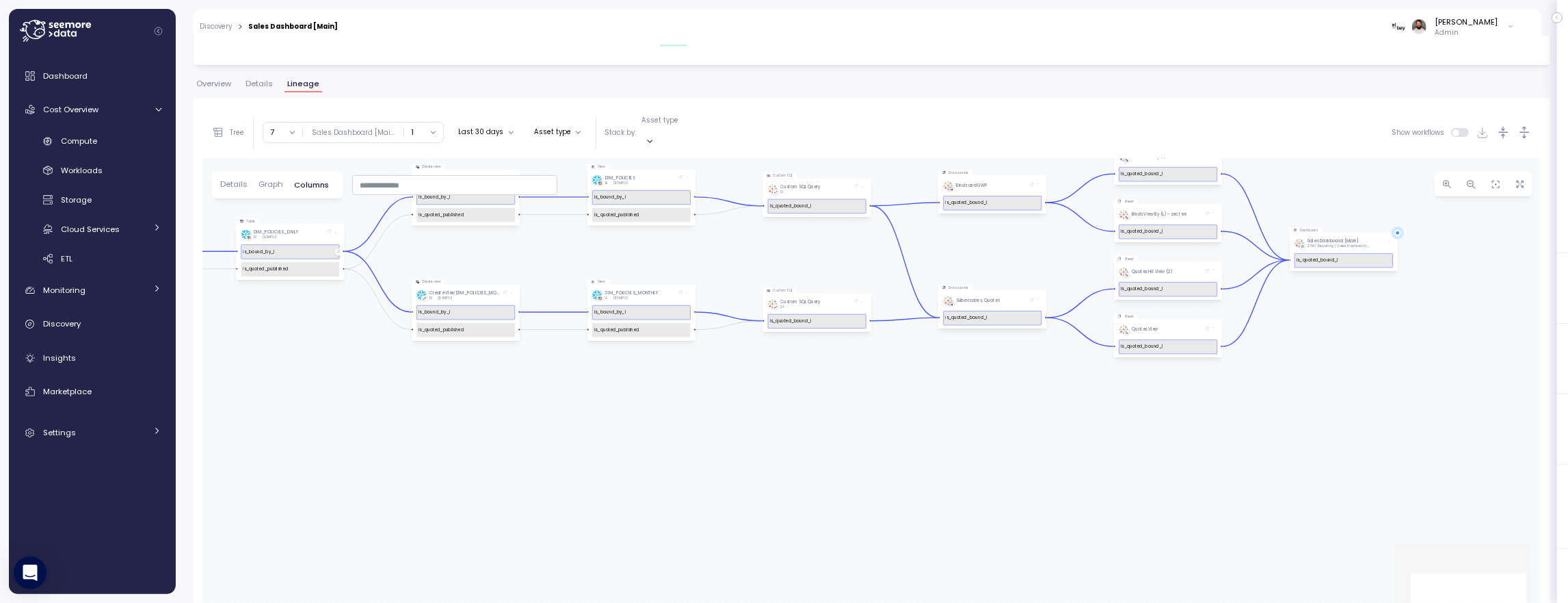
drag, startPoint x: 752, startPoint y: 251, endPoint x: 489, endPoint y: 241, distance: 263.2
click at [489, 241] on div "Sheet Quotes Hit View (2) is_quoted_bound_l Dashboard Sales Dashboard [Main] GT…" at bounding box center [872, 407] width 1339 height 498
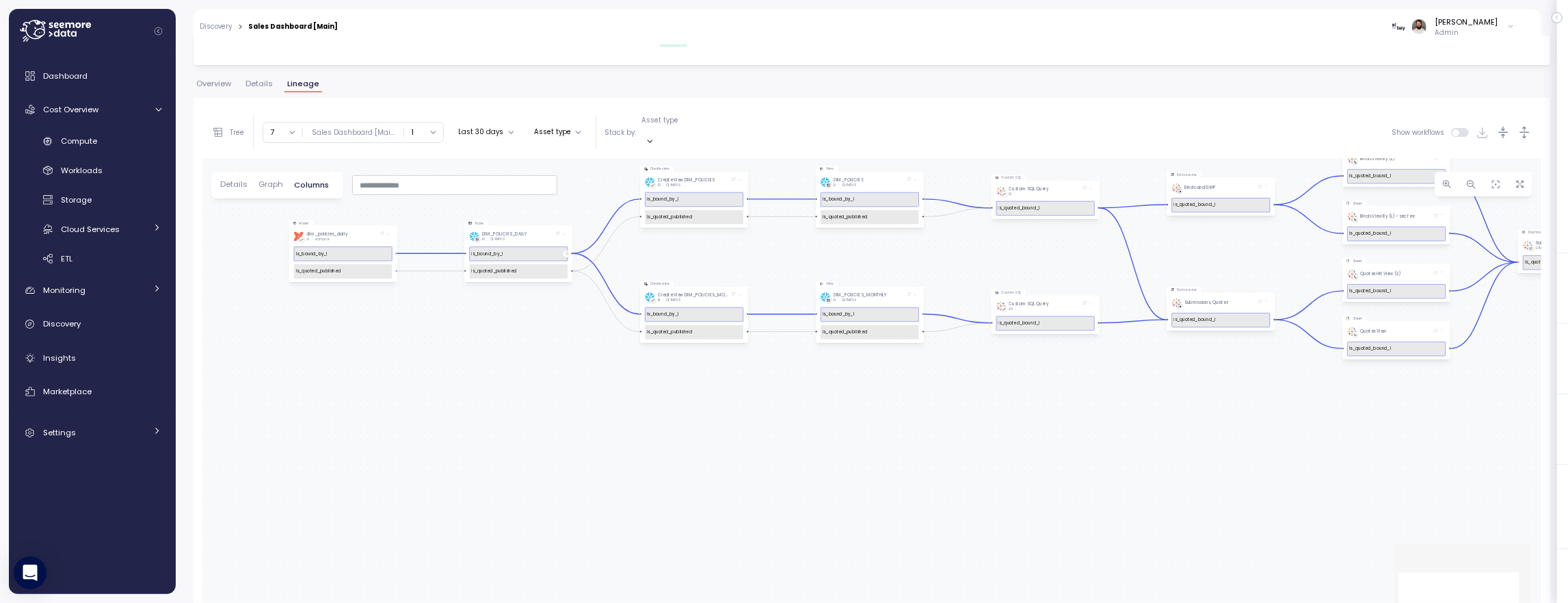
drag, startPoint x: 606, startPoint y: 225, endPoint x: 807, endPoint y: 223, distance: 201.0
click at [817, 224] on div "Sheet Quotes Hit View (2) is_quoted_bound_l Dashboard Sales Dashboard [Main] GT…" at bounding box center [872, 407] width 1339 height 498
click at [263, 126] on button "7" at bounding box center [282, 132] width 39 height 20
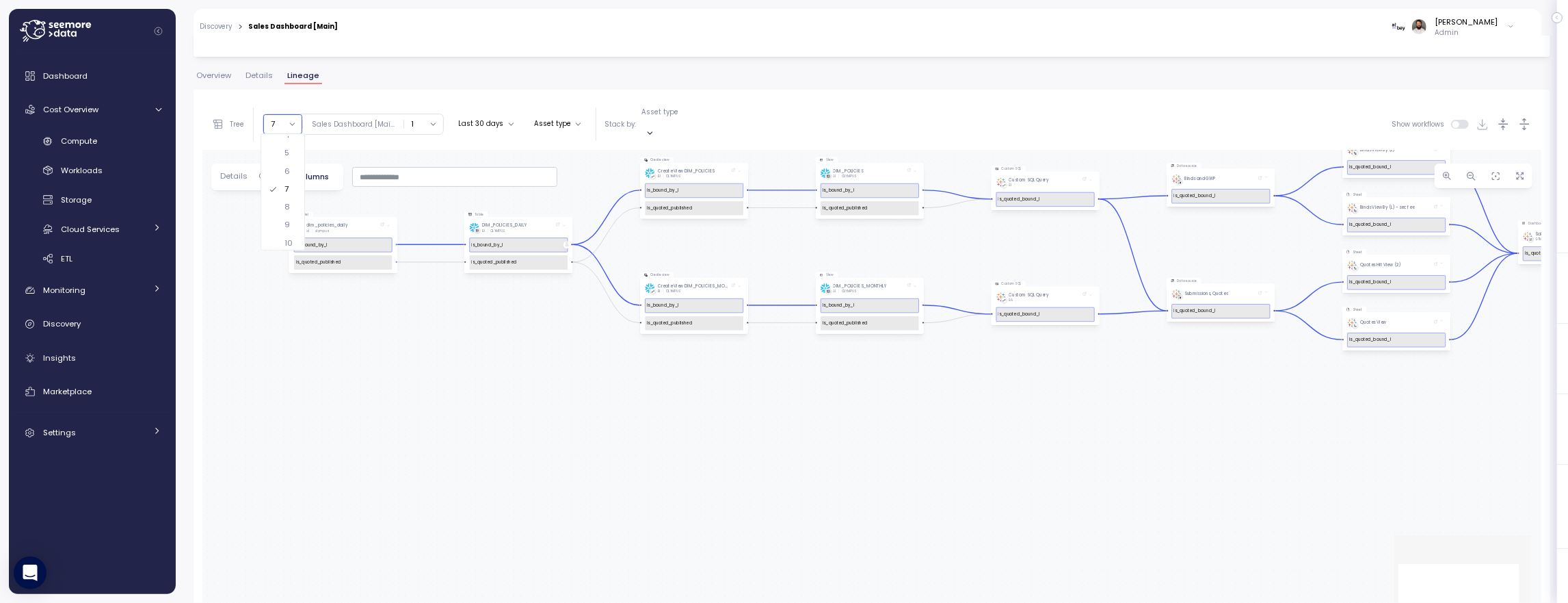
scroll to position [206, 0]
click at [279, 233] on div "10" at bounding box center [282, 241] width 39 height 17
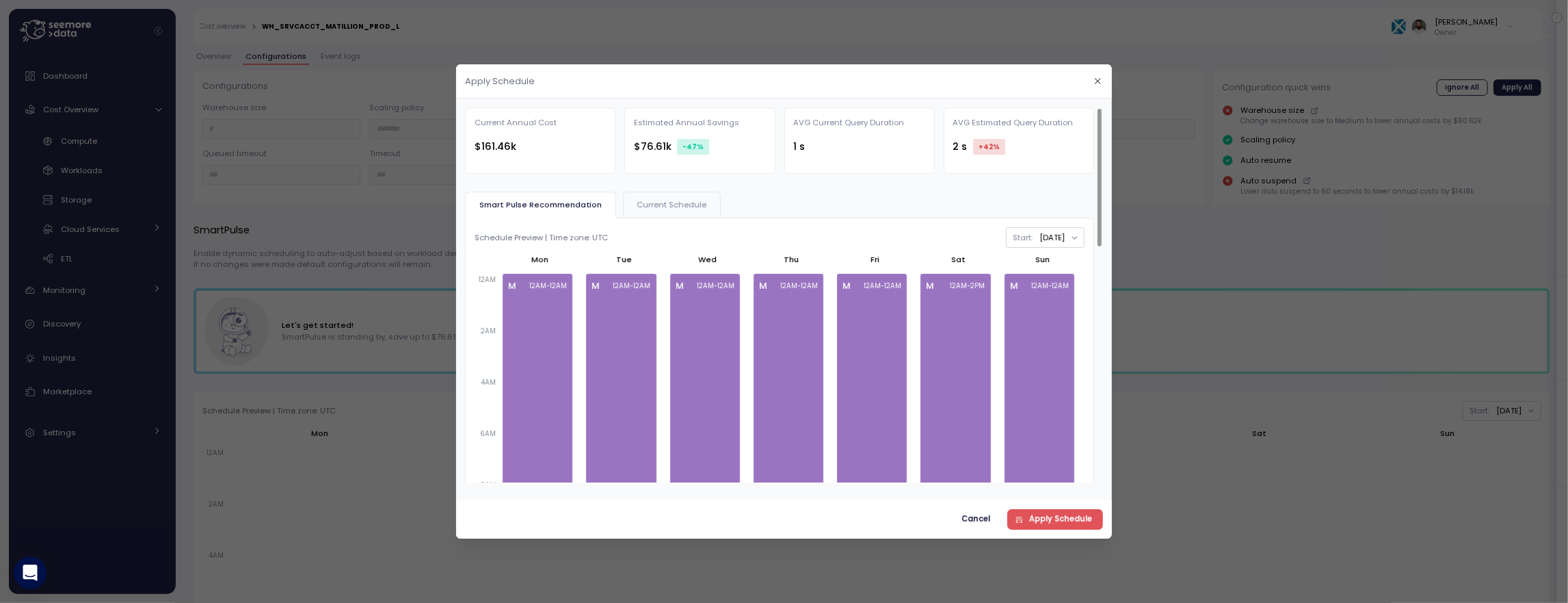
click at [675, 209] on button "Current Schedule" at bounding box center [671, 205] width 98 height 26
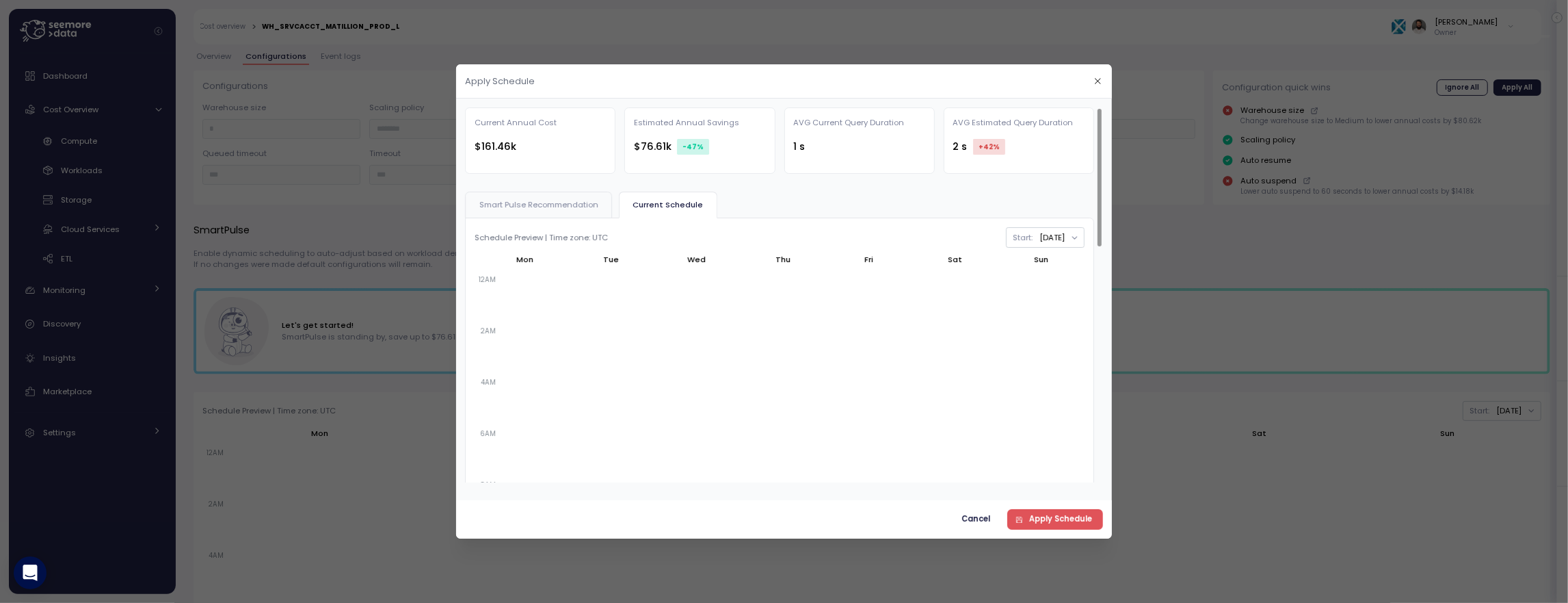
click at [556, 202] on span "Smart Pulse Recommendation" at bounding box center [539, 205] width 119 height 7
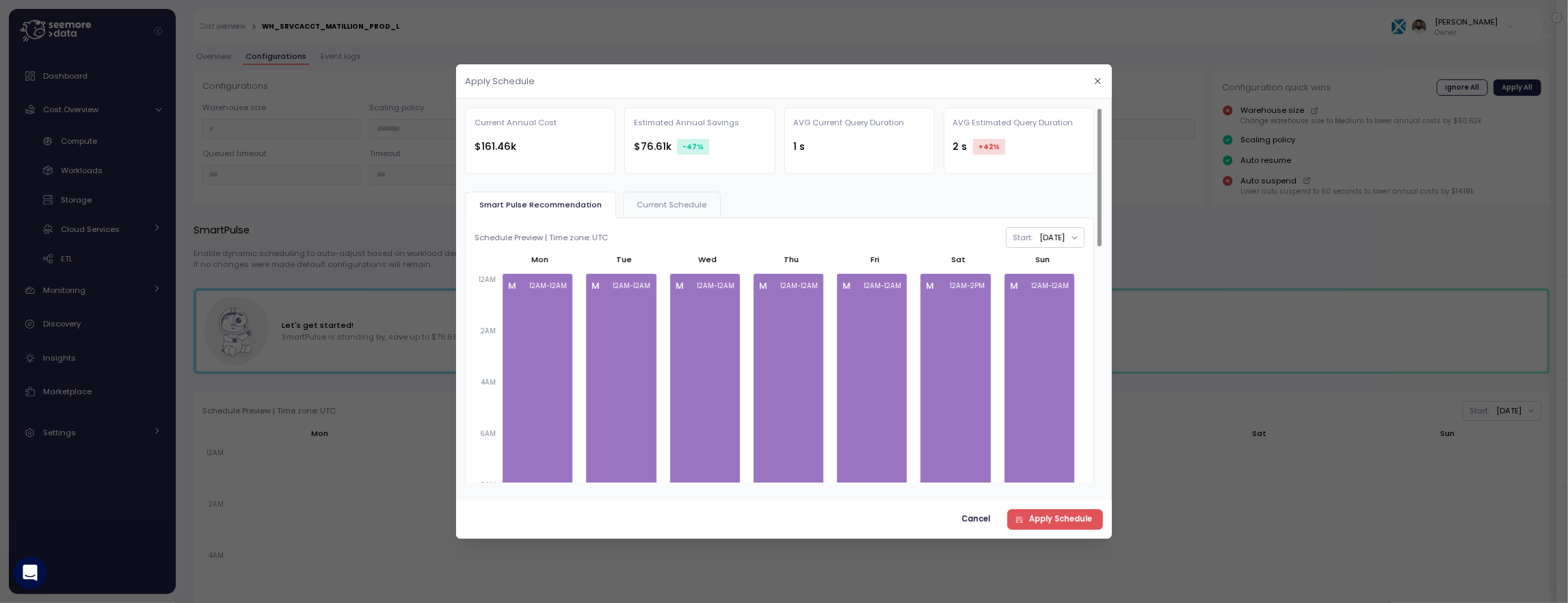
click at [976, 522] on span "Cancel" at bounding box center [975, 519] width 28 height 18
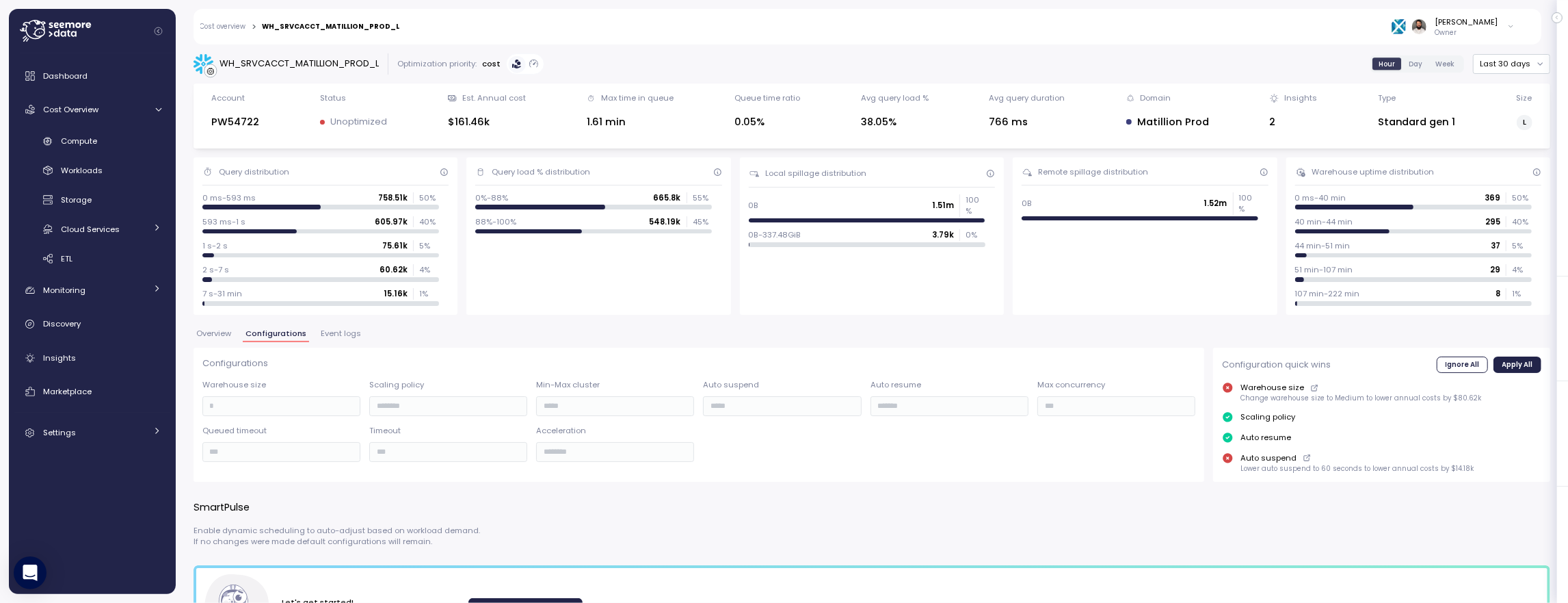
click at [342, 337] on span "Event logs" at bounding box center [341, 333] width 40 height 7
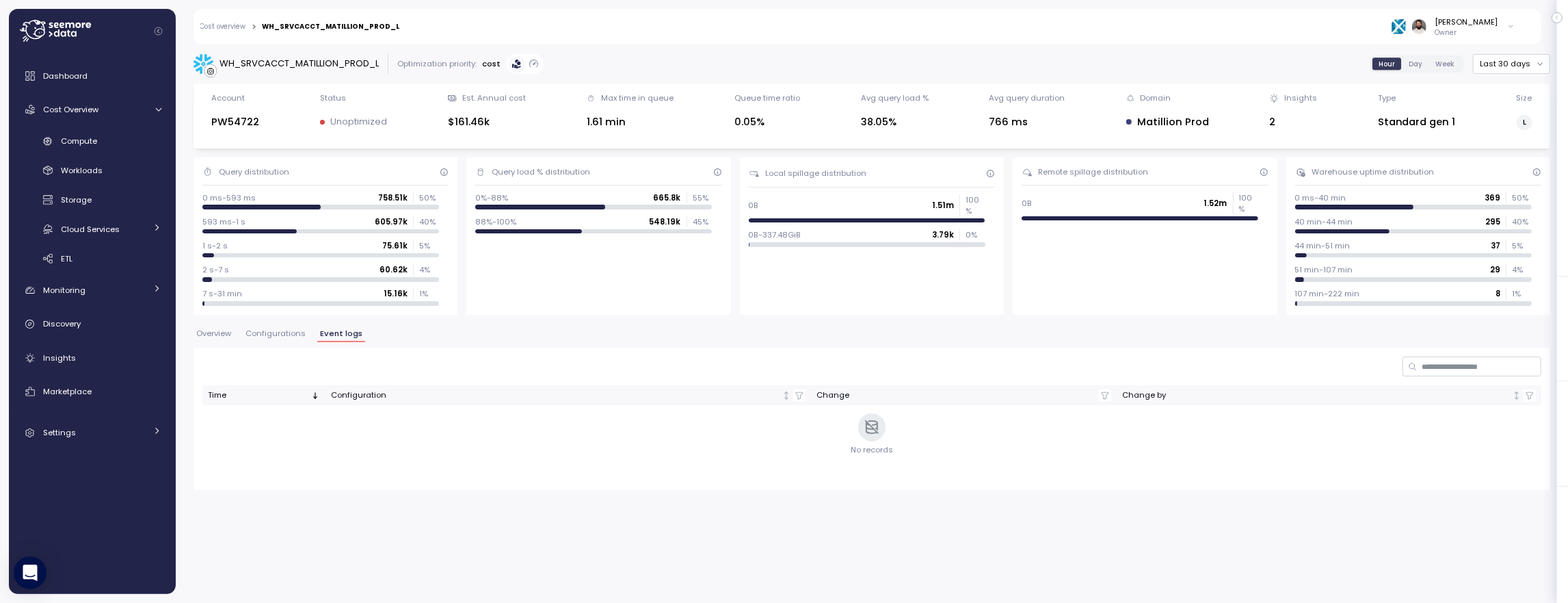
click at [293, 330] on span "Configurations" at bounding box center [276, 333] width 60 height 7
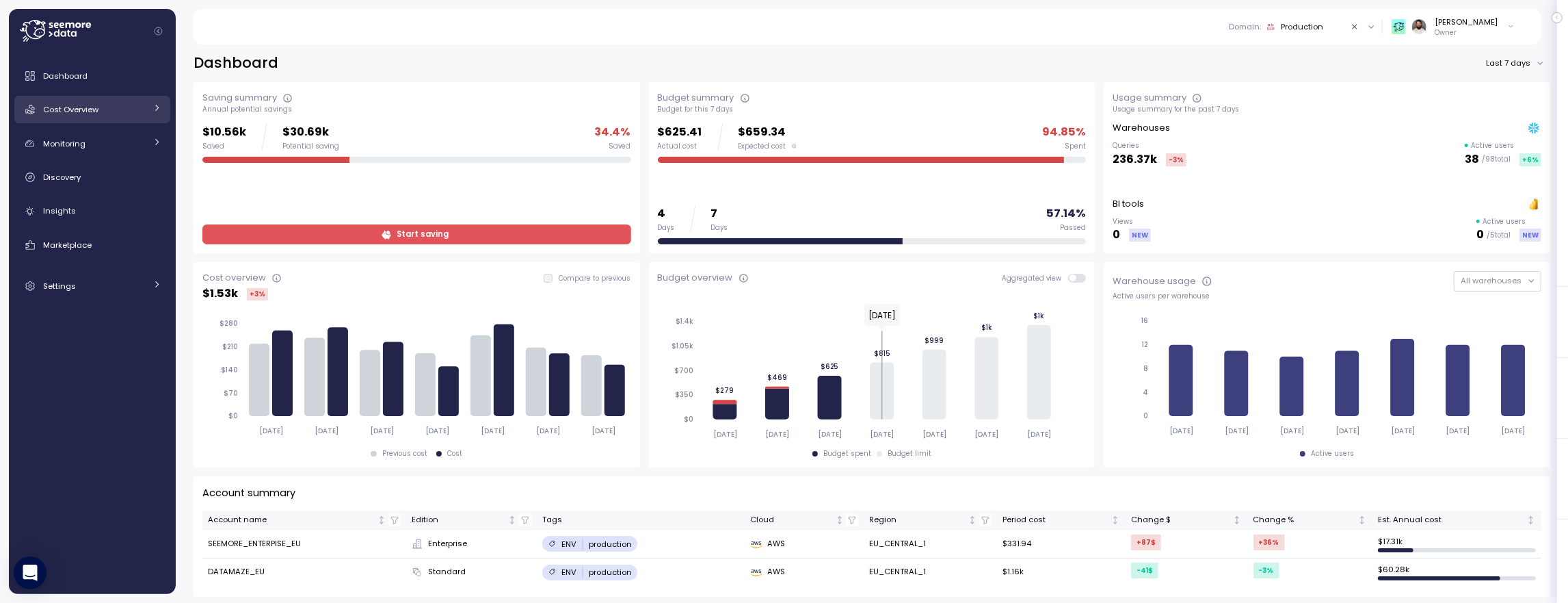
click at [83, 118] on link "Cost Overview" at bounding box center [92, 110] width 156 height 27
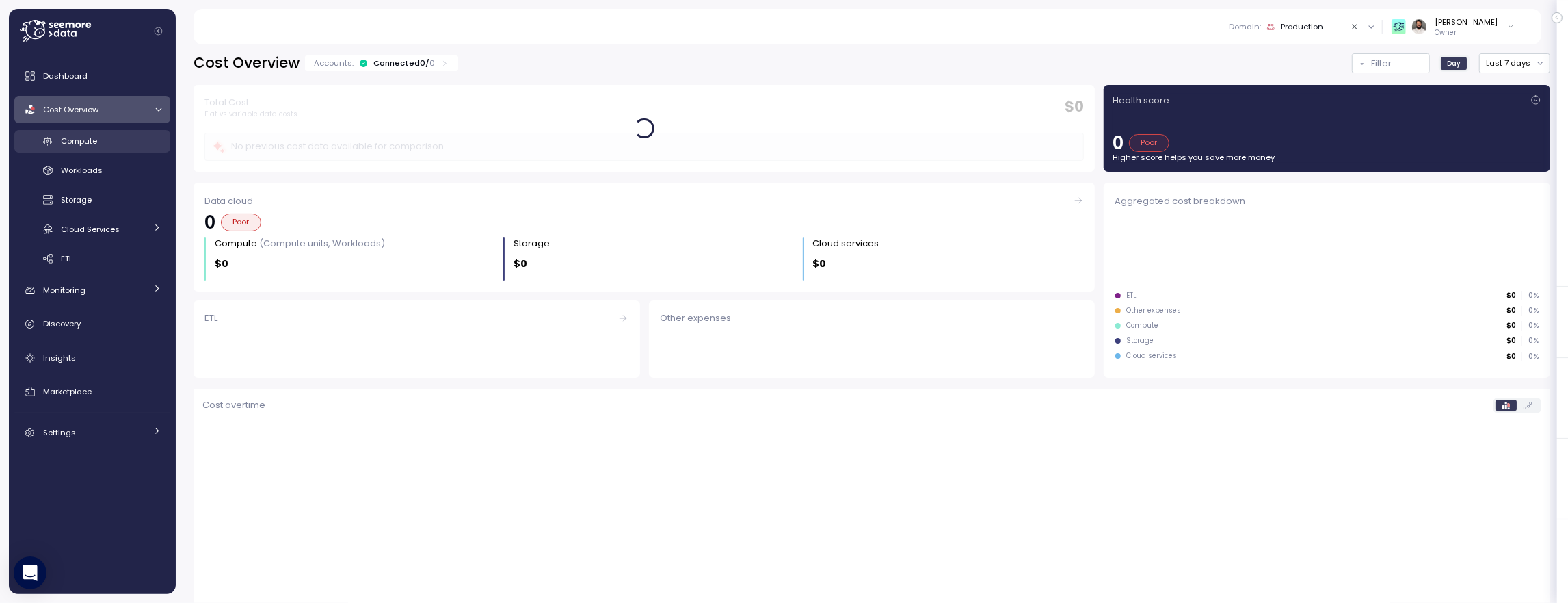
click at [89, 140] on span "Compute" at bounding box center [79, 141] width 37 height 11
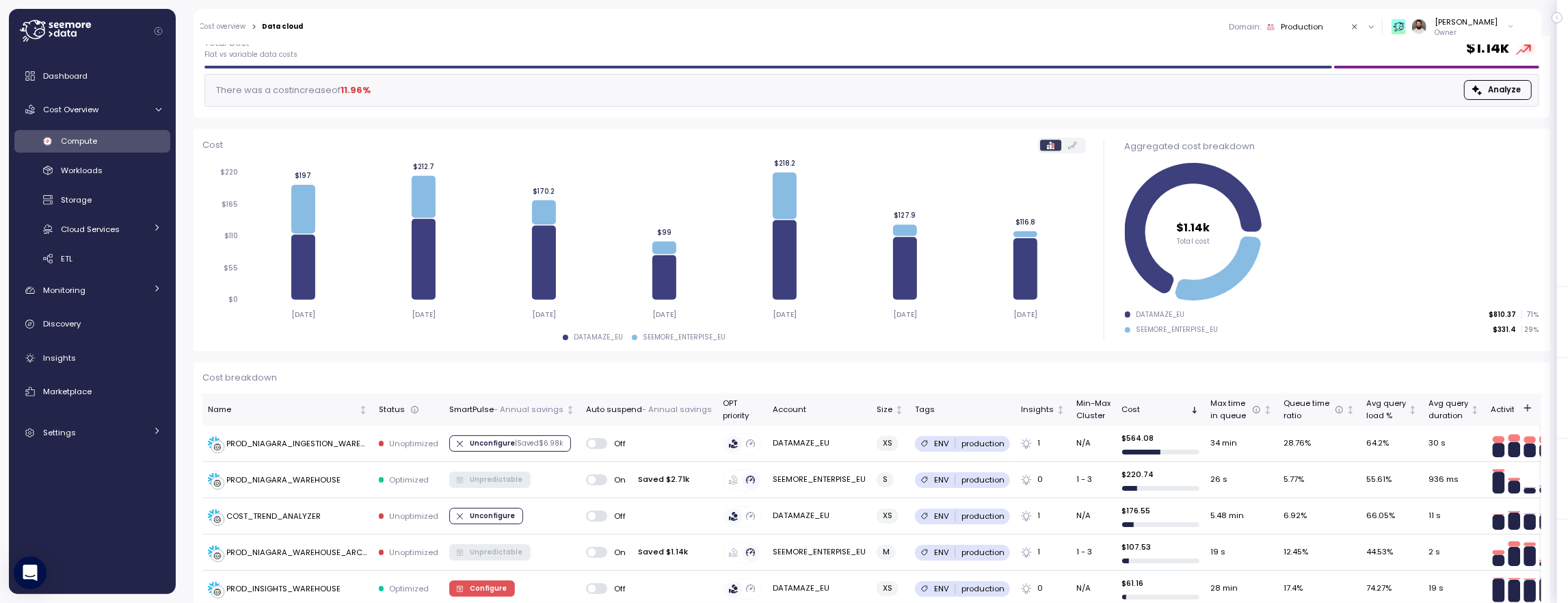
scroll to position [86, 0]
click at [332, 451] on td "PROD_NIAGARA_INGESTION_WAREHOUSE" at bounding box center [288, 445] width 171 height 37
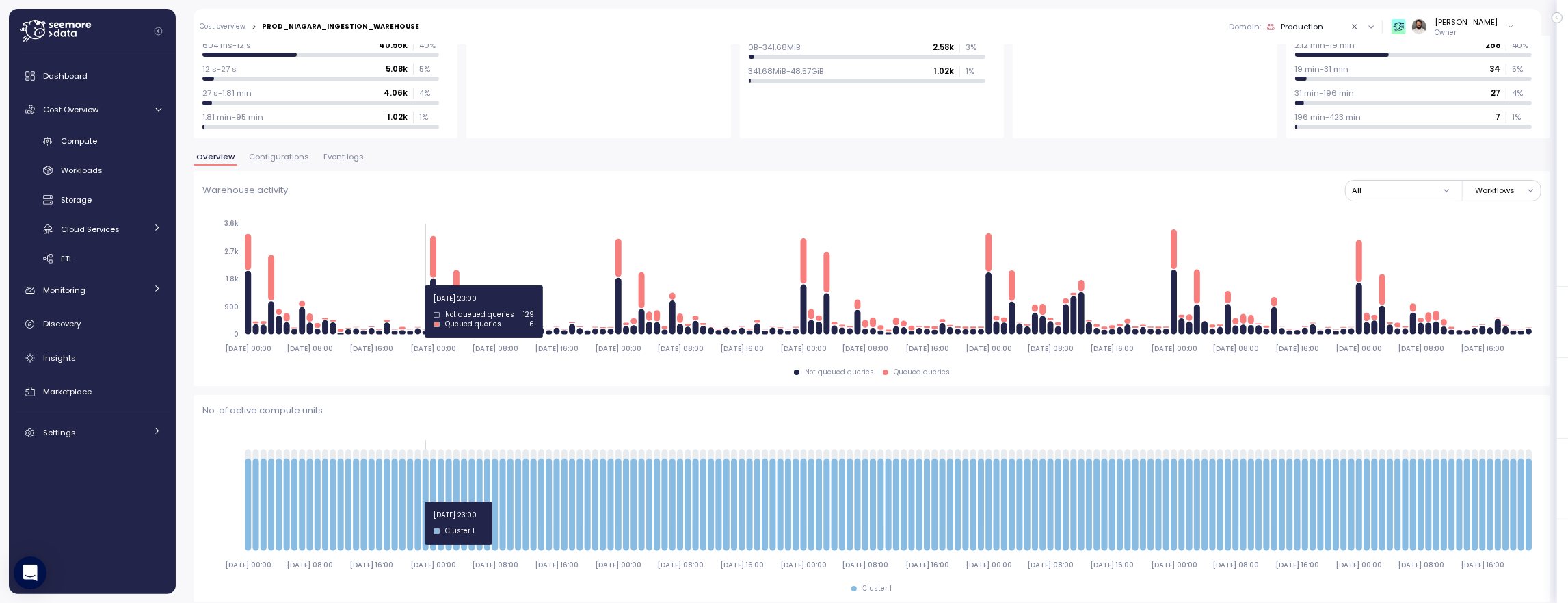
scroll to position [185, 0]
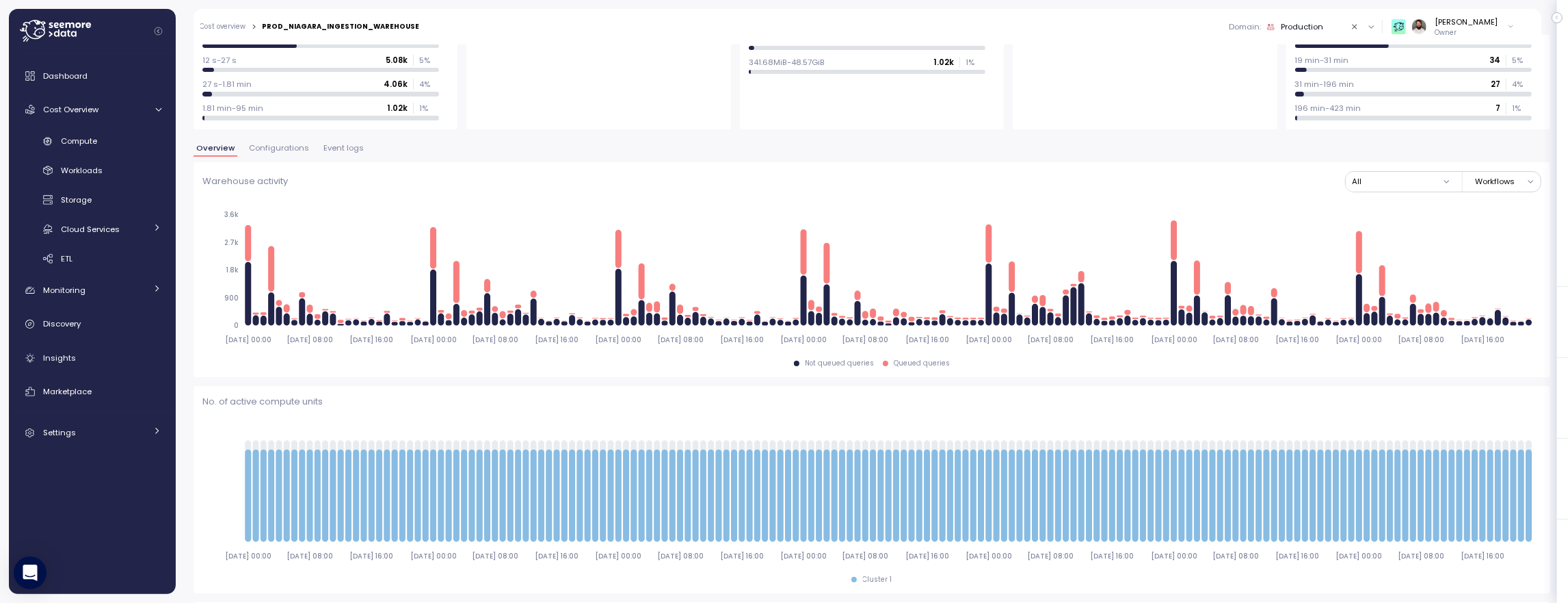
click at [338, 149] on span "Event logs" at bounding box center [343, 148] width 40 height 7
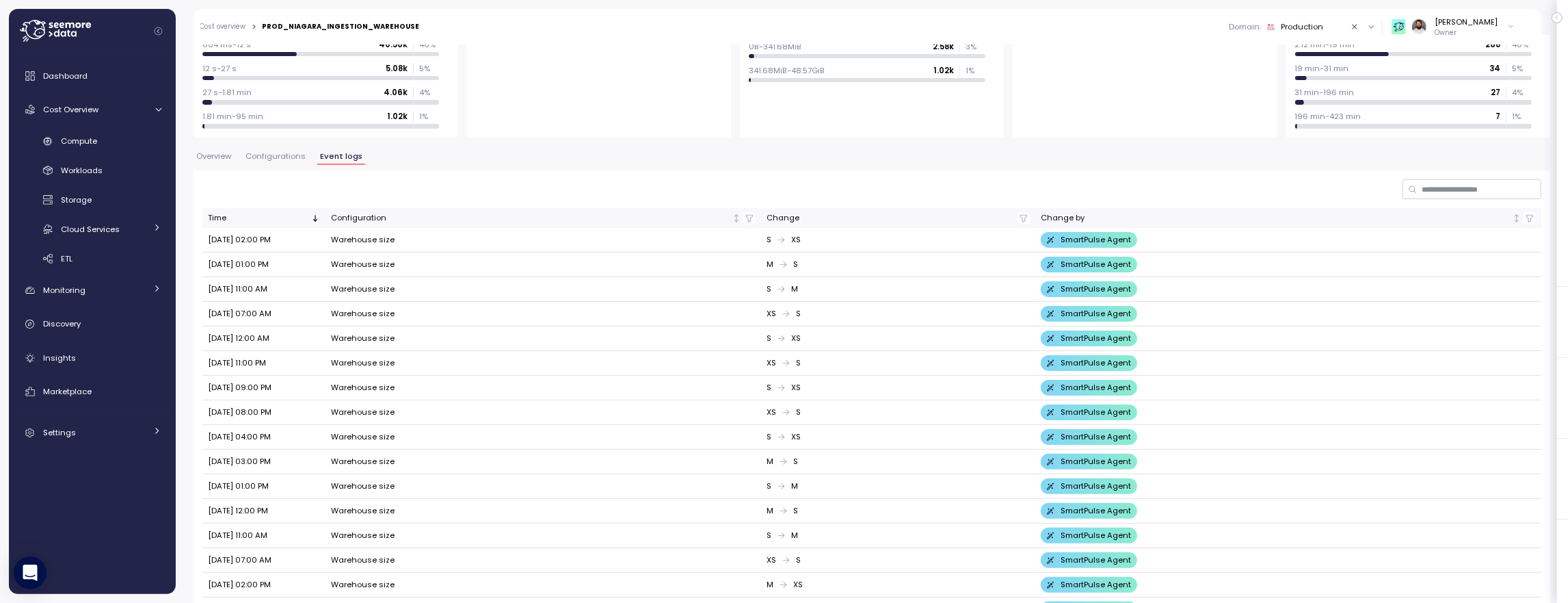
scroll to position [175, 0]
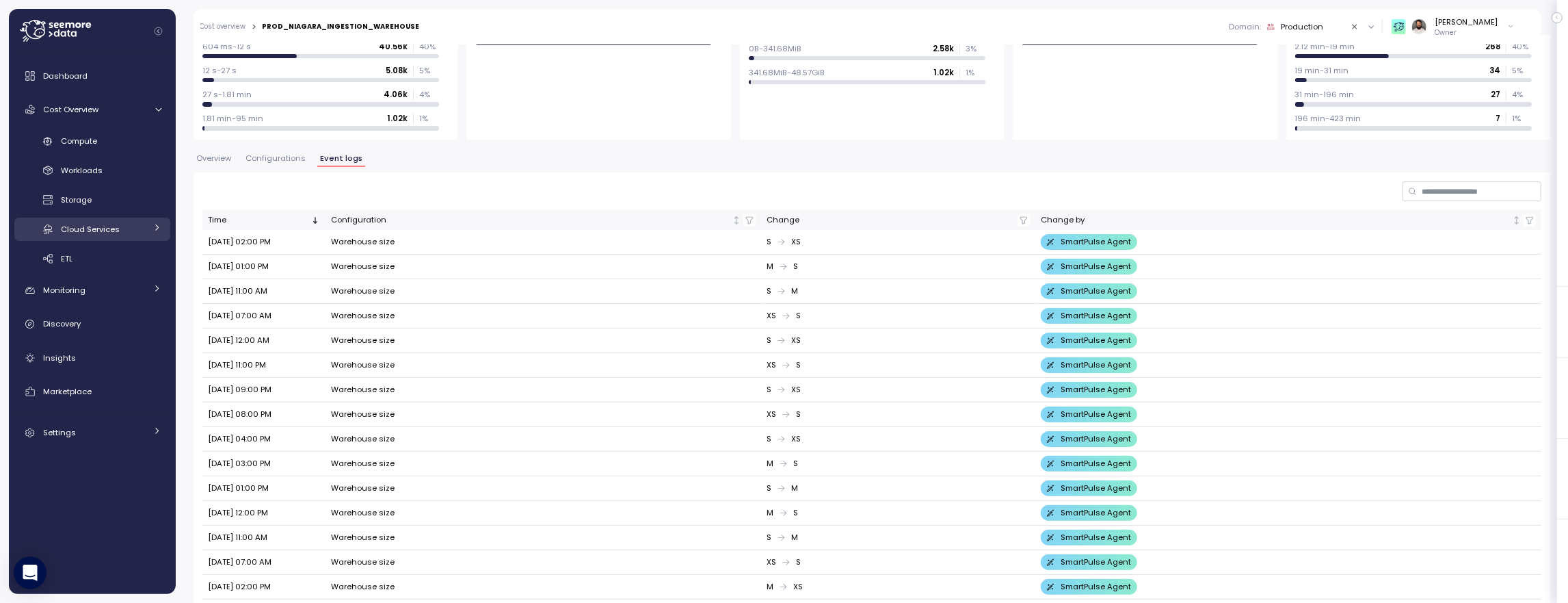
click at [121, 228] on div "Cloud Services" at bounding box center [103, 228] width 85 height 14
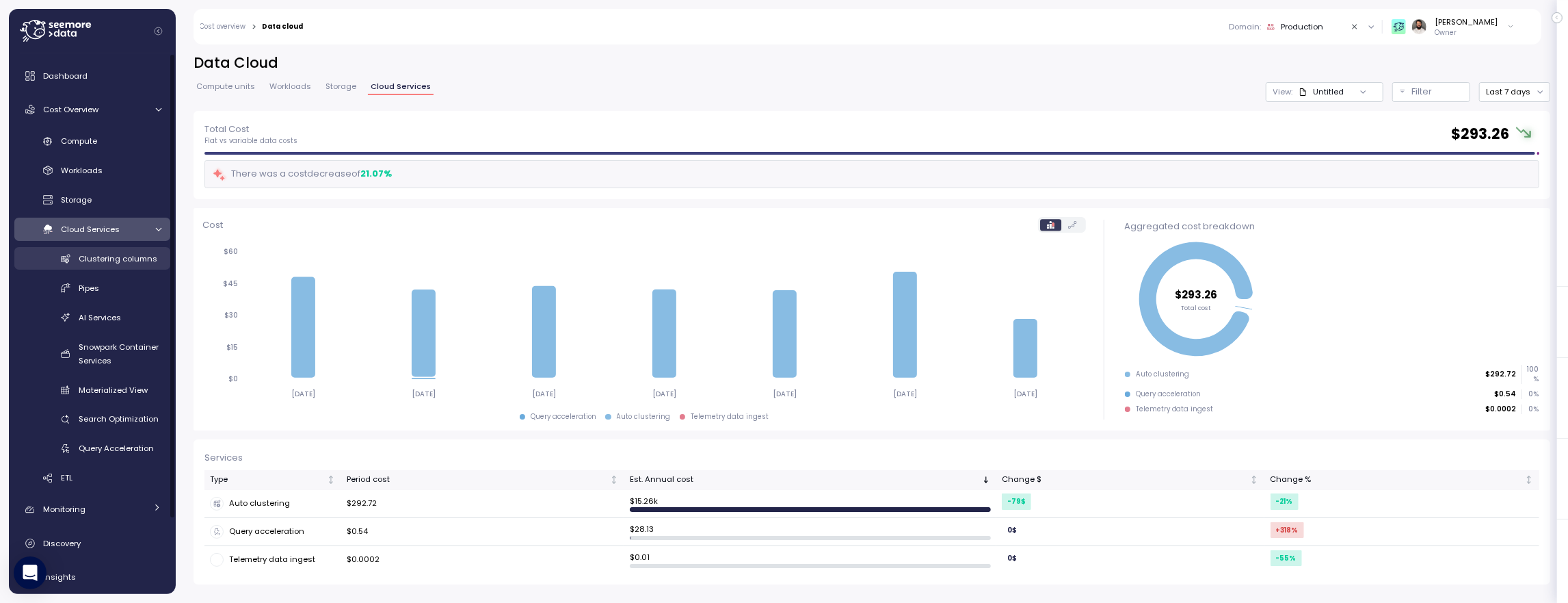
click at [127, 260] on span "Clustering columns" at bounding box center [118, 259] width 79 height 11
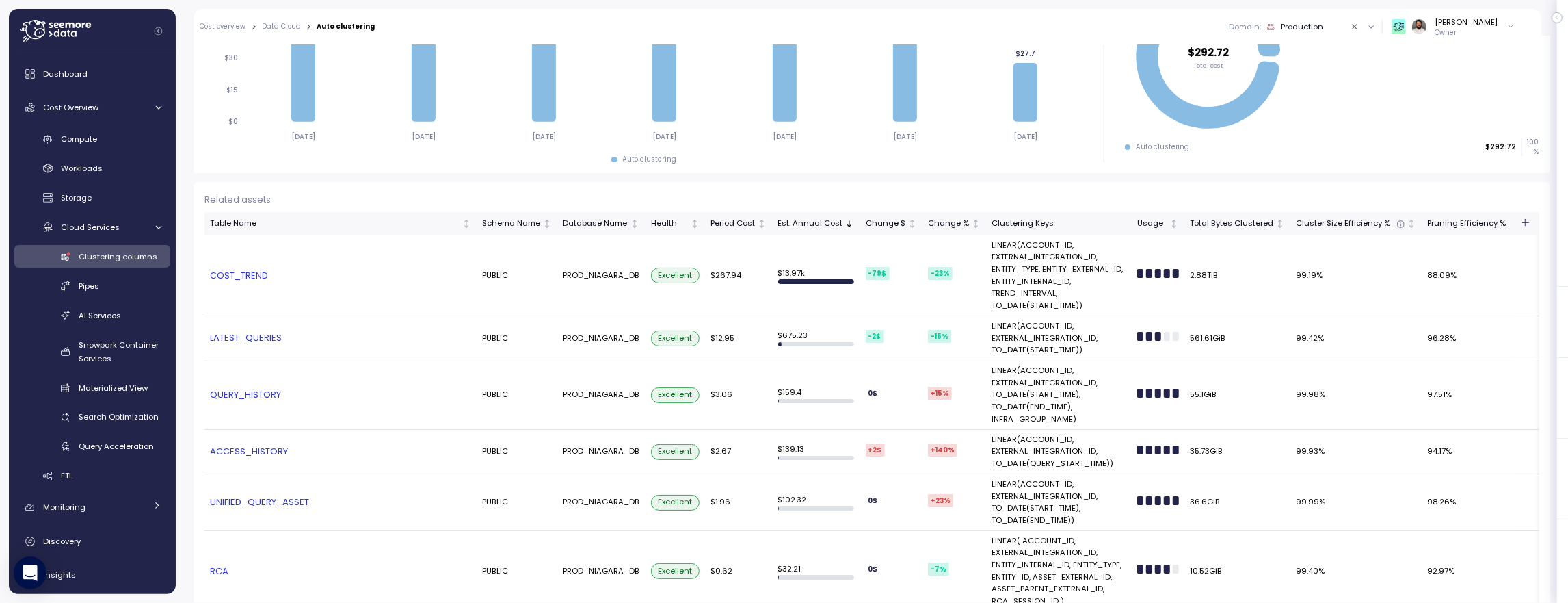
click at [253, 272] on link "COST_TREND" at bounding box center [341, 275] width 261 height 14
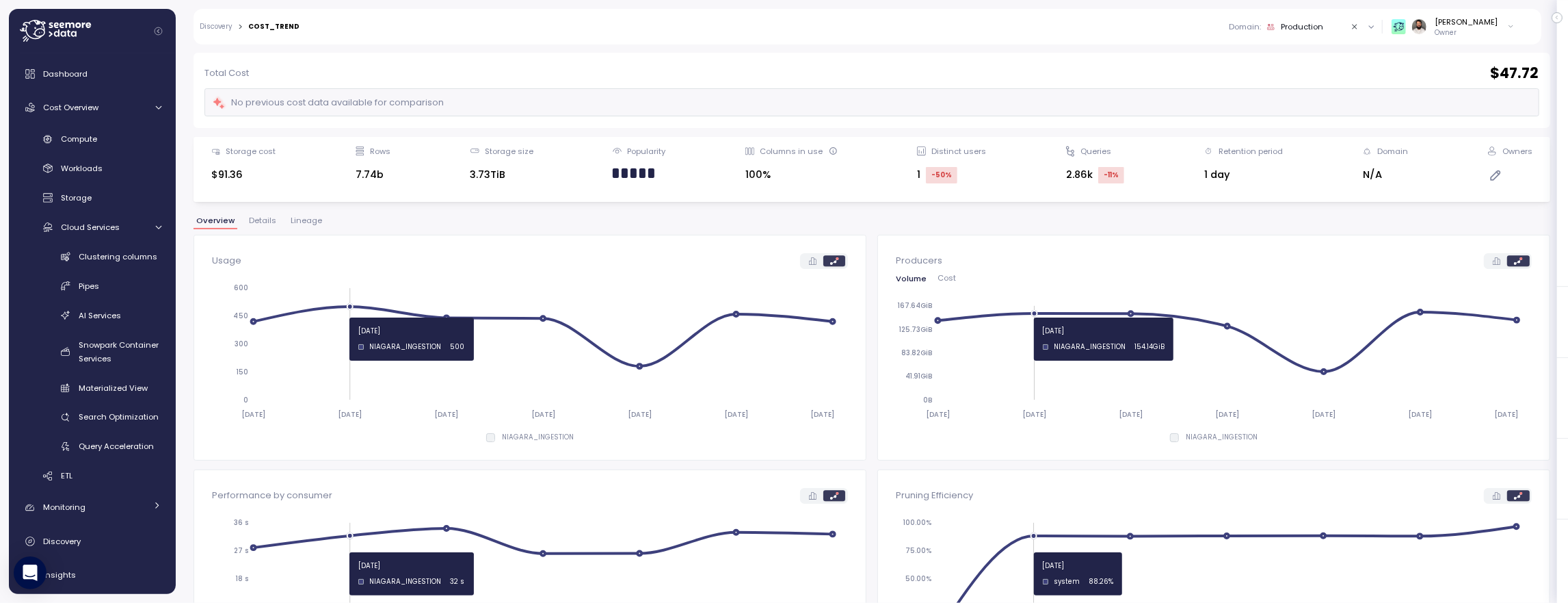
scroll to position [33, 0]
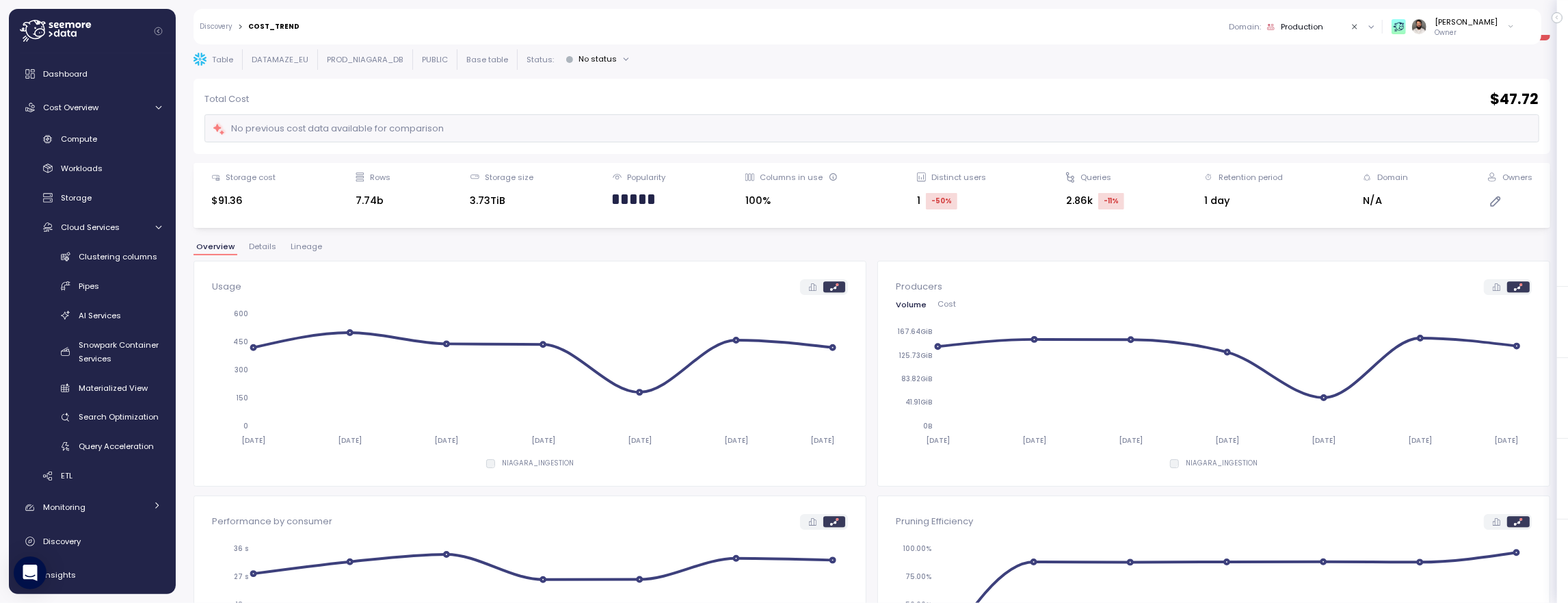
click at [255, 247] on span "Details" at bounding box center [263, 247] width 27 height 7
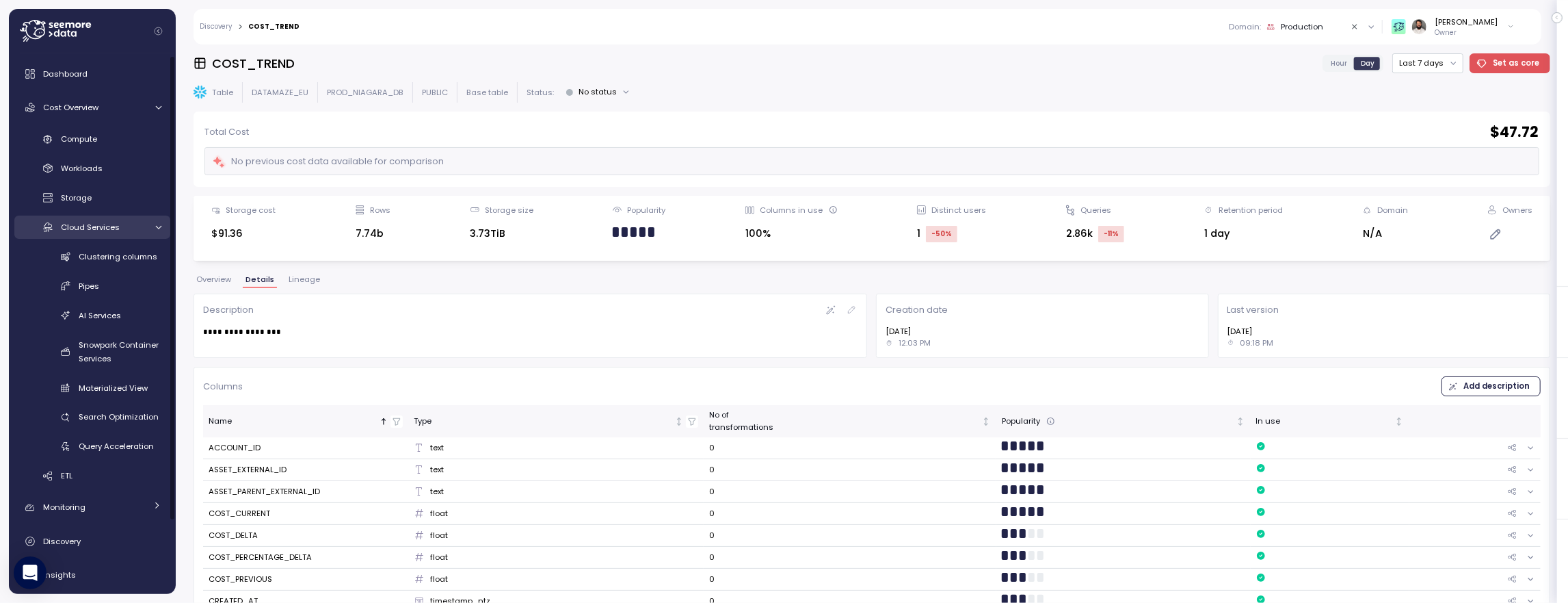
click at [116, 227] on span "Cloud Services" at bounding box center [90, 227] width 58 height 11
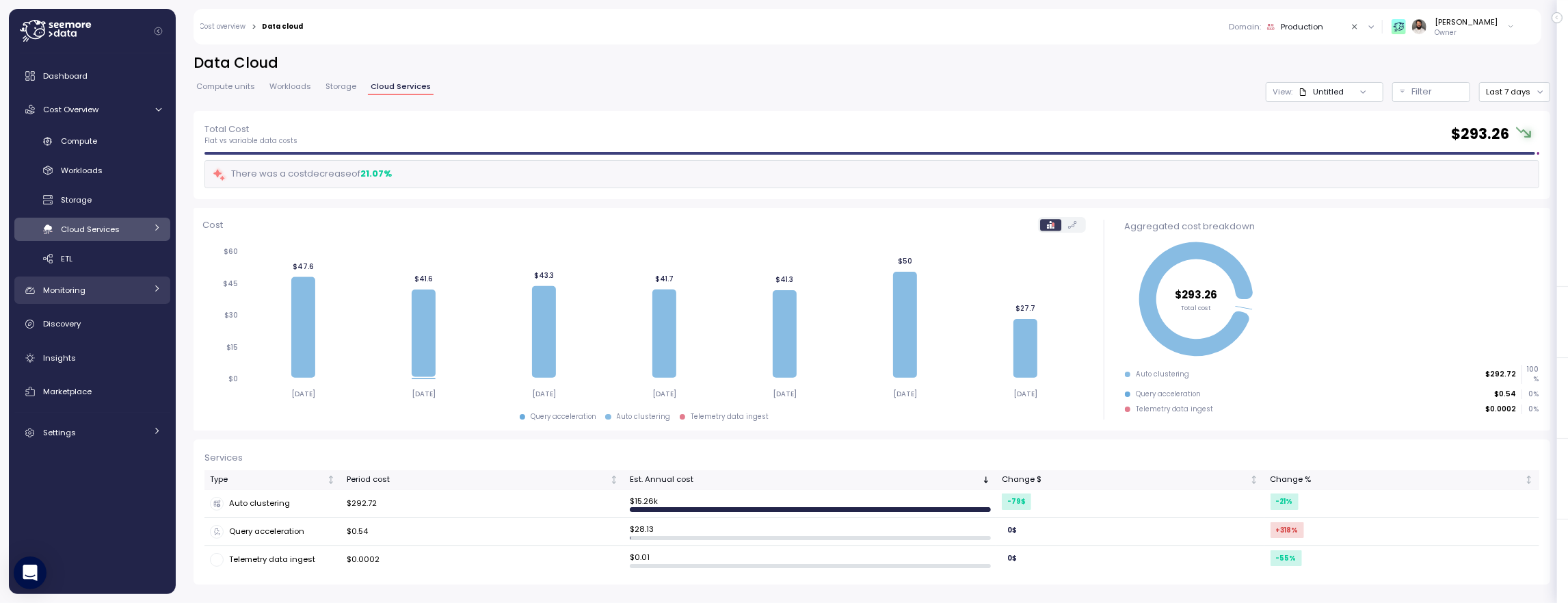
click at [132, 291] on div "Monitoring" at bounding box center [94, 290] width 102 height 14
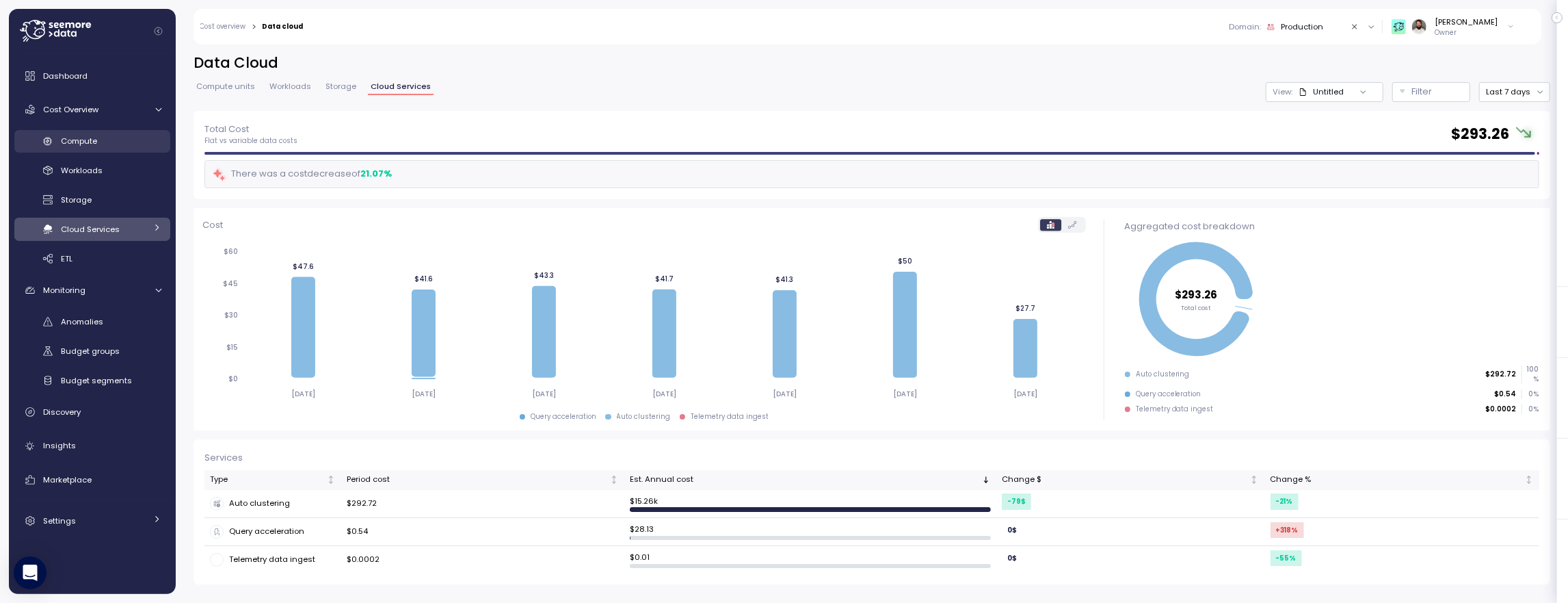
click at [136, 132] on link "Compute" at bounding box center [92, 141] width 156 height 23
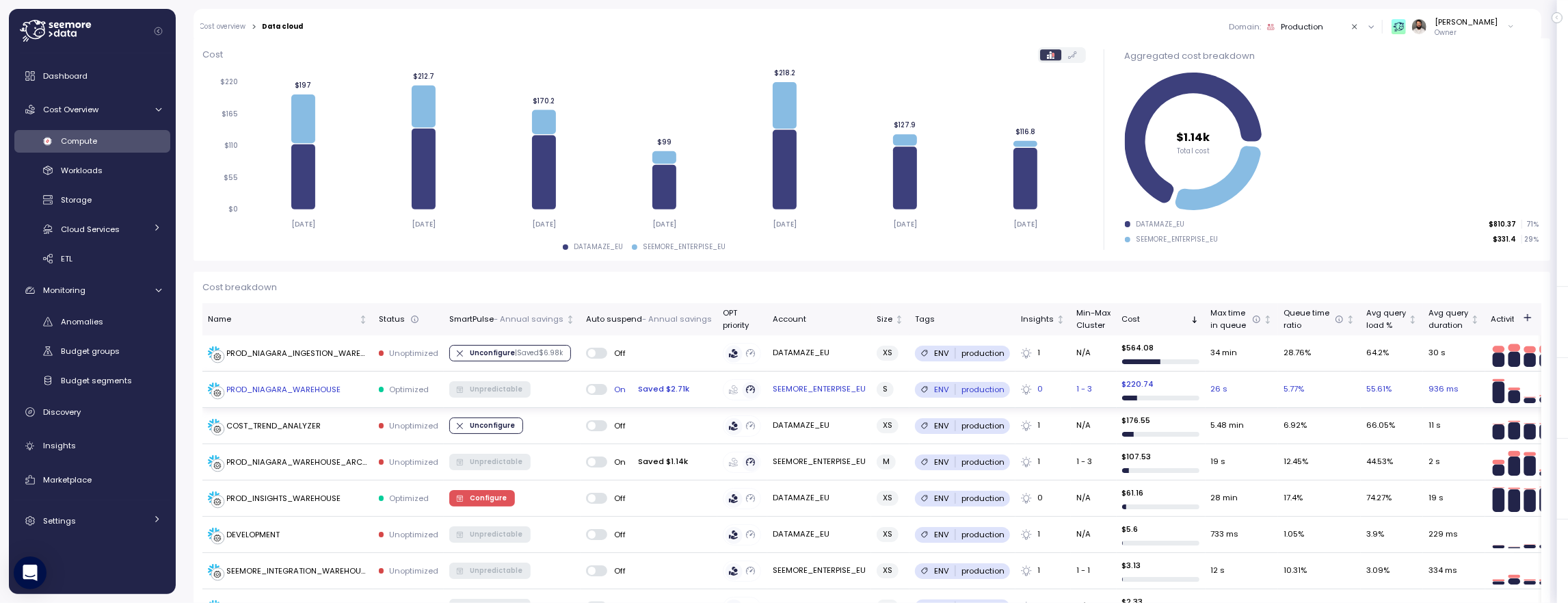
scroll to position [177, 0]
click at [116, 450] on div "Insights" at bounding box center [102, 445] width 119 height 14
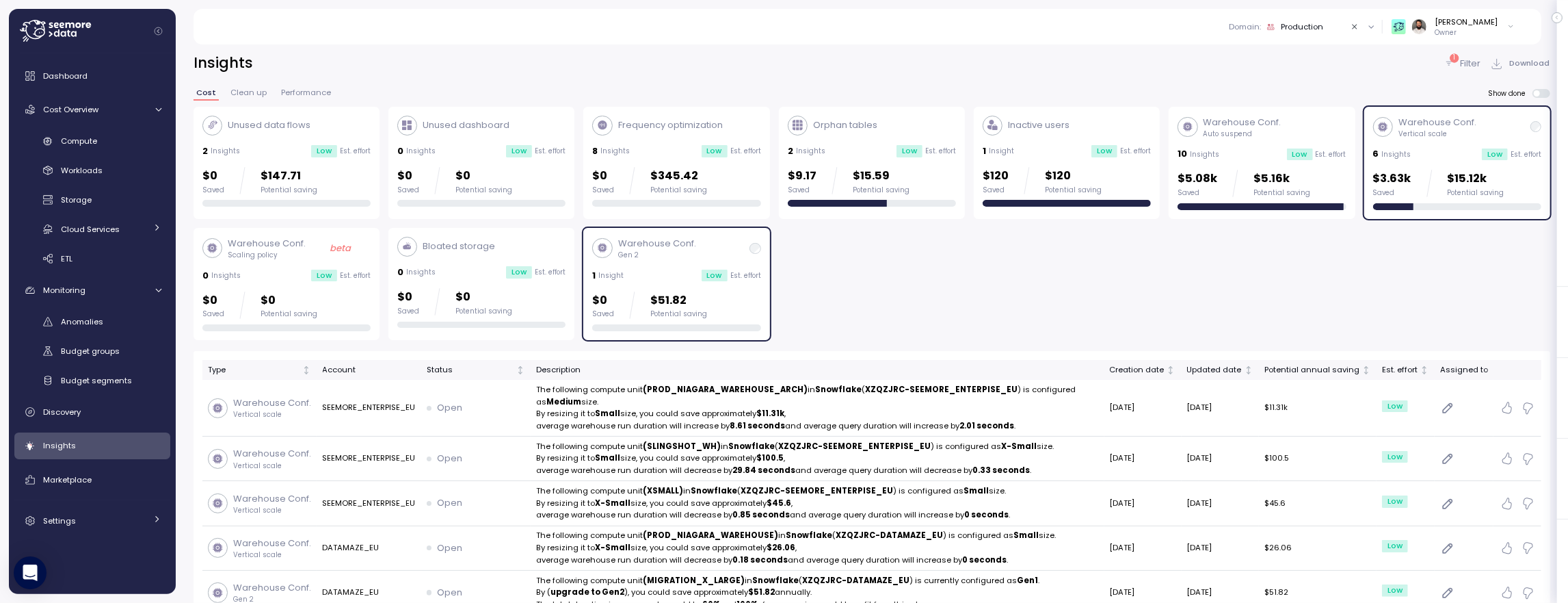
click at [631, 289] on div "Warehouse Conf. Gen 2 1 Insight Low Est. effort $0 Saved $51.82 Potential saving" at bounding box center [676, 283] width 168 height 94
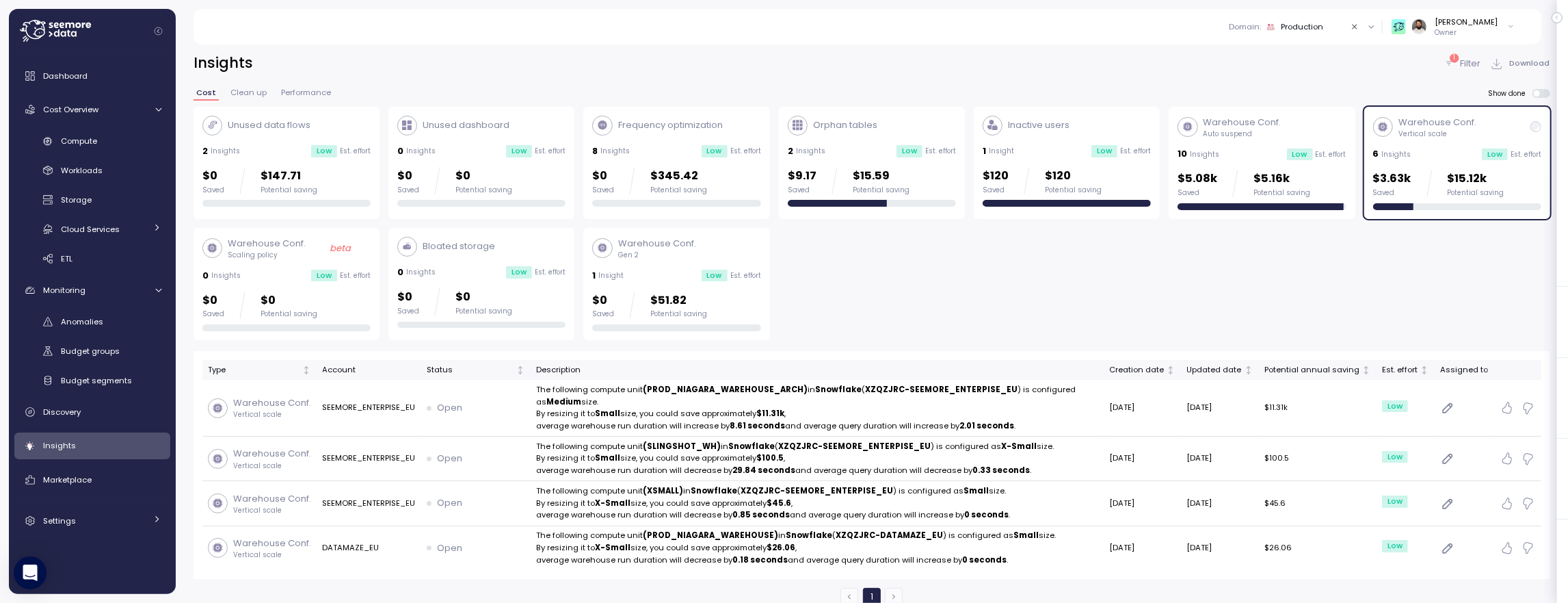
click at [1482, 128] on div "Warehouse Conf. Vertical scale" at bounding box center [1458, 127] width 168 height 23
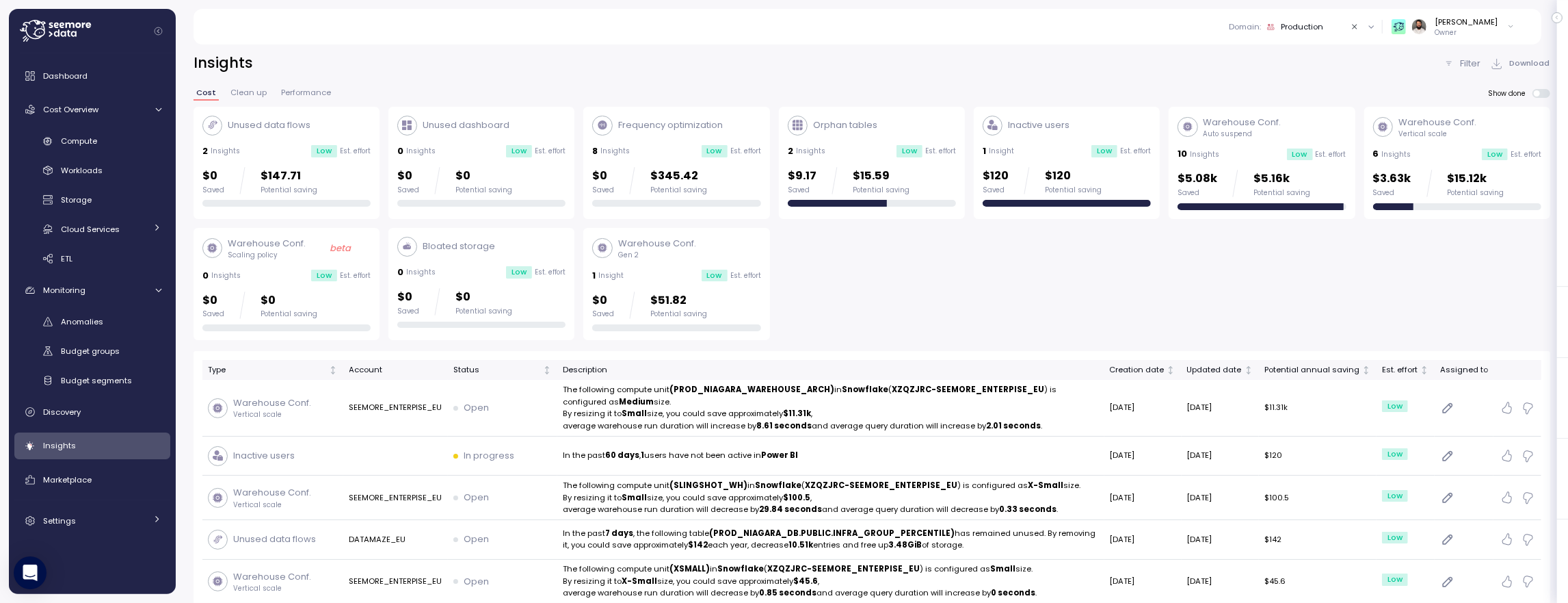
click at [1482, 128] on div "Warehouse Conf. Vertical scale" at bounding box center [1458, 127] width 168 height 23
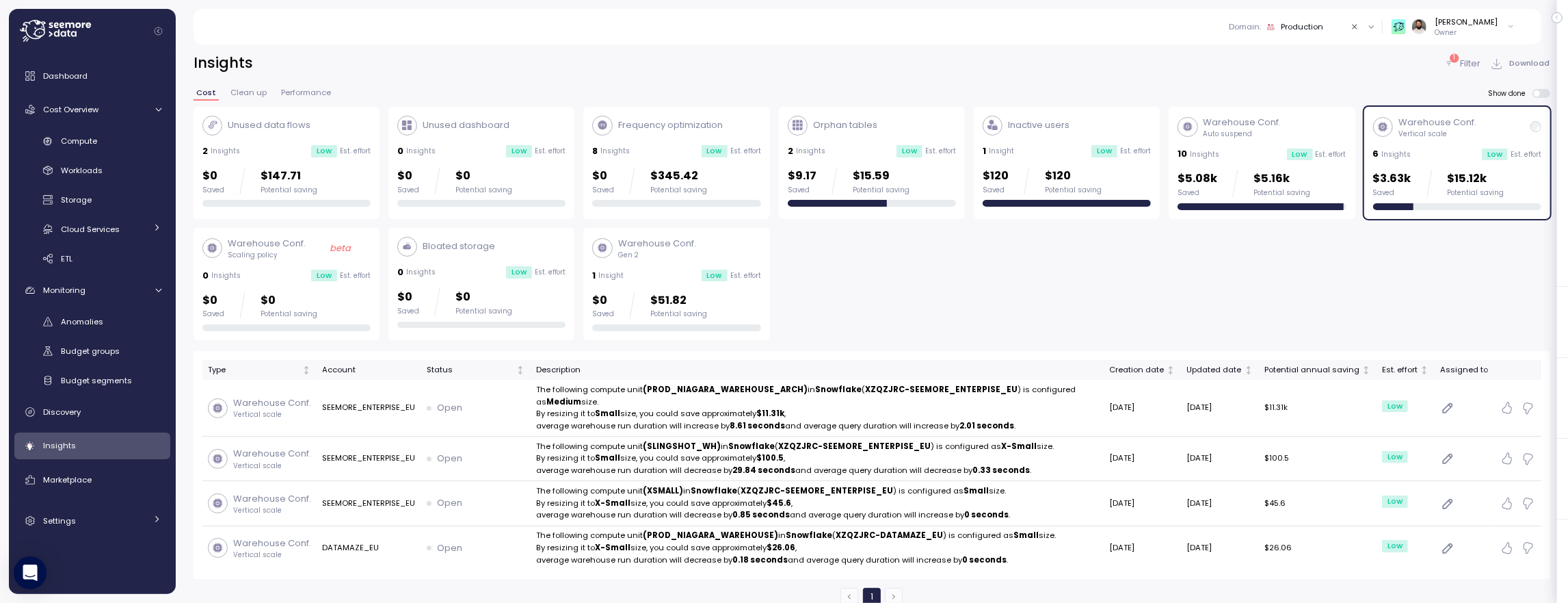
click at [731, 280] on p "Est. effort" at bounding box center [746, 276] width 31 height 9
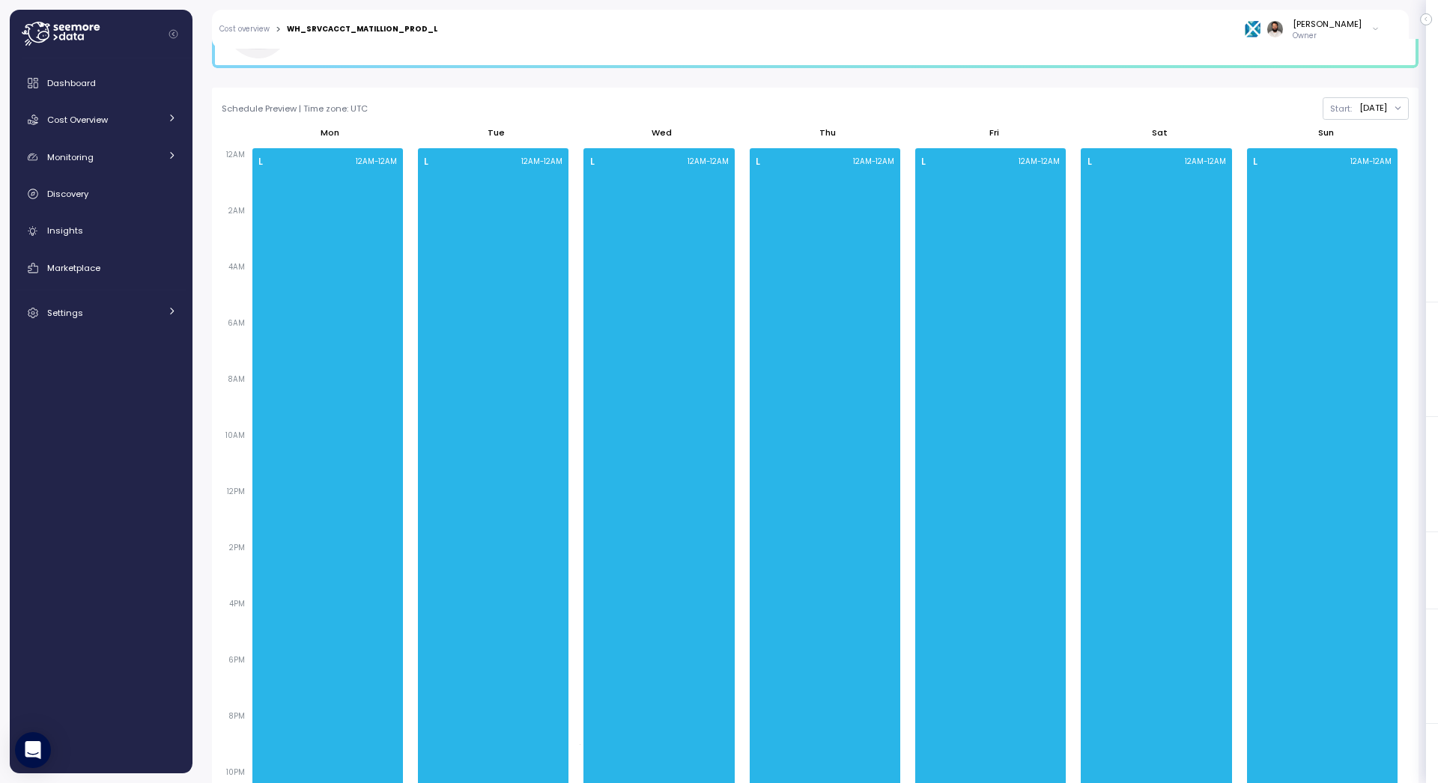
scroll to position [155, 0]
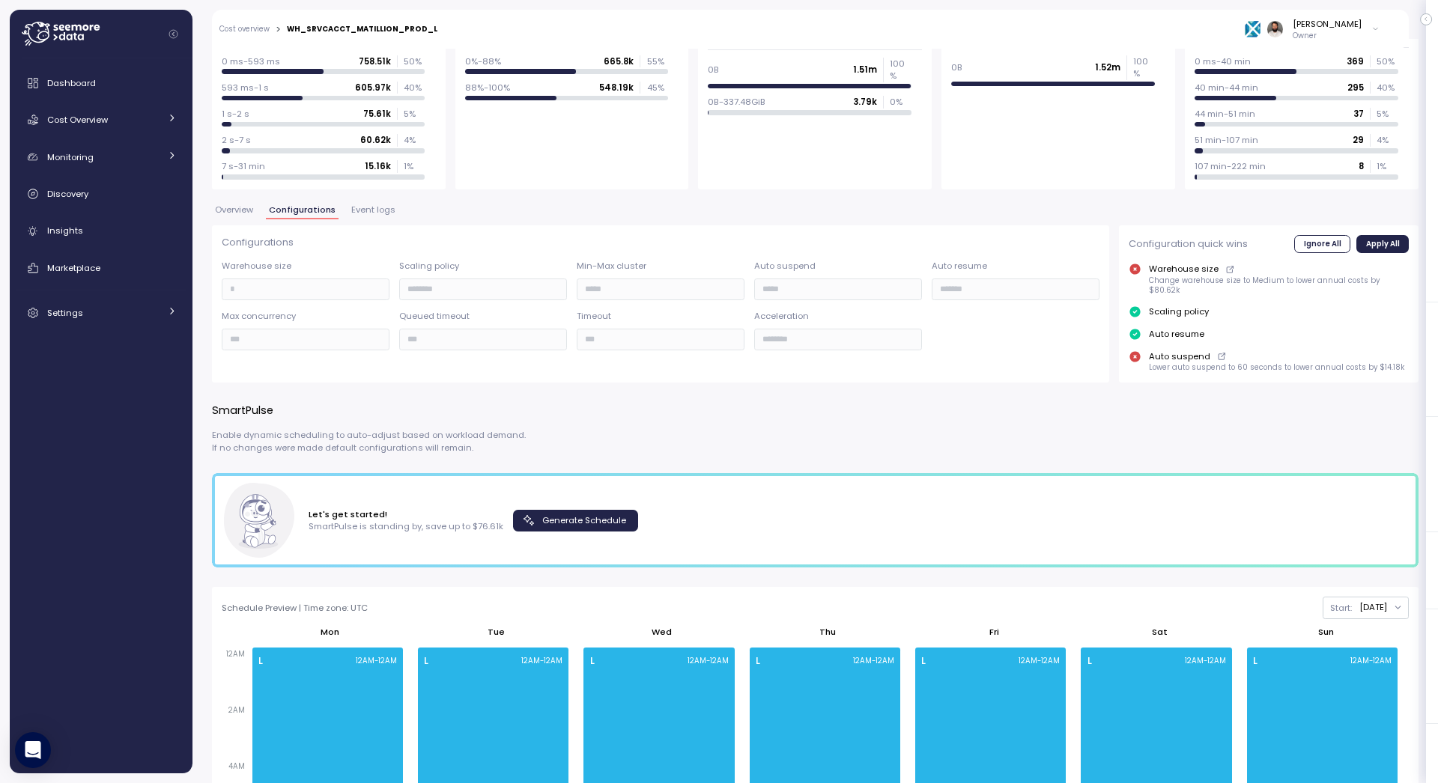
click at [551, 511] on span "Generate Schedule" at bounding box center [584, 521] width 84 height 20
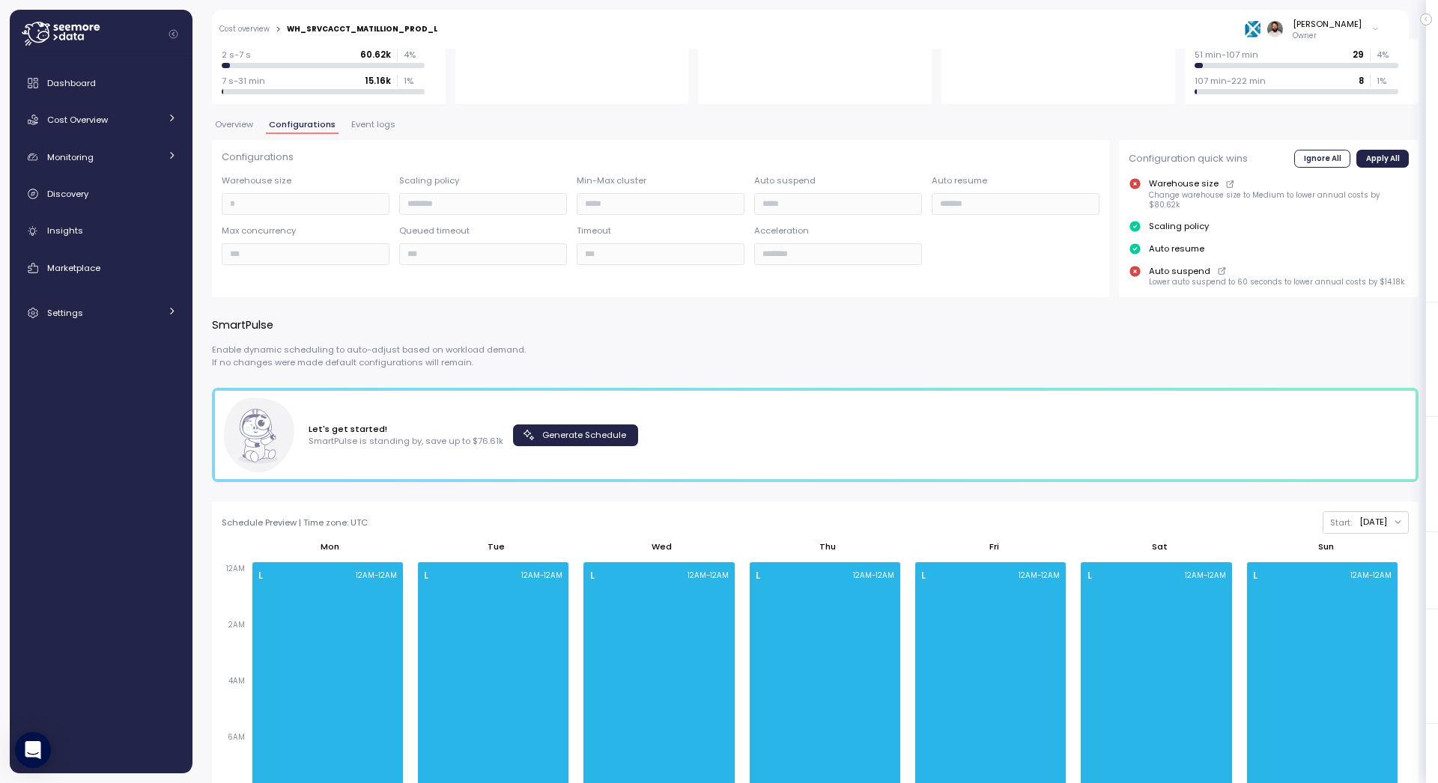
scroll to position [0, 0]
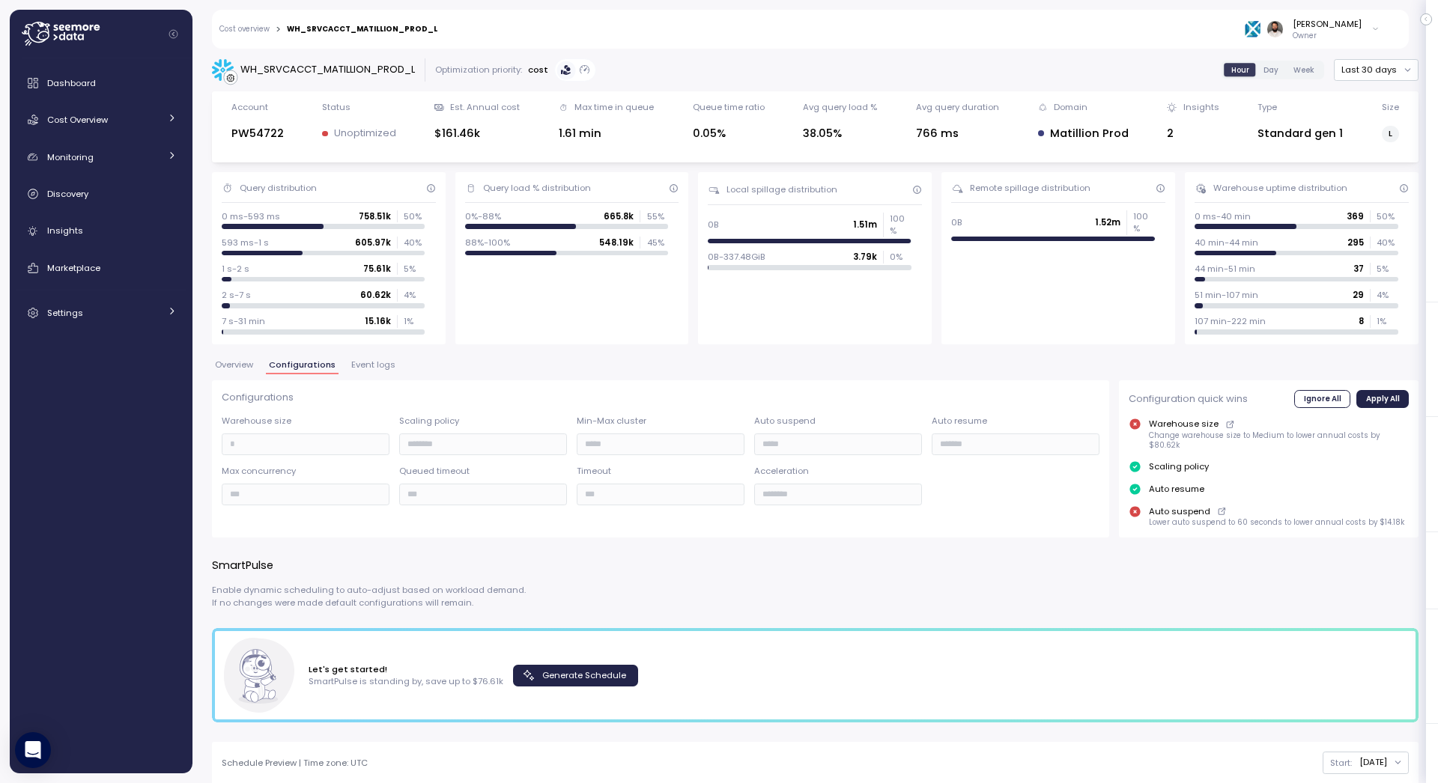
click at [246, 36] on div "Cost overview > WH_SRVCACCT_MATILLION_PROD_L Guy Biecher Owner" at bounding box center [800, 29] width 1177 height 39
click at [249, 36] on div "Cost overview > WH_SRVCACCT_MATILLION_PROD_L Guy Biecher Owner" at bounding box center [800, 29] width 1177 height 39
click at [261, 25] on link "Cost overview" at bounding box center [244, 28] width 50 height 7
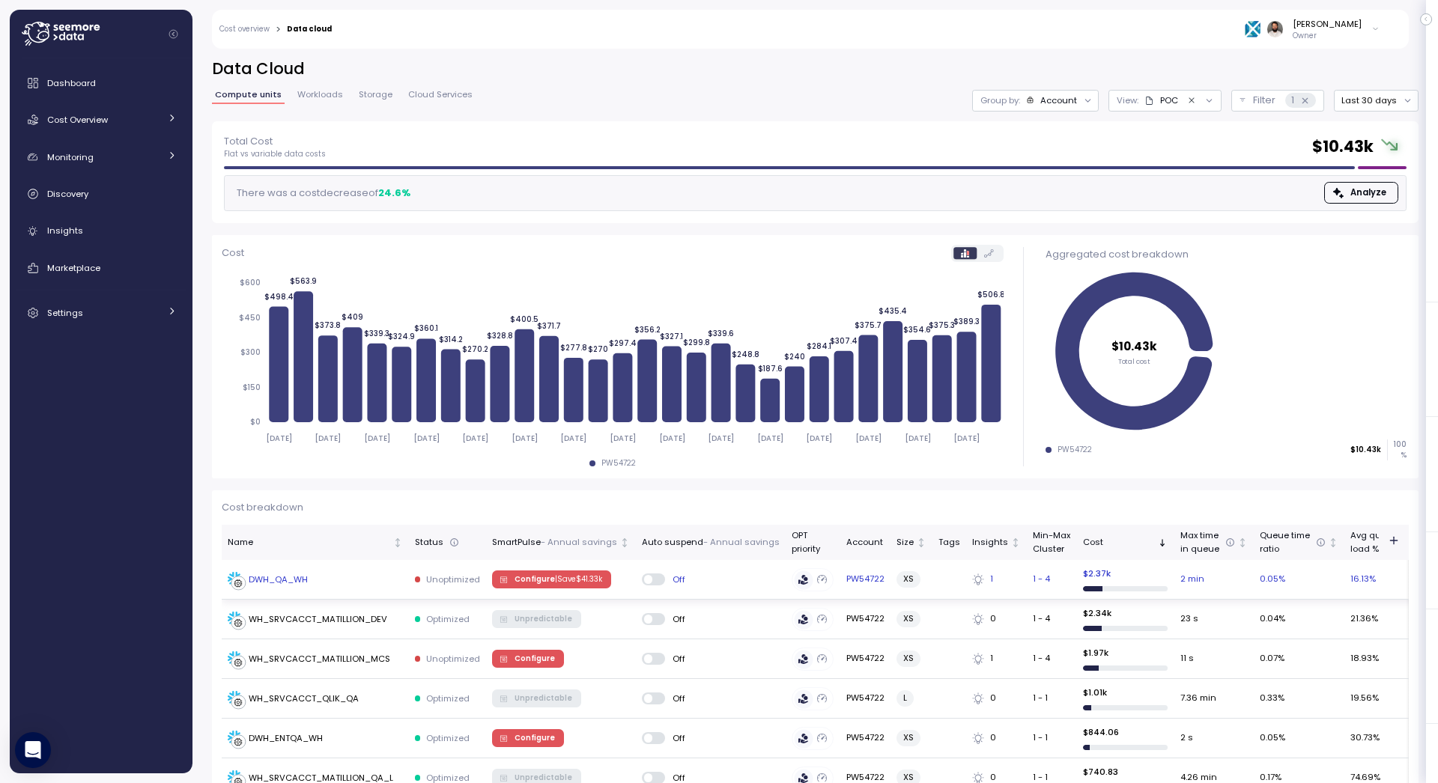
click at [341, 579] on div "DWH_QA_WH" at bounding box center [315, 579] width 175 height 15
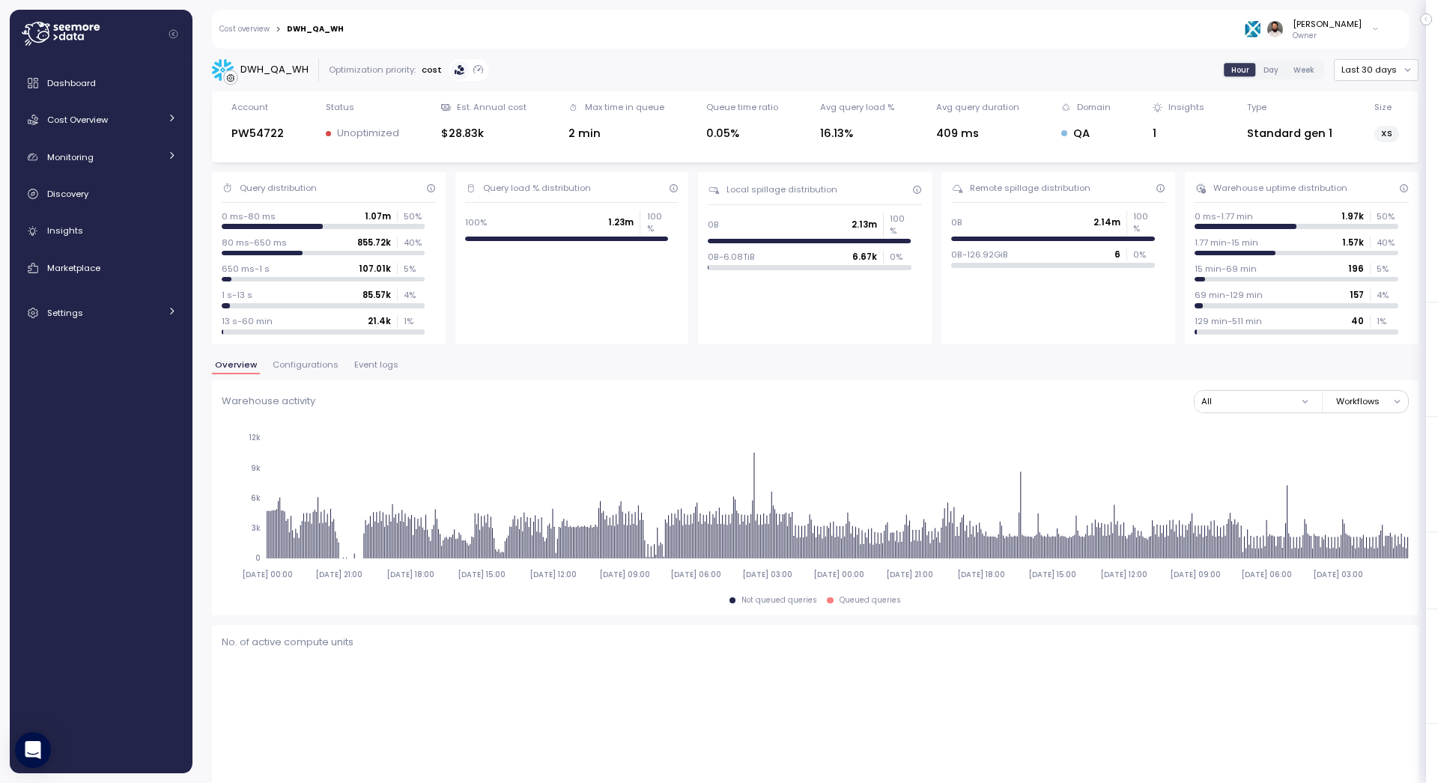
click at [319, 366] on span "Configurations" at bounding box center [306, 365] width 66 height 8
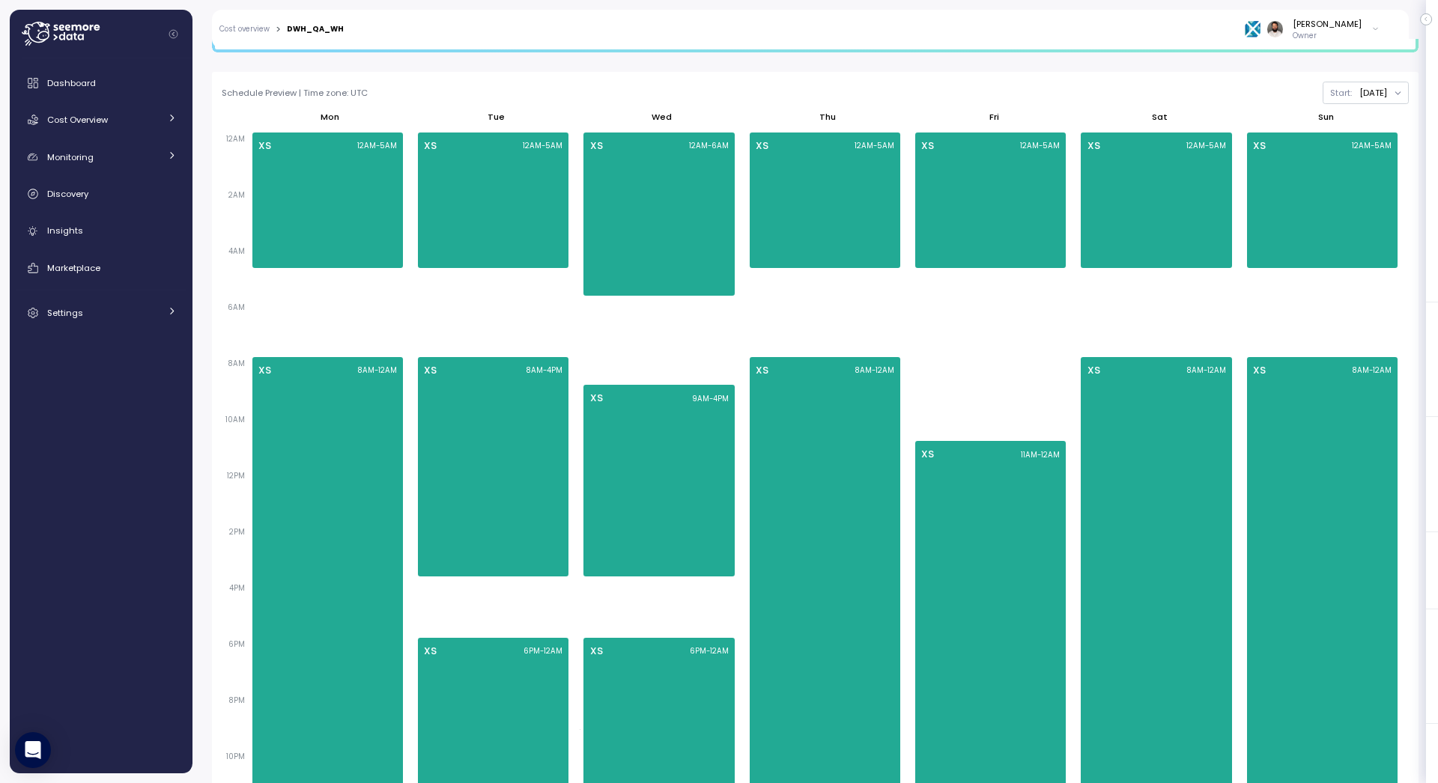
scroll to position [707, 0]
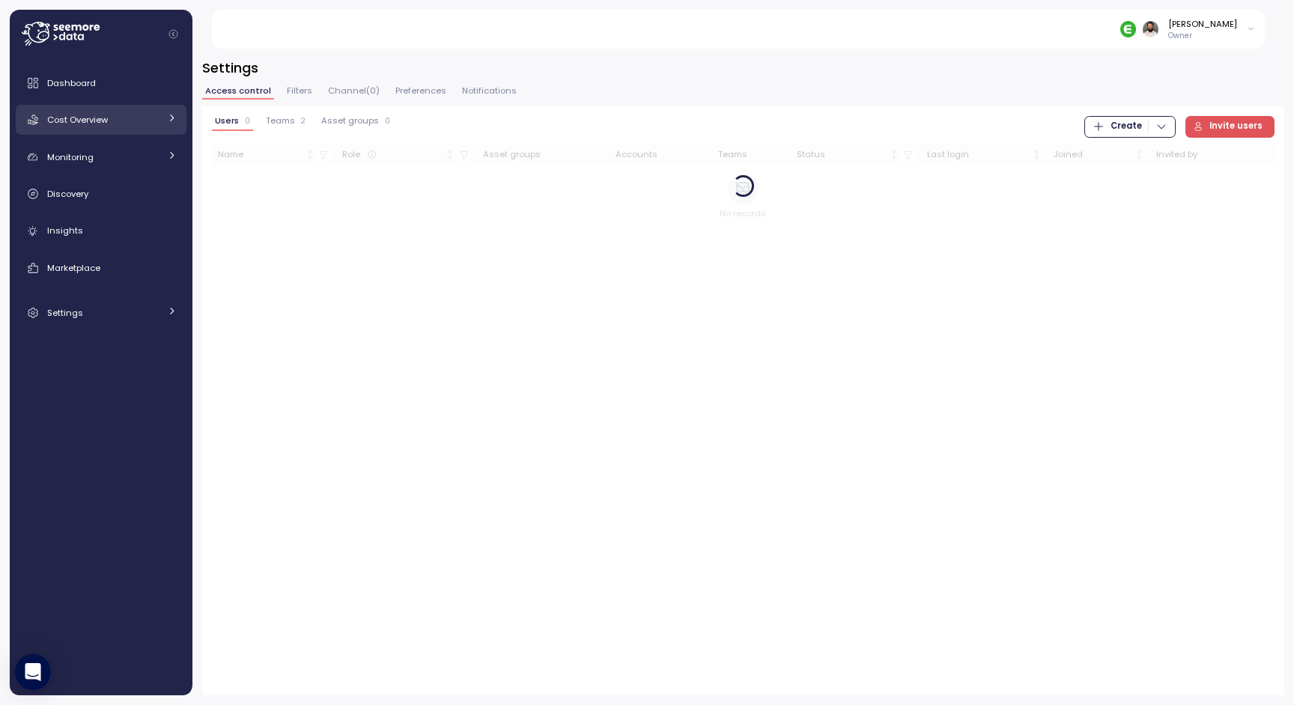
click at [151, 114] on div "Cost Overview" at bounding box center [103, 119] width 112 height 15
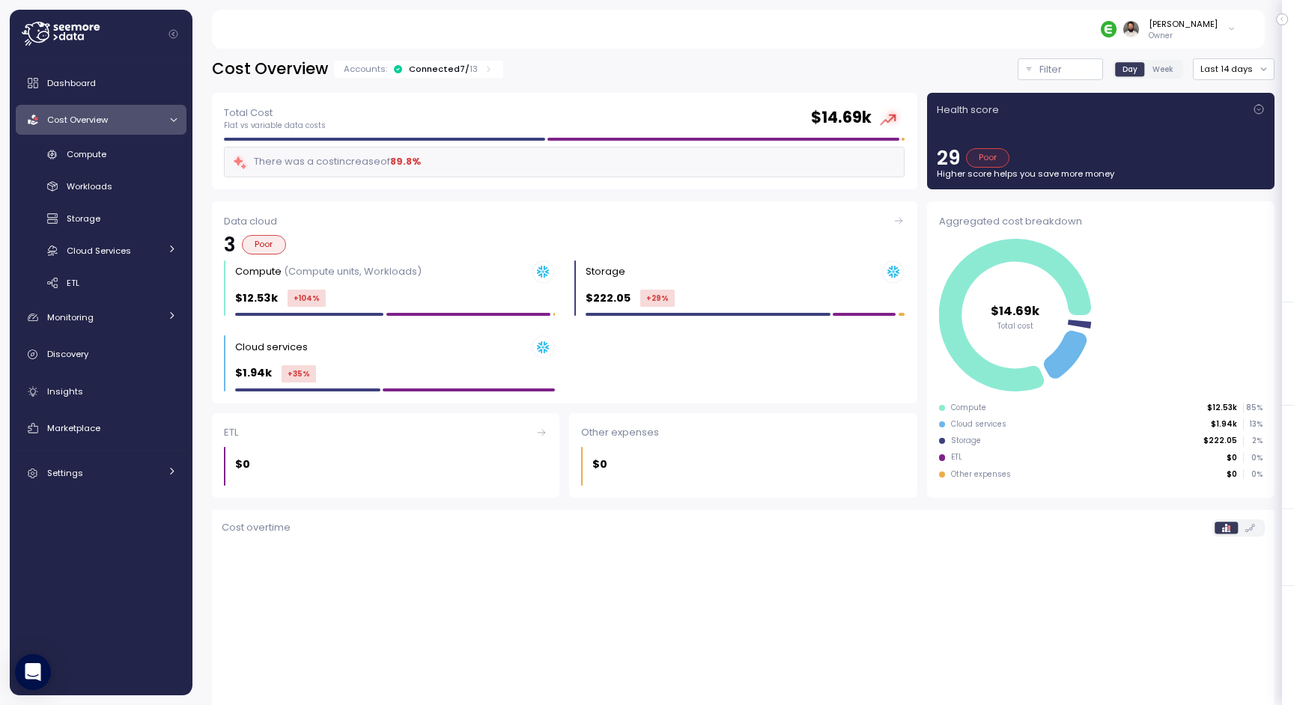
click at [449, 67] on div "Connected 7 / 13" at bounding box center [443, 69] width 69 height 12
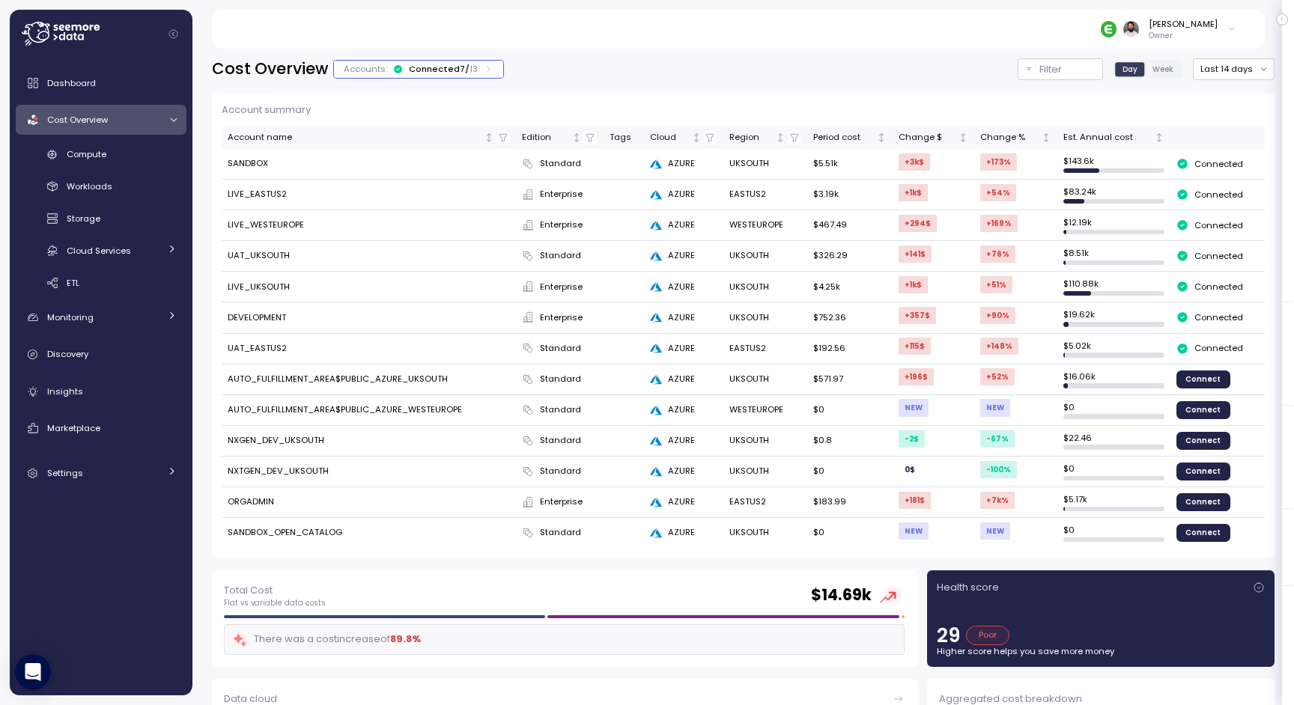
click at [449, 67] on div "Connected 7 / 13" at bounding box center [443, 69] width 69 height 12
